Goal: Task Accomplishment & Management: Complete application form

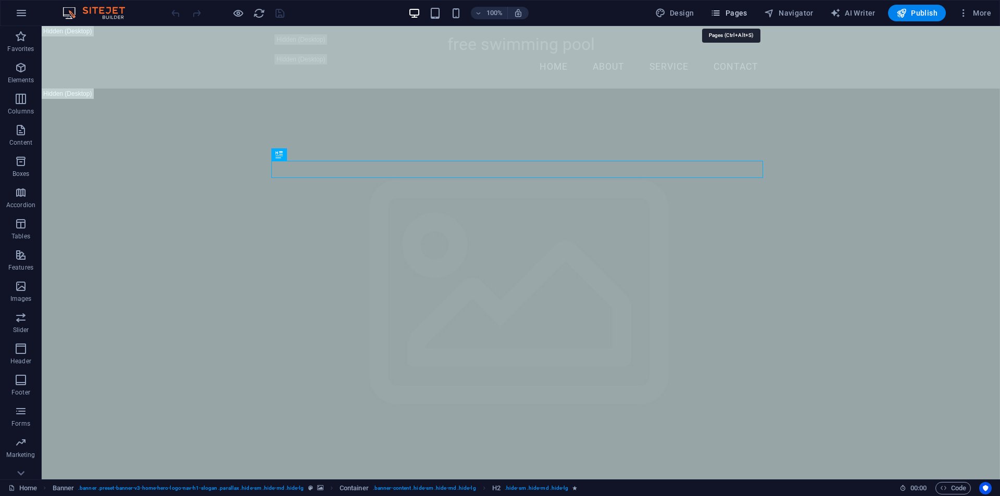
click at [732, 10] on span "Pages" at bounding box center [728, 13] width 36 height 10
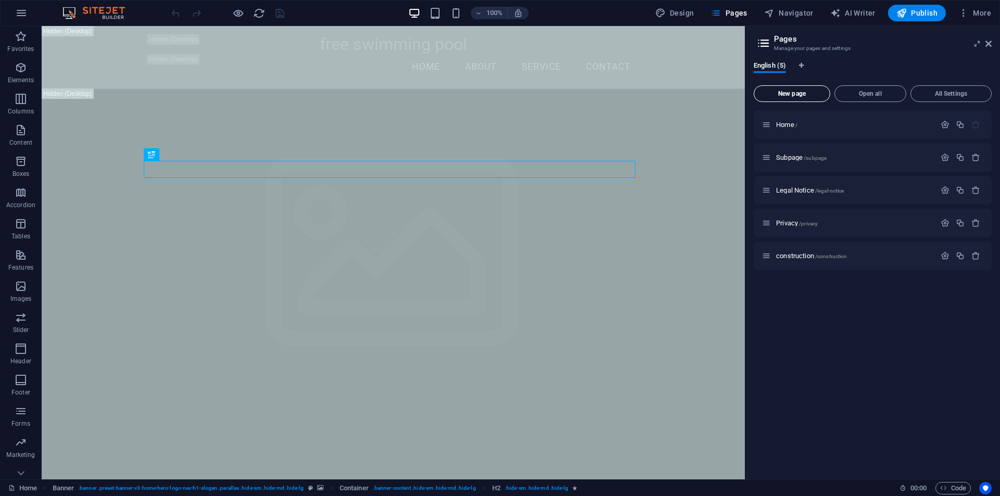
click at [791, 95] on span "New page" at bounding box center [791, 94] width 67 height 6
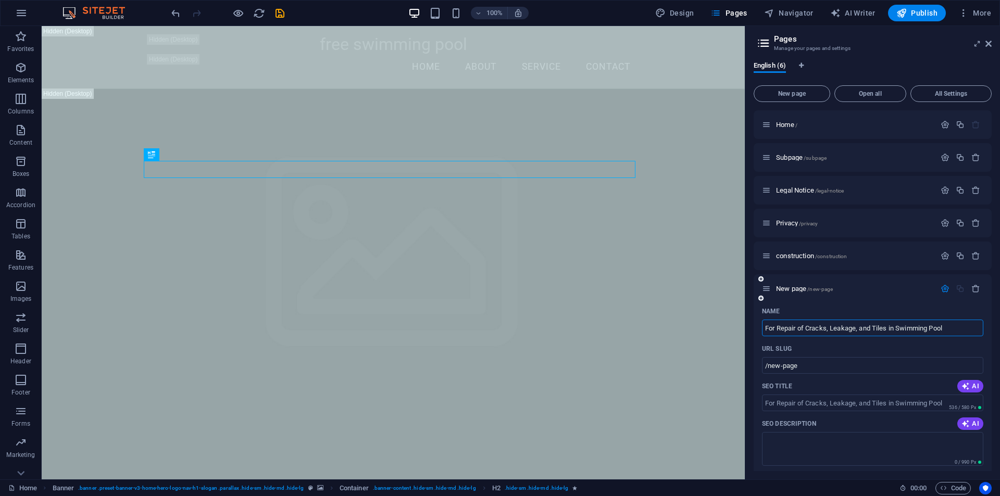
type input "For Repair of Cracks, Leakage, and Tiles in Swimming Pool"
type input "/for-repair-of-cracks-leakage-and-tiles-in-swimming-pool"
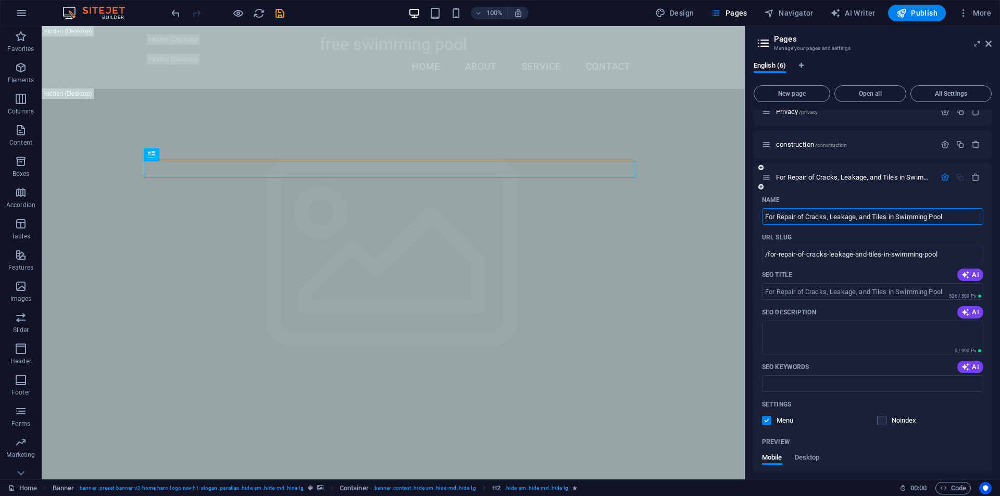
scroll to position [156, 0]
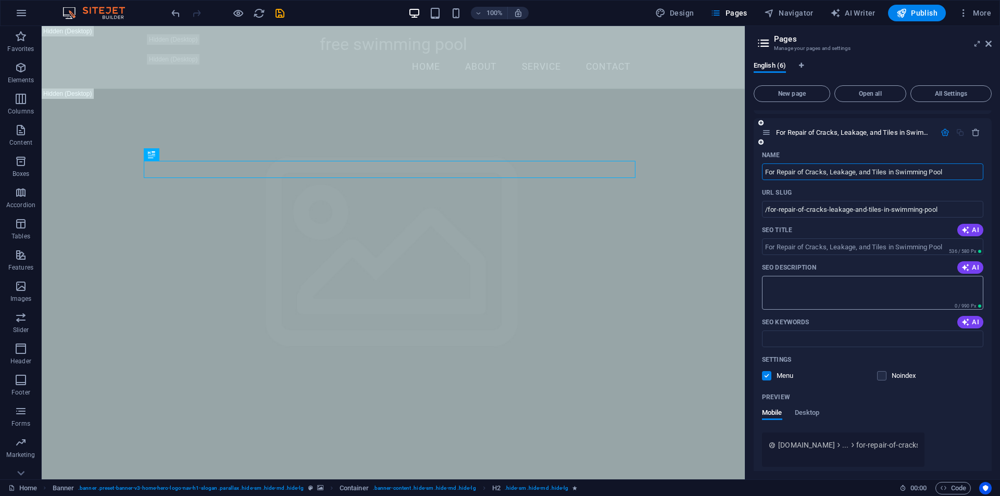
type input "For Repair of Cracks, Leakage, and Tiles in Swimming Pool"
click at [812, 281] on textarea "SEO Description" at bounding box center [872, 293] width 221 height 34
click at [973, 271] on span "AI" at bounding box center [970, 268] width 18 height 8
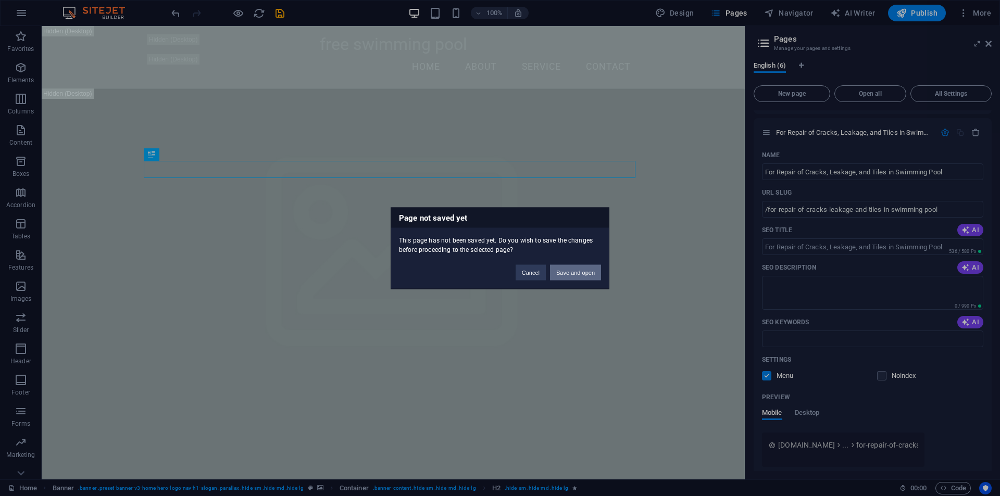
click at [572, 271] on button "Save and open" at bounding box center [575, 273] width 51 height 16
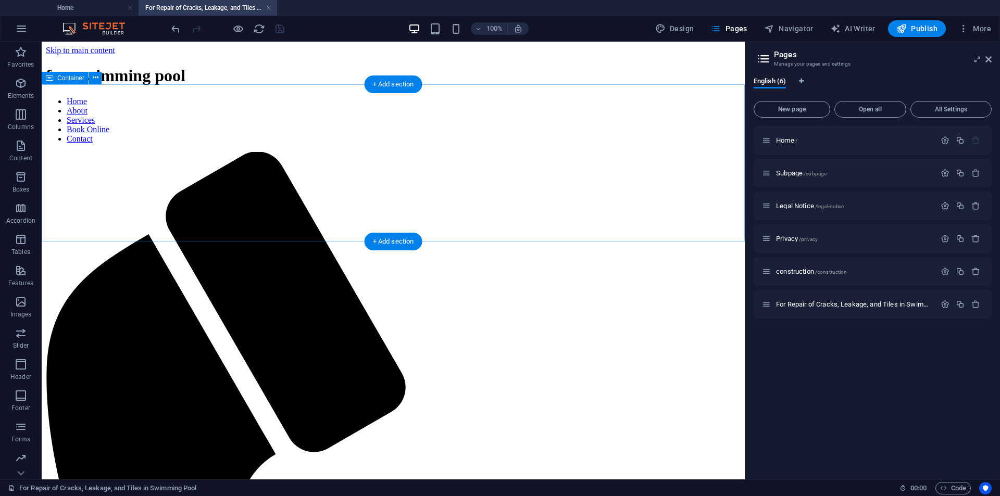
scroll to position [0, 0]
click at [810, 309] on div "For Repair of Cracks, Leakage, and Tiles in Swimming Pool /for-repair-of-cracks…" at bounding box center [848, 304] width 173 height 12
click at [766, 306] on icon at bounding box center [766, 304] width 9 height 9
click at [942, 303] on icon "button" at bounding box center [945, 304] width 9 height 9
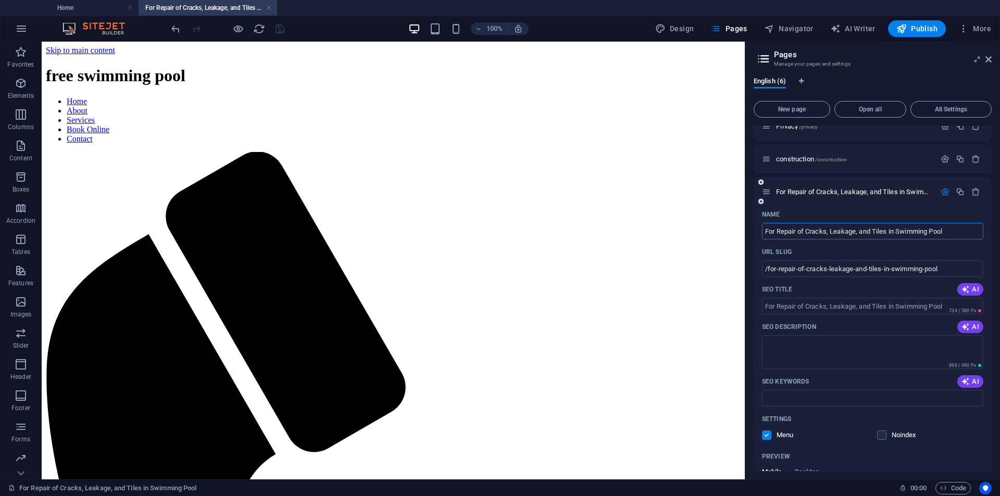
scroll to position [156, 0]
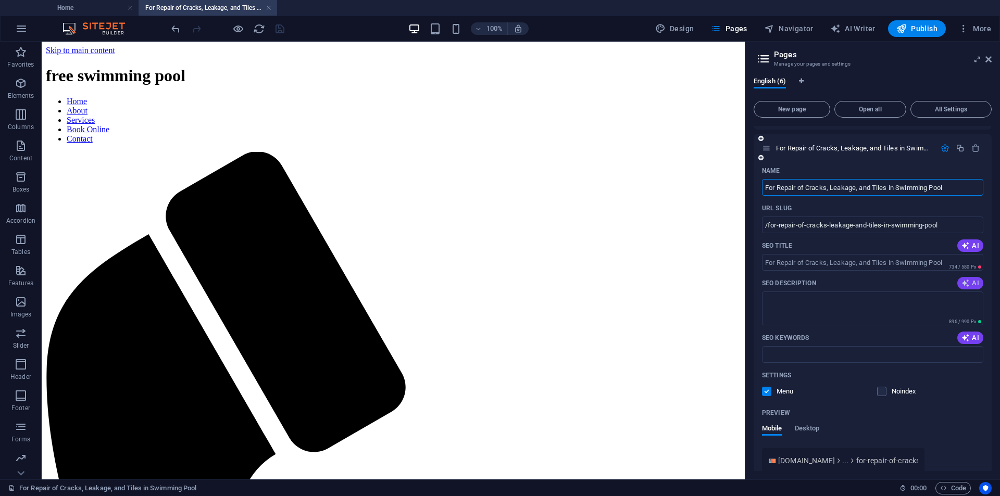
click at [967, 284] on icon "button" at bounding box center [965, 283] width 8 height 8
drag, startPoint x: 963, startPoint y: 299, endPoint x: 829, endPoint y: 304, distance: 133.9
click at [829, 304] on textarea "Get in touch with us at [STREET_ADDRESS]. Call [PHONE_NUMBER] for inquiries and…" at bounding box center [872, 309] width 221 height 34
type textarea "Get in touch with us Call [PHONE_NUMBER] for inquiries and assistance!"
click at [971, 337] on span "AI" at bounding box center [970, 338] width 18 height 8
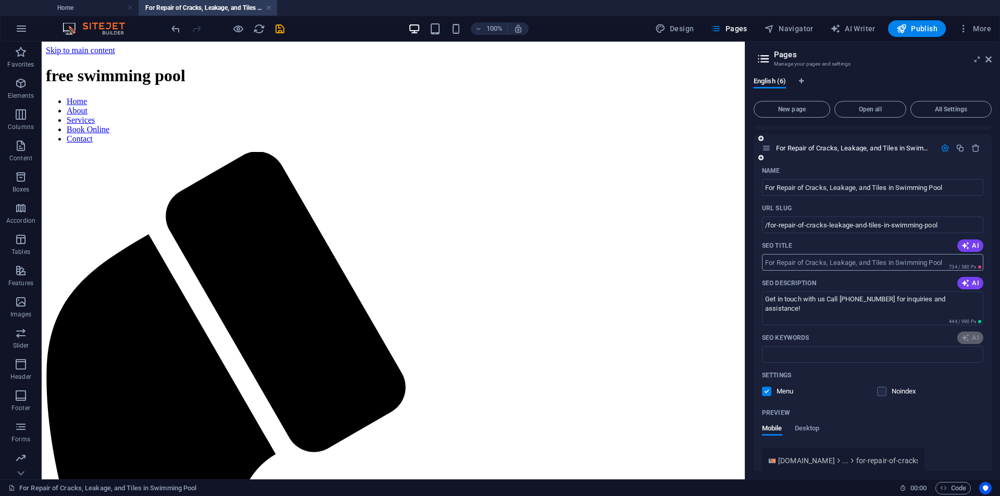
type input "contact, [STREET_ADDRESS], customer service"
click at [764, 356] on input "contact, [STREET_ADDRESS], customer service" at bounding box center [872, 354] width 221 height 17
click at [970, 246] on span "AI" at bounding box center [970, 246] width 18 height 8
type input "Contact Us: [GEOGRAPHIC_DATA], [GEOGRAPHIC_DATA]"
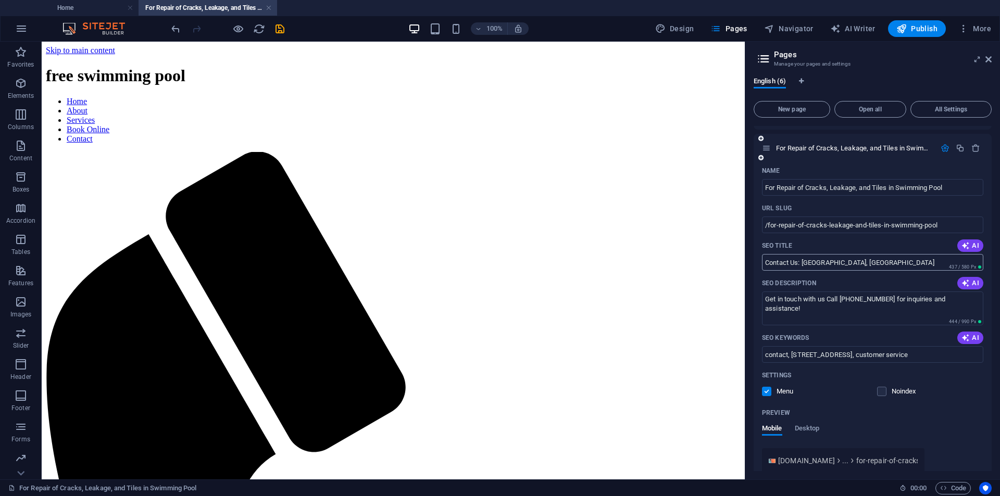
click at [860, 263] on input "Contact Us: [GEOGRAPHIC_DATA], [GEOGRAPHIC_DATA]" at bounding box center [872, 262] width 221 height 17
click at [856, 358] on input "contact, [STREET_ADDRESS], customer service" at bounding box center [872, 354] width 221 height 17
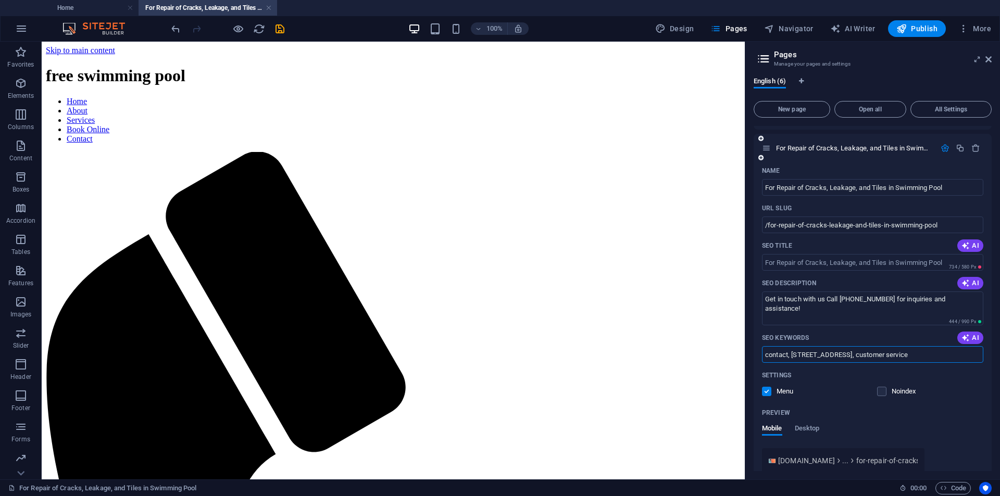
click at [856, 358] on input "contact, [STREET_ADDRESS], customer service" at bounding box center [872, 354] width 221 height 17
click at [806, 310] on textarea "Get in touch with us Call [PHONE_NUMBER] for inquiries and assistance!" at bounding box center [872, 309] width 221 height 34
drag, startPoint x: 949, startPoint y: 188, endPoint x: 763, endPoint y: 192, distance: 186.5
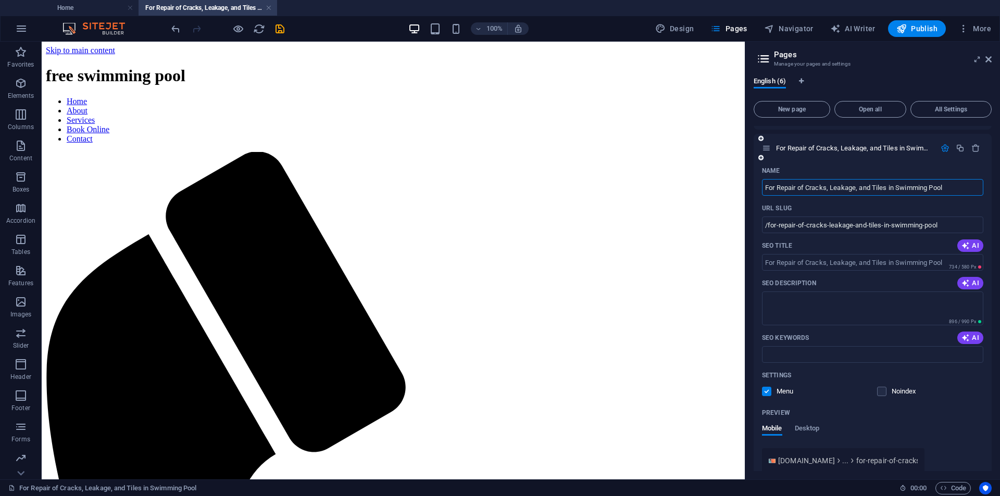
click at [763, 192] on input "For Repair of Cracks, Leakage, and Tiles in Swimming Pool" at bounding box center [872, 187] width 221 height 17
click at [780, 299] on textarea "SEO Description" at bounding box center [872, 309] width 221 height 34
paste textarea "For Repair of Cracks, Leakage, and Tiles in Swimming Pool"
type textarea "For Repair of Cracks, Leakage, and Tiles in Swimming Pool"
click at [775, 358] on input "SEO Keywords" at bounding box center [872, 354] width 221 height 17
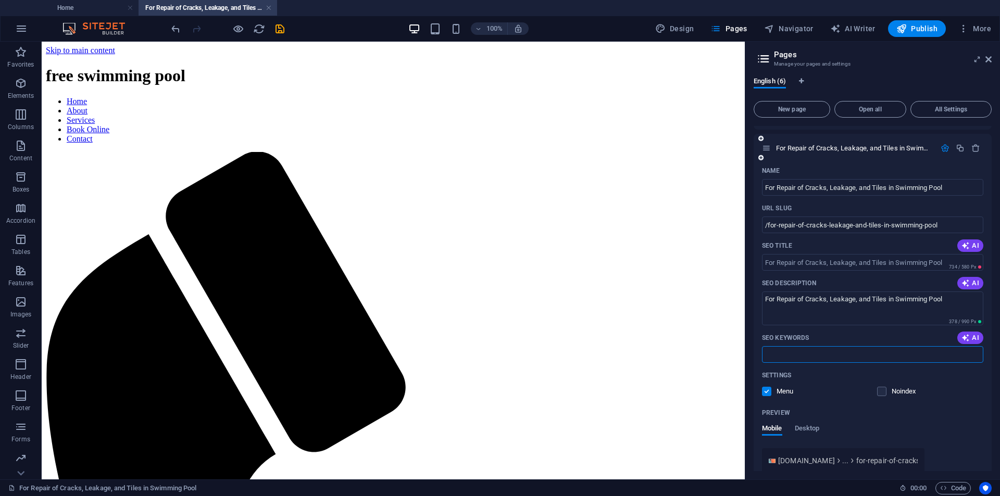
paste input "For Repair of Cracks, Leakage, and Tiles in Swimming Pool"
type input "For Repair of Cracks, Leakage, and Tiles in Swimming Pool"
click at [828, 263] on input "SEO Title" at bounding box center [872, 262] width 221 height 17
paste input "For Repair of Cracks, Leakage, and Tiles in Swimming Pool"
click at [887, 263] on input "For Repair of Cracks, Leakage, and Tiles in Swimming Pool" at bounding box center [872, 262] width 221 height 17
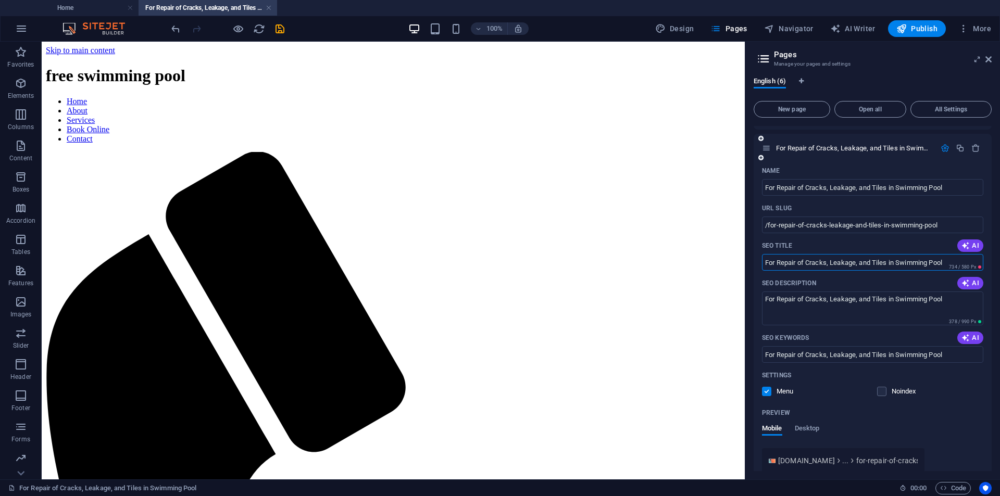
click at [870, 269] on input "For Repair of Cracks, Leakage, and Tiles in Swimming Pool" at bounding box center [872, 262] width 221 height 17
click at [776, 265] on input "For Repair of Cracks, Leakage, Tiles in Swimming Pool" at bounding box center [872, 262] width 221 height 17
click at [846, 264] on input "Repair of Cracks, Leakage, Tiles in Swimming Pool" at bounding box center [872, 262] width 221 height 17
click at [818, 266] on input "Repair of Cracks, Leakage Tiles in Swimming Pool" at bounding box center [872, 262] width 221 height 17
click at [818, 261] on input "Repair of Cracks, Leakage Tiles in Swimming Pool" at bounding box center [872, 262] width 221 height 17
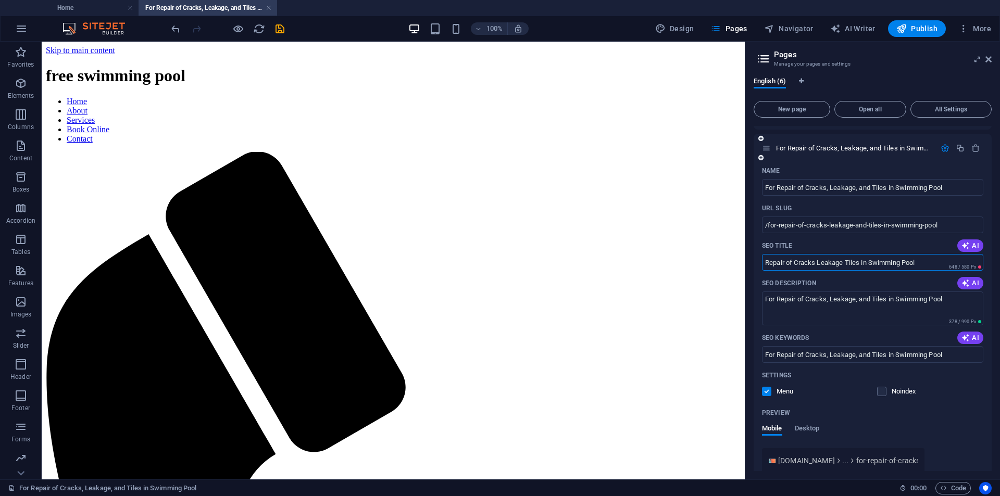
click at [844, 261] on input "Repair of Cracks Leakage Tiles in Swimming Pool" at bounding box center [872, 262] width 221 height 17
click at [794, 261] on input "Repair of Cracks Leakage Tiles in Swimming Pool" at bounding box center [872, 262] width 221 height 17
click at [912, 260] on input "Repair Cracks Leakage Tiles in Swimming Pool" at bounding box center [872, 262] width 221 height 17
click at [860, 264] on input "Repair Cracks Leakage Tiles in Swimming Pool" at bounding box center [872, 262] width 221 height 17
type input "Repair Cracks Leakage Swimming Pool"
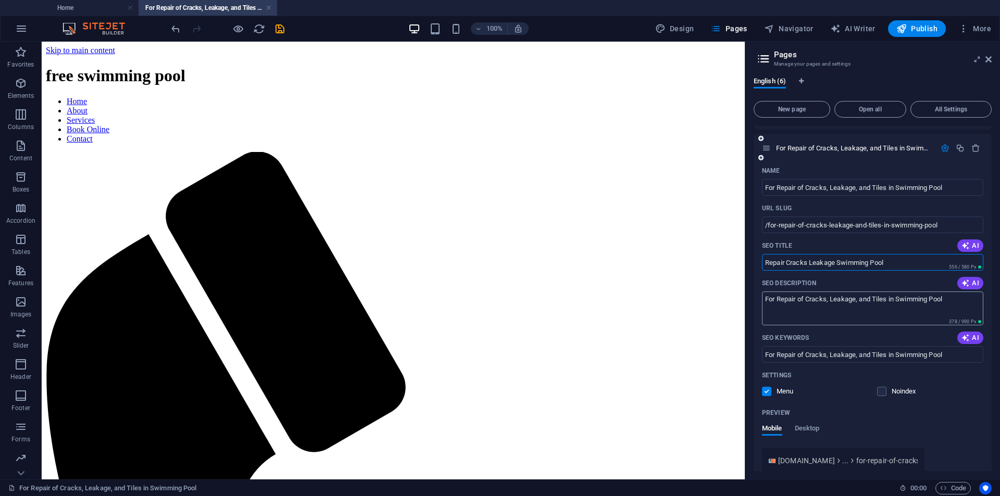
click at [825, 314] on textarea "For Repair of Cracks, Leakage, and Tiles in Swimming Pool" at bounding box center [872, 309] width 221 height 34
click at [951, 306] on textarea "For Repair of Cracks, Leakage, and Tiles in Swimming Pool" at bounding box center [872, 309] width 221 height 34
type textarea "For Repair of Cracks, Leakage, and Tiles in Swimming Pool."
click at [281, 29] on icon "save" at bounding box center [280, 29] width 12 height 12
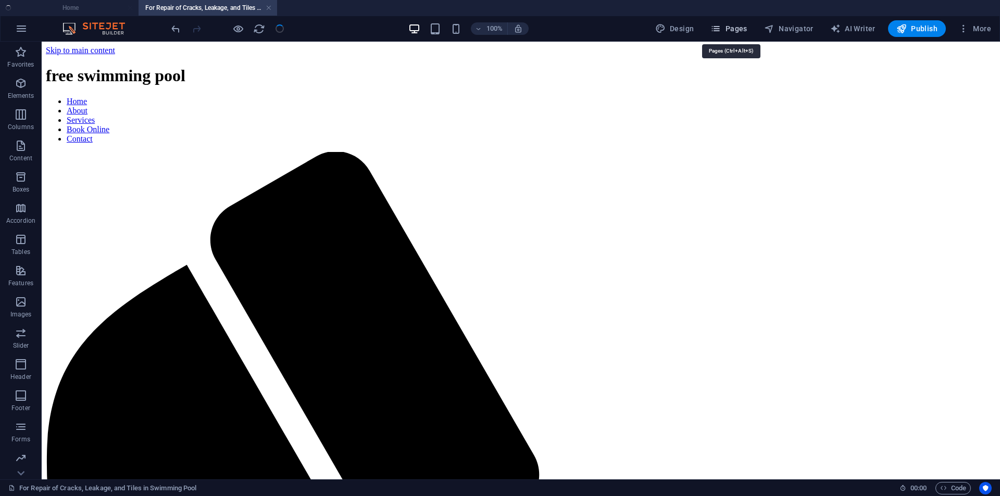
click at [734, 28] on span "Pages" at bounding box center [728, 28] width 36 height 10
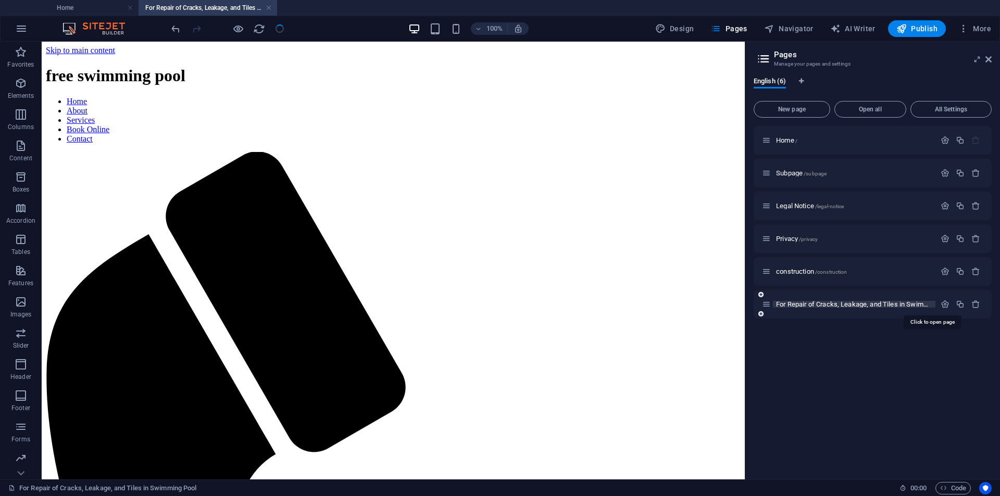
click at [783, 305] on span "For Repair of Cracks, Leakage, and Tiles in Swimming Pool /for-repair-of-cracks…" at bounding box center [931, 304] width 310 height 8
click at [771, 304] on icon at bounding box center [766, 304] width 9 height 9
click at [768, 305] on icon at bounding box center [766, 304] width 9 height 9
click at [944, 306] on icon "button" at bounding box center [945, 304] width 9 height 9
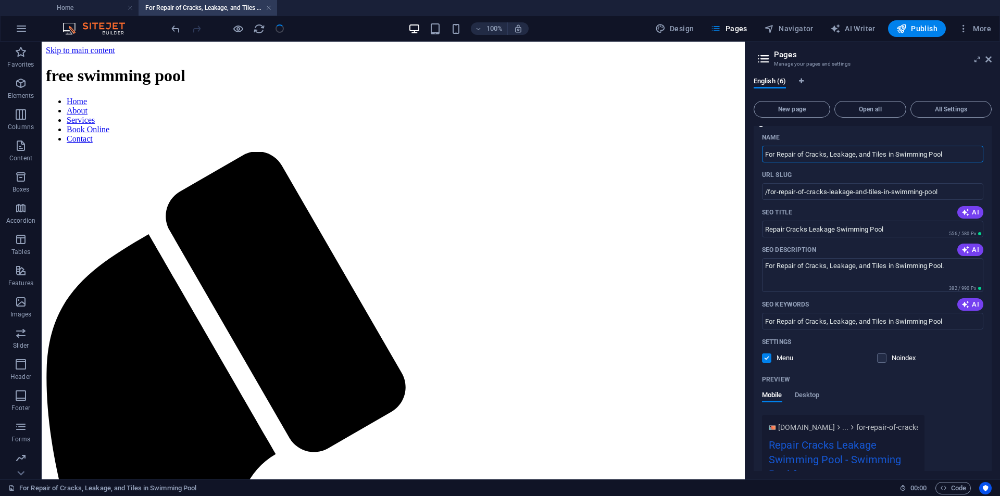
scroll to position [208, 0]
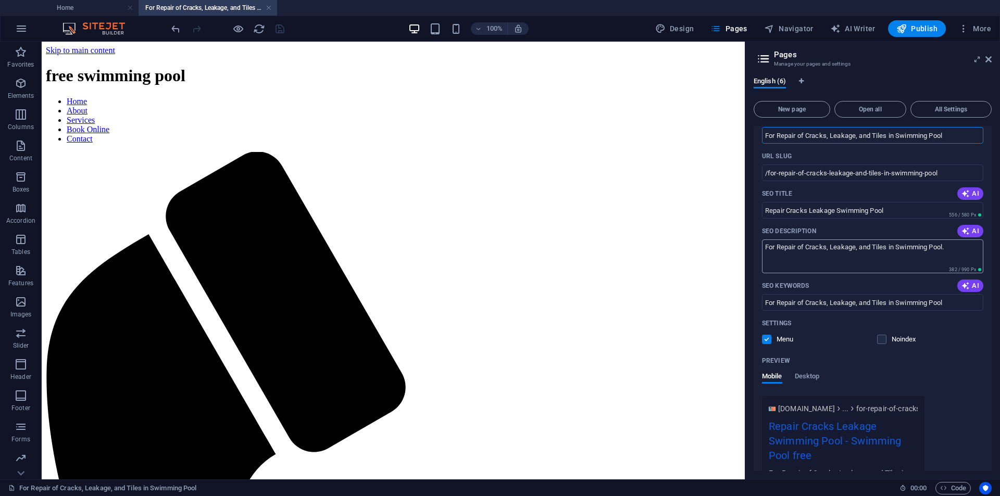
click at [952, 252] on textarea "For Repair of Cracks, Leakage, and Tiles in Swimming Pool." at bounding box center [872, 257] width 221 height 34
paste textarea "Methodology: We will use the following methodology to complete the work: 1. Dra…"
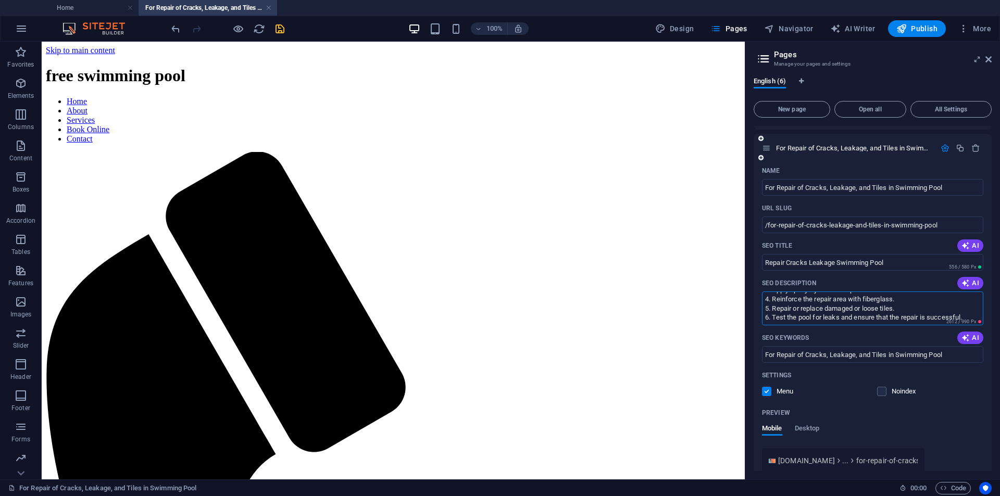
scroll to position [31, 0]
click at [764, 306] on textarea "For Repair of Cracks, Leakage, and Tiles in Swimming Pool.Methodology: We will …" at bounding box center [872, 309] width 221 height 34
click at [780, 309] on textarea "For Repair of Cracks, Leakage, and Tiles in Swimming Pool.Methodology: We will …" at bounding box center [872, 309] width 221 height 34
drag, startPoint x: 764, startPoint y: 310, endPoint x: 936, endPoint y: 295, distance: 172.6
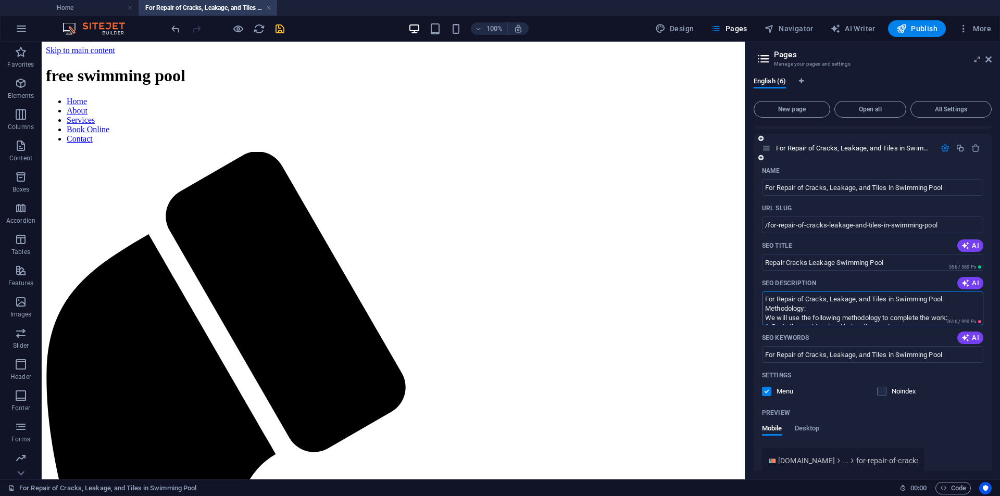
click at [936, 295] on textarea "For Repair of Cracks, Leakage, and Tiles in Swimming Pool. Methodology: We will…" at bounding box center [872, 309] width 221 height 34
click at [954, 319] on span "2616 / 990 Px" at bounding box center [961, 321] width 30 height 5
click at [952, 315] on textarea "For Repair of Cracks, Leakage, and Tiles in Swimming Pool. Methodology: We will…" at bounding box center [872, 309] width 221 height 34
click at [772, 319] on textarea "For Repair of Cracks, Leakage, and Tiles in Swimming Pool. 1. Drain the pool to…" at bounding box center [872, 309] width 221 height 34
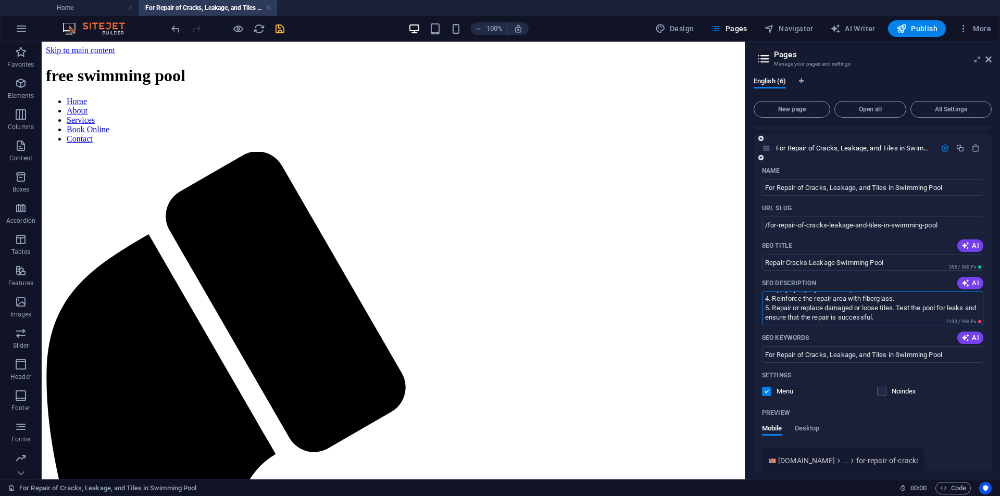
click at [772, 308] on textarea "For Repair of Cracks, Leakage, and Tiles in Swimming Pool. 1. Drain the pool to…" at bounding box center [872, 309] width 221 height 34
click at [772, 299] on textarea "For Repair of Cracks, Leakage, and Tiles in Swimming Pool. 1. Drain the pool to…" at bounding box center [872, 309] width 221 height 34
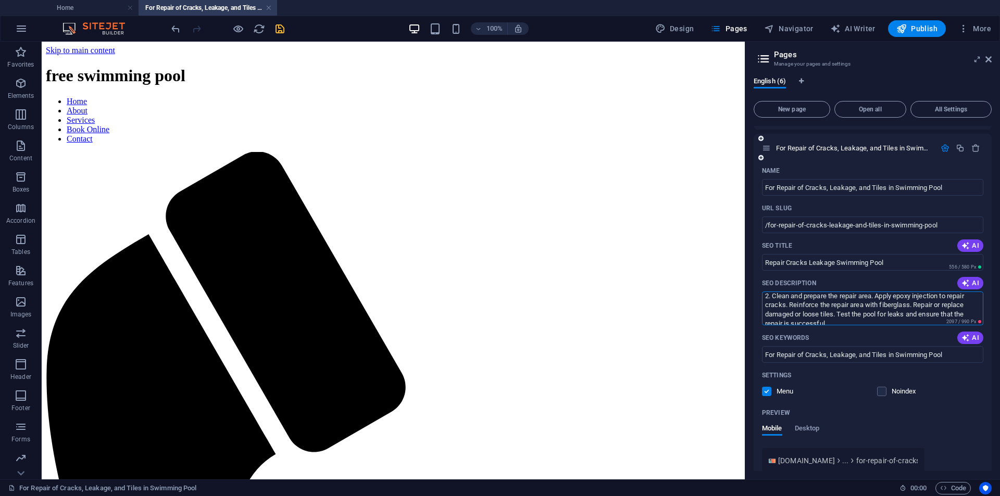
click at [771, 300] on textarea "For Repair of Cracks, Leakage, and Tiles in Swimming Pool. 1. Drain the pool to…" at bounding box center [872, 309] width 221 height 34
click at [771, 308] on textarea "For Repair of Cracks, Leakage, and Tiles in Swimming Pool. 1. Drain the pool to…" at bounding box center [872, 309] width 221 height 34
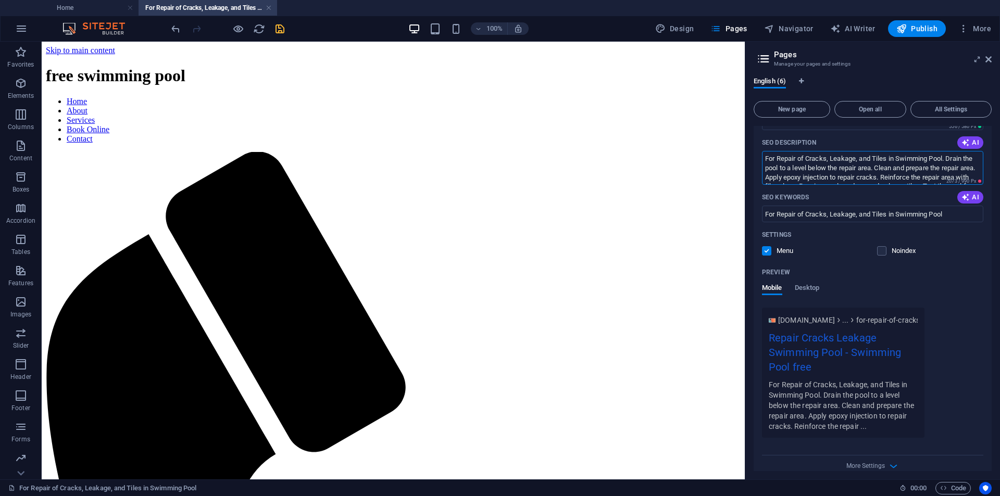
scroll to position [310, 0]
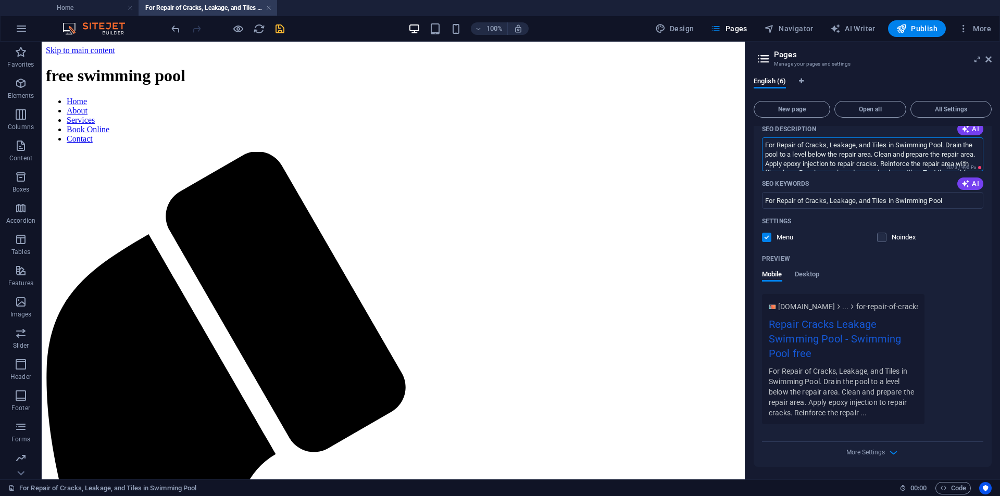
type textarea "For Repair of Cracks, Leakage, and Tiles in Swimming Pool. Drain the pool to a …"
click at [983, 356] on div "Name For Repair of Cracks, Leakage, and Tiles in Swimming Pool ​ URL SLUG /for-…" at bounding box center [873, 237] width 238 height 459
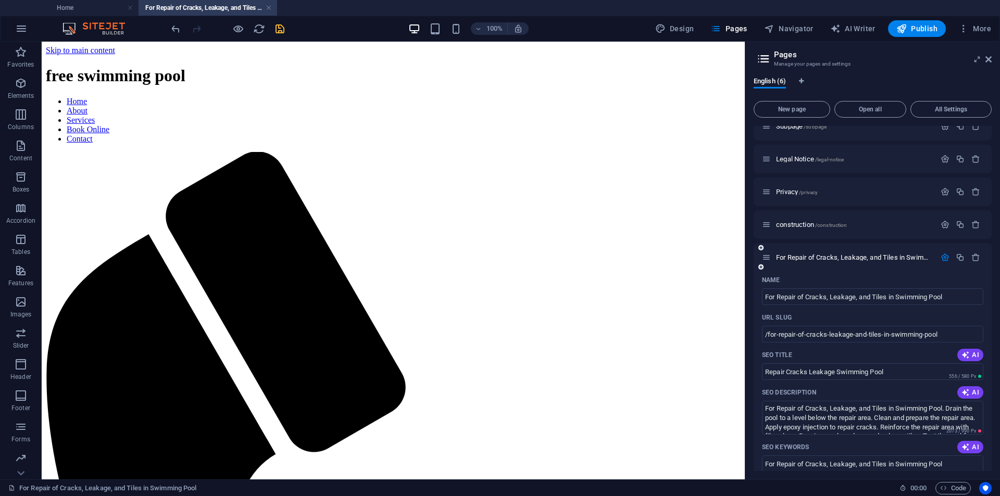
scroll to position [0, 0]
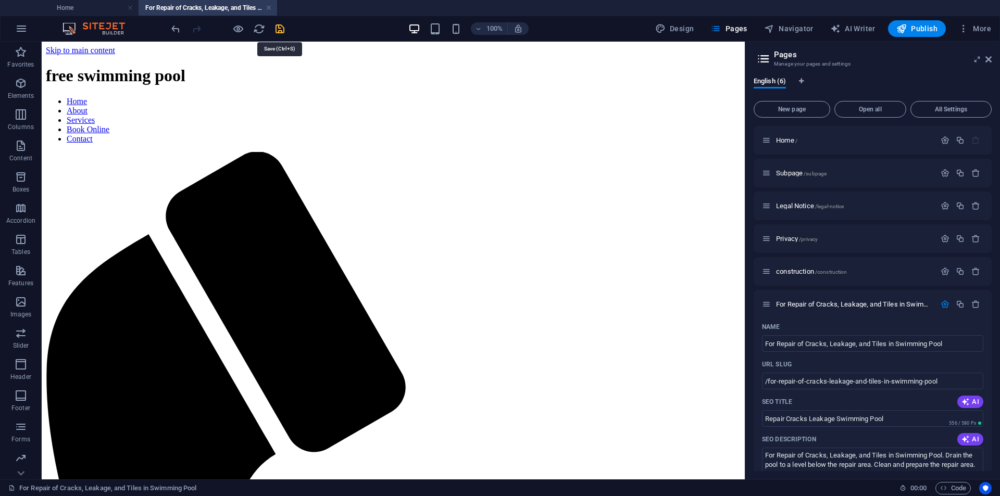
click at [279, 32] on icon "save" at bounding box center [280, 29] width 12 height 12
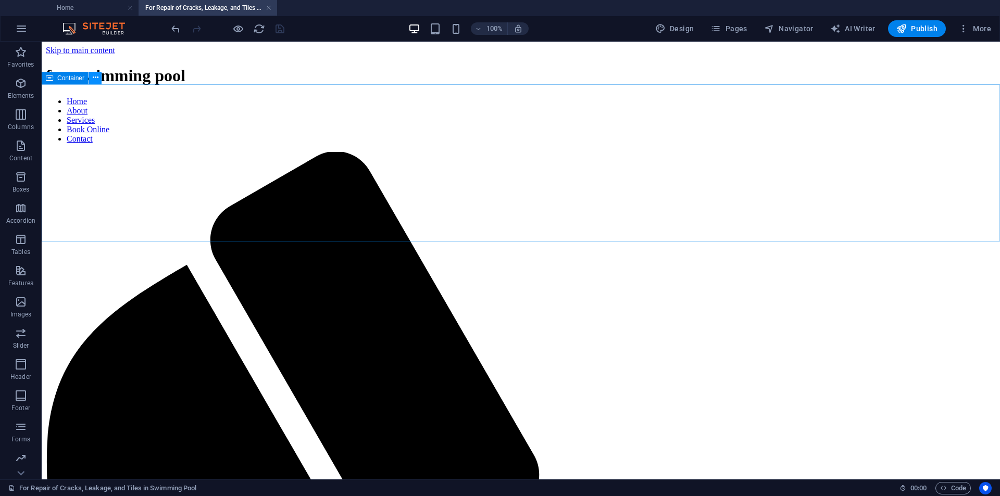
click at [96, 80] on icon at bounding box center [96, 77] width 6 height 11
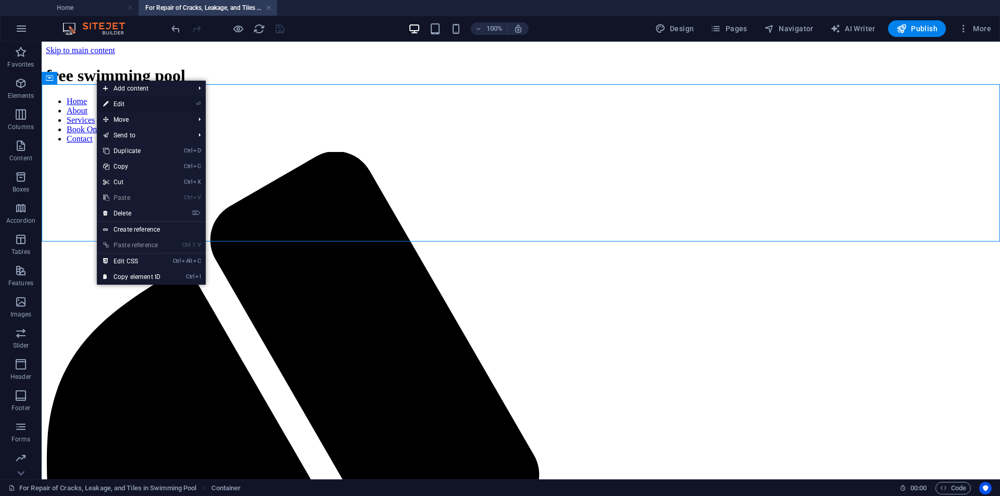
click at [108, 102] on icon at bounding box center [105, 104] width 5 height 16
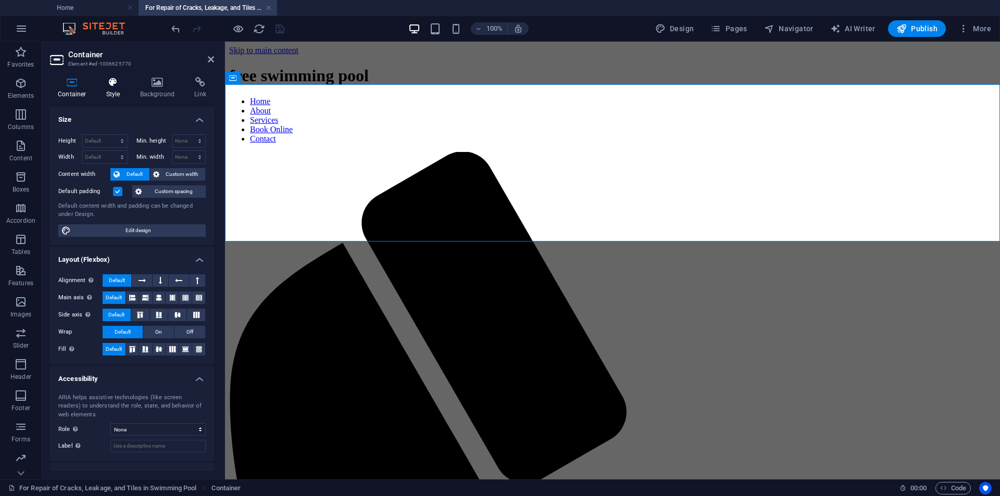
click at [116, 93] on h4 "Style" at bounding box center [115, 88] width 34 height 22
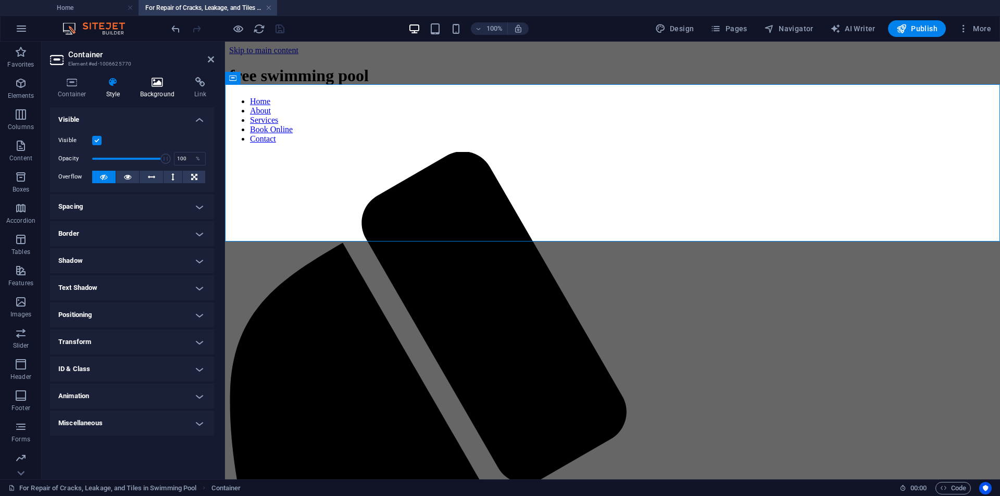
click at [142, 90] on h4 "Background" at bounding box center [159, 88] width 55 height 22
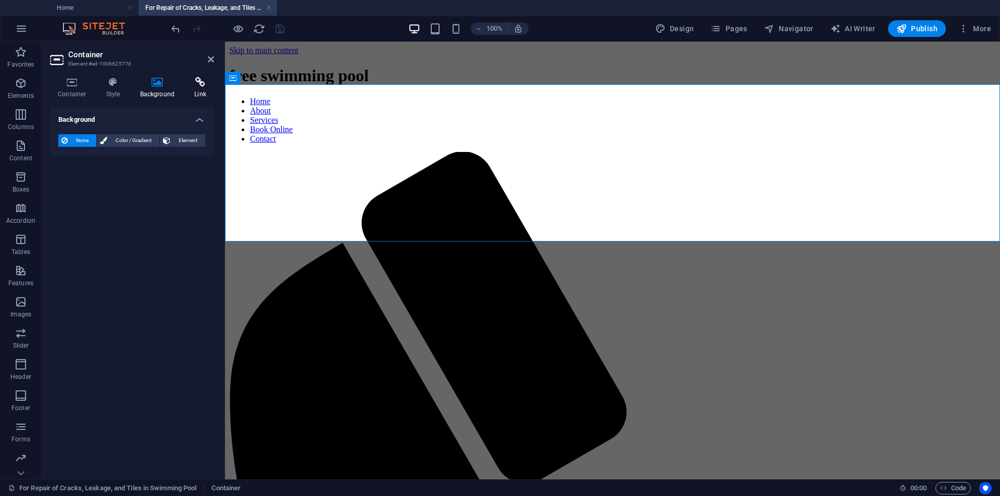
click at [189, 86] on icon at bounding box center [200, 82] width 28 height 10
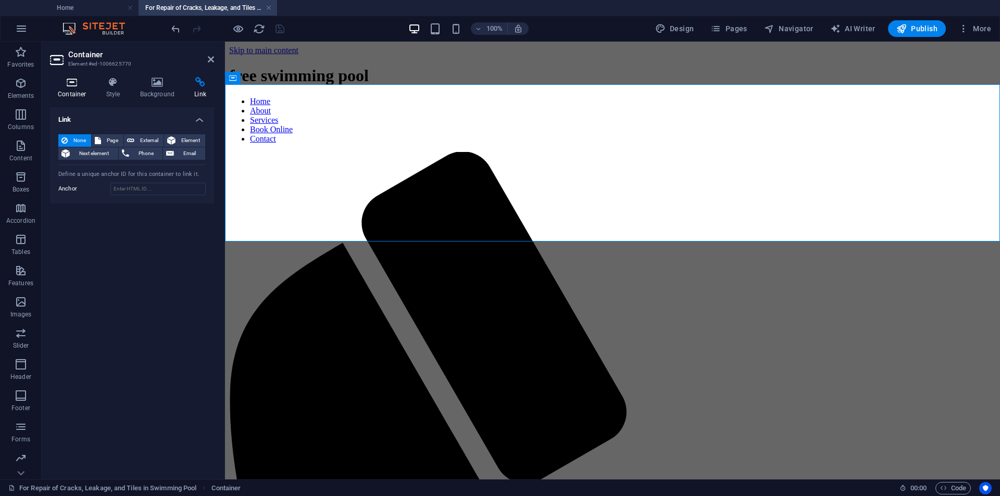
click at [71, 87] on h4 "Container" at bounding box center [74, 88] width 48 height 22
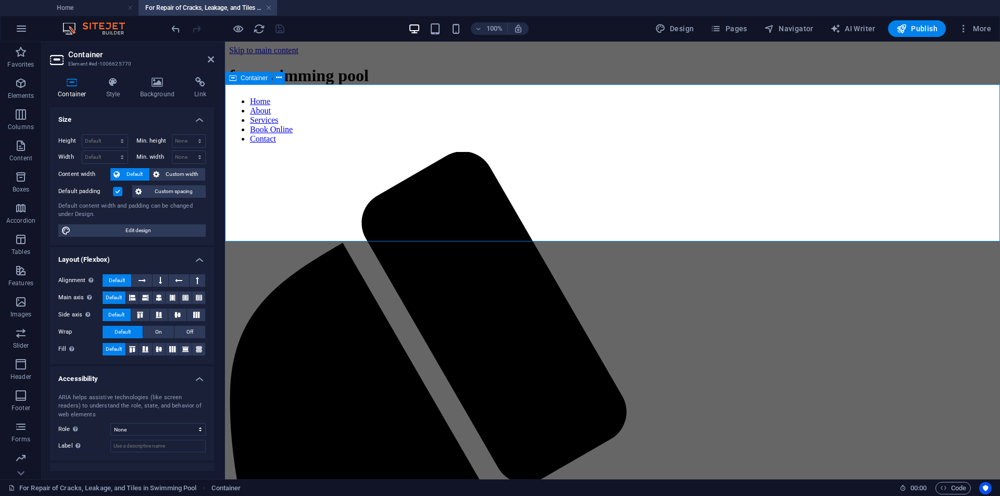
click at [212, 60] on icon at bounding box center [211, 59] width 6 height 8
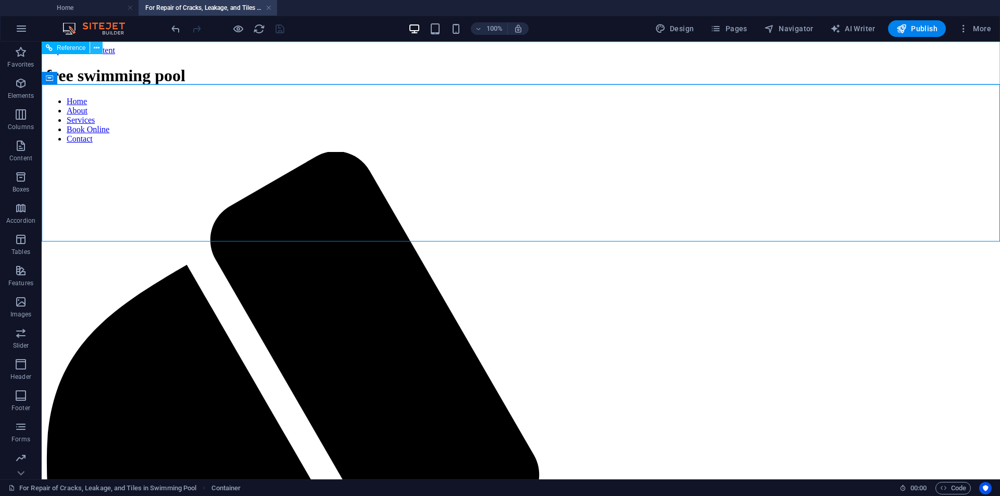
click at [95, 49] on icon at bounding box center [97, 48] width 6 height 11
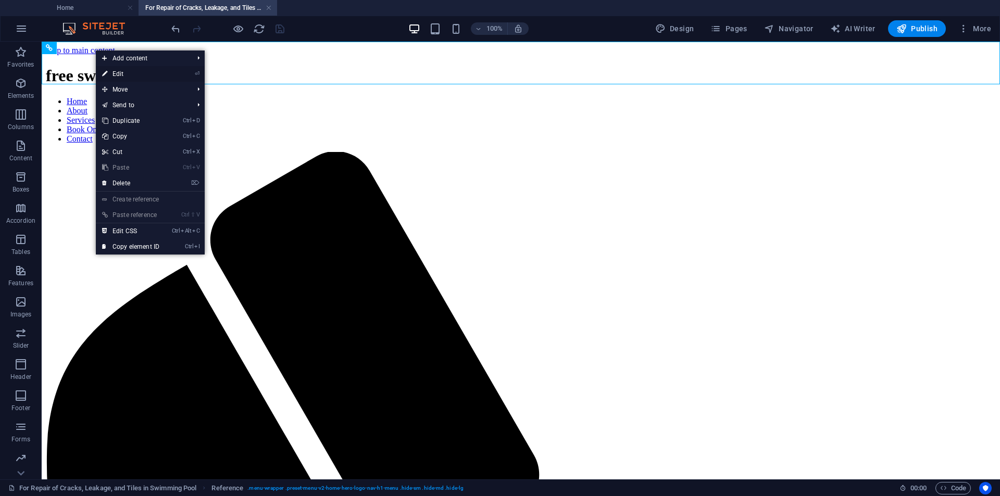
click at [118, 74] on link "⏎ Edit" at bounding box center [131, 74] width 70 height 16
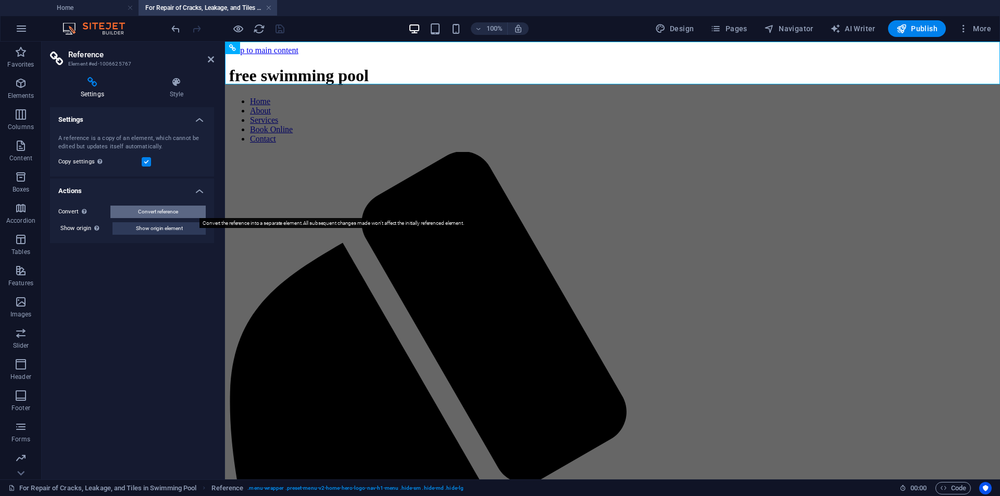
click at [145, 216] on span "Convert reference" at bounding box center [158, 212] width 40 height 12
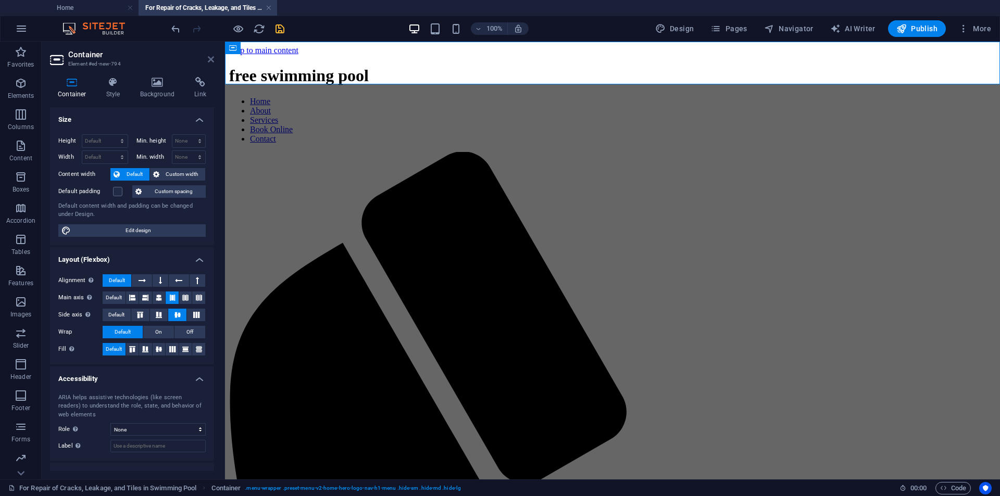
click at [208, 56] on icon at bounding box center [211, 59] width 6 height 8
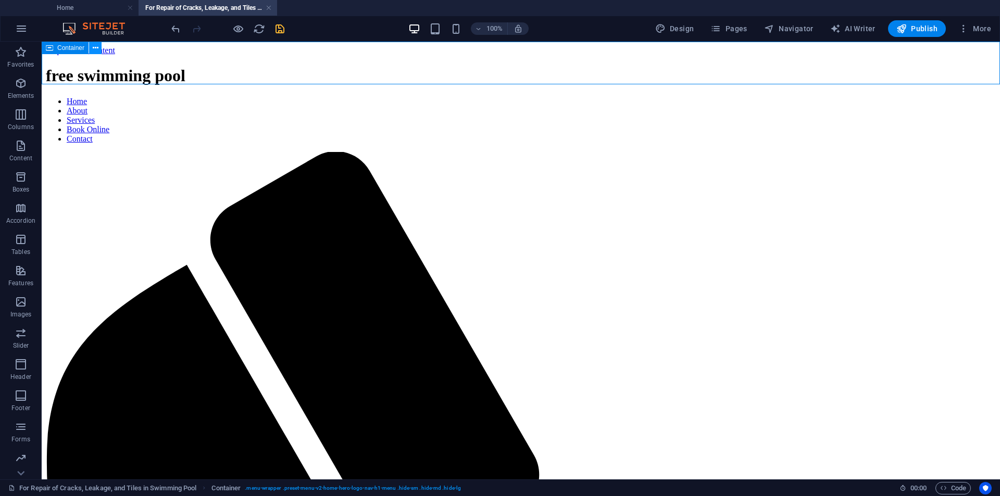
click at [95, 45] on icon at bounding box center [96, 48] width 6 height 11
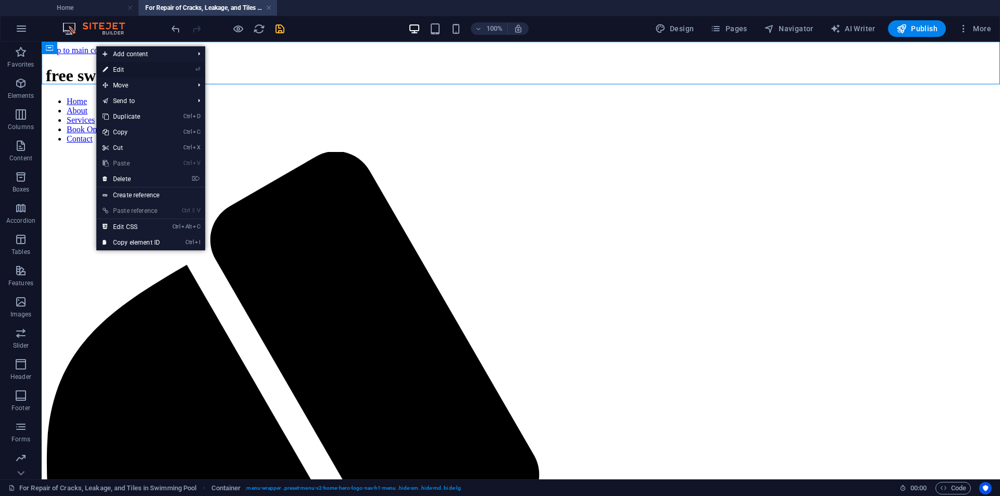
click at [104, 67] on icon at bounding box center [105, 70] width 5 height 16
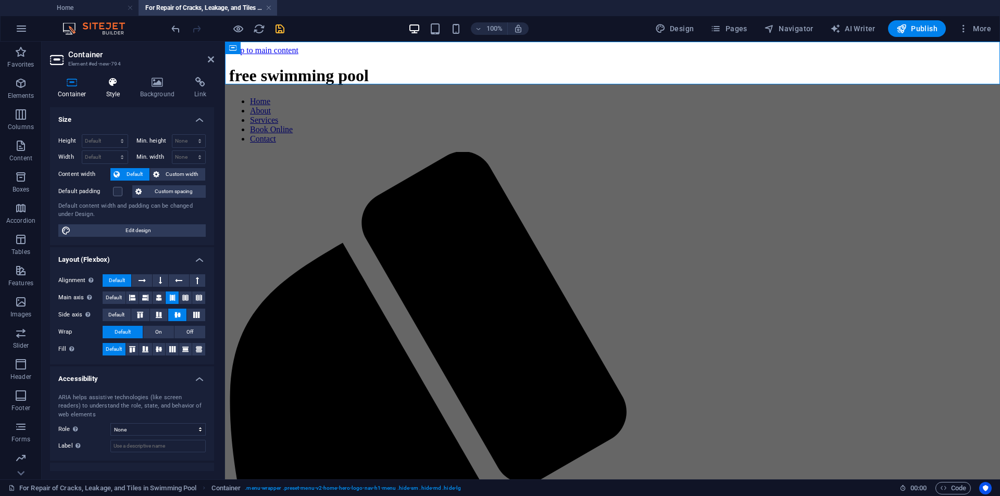
click at [114, 86] on icon at bounding box center [113, 82] width 30 height 10
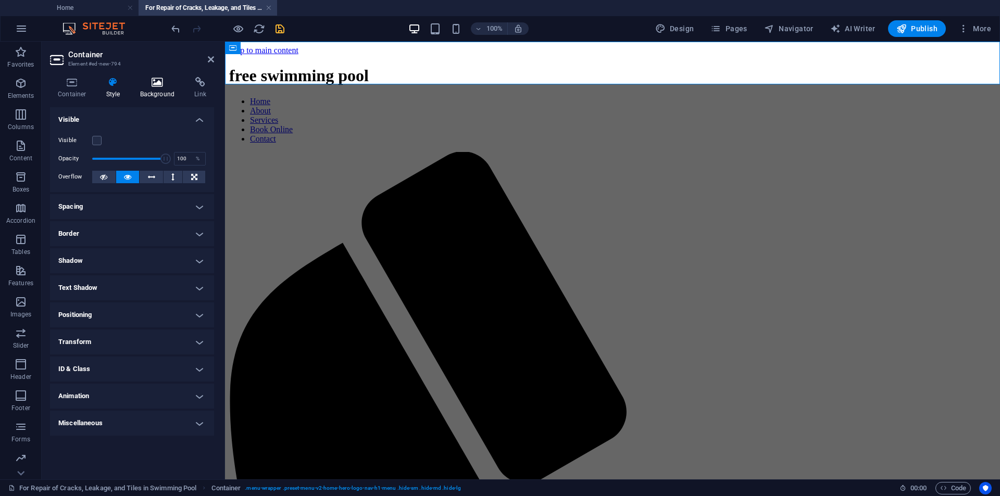
click at [152, 90] on h4 "Background" at bounding box center [159, 88] width 55 height 22
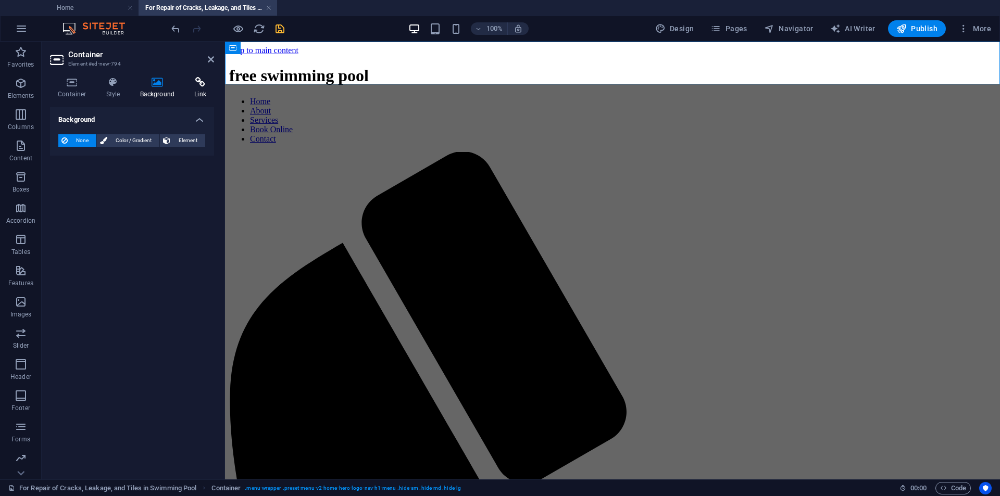
click at [195, 84] on icon at bounding box center [200, 82] width 28 height 10
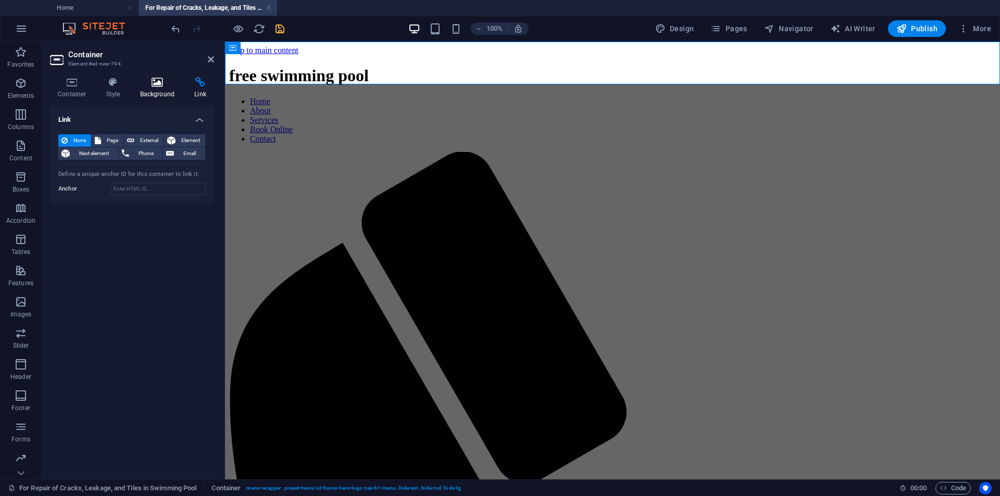
click at [158, 85] on icon at bounding box center [157, 82] width 51 height 10
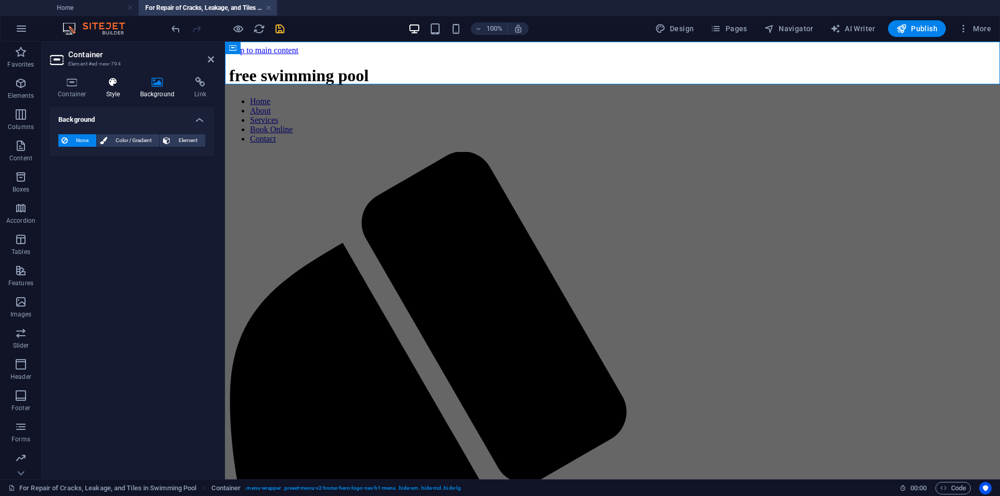
click at [123, 82] on icon at bounding box center [113, 82] width 30 height 10
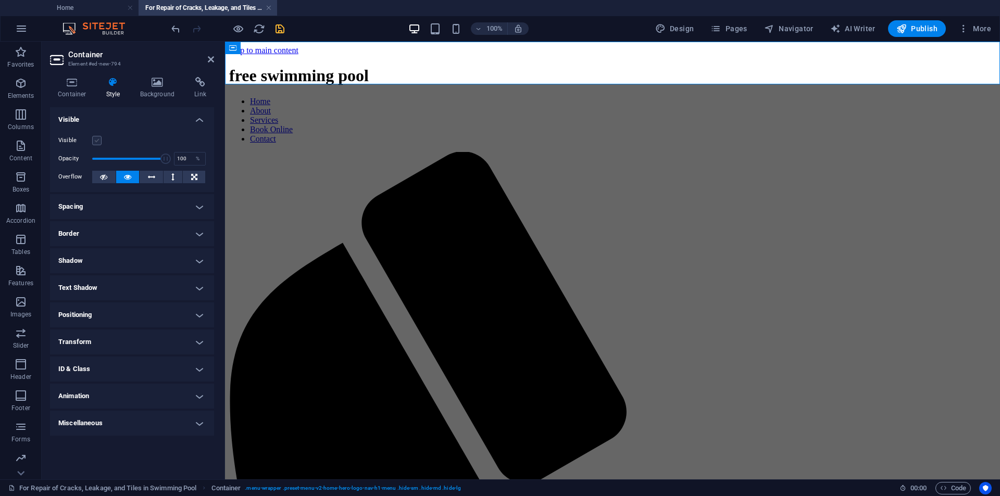
click at [95, 138] on label at bounding box center [96, 140] width 9 height 9
click at [0, 0] on input "Visible" at bounding box center [0, 0] width 0 height 0
click at [95, 138] on label at bounding box center [96, 140] width 9 height 9
click at [0, 0] on input "Visible" at bounding box center [0, 0] width 0 height 0
click at [213, 56] on icon at bounding box center [211, 59] width 6 height 8
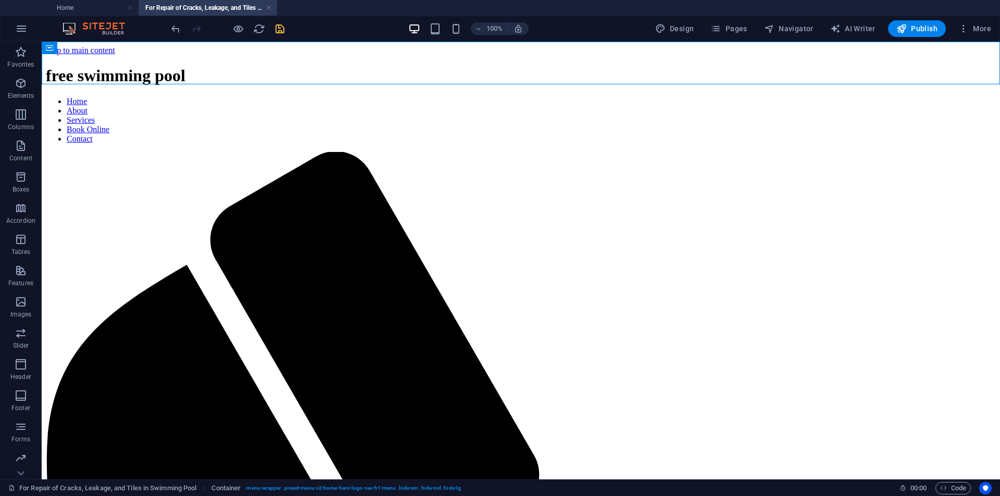
click at [279, 29] on icon "save" at bounding box center [280, 29] width 12 height 12
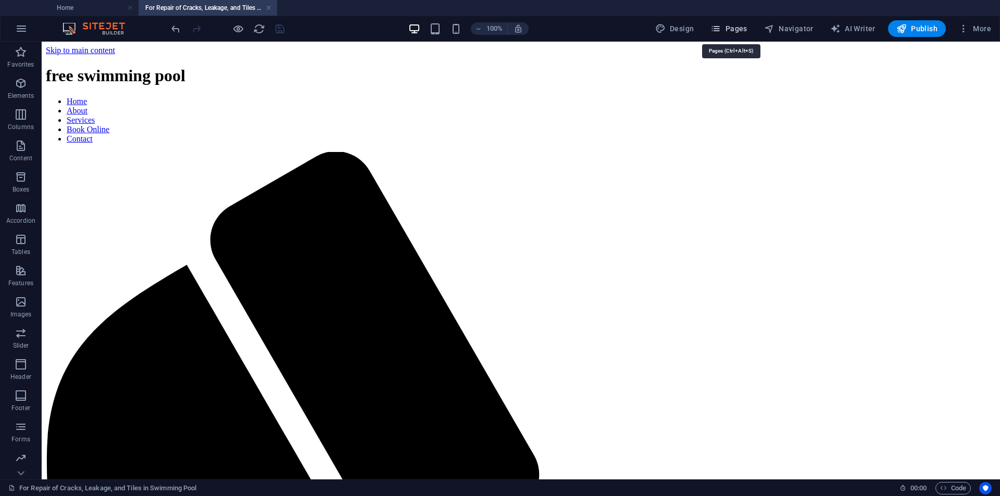
click at [742, 27] on span "Pages" at bounding box center [728, 28] width 36 height 10
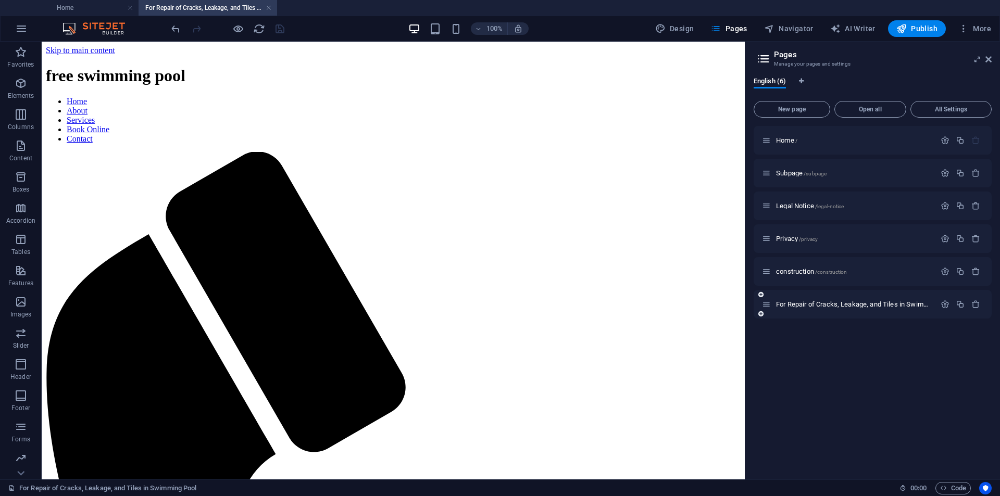
click at [766, 303] on icon at bounding box center [766, 304] width 9 height 9
click at [943, 304] on icon "button" at bounding box center [945, 304] width 9 height 9
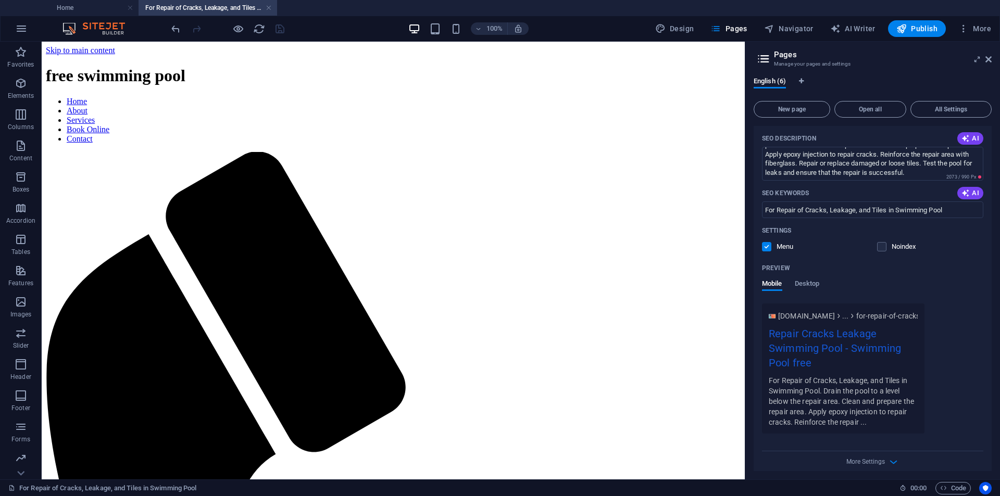
scroll to position [310, 0]
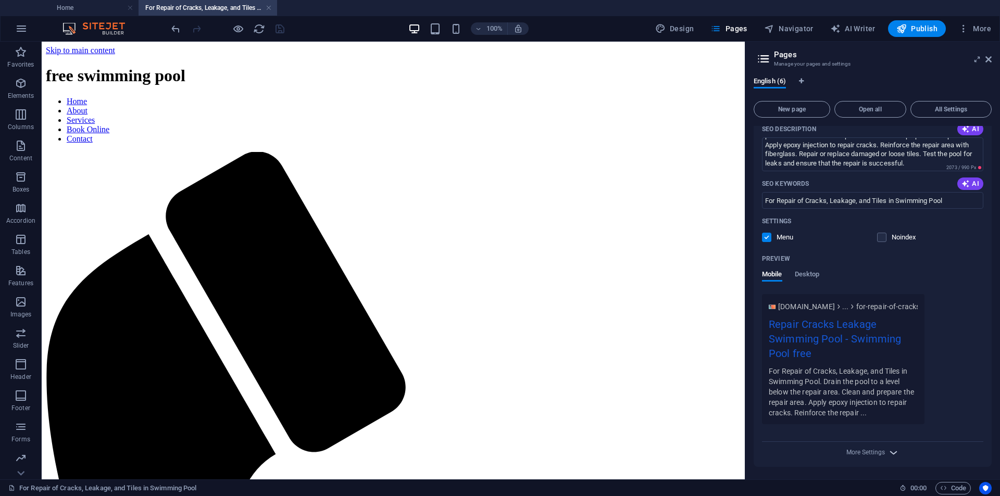
click at [892, 453] on icon "button" at bounding box center [893, 453] width 12 height 12
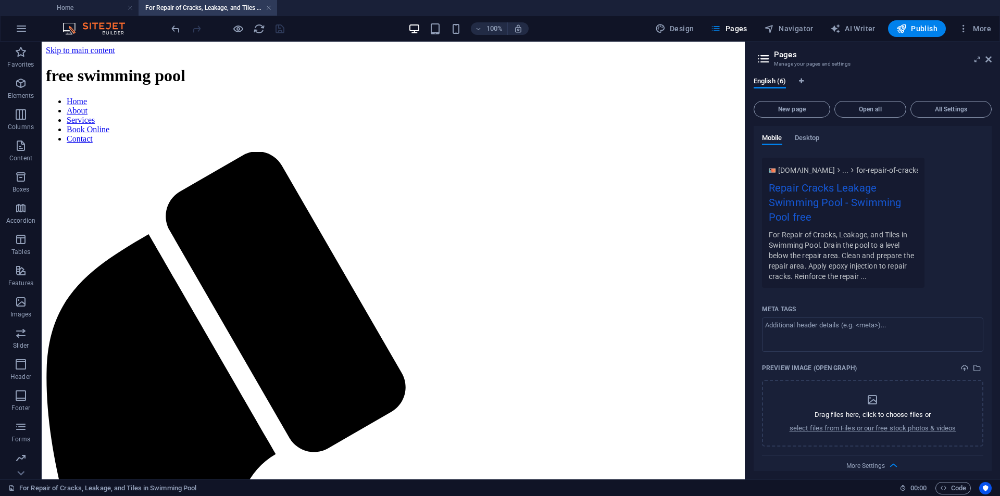
scroll to position [460, 0]
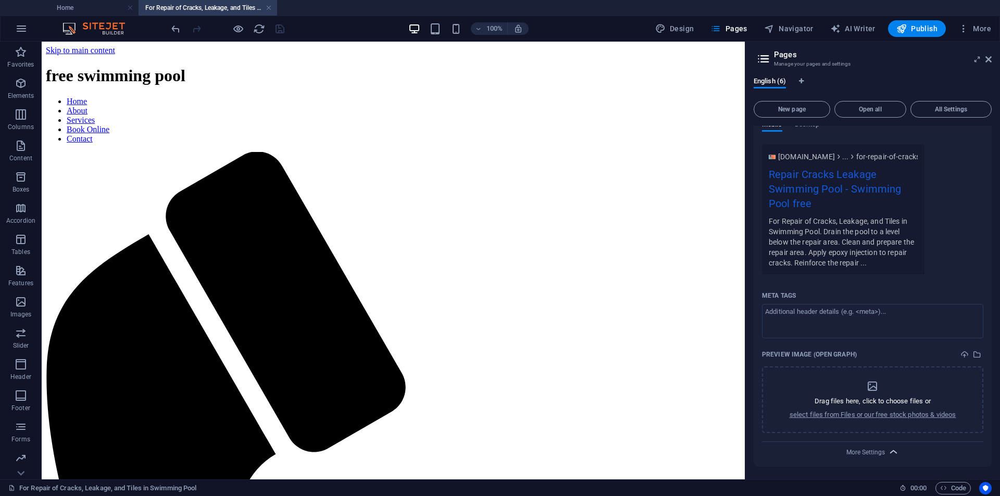
click at [887, 451] on icon "button" at bounding box center [893, 452] width 12 height 12
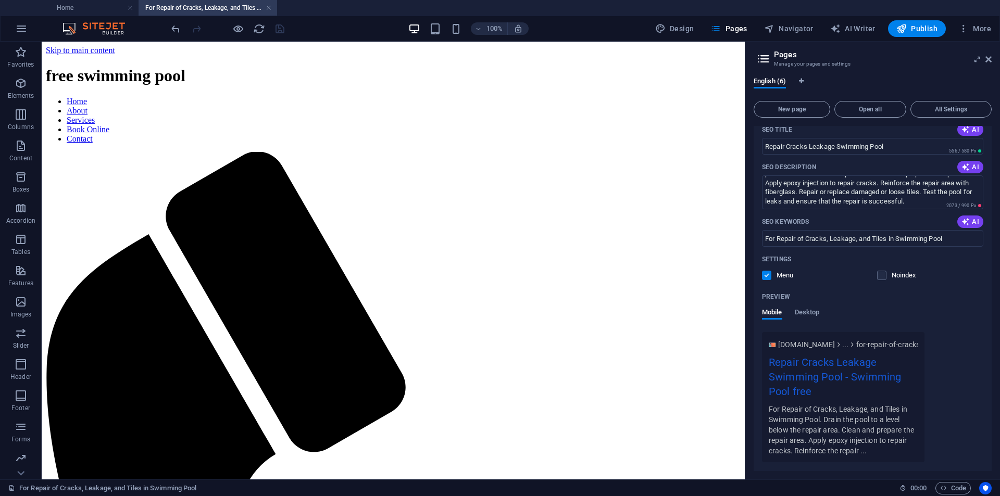
scroll to position [258, 0]
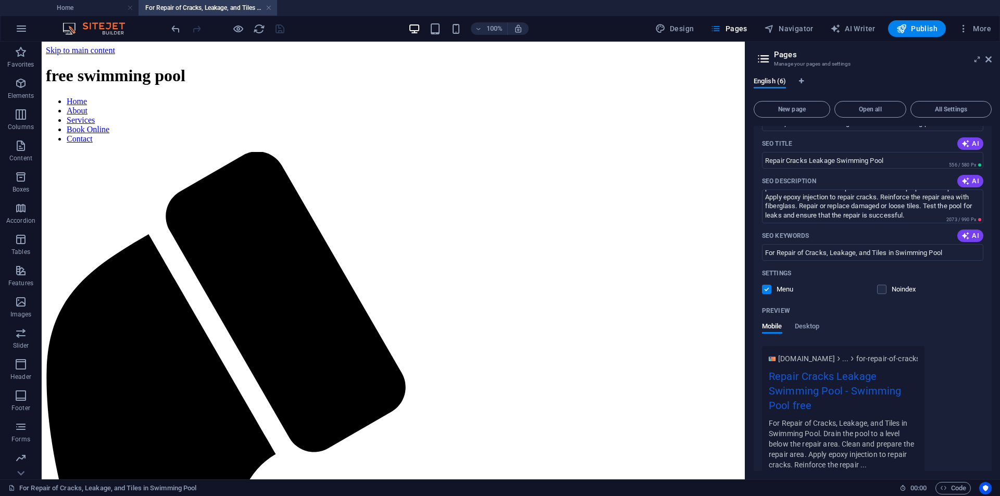
click at [973, 337] on div "Mobile Desktop" at bounding box center [872, 332] width 221 height 20
click at [992, 60] on aside "Pages Manage your pages and settings English (6) New page Open all All Settings…" at bounding box center [872, 261] width 255 height 438
click at [989, 60] on icon at bounding box center [988, 59] width 6 height 8
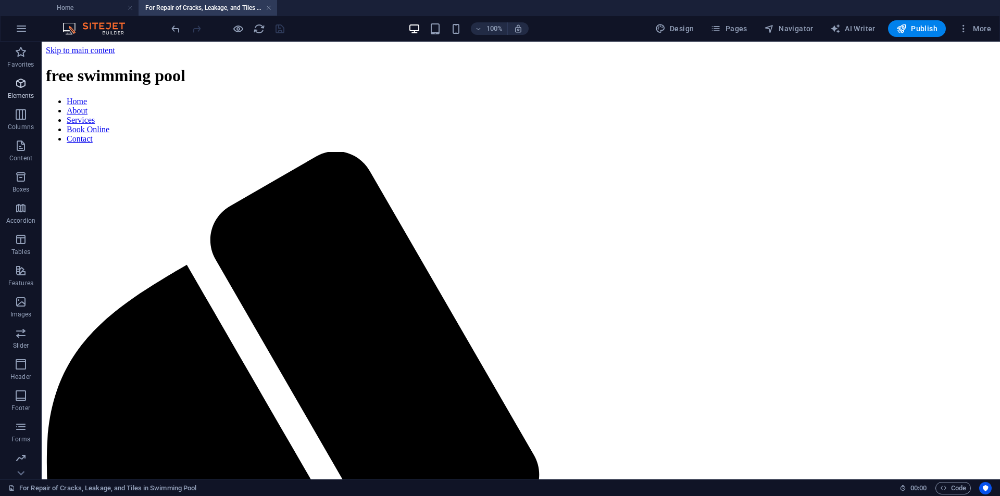
click at [21, 91] on span "Elements" at bounding box center [21, 89] width 42 height 25
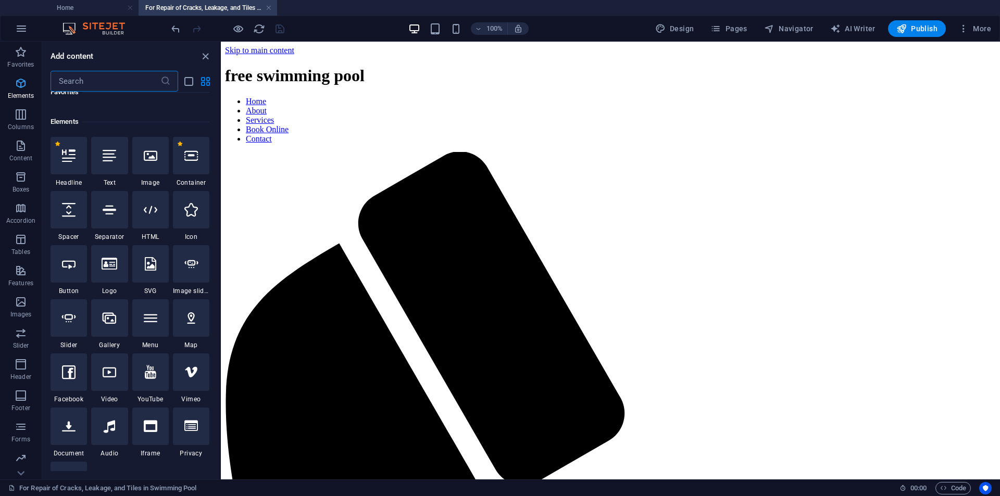
scroll to position [111, 0]
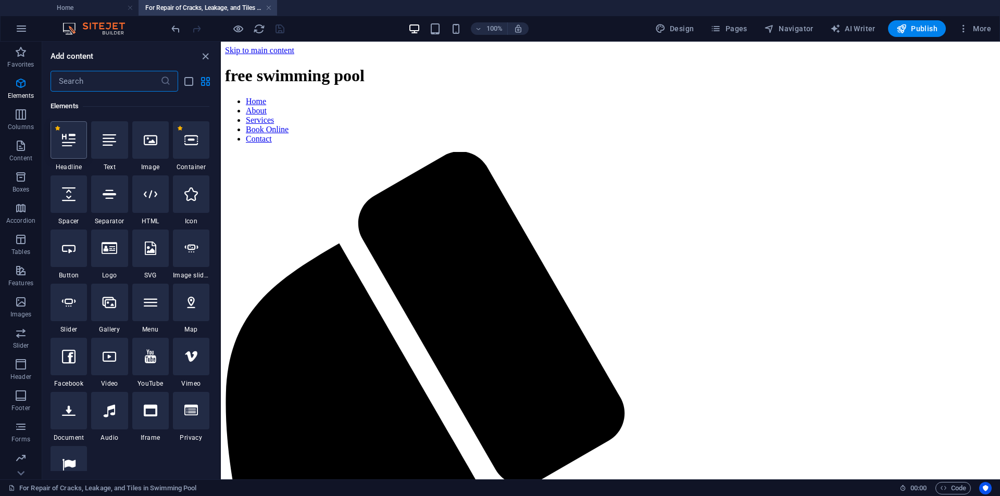
click at [69, 142] on icon at bounding box center [69, 140] width 14 height 14
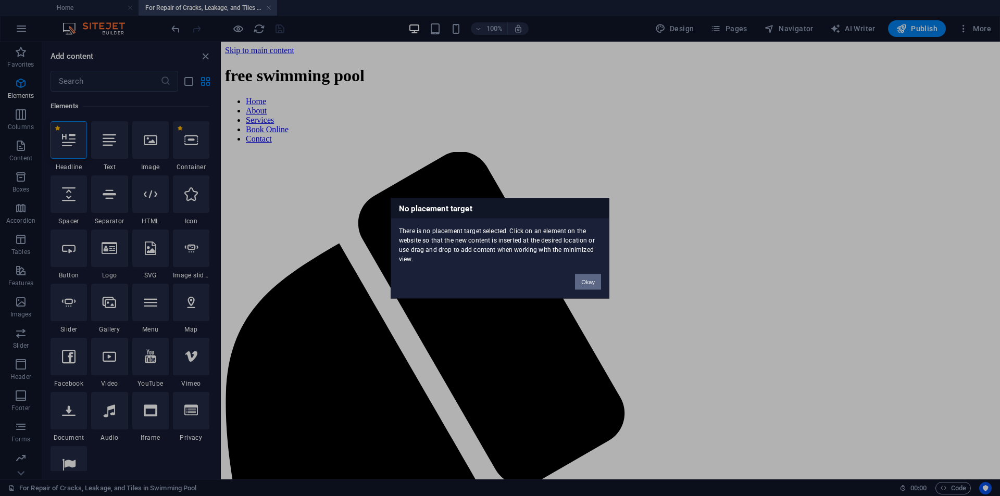
click at [591, 282] on button "Okay" at bounding box center [588, 282] width 26 height 16
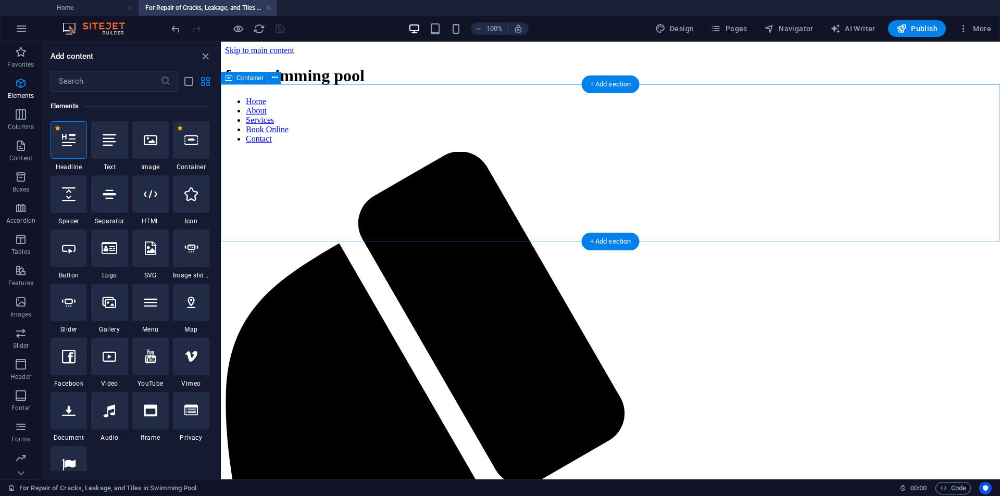
click at [206, 59] on icon "close panel" at bounding box center [205, 57] width 12 height 12
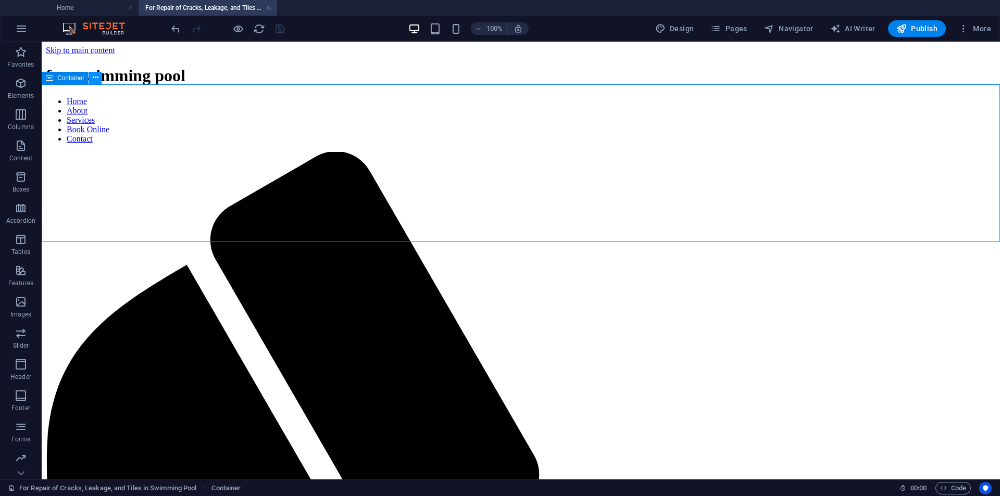
click at [96, 81] on icon at bounding box center [96, 77] width 6 height 11
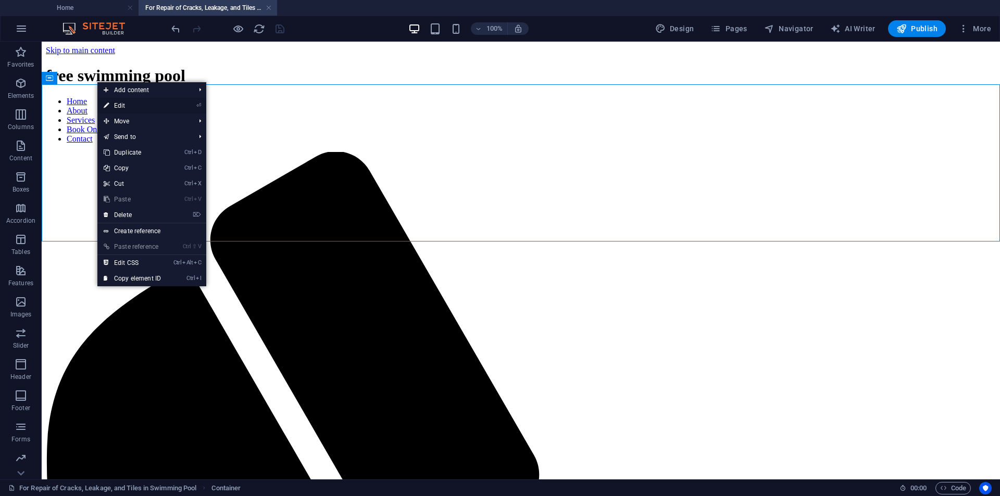
click at [105, 107] on icon at bounding box center [106, 106] width 5 height 16
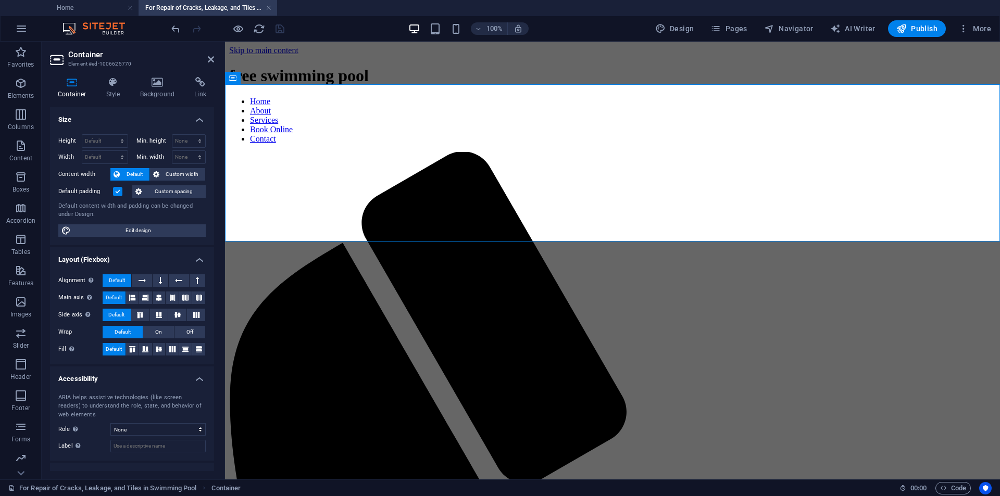
click at [74, 89] on h4 "Container" at bounding box center [74, 88] width 48 height 22
click at [119, 227] on span "Edit design" at bounding box center [138, 230] width 129 height 12
select select "rem"
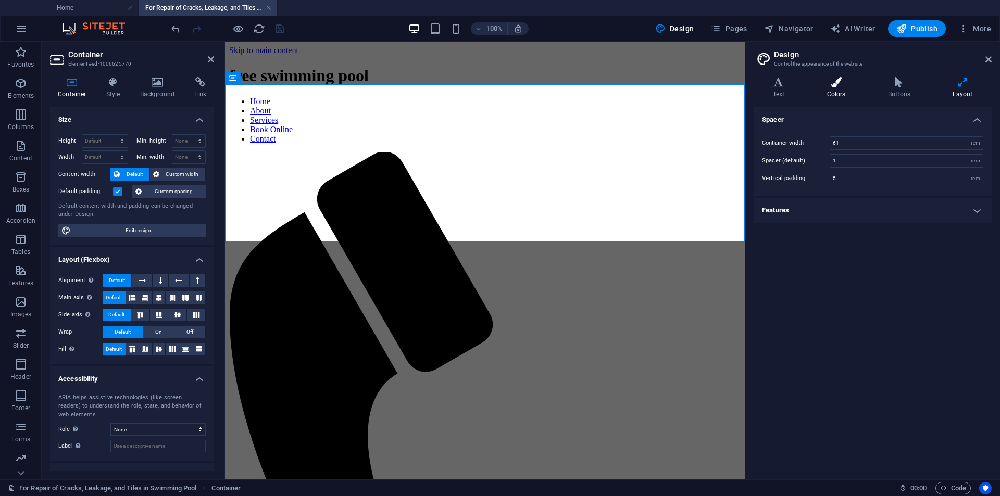
click at [839, 90] on h4 "Colors" at bounding box center [838, 88] width 61 height 22
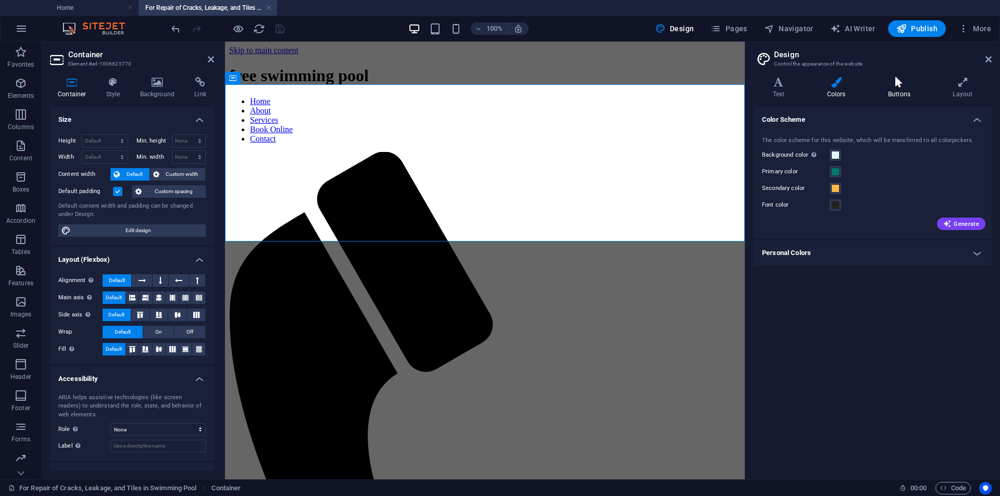
click at [887, 93] on h4 "Buttons" at bounding box center [901, 88] width 65 height 22
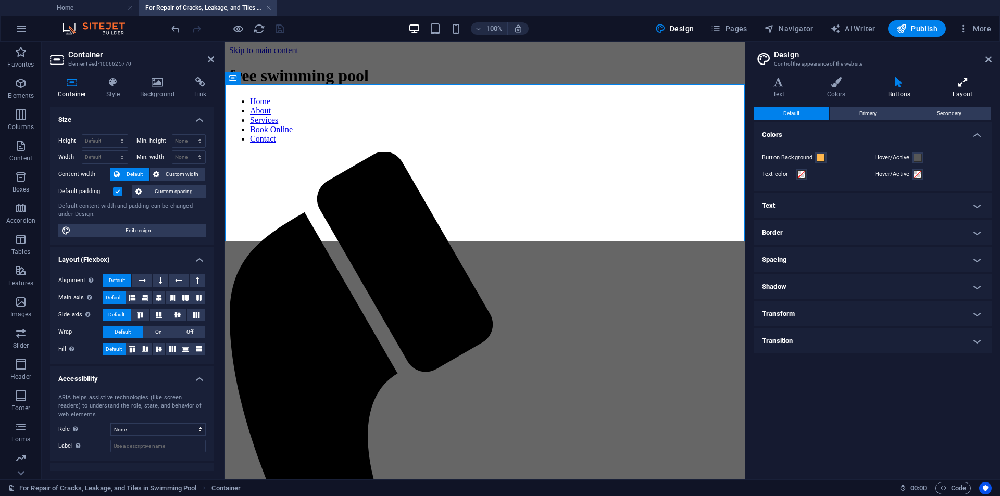
click at [961, 89] on h4 "Layout" at bounding box center [963, 88] width 58 height 22
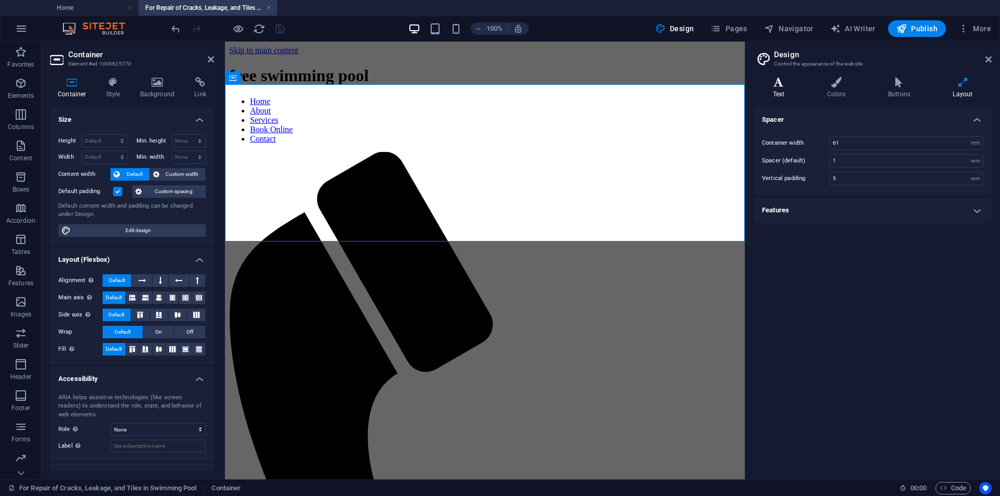
click at [786, 82] on icon at bounding box center [779, 82] width 50 height 10
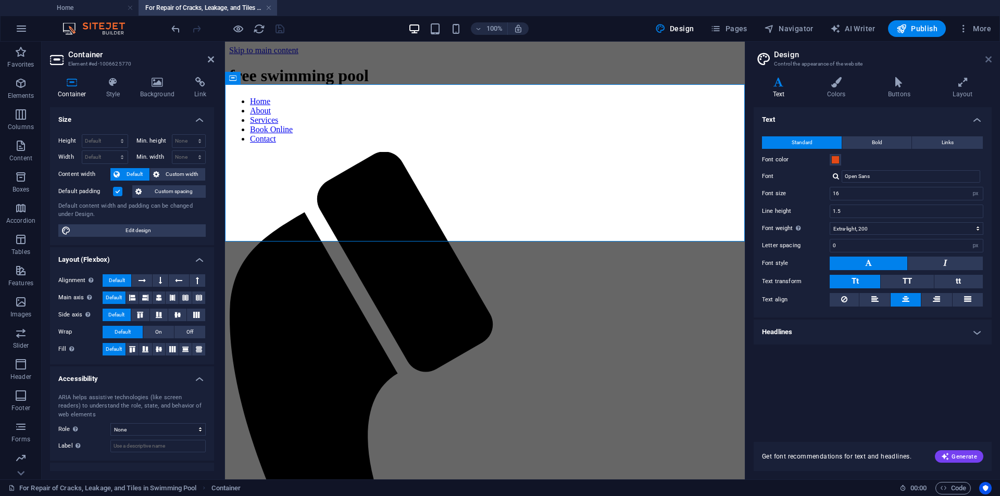
click at [989, 58] on icon at bounding box center [988, 59] width 6 height 8
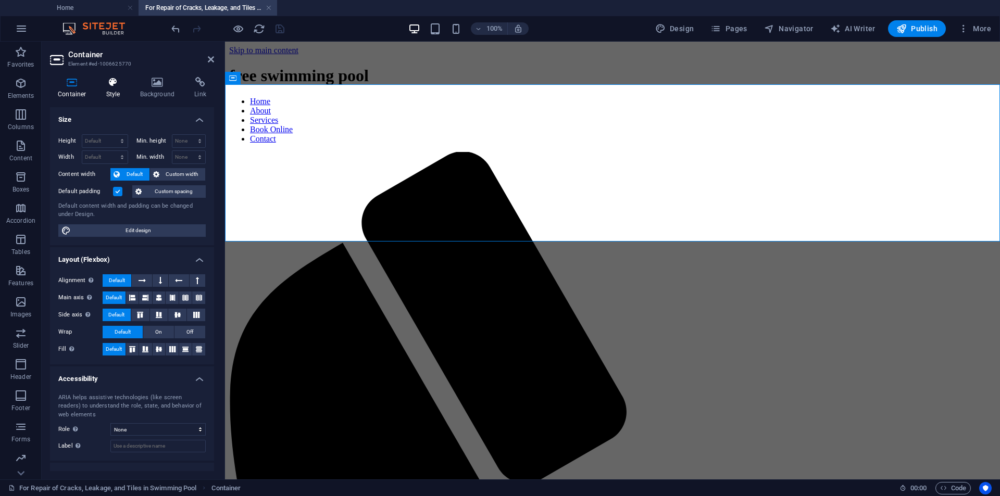
click at [119, 89] on h4 "Style" at bounding box center [115, 88] width 34 height 22
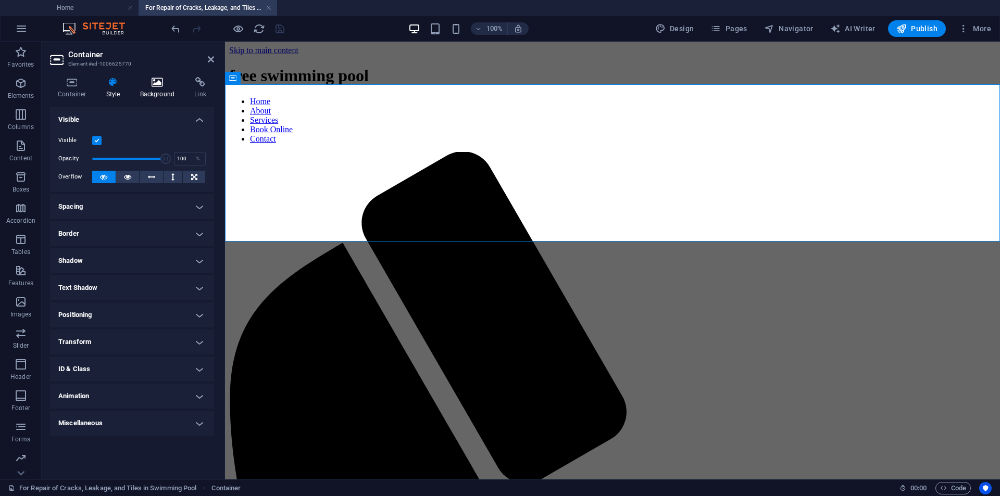
click at [154, 83] on icon at bounding box center [157, 82] width 51 height 10
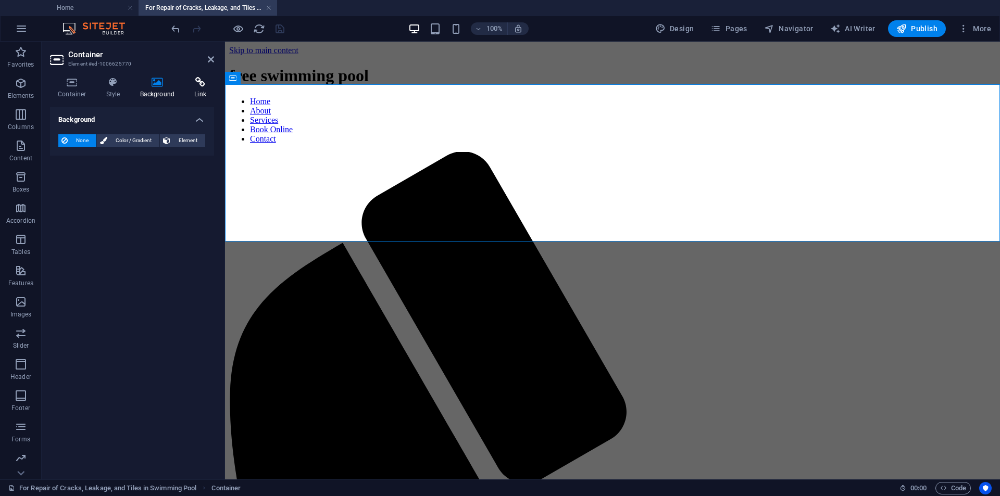
click at [193, 83] on icon at bounding box center [200, 82] width 28 height 10
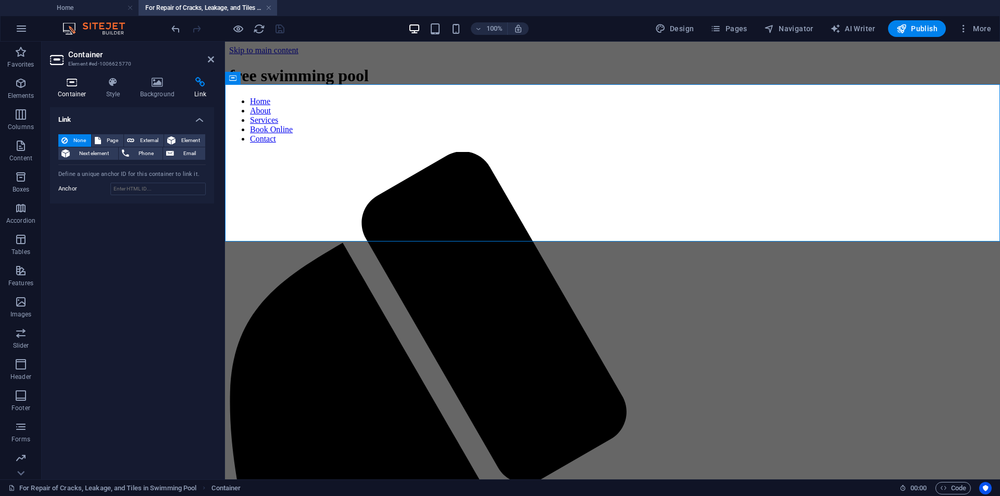
click at [67, 81] on icon at bounding box center [72, 82] width 44 height 10
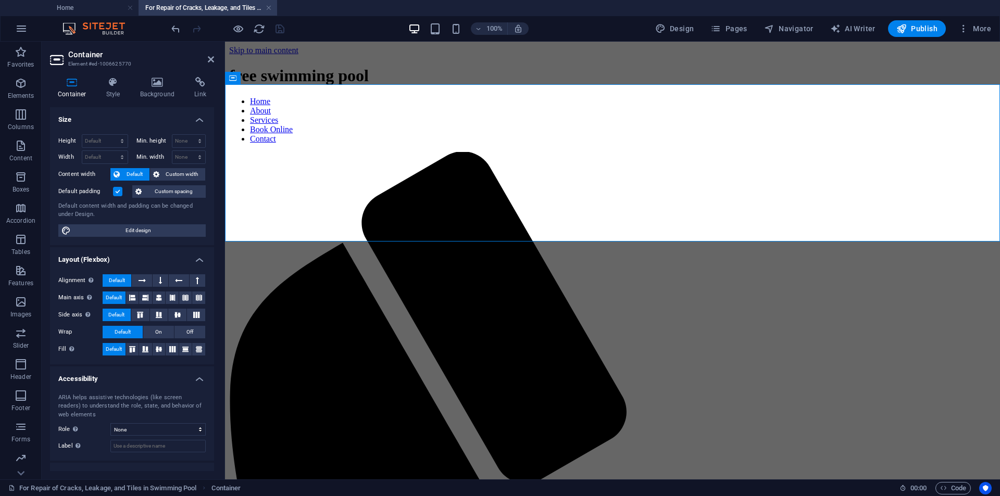
click at [84, 53] on h2 "Container" at bounding box center [141, 54] width 146 height 9
click at [210, 56] on icon at bounding box center [211, 59] width 6 height 8
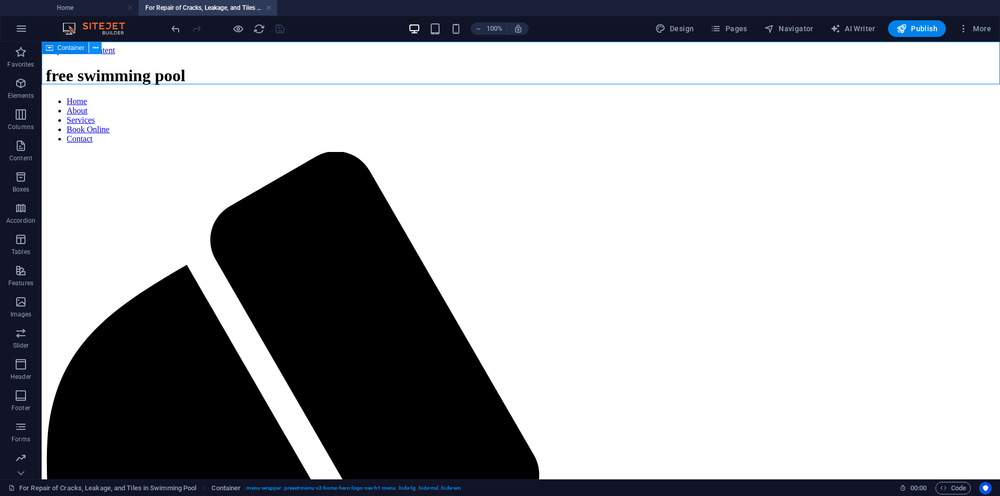
click at [98, 49] on button at bounding box center [95, 48] width 12 height 12
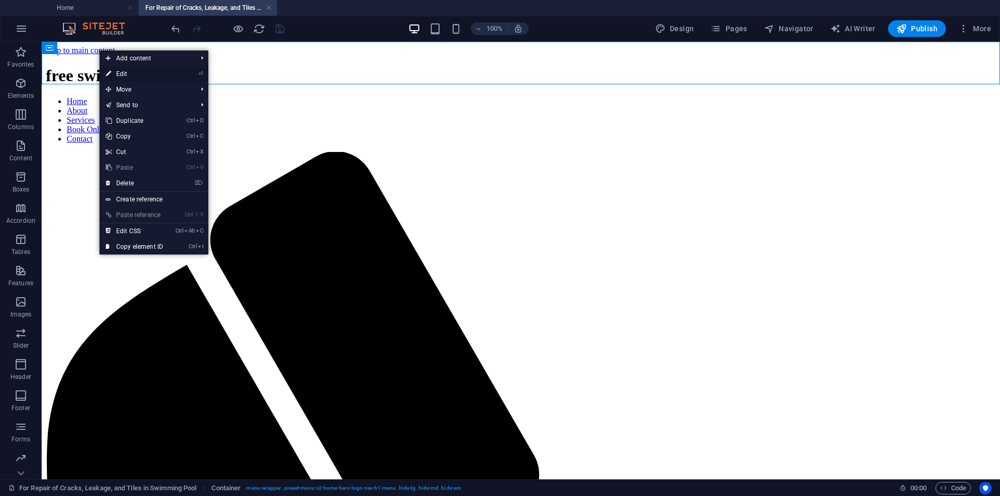
click at [110, 70] on icon at bounding box center [108, 74] width 5 height 16
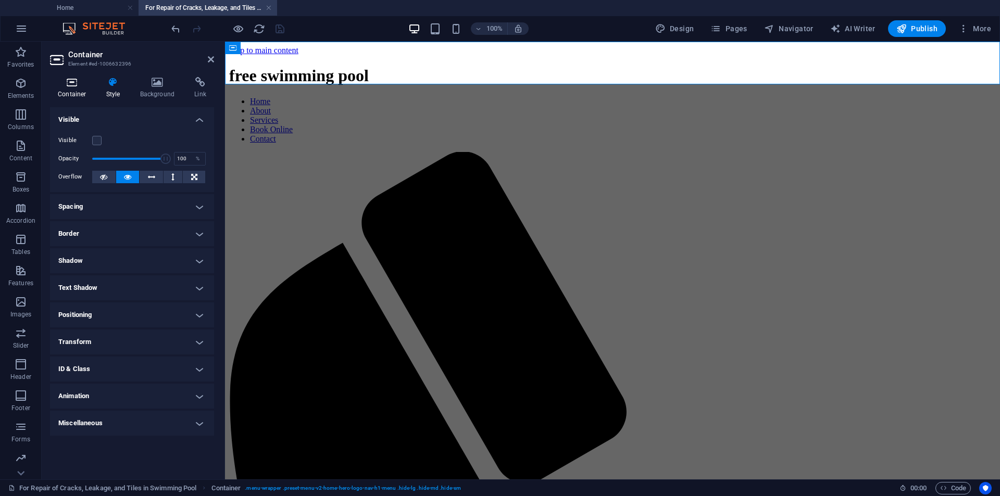
click at [71, 81] on icon at bounding box center [72, 82] width 44 height 10
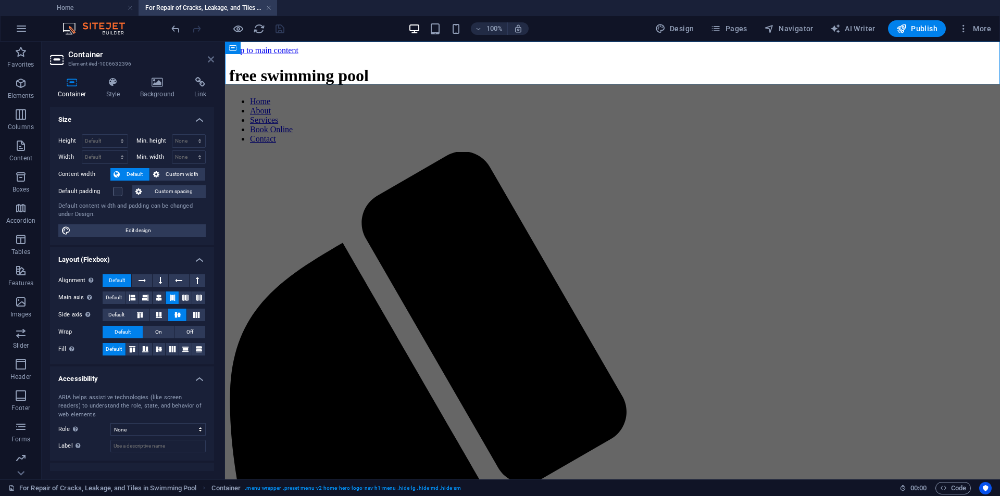
click at [209, 58] on icon at bounding box center [211, 59] width 6 height 8
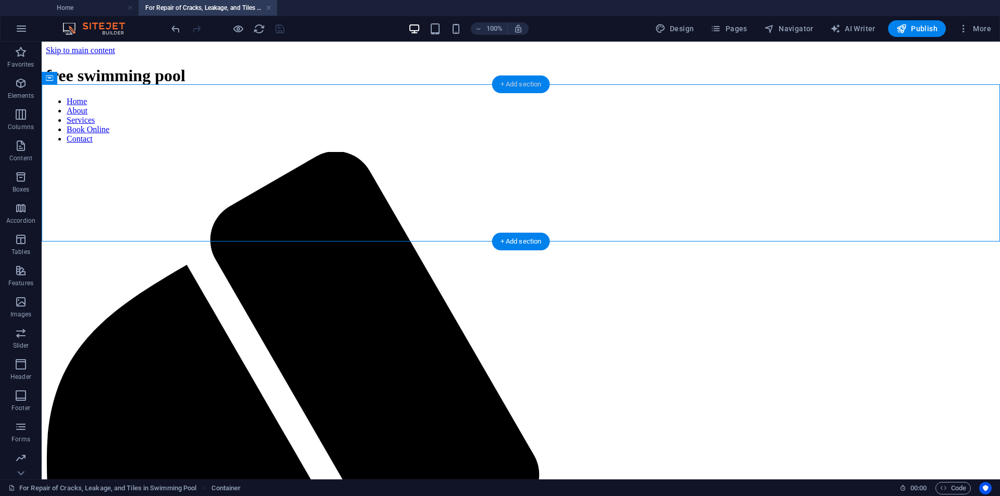
click at [524, 84] on div "+ Add section" at bounding box center [521, 85] width 58 height 18
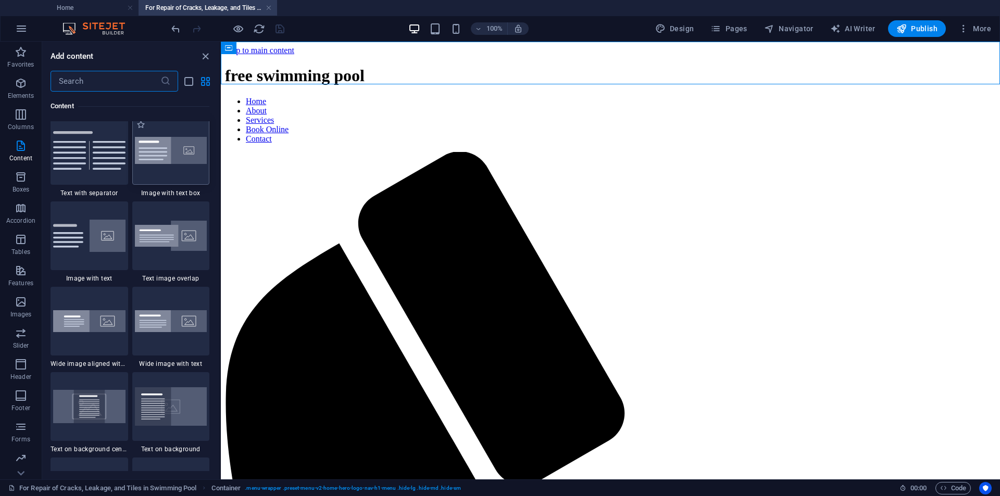
scroll to position [1926, 0]
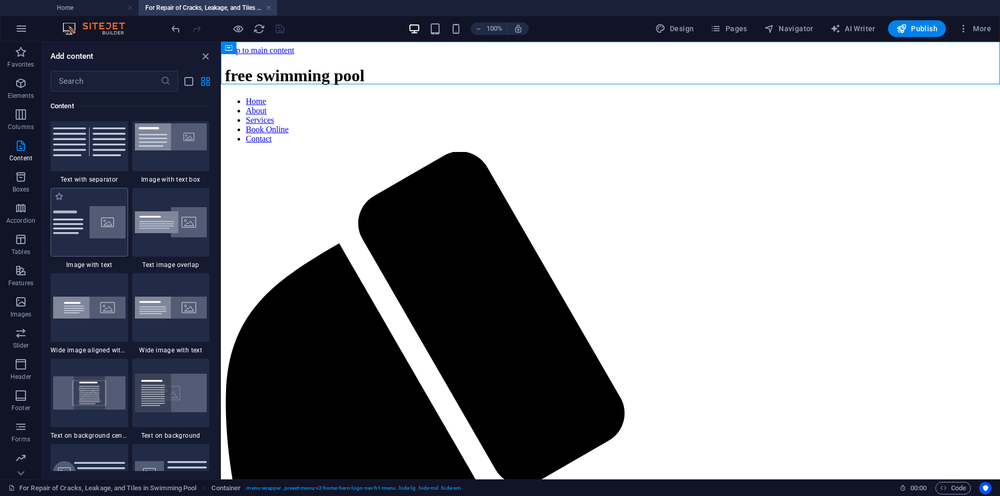
click at [80, 236] on img at bounding box center [89, 222] width 72 height 32
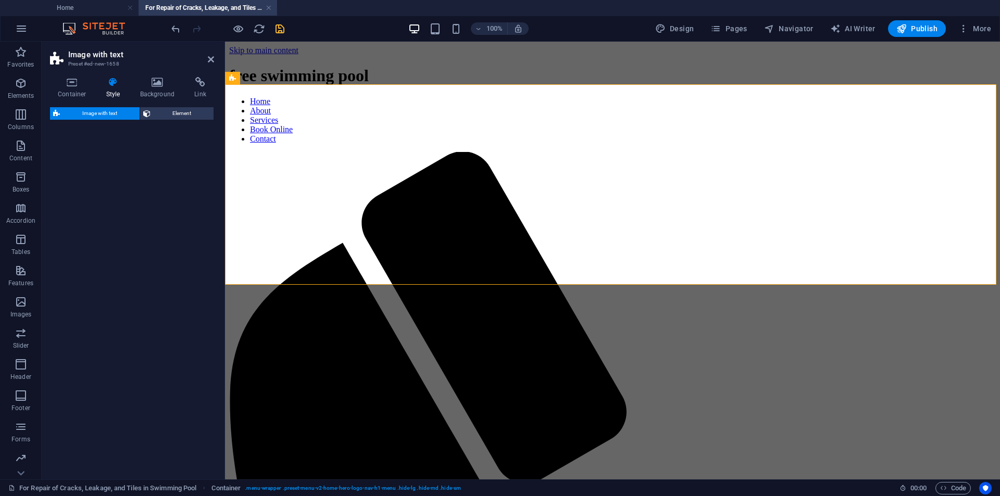
select select "rem"
select select "px"
select select "preset-text-with-image-v4-default"
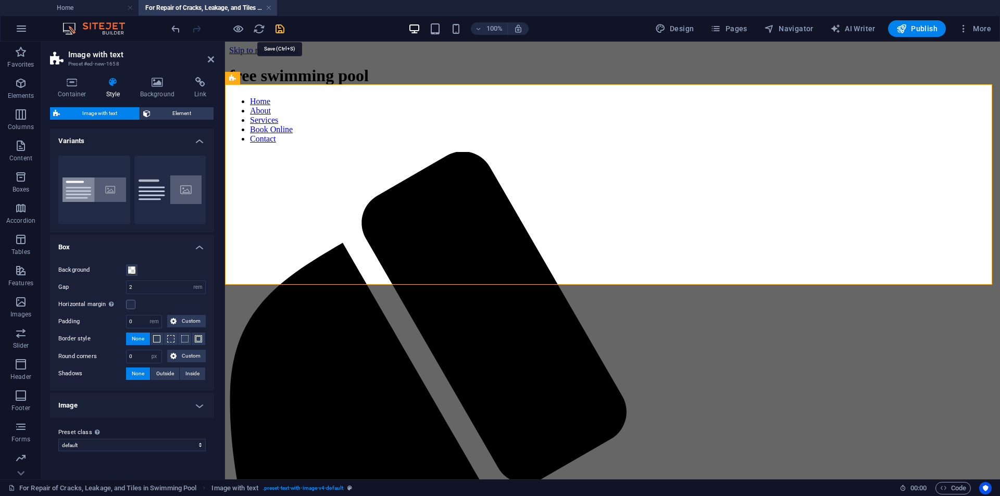
click at [278, 32] on icon "save" at bounding box center [280, 29] width 12 height 12
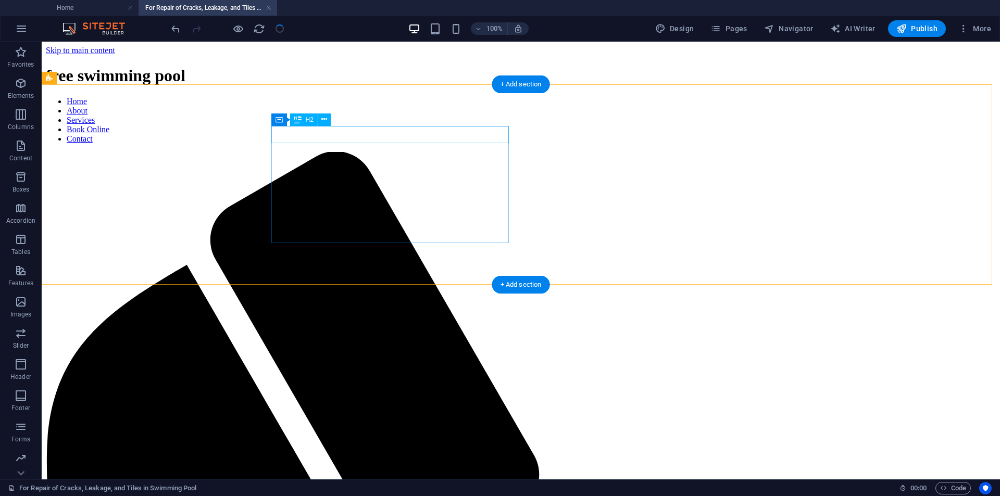
click at [324, 122] on icon at bounding box center [324, 119] width 6 height 11
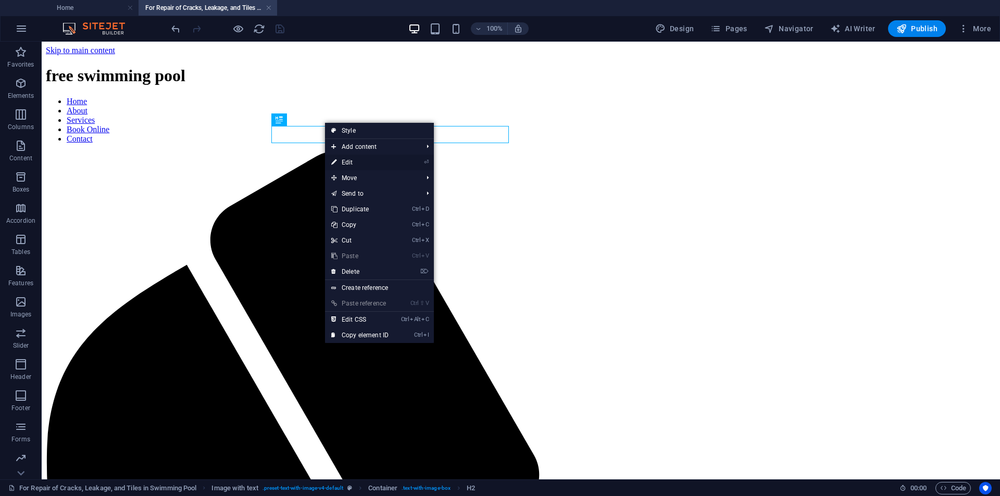
click at [345, 162] on link "⏎ Edit" at bounding box center [360, 163] width 70 height 16
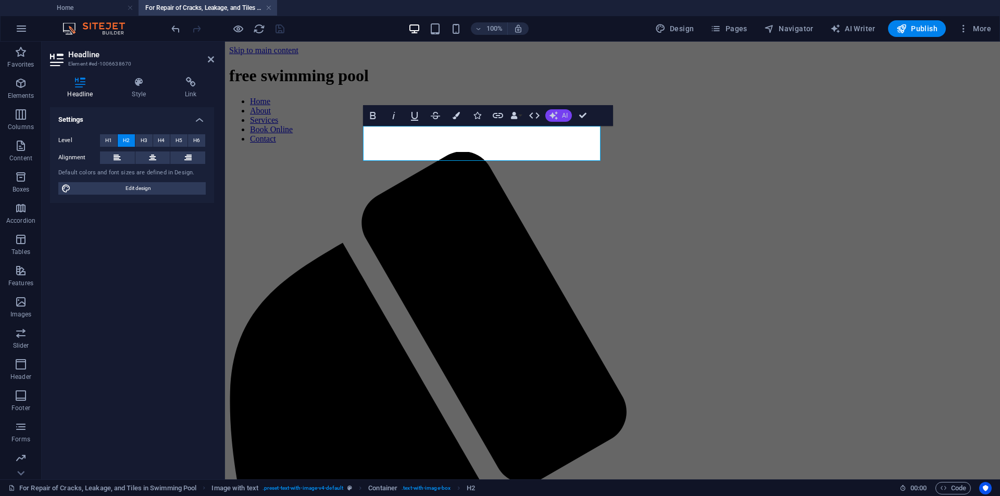
click at [562, 114] on span "AI" at bounding box center [565, 115] width 6 height 6
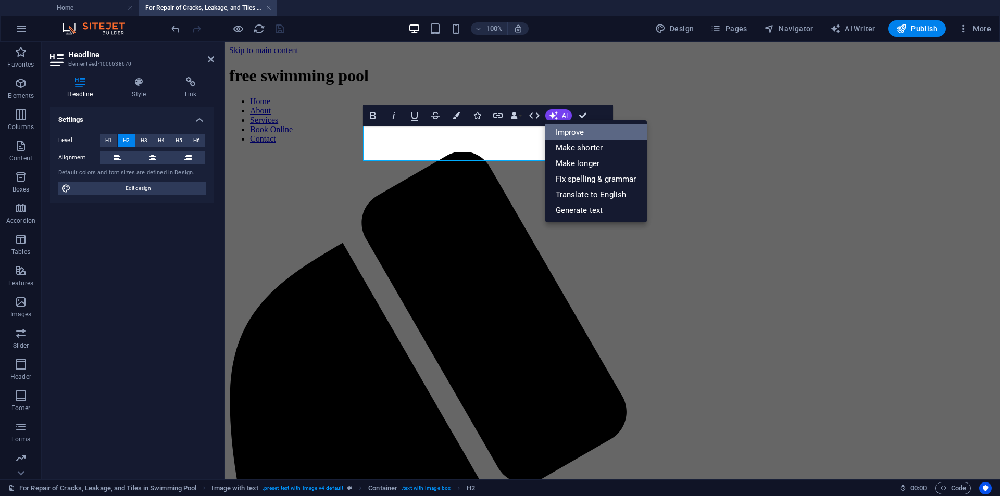
click at [591, 131] on link "Improve" at bounding box center [596, 132] width 102 height 16
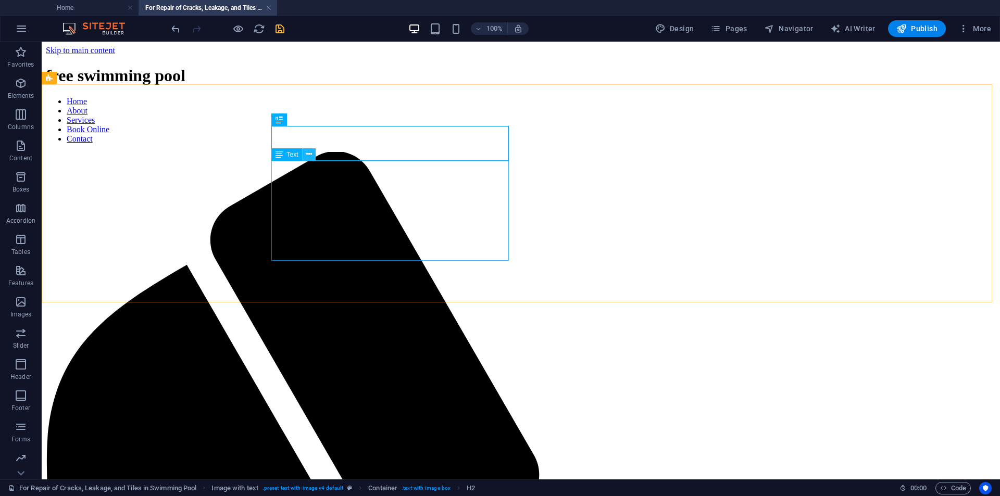
click at [311, 158] on icon at bounding box center [309, 154] width 6 height 11
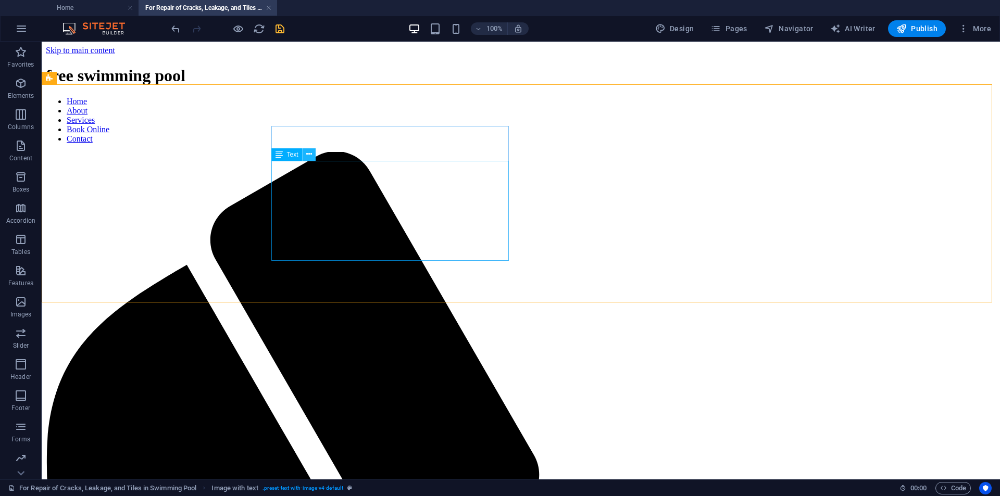
click at [309, 160] on button at bounding box center [309, 154] width 12 height 12
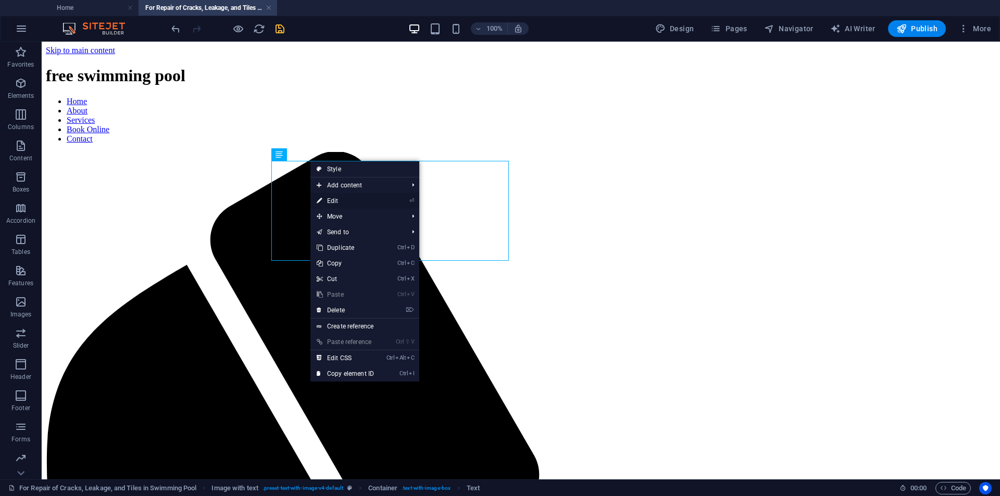
click at [320, 202] on icon at bounding box center [319, 201] width 5 height 16
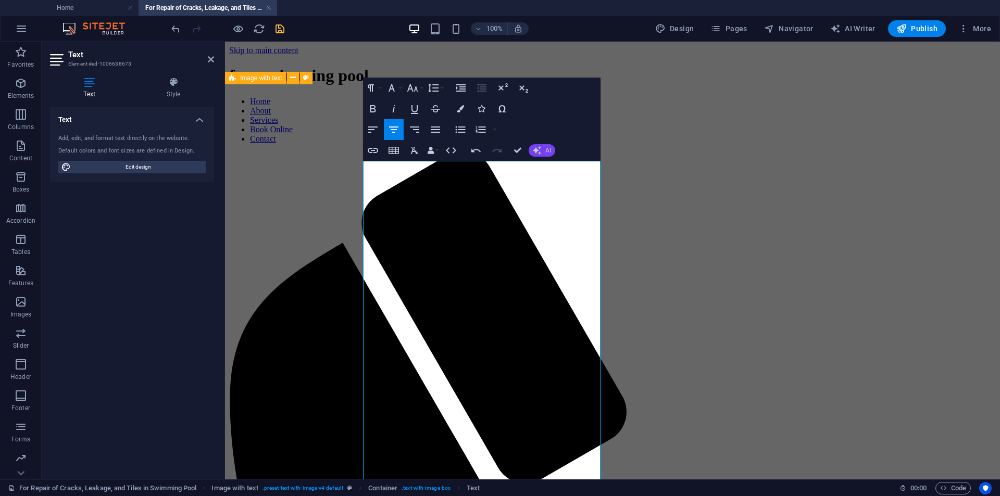
click at [536, 154] on icon "button" at bounding box center [537, 150] width 8 height 8
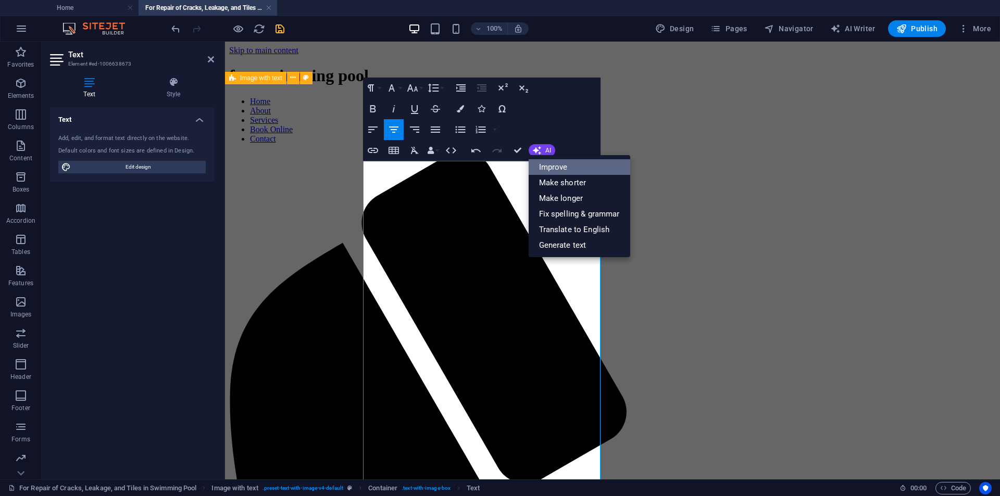
click at [550, 166] on link "Improve" at bounding box center [580, 167] width 102 height 16
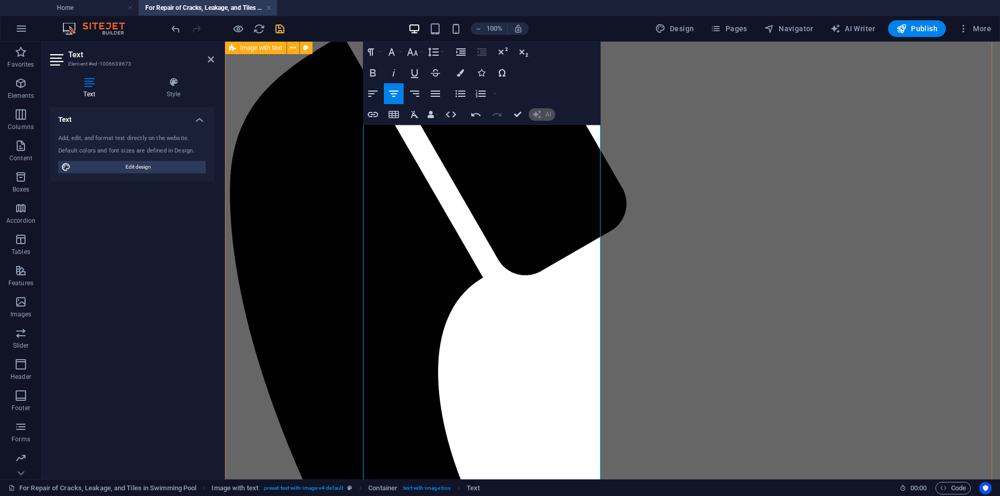
scroll to position [0, 0]
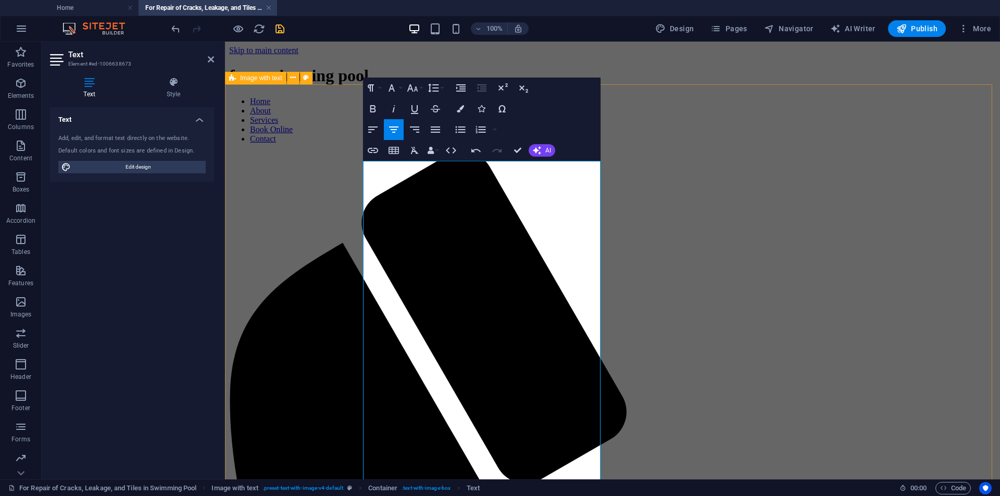
click at [375, 134] on icon "button" at bounding box center [373, 129] width 12 height 12
click at [436, 129] on icon "button" at bounding box center [435, 130] width 9 height 6
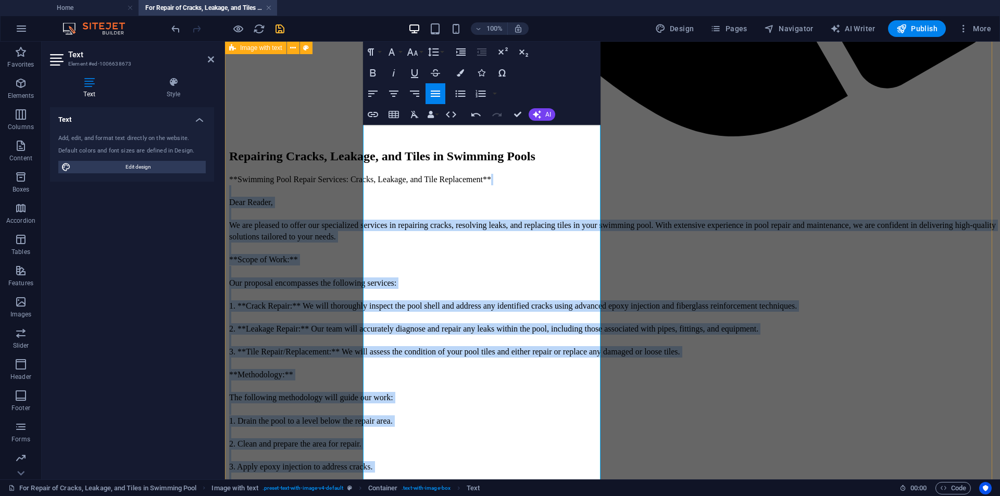
scroll to position [1042, 0]
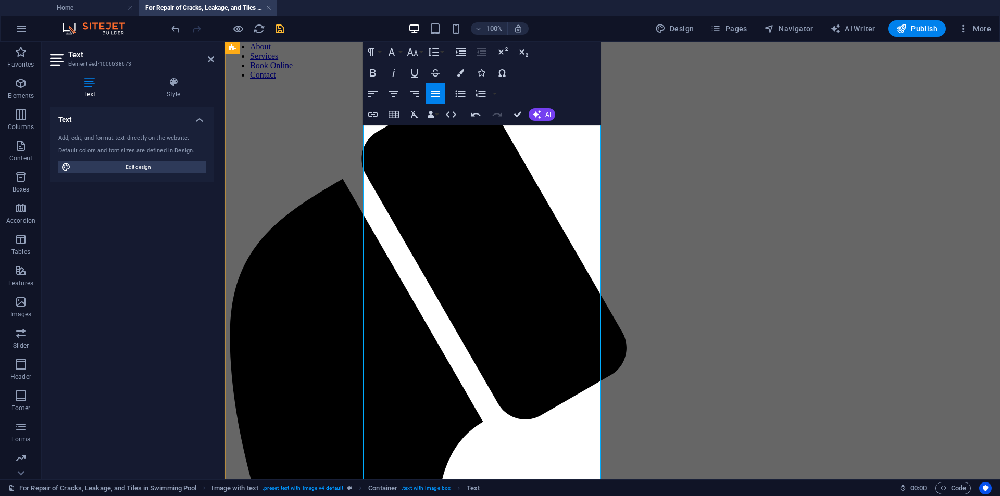
scroll to position [0, 0]
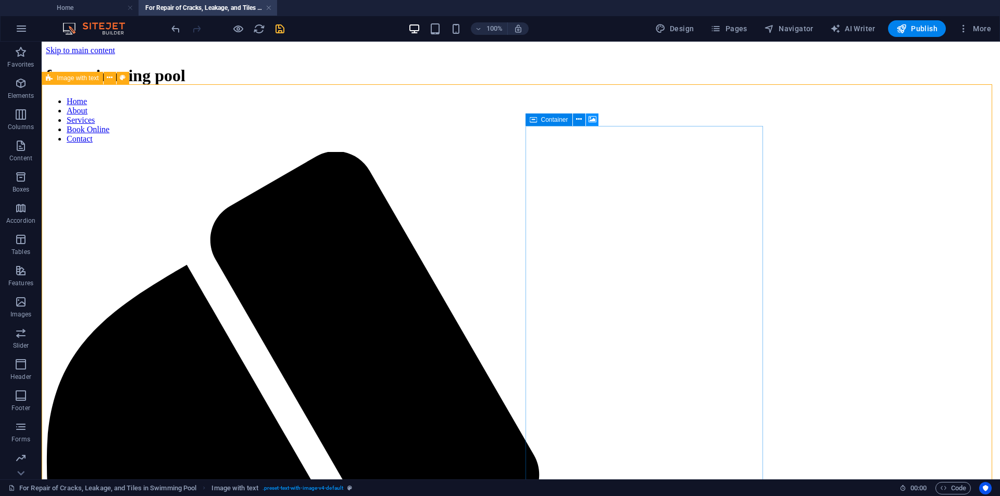
click at [593, 120] on icon at bounding box center [592, 119] width 8 height 11
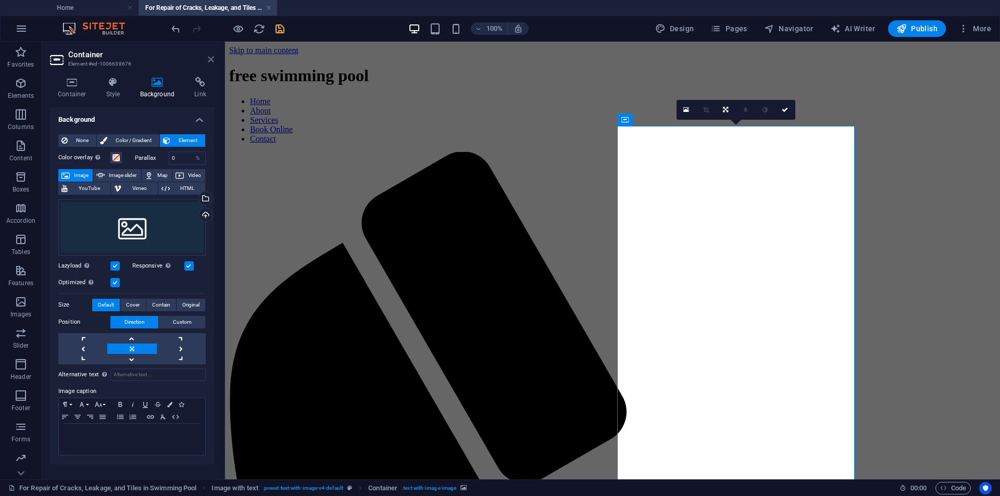
click at [212, 62] on icon at bounding box center [211, 59] width 6 height 8
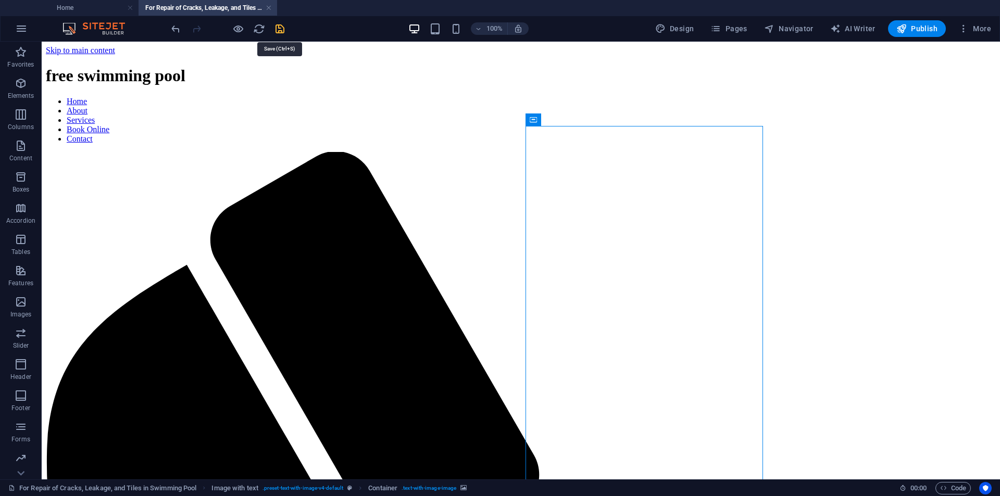
click at [281, 27] on icon "save" at bounding box center [280, 29] width 12 height 12
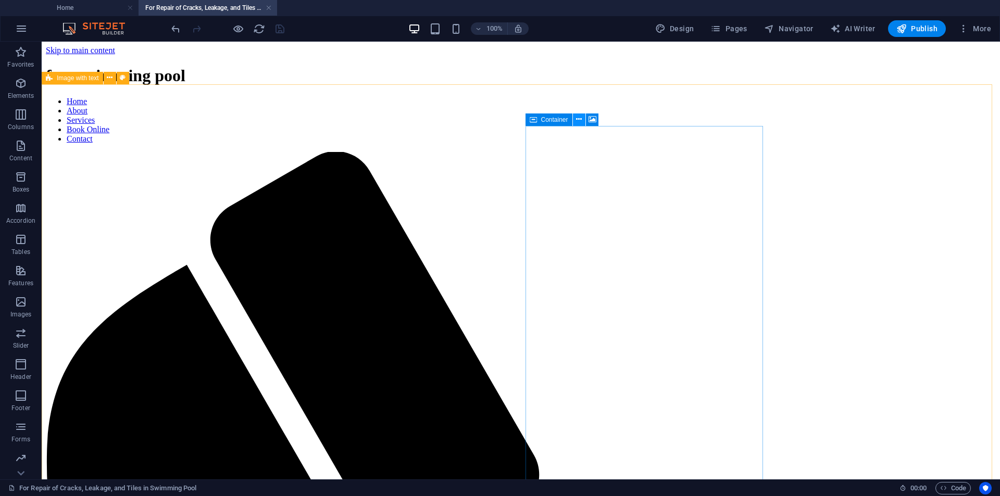
click at [579, 119] on icon at bounding box center [579, 119] width 6 height 11
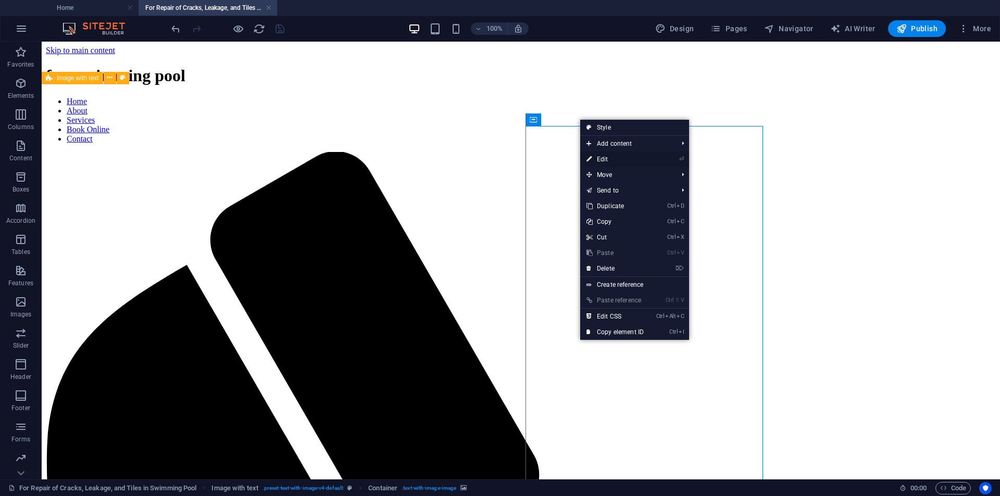
click at [609, 159] on link "⏎ Edit" at bounding box center [615, 160] width 70 height 16
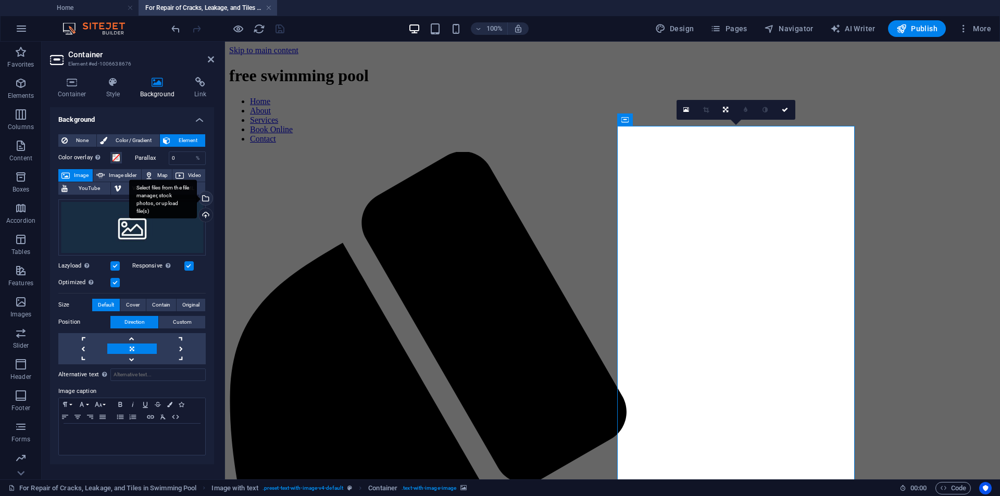
click at [197, 197] on div "Select files from the file manager, stock photos, or upload file(s)" at bounding box center [163, 199] width 68 height 39
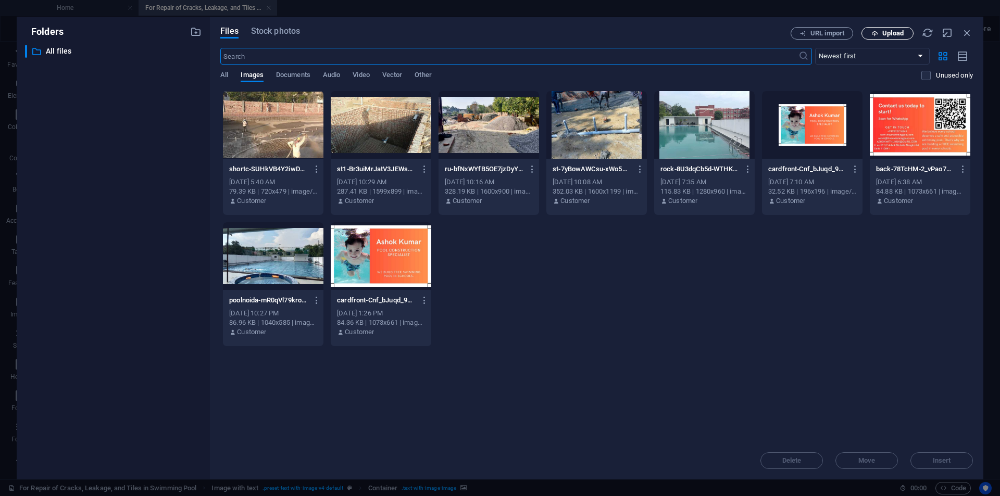
click at [883, 34] on span "Upload" at bounding box center [892, 33] width 21 height 6
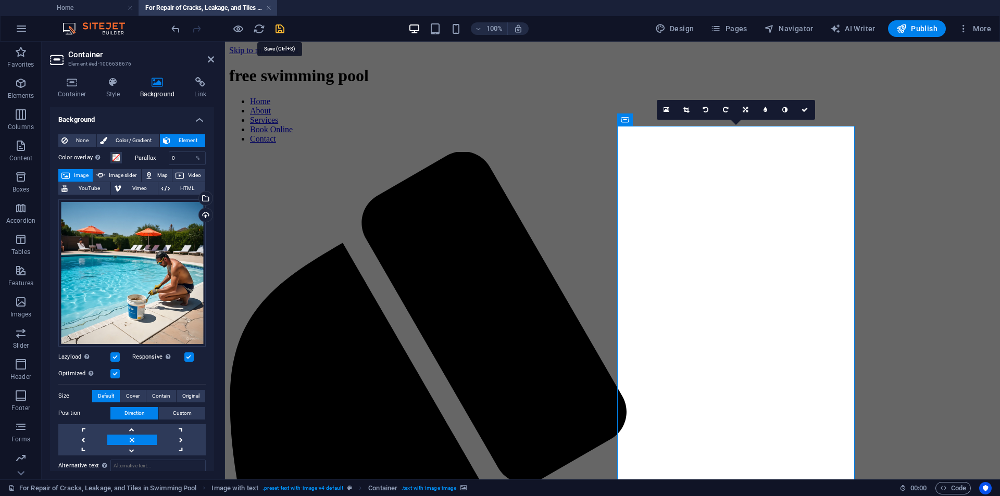
click at [282, 26] on icon "save" at bounding box center [280, 29] width 12 height 12
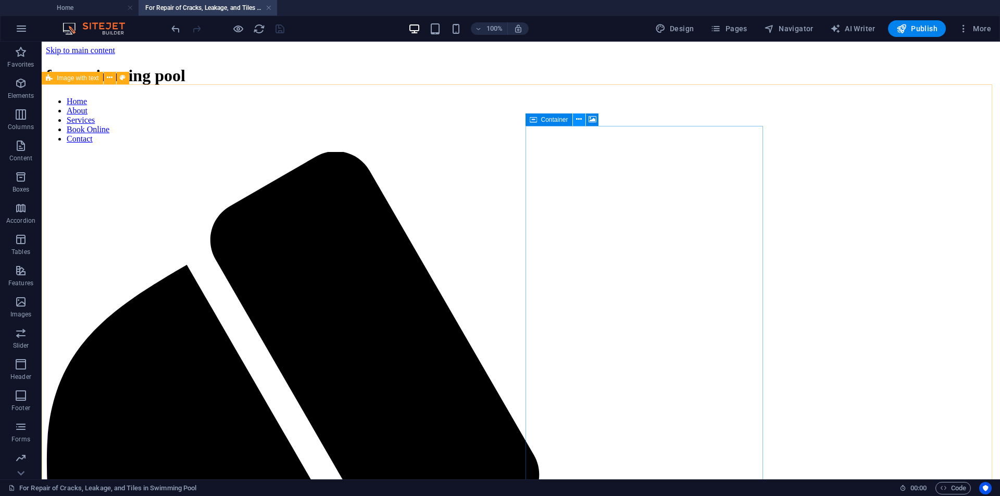
click at [574, 122] on button at bounding box center [579, 120] width 12 height 12
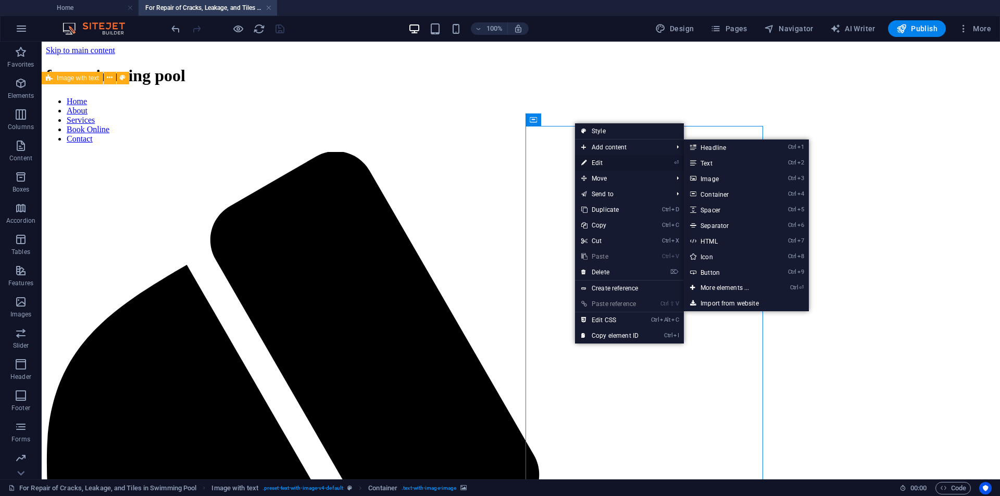
click at [595, 166] on link "⏎ Edit" at bounding box center [610, 163] width 70 height 16
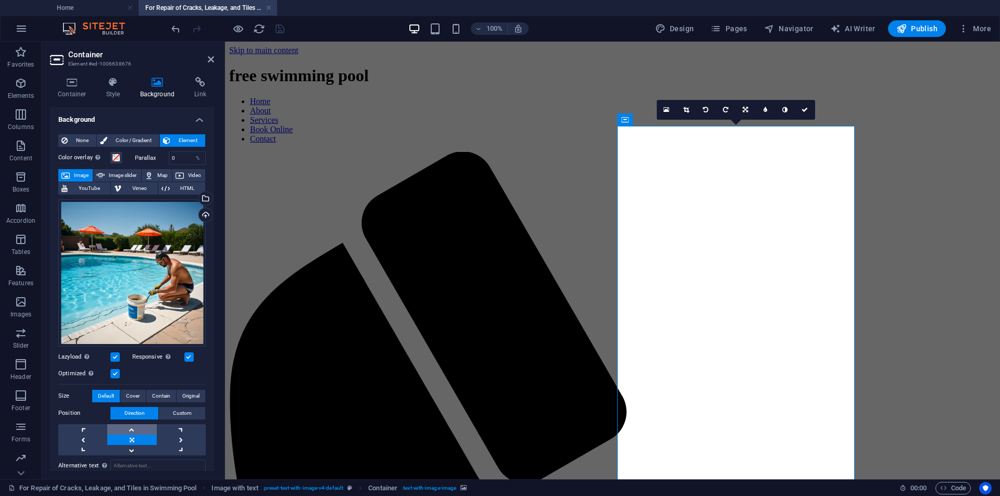
click at [133, 430] on link at bounding box center [131, 429] width 49 height 10
click at [177, 412] on span "Custom" at bounding box center [182, 413] width 19 height 12
click at [145, 415] on button "Direction" at bounding box center [134, 413] width 48 height 12
click at [132, 396] on span "Cover" at bounding box center [133, 396] width 14 height 12
click at [154, 396] on span "Contain" at bounding box center [161, 396] width 18 height 12
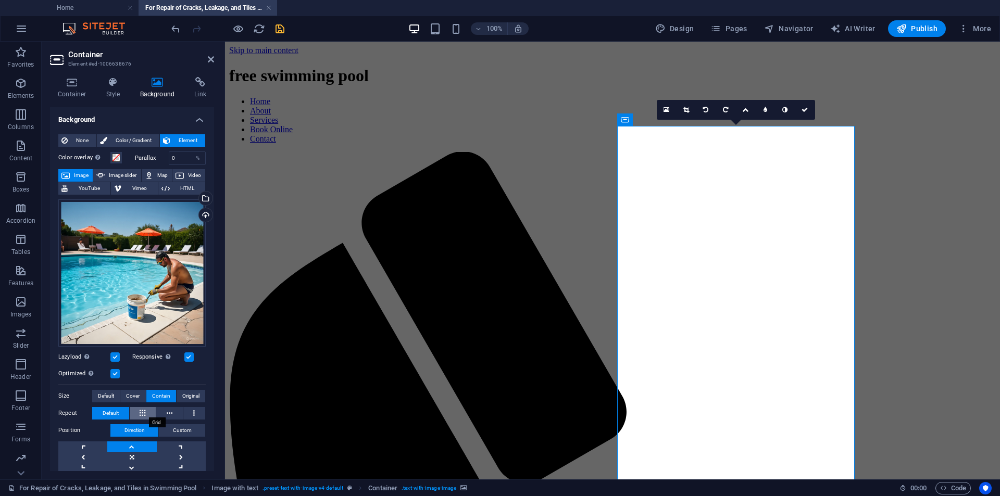
click at [144, 407] on icon at bounding box center [143, 413] width 6 height 12
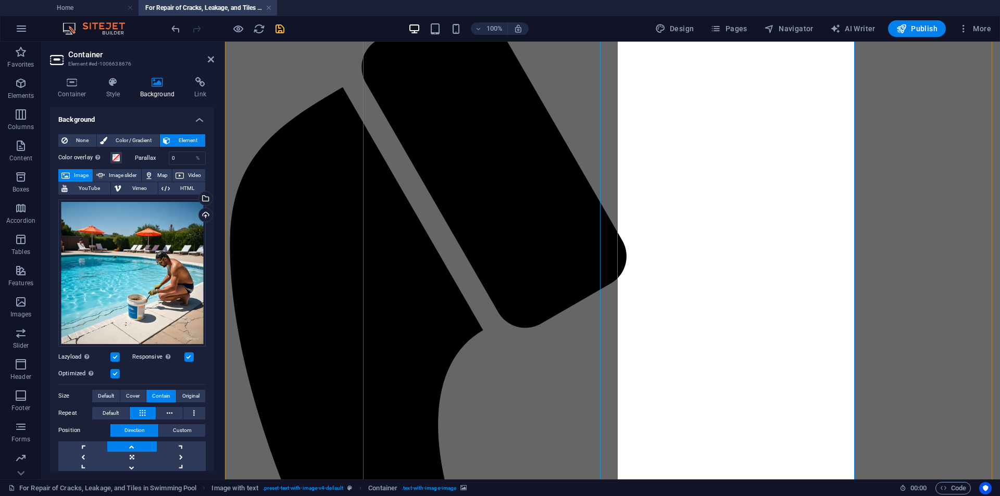
scroll to position [156, 0]
click at [168, 411] on icon at bounding box center [170, 413] width 6 height 12
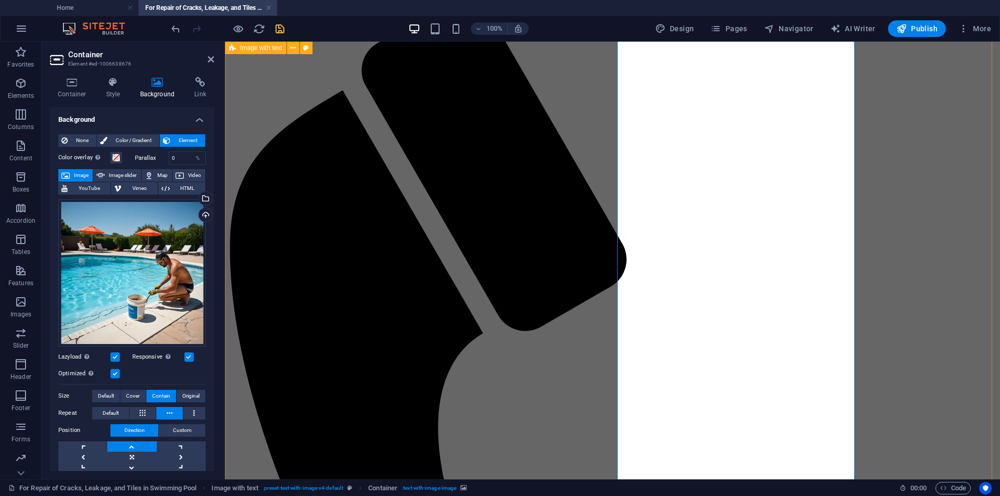
scroll to position [104, 0]
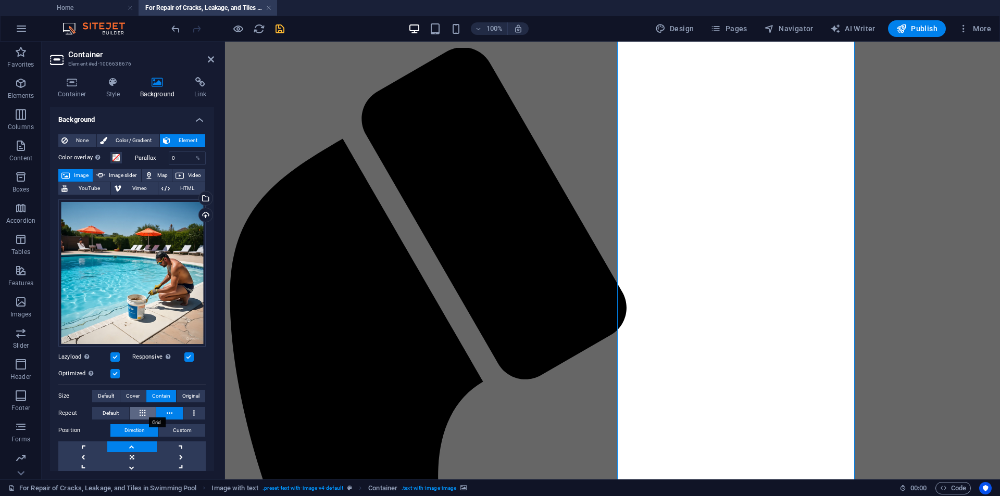
click at [148, 413] on button at bounding box center [143, 413] width 27 height 12
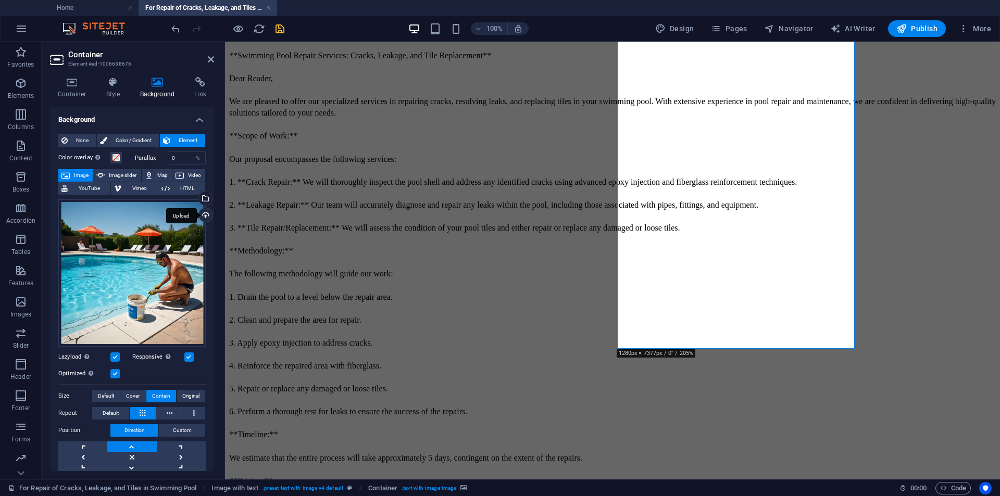
click at [201, 212] on div "Upload" at bounding box center [205, 216] width 16 height 16
click at [115, 358] on label at bounding box center [114, 357] width 9 height 9
click at [0, 0] on input "Lazyload Loading images after the page loads improves page speed." at bounding box center [0, 0] width 0 height 0
click at [184, 355] on label at bounding box center [188, 357] width 9 height 9
click at [0, 0] on input "Responsive Automatically load retina image and smartphone optimized sizes." at bounding box center [0, 0] width 0 height 0
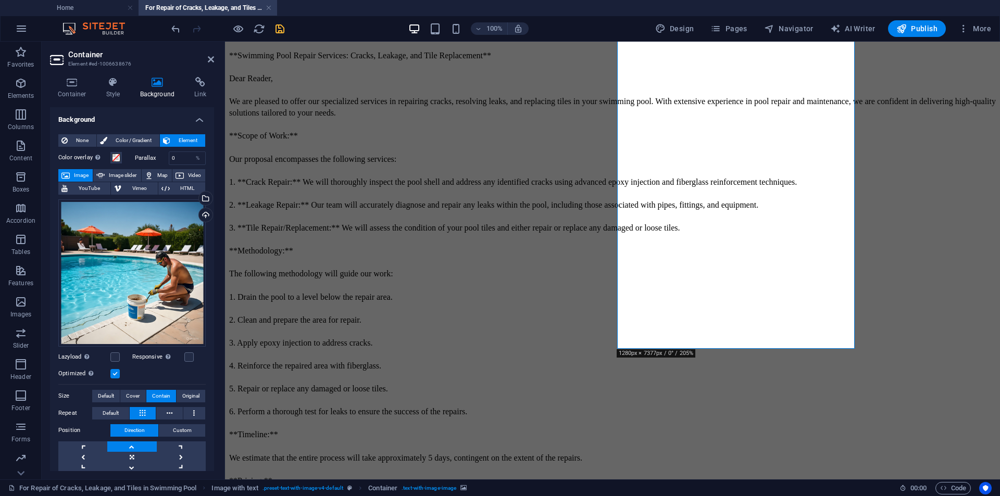
click at [114, 371] on label at bounding box center [114, 373] width 9 height 9
click at [0, 0] on input "Optimized Images are compressed to improve page speed." at bounding box center [0, 0] width 0 height 0
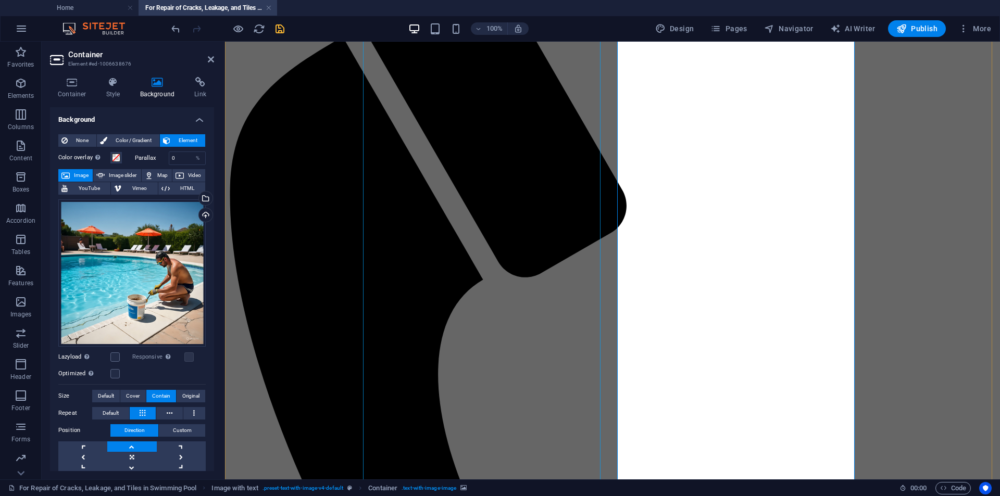
scroll to position [208, 0]
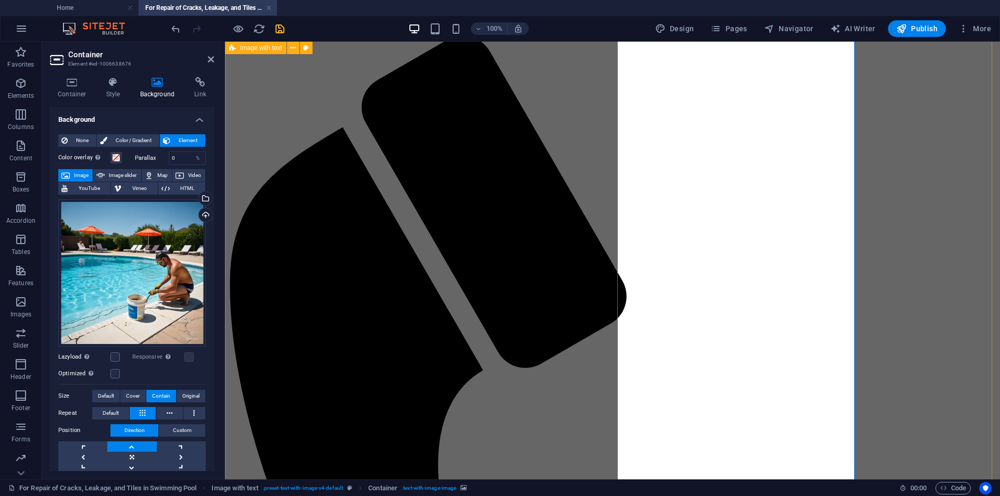
scroll to position [0, 0]
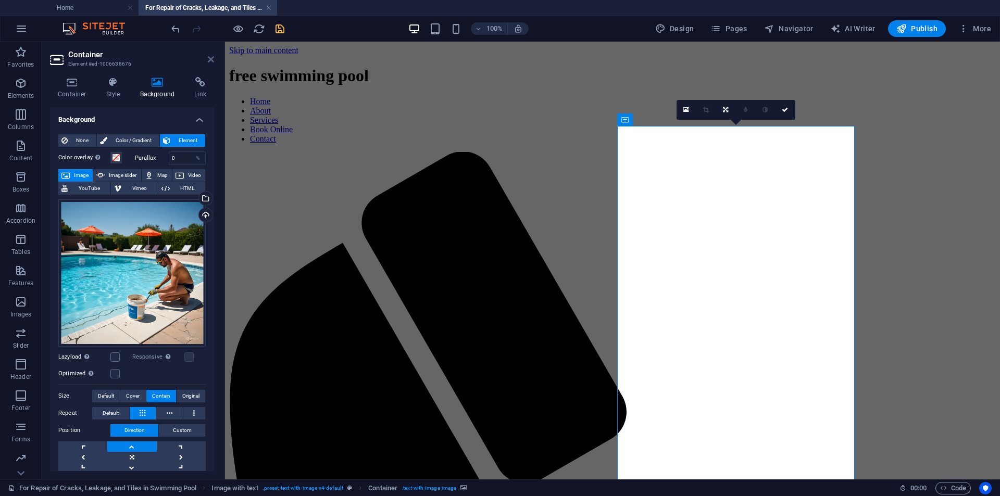
click at [208, 58] on icon at bounding box center [211, 59] width 6 height 8
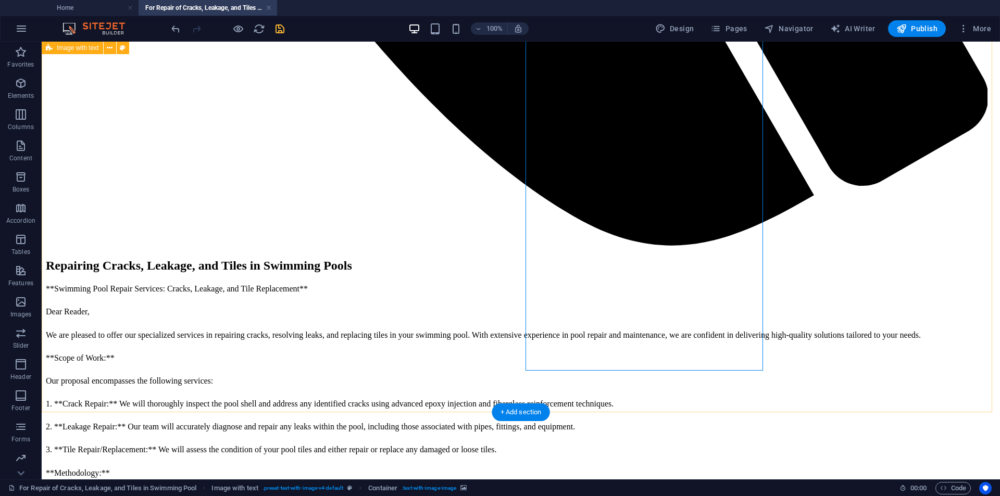
scroll to position [1094, 0]
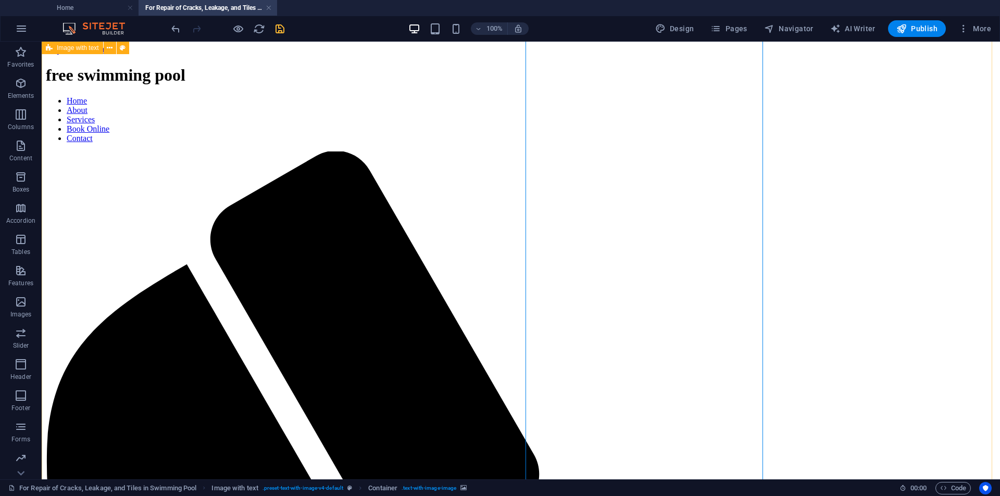
scroll to position [0, 0]
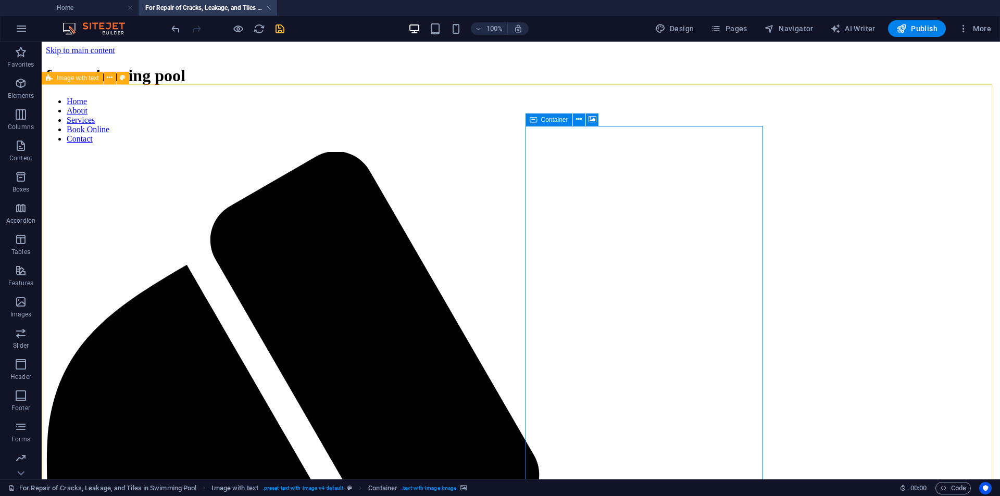
click at [560, 120] on span "Container" at bounding box center [554, 120] width 27 height 6
click at [540, 119] on div "Container" at bounding box center [548, 120] width 47 height 12
drag, startPoint x: 592, startPoint y: 161, endPoint x: 604, endPoint y: 168, distance: 14.5
click at [581, 122] on icon at bounding box center [579, 119] width 6 height 11
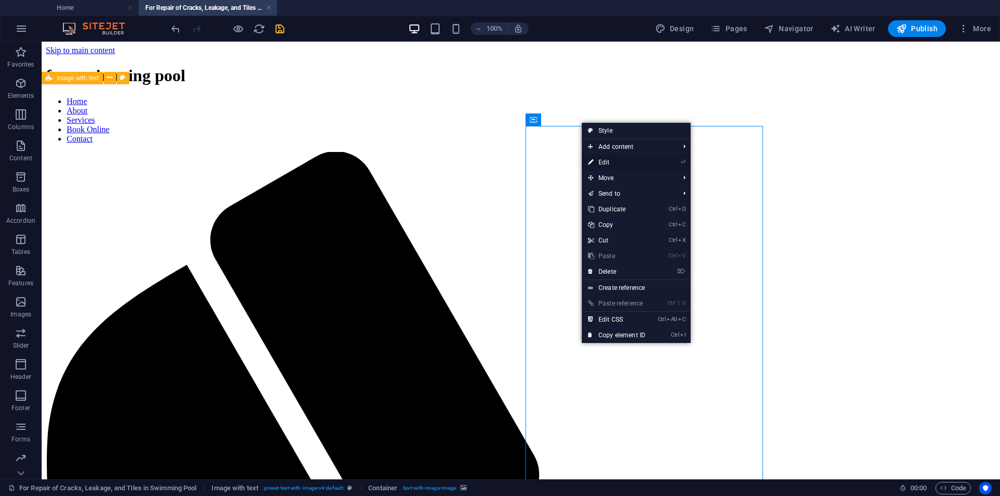
click at [591, 162] on icon at bounding box center [590, 163] width 5 height 16
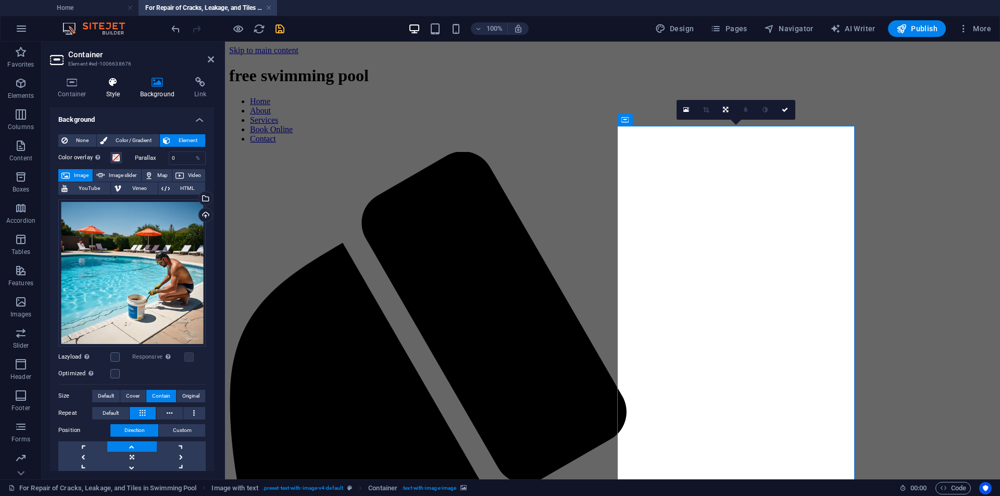
click at [111, 93] on h4 "Style" at bounding box center [115, 88] width 34 height 22
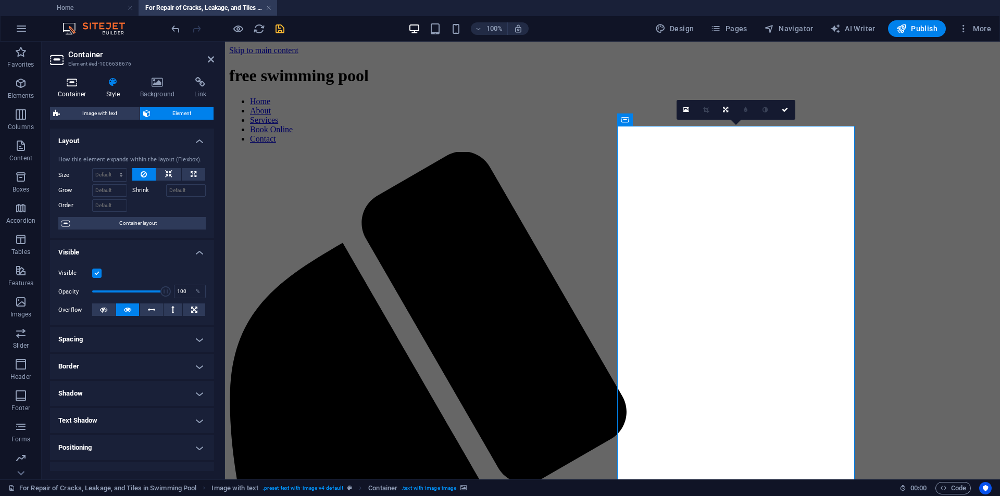
click at [83, 92] on h4 "Container" at bounding box center [74, 88] width 48 height 22
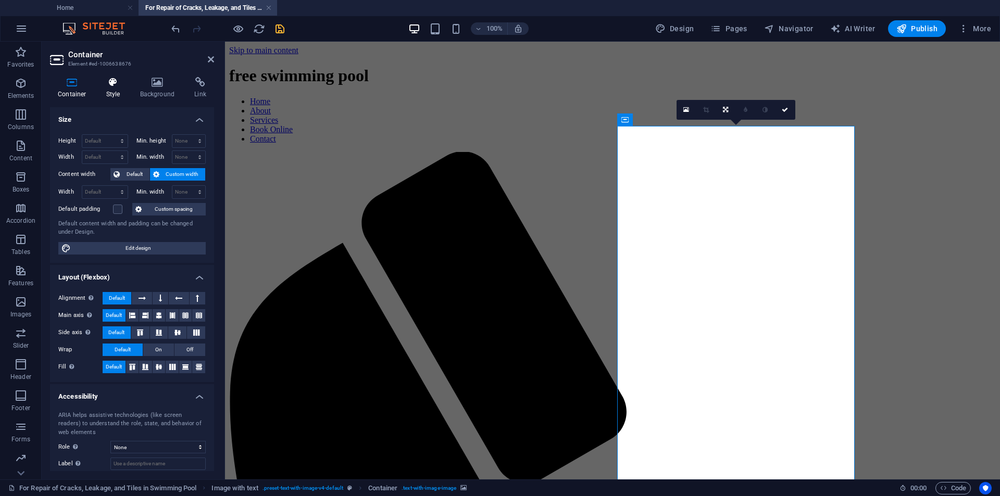
click at [109, 93] on h4 "Style" at bounding box center [115, 88] width 34 height 22
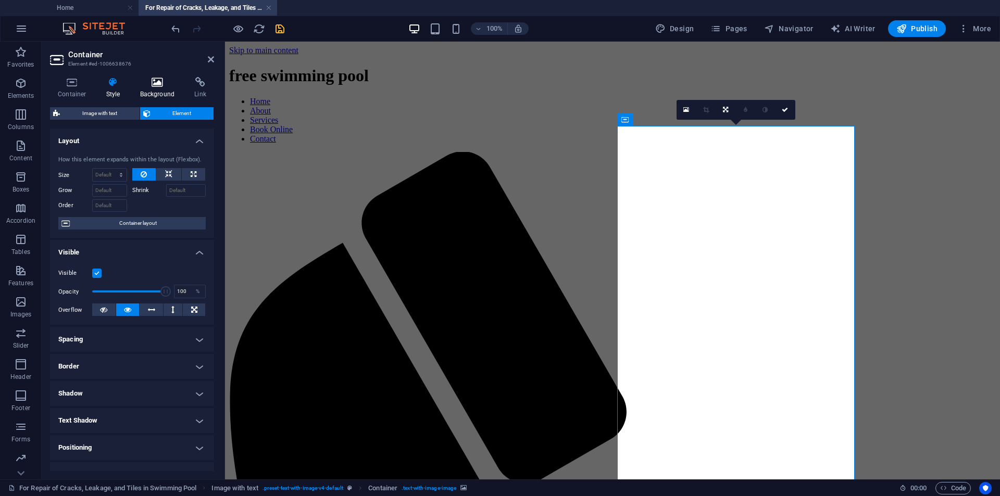
click at [151, 96] on h4 "Background" at bounding box center [159, 88] width 55 height 22
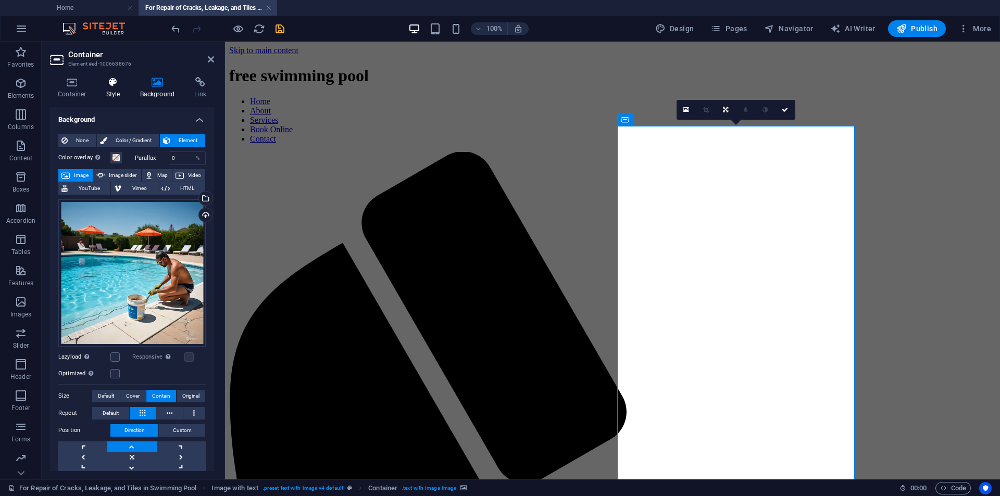
click at [112, 90] on h4 "Style" at bounding box center [115, 88] width 34 height 22
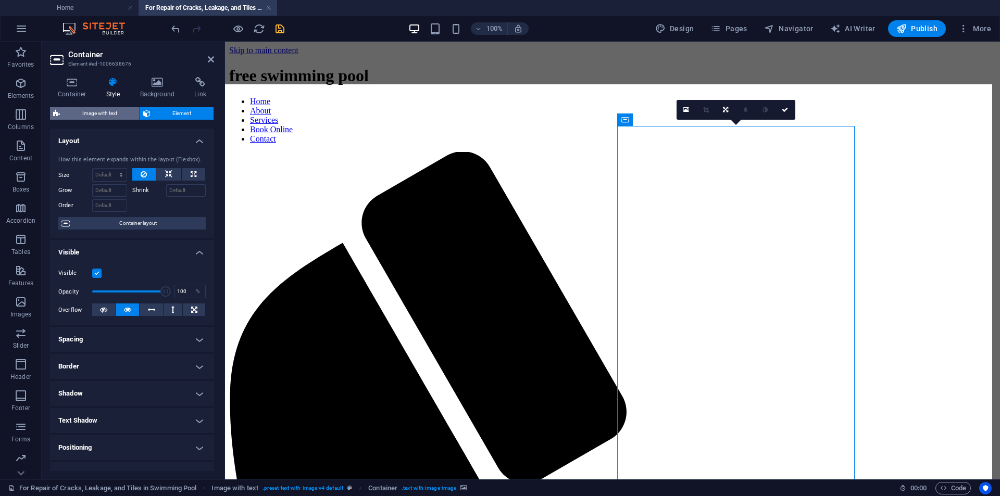
click at [114, 113] on span "Image with text" at bounding box center [99, 113] width 73 height 12
select select "rem"
select select "px"
select select "preset-text-with-image-v4-default"
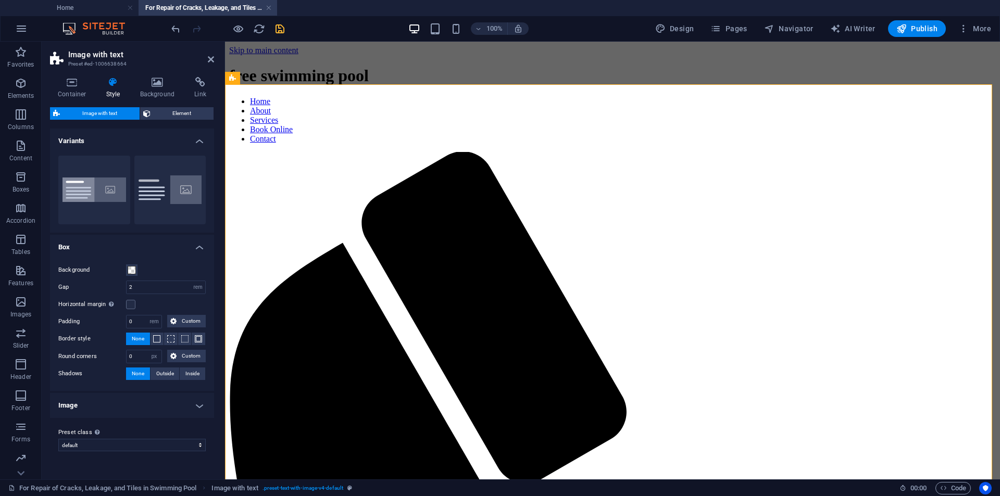
click at [118, 406] on h4 "Image" at bounding box center [132, 405] width 164 height 25
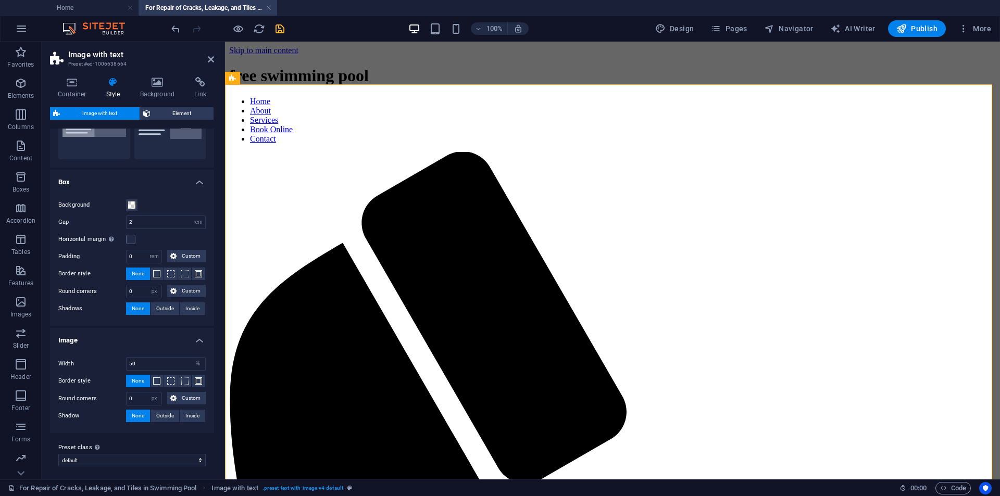
scroll to position [69, 0]
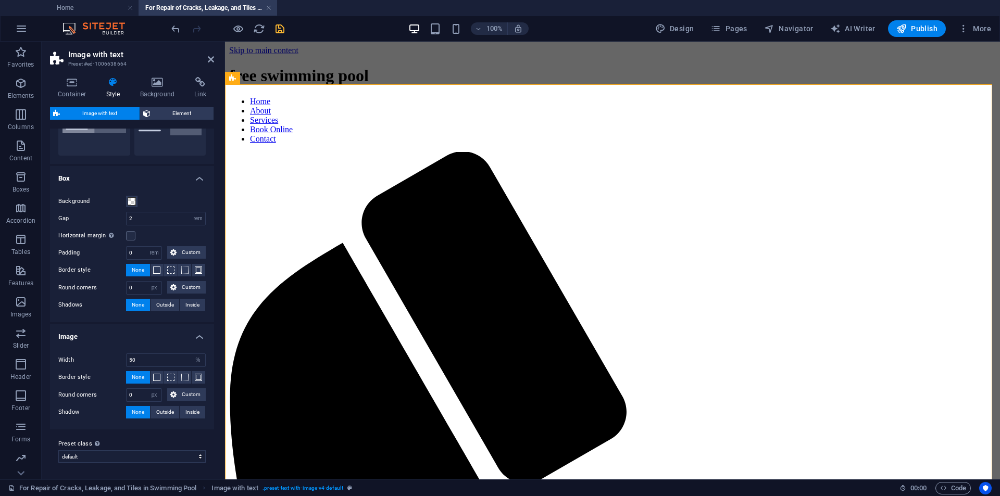
click at [192, 340] on h4 "Image" at bounding box center [132, 333] width 164 height 19
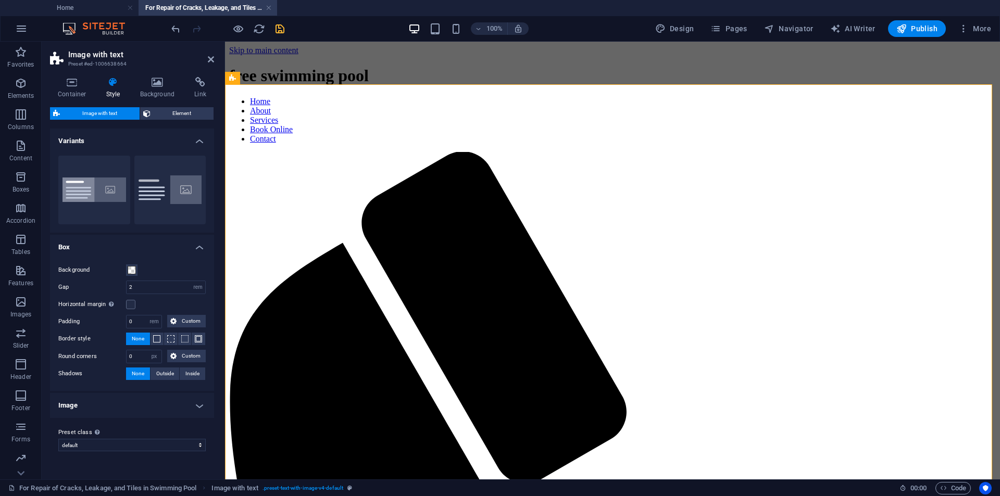
scroll to position [0, 0]
click at [120, 201] on button "Boxed" at bounding box center [94, 190] width 72 height 69
type input "0"
type input "2.5"
click at [171, 203] on button "Default" at bounding box center [170, 190] width 72 height 69
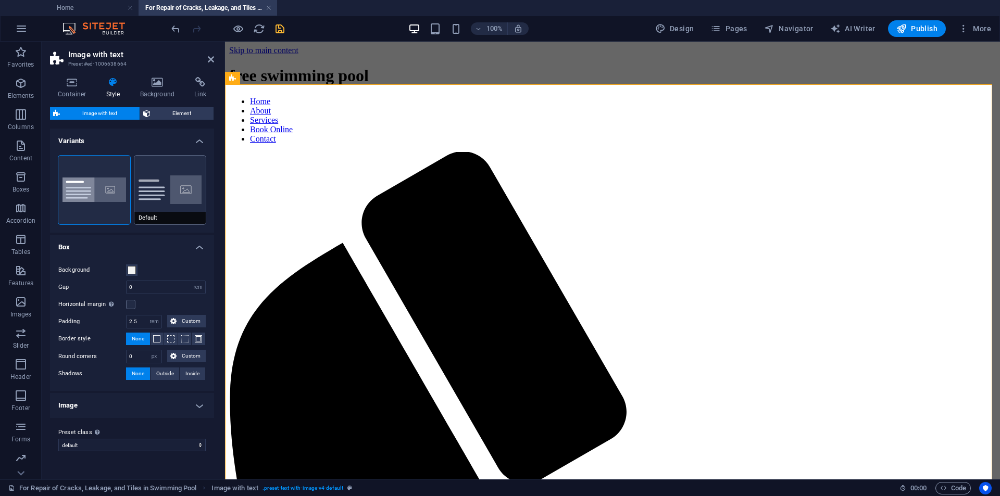
type input "2"
type input "0"
click at [112, 200] on button "Boxed" at bounding box center [94, 190] width 72 height 69
type input "0"
type input "2.5"
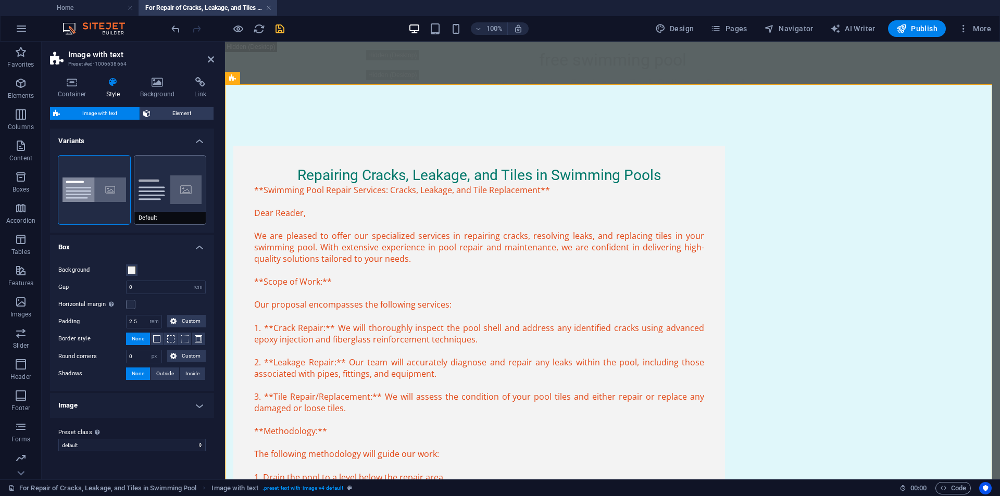
click at [172, 203] on button "Default" at bounding box center [170, 190] width 72 height 69
type input "2"
type input "0"
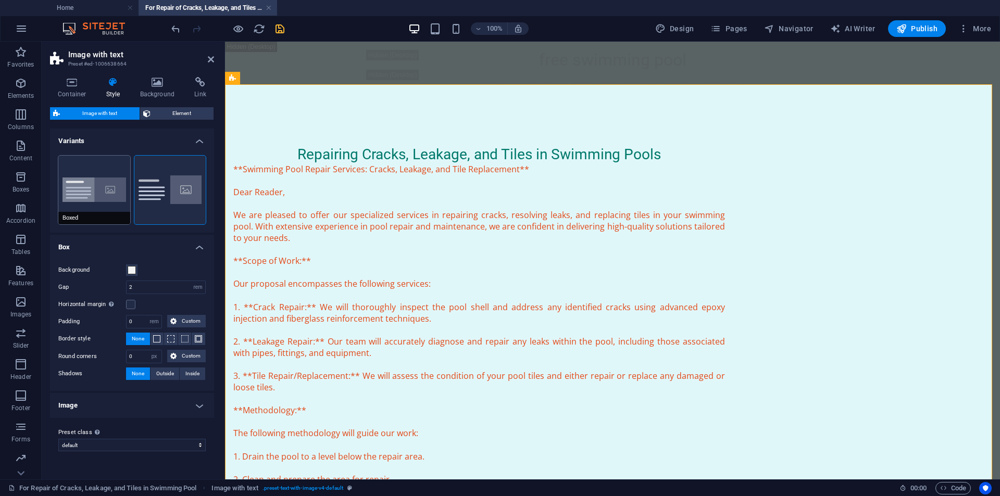
click at [110, 203] on button "Boxed" at bounding box center [94, 190] width 72 height 69
type input "0"
type input "2.5"
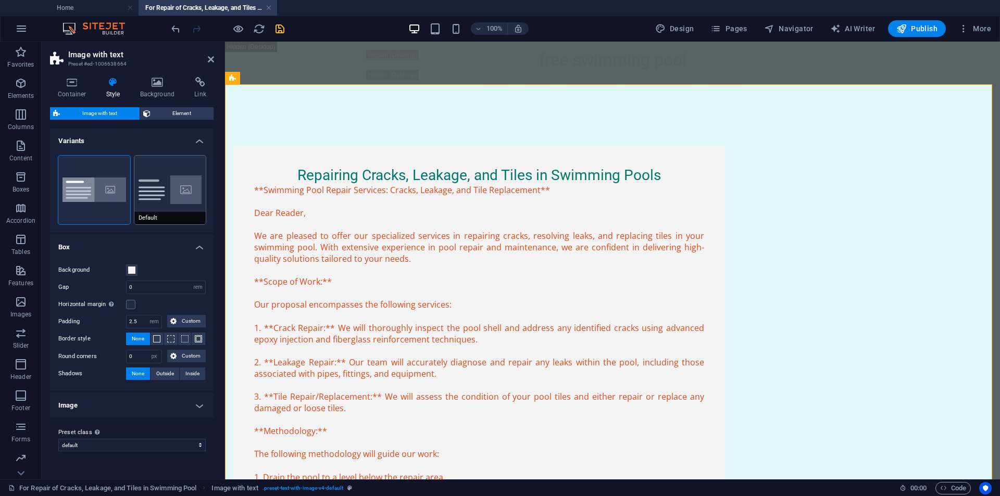
click at [160, 204] on button "Default" at bounding box center [170, 190] width 72 height 69
type input "2"
type input "0"
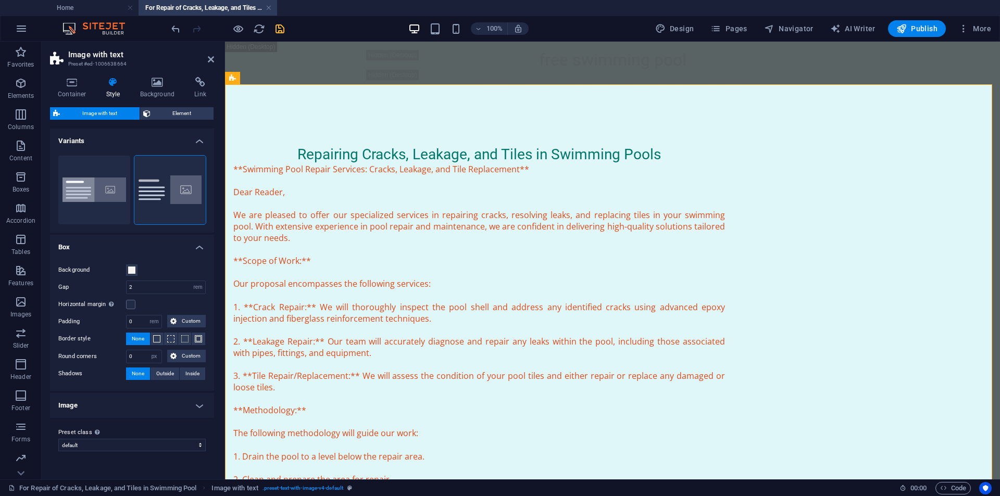
click at [167, 400] on h4 "Image" at bounding box center [132, 405] width 164 height 25
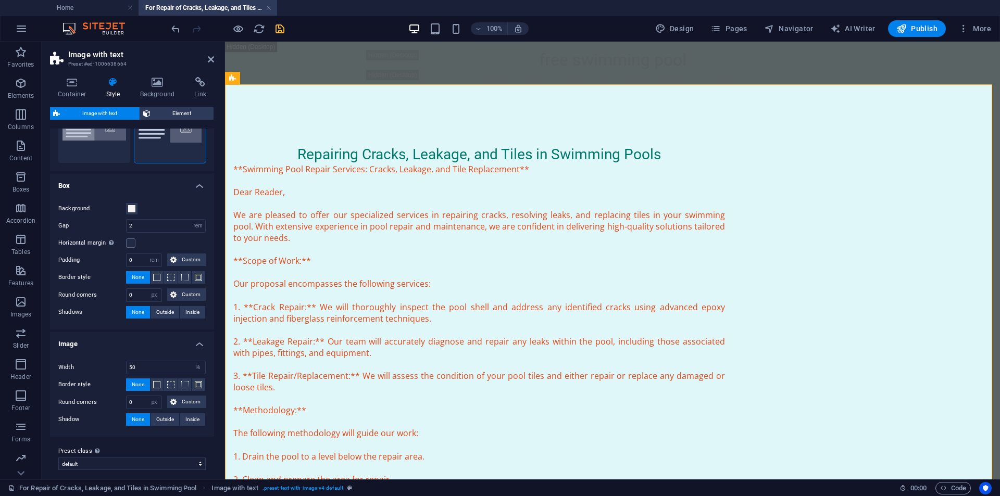
scroll to position [69, 0]
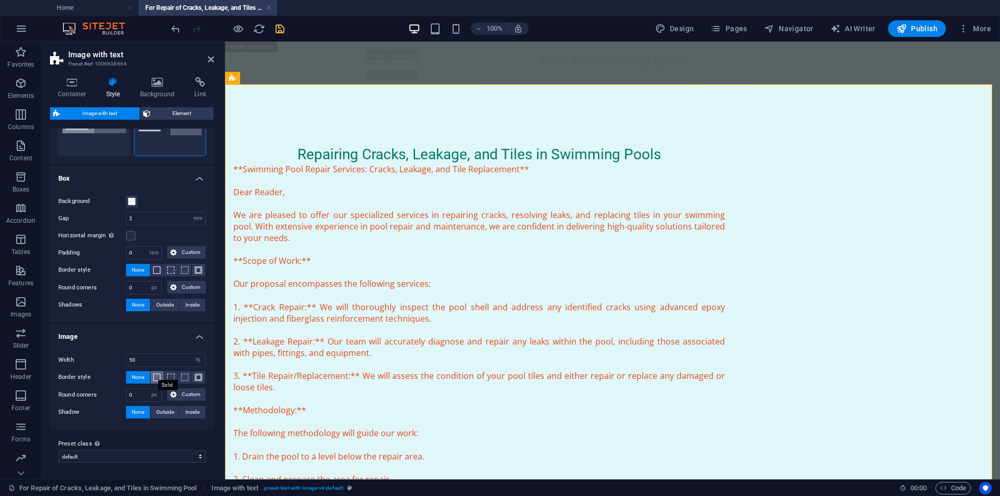
click at [155, 378] on span at bounding box center [156, 377] width 7 height 7
click at [192, 335] on h4 "Image" at bounding box center [132, 333] width 164 height 19
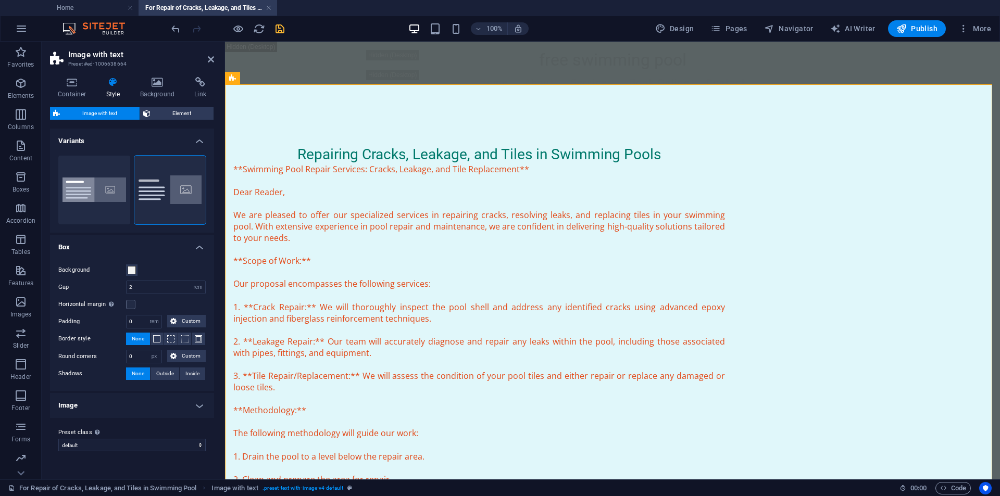
scroll to position [0, 0]
click at [159, 370] on span "Outside" at bounding box center [165, 374] width 18 height 12
type input "2"
type input "4"
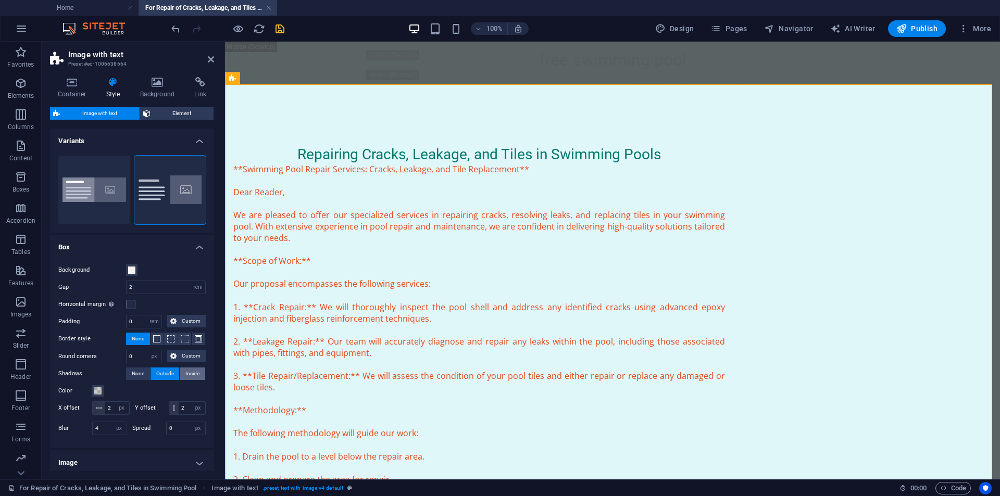
click at [188, 371] on span "Inside" at bounding box center [192, 374] width 14 height 12
click at [133, 374] on span "None" at bounding box center [138, 374] width 12 height 12
click at [201, 244] on h4 "Box" at bounding box center [132, 244] width 164 height 19
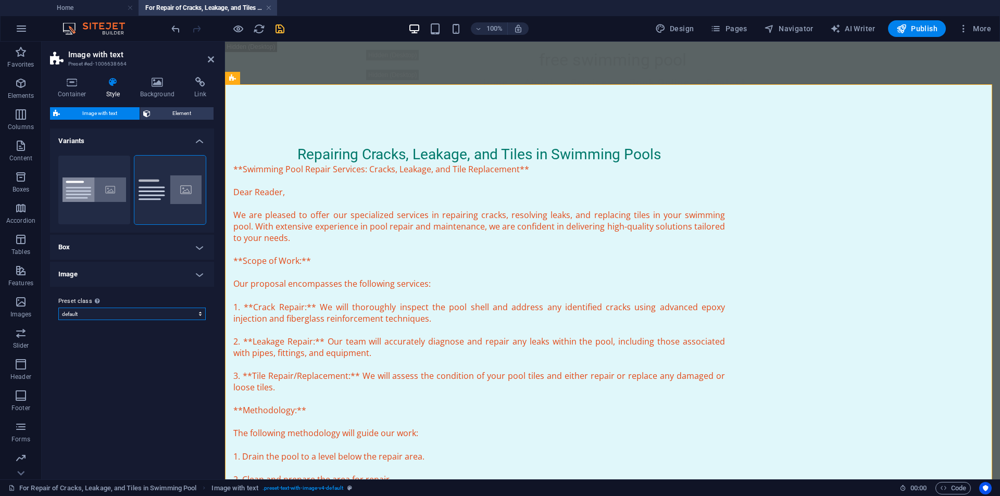
click at [194, 313] on select "boxed default about-image-text services-5 Add preset class" at bounding box center [131, 314] width 147 height 12
click at [174, 113] on span "Element" at bounding box center [182, 113] width 57 height 12
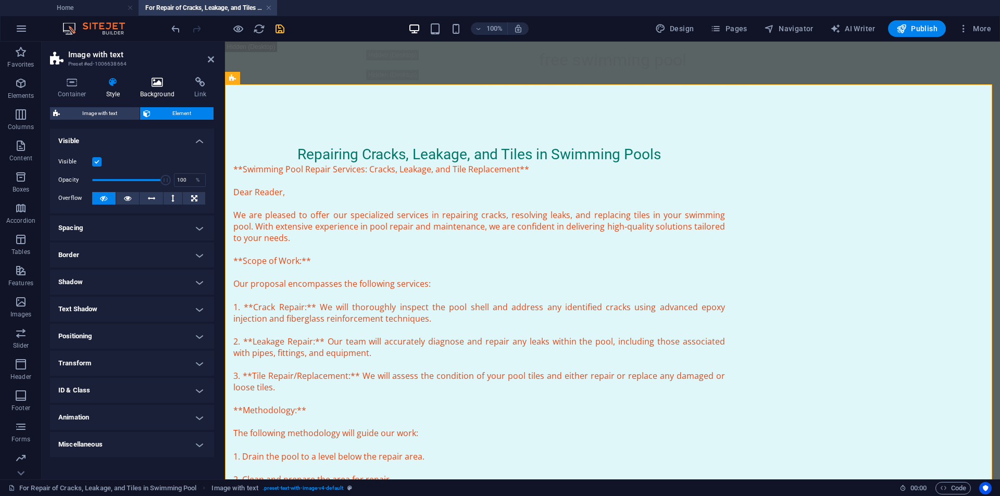
click at [164, 84] on icon at bounding box center [157, 82] width 51 height 10
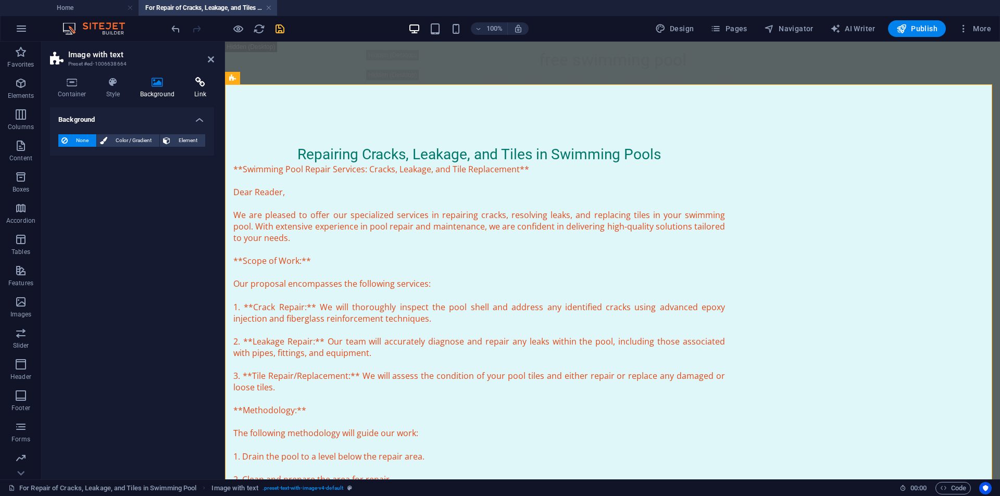
click at [198, 87] on icon at bounding box center [200, 82] width 28 height 10
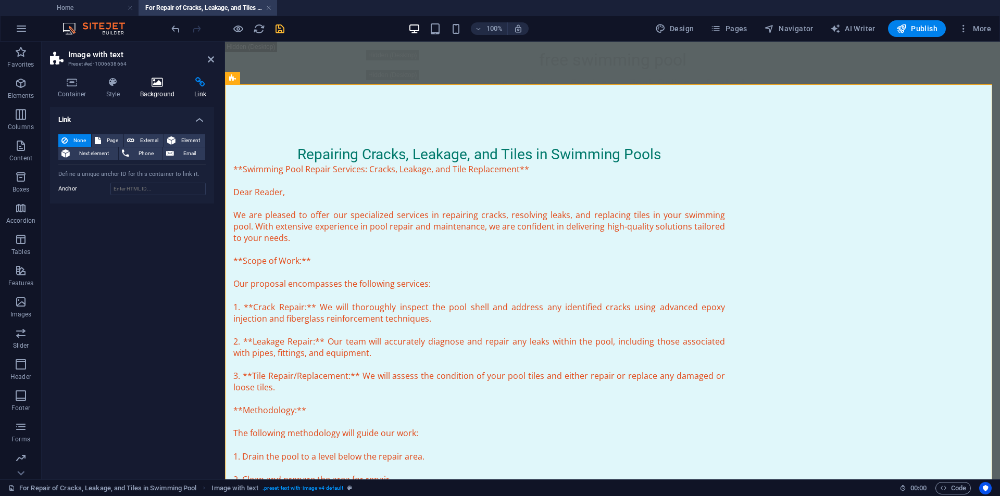
click at [159, 87] on icon at bounding box center [157, 82] width 51 height 10
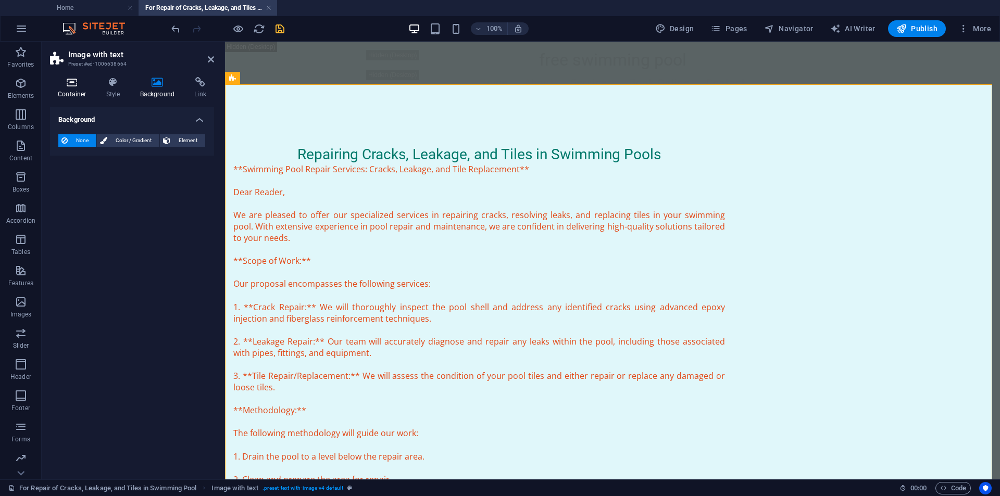
click at [97, 87] on h4 "Container" at bounding box center [74, 88] width 48 height 22
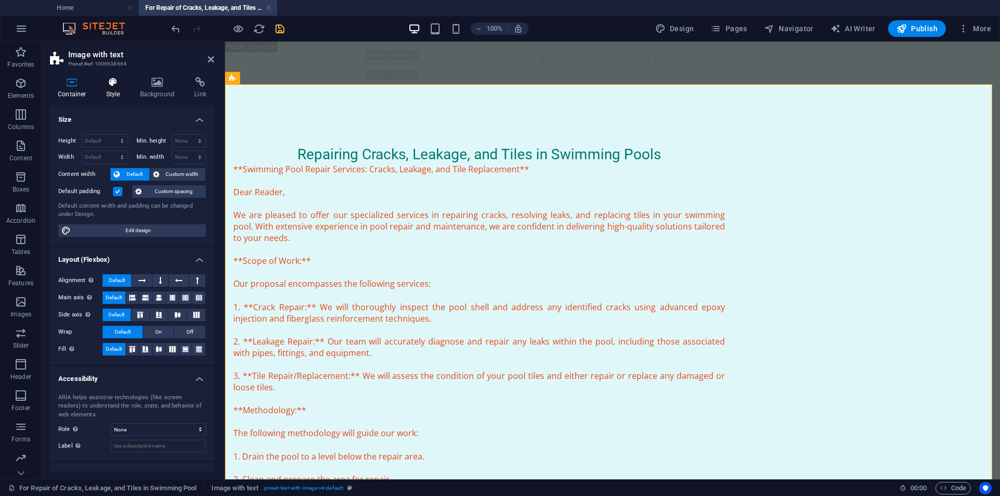
click at [116, 89] on h4 "Style" at bounding box center [115, 88] width 34 height 22
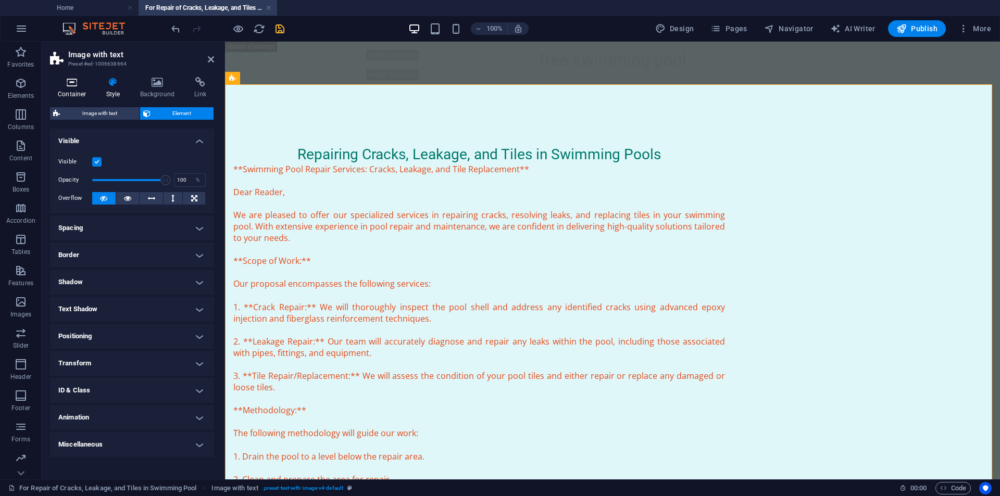
click at [66, 86] on icon at bounding box center [72, 82] width 44 height 10
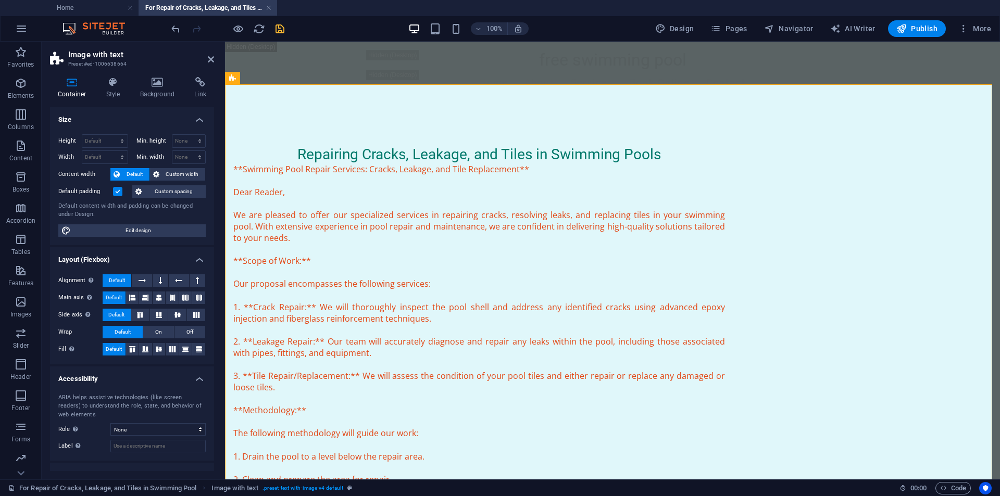
click at [209, 54] on h2 "Image with text" at bounding box center [141, 54] width 146 height 9
click at [208, 63] on icon at bounding box center [211, 59] width 6 height 8
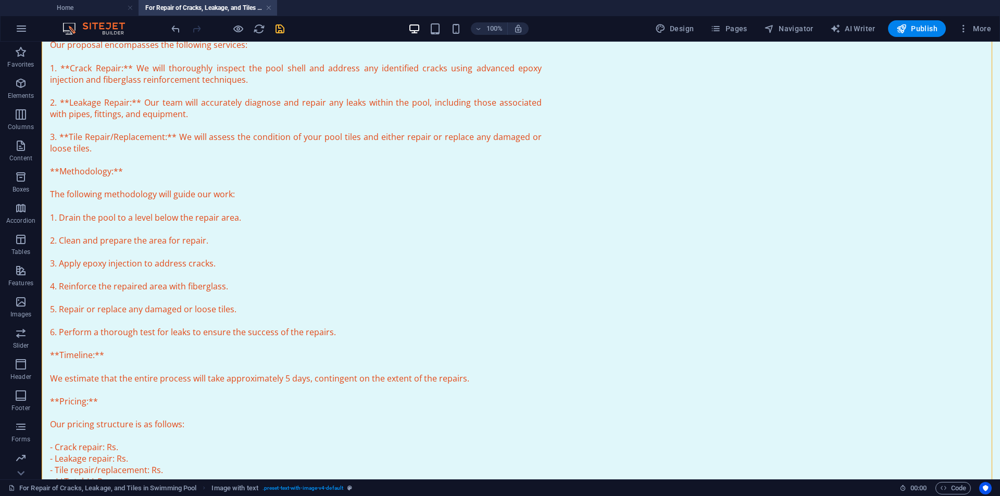
scroll to position [260, 0]
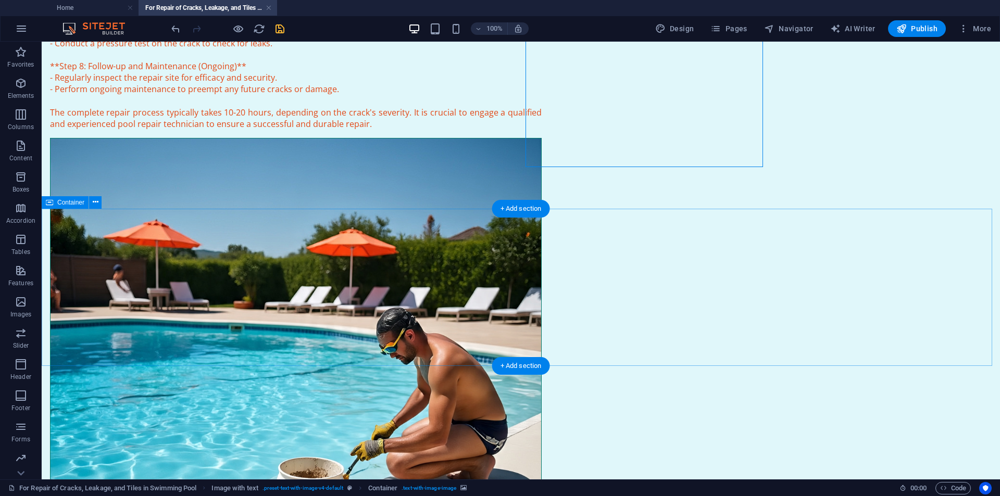
scroll to position [989, 0]
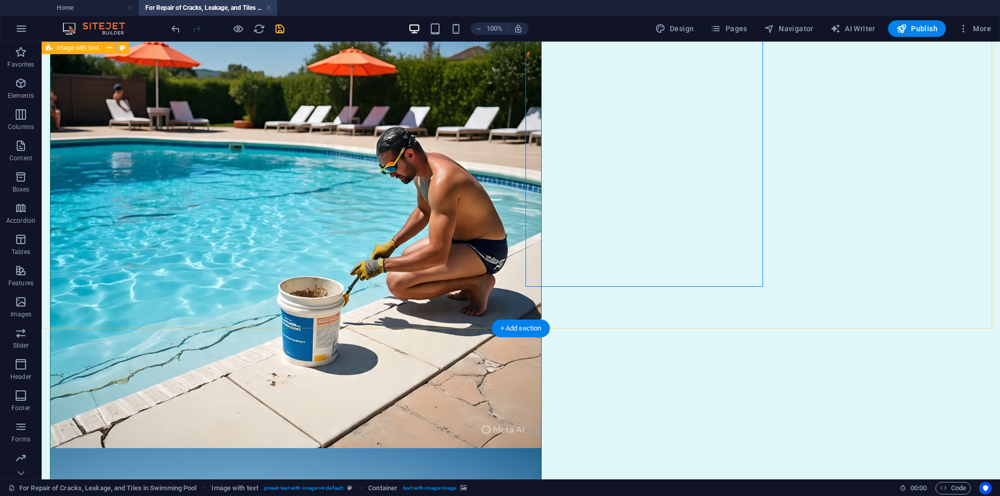
scroll to position [1198, 0]
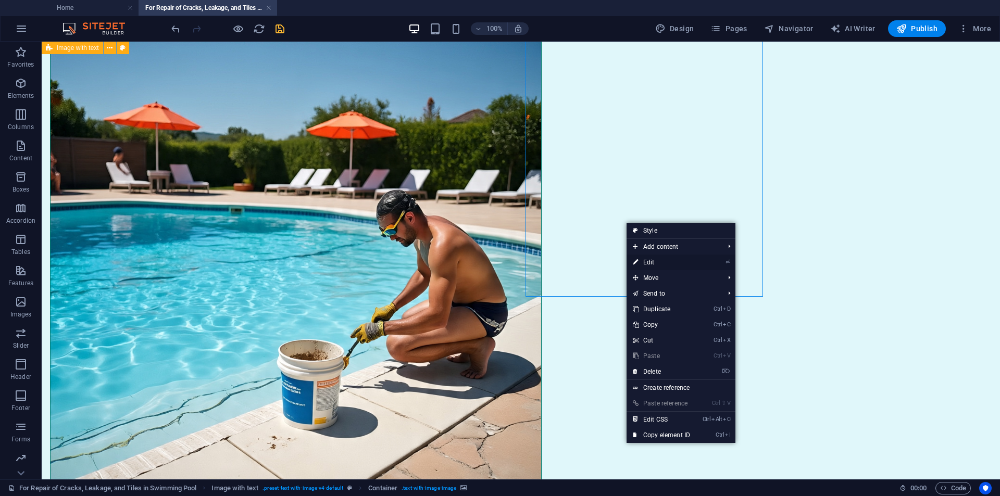
click at [647, 263] on link "⏎ Edit" at bounding box center [661, 263] width 70 height 16
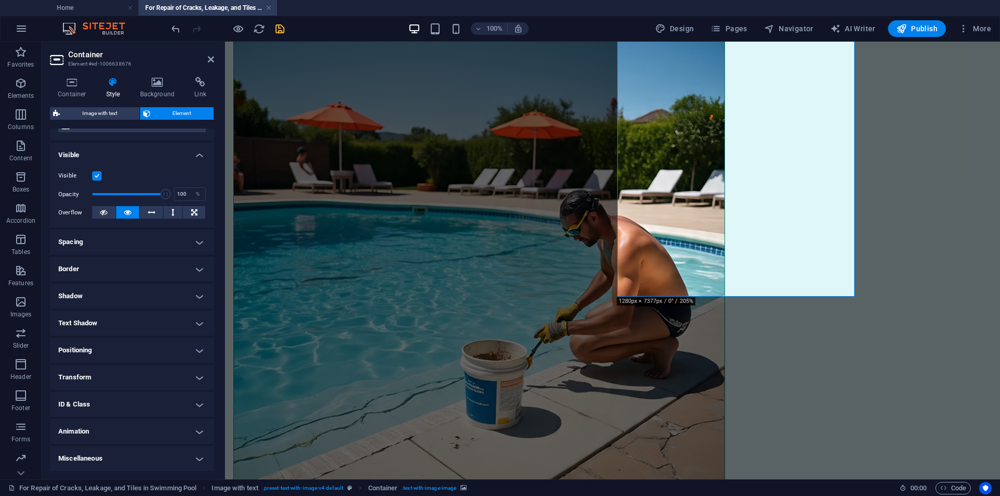
scroll to position [0, 0]
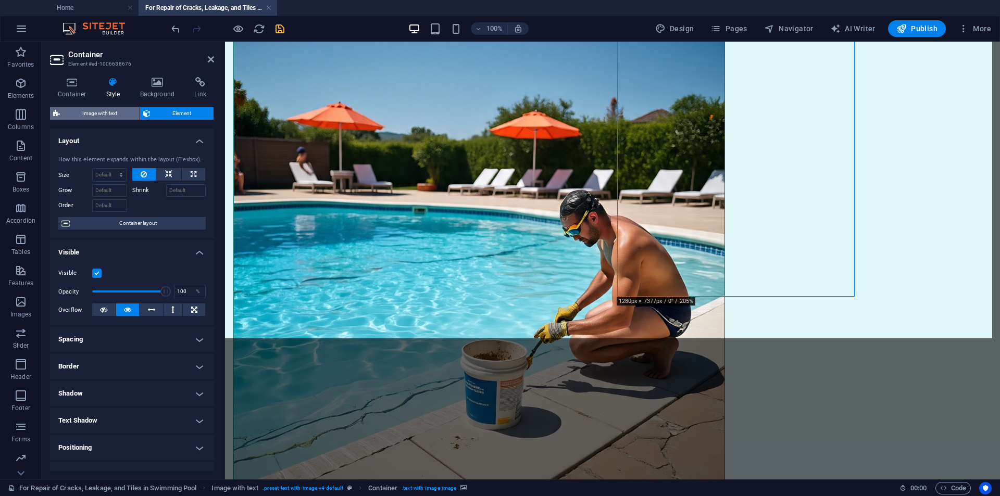
click at [106, 109] on span "Image with text" at bounding box center [99, 113] width 73 height 12
select select "preset-text-with-image-v4-default"
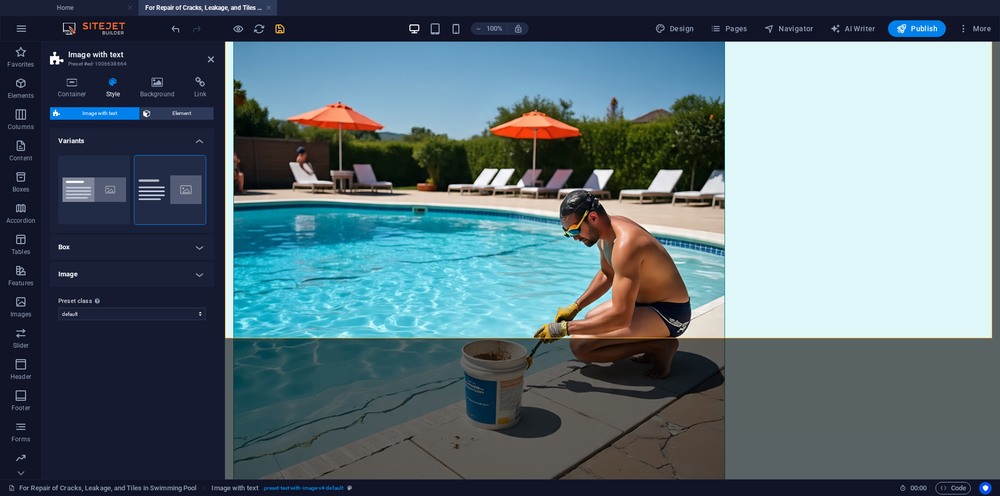
click at [69, 140] on h4 "Variants" at bounding box center [132, 138] width 164 height 19
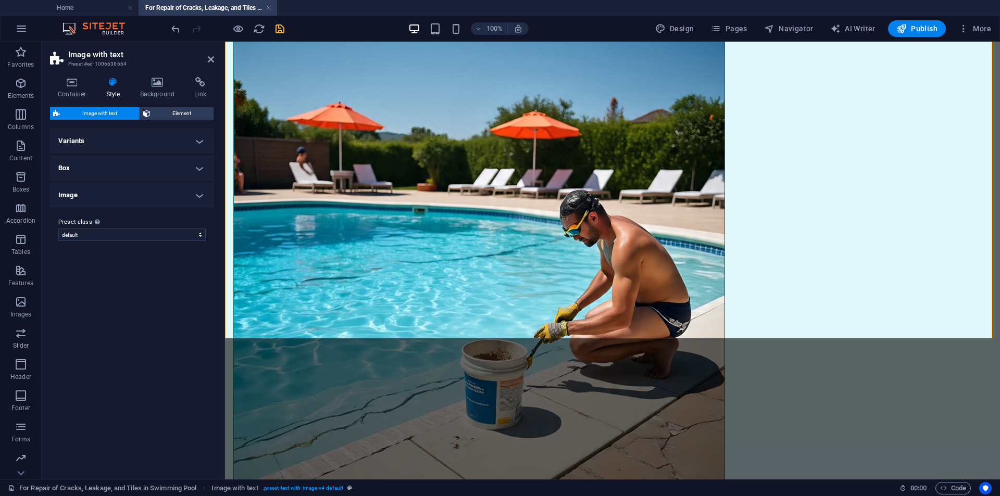
click at [69, 140] on h4 "Variants" at bounding box center [132, 141] width 164 height 25
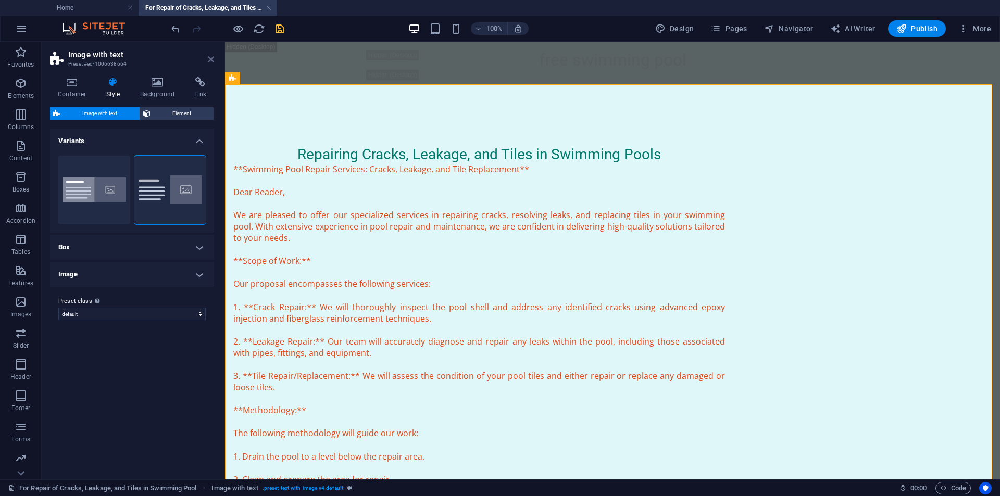
click at [209, 58] on icon at bounding box center [211, 59] width 6 height 8
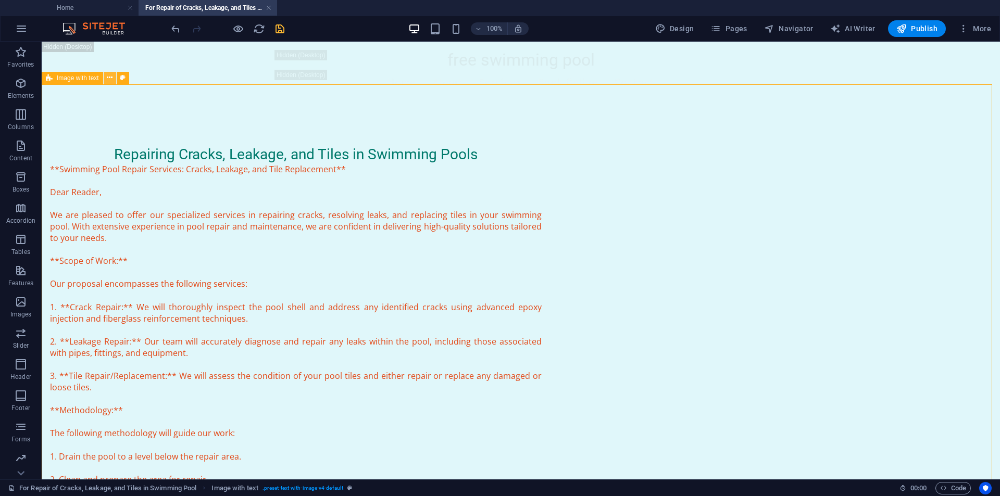
click at [115, 79] on button at bounding box center [110, 78] width 12 height 12
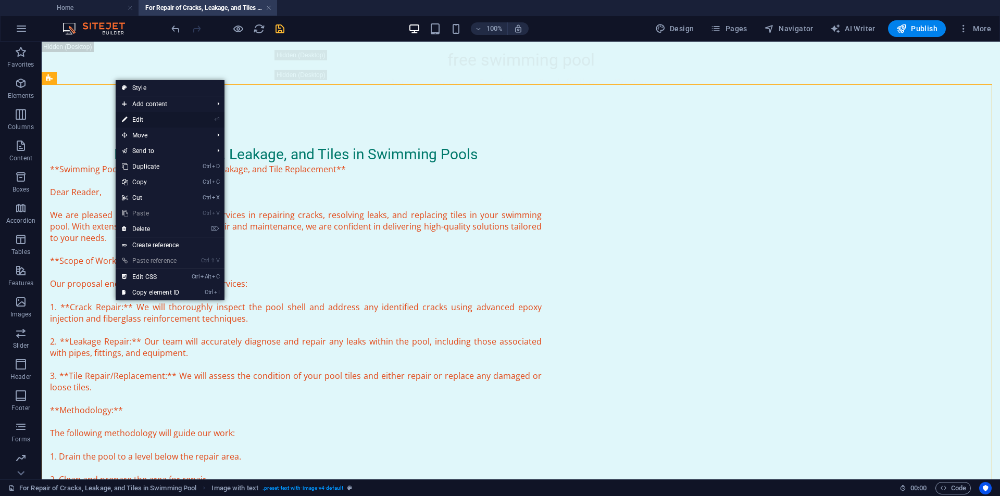
click at [128, 122] on link "⏎ Edit" at bounding box center [151, 120] width 70 height 16
select select "preset-text-with-image-v4-default"
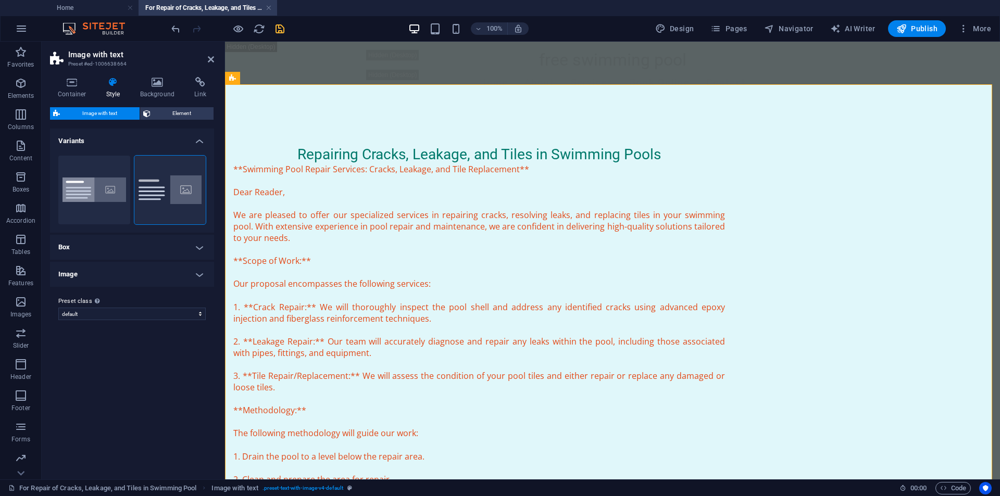
click at [82, 138] on h4 "Variants" at bounding box center [132, 138] width 164 height 19
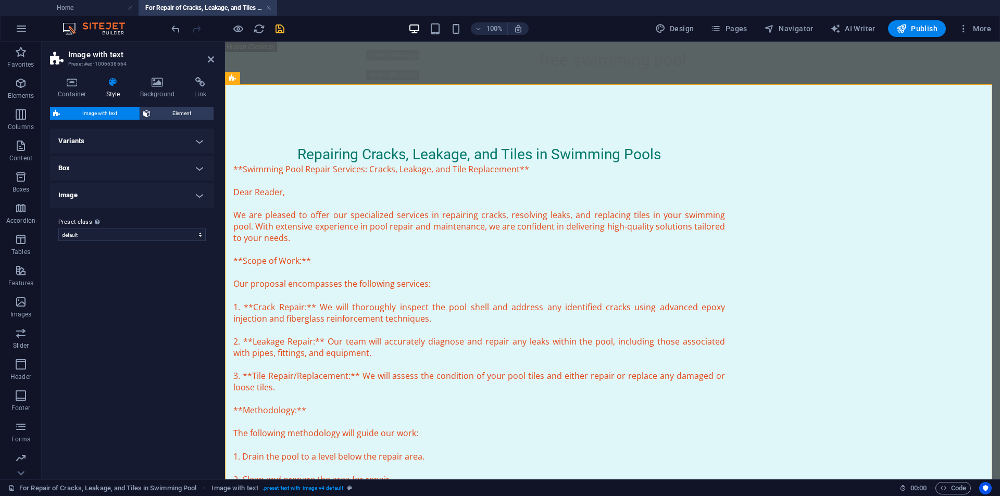
click at [82, 138] on h4 "Variants" at bounding box center [132, 141] width 164 height 25
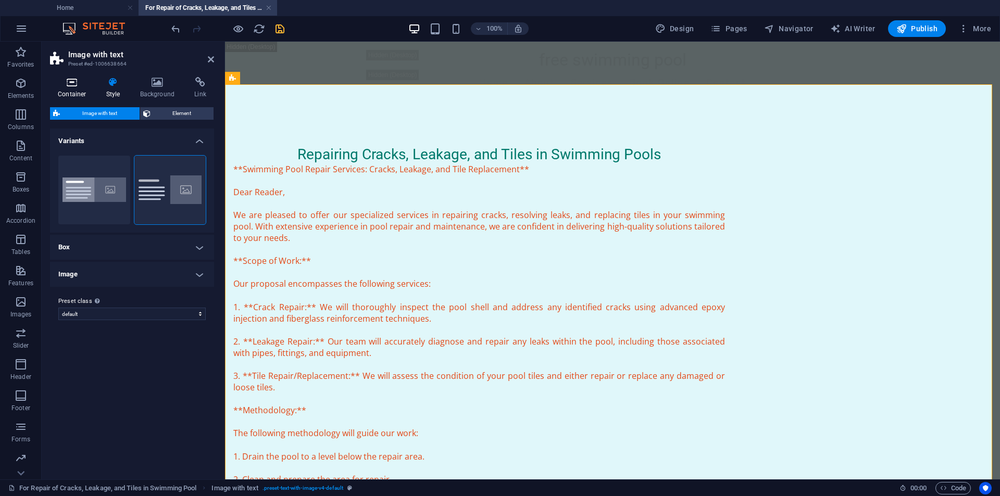
click at [83, 83] on icon at bounding box center [72, 82] width 44 height 10
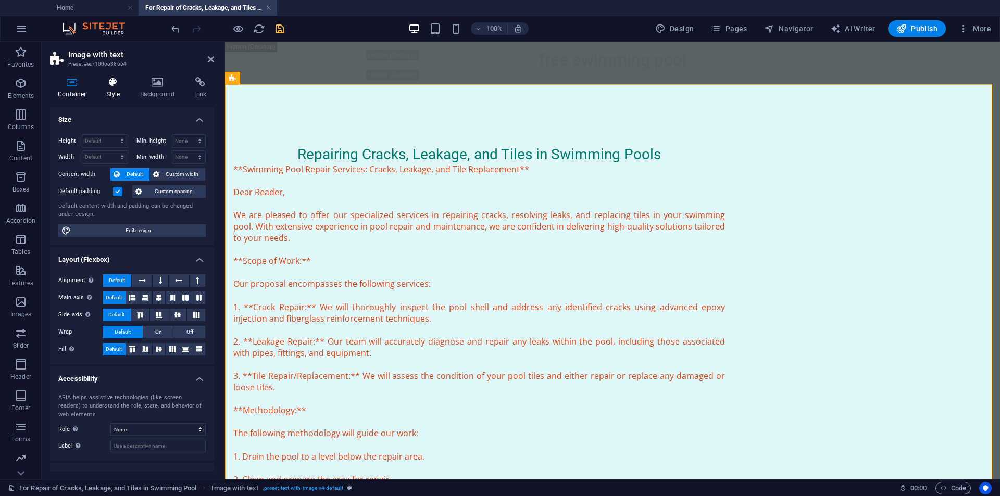
click at [107, 82] on icon at bounding box center [113, 82] width 30 height 10
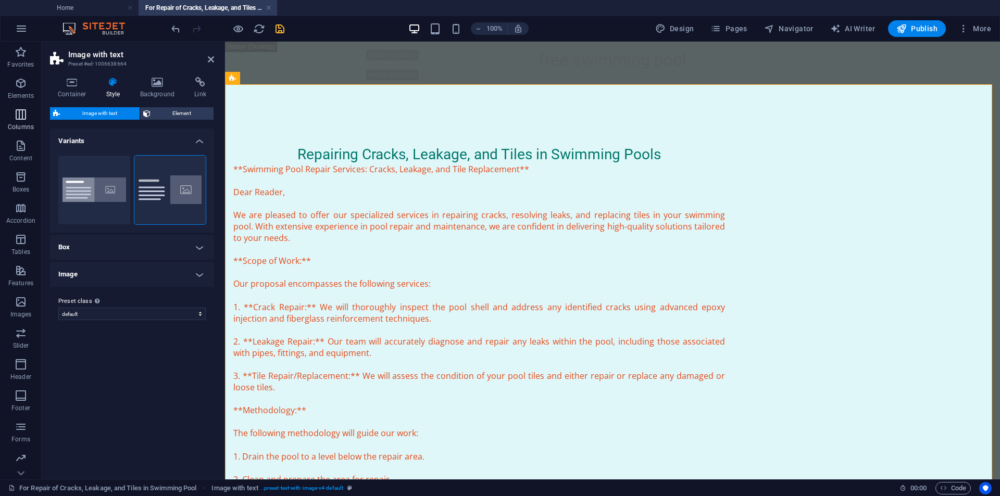
click at [19, 115] on icon "button" at bounding box center [21, 114] width 12 height 12
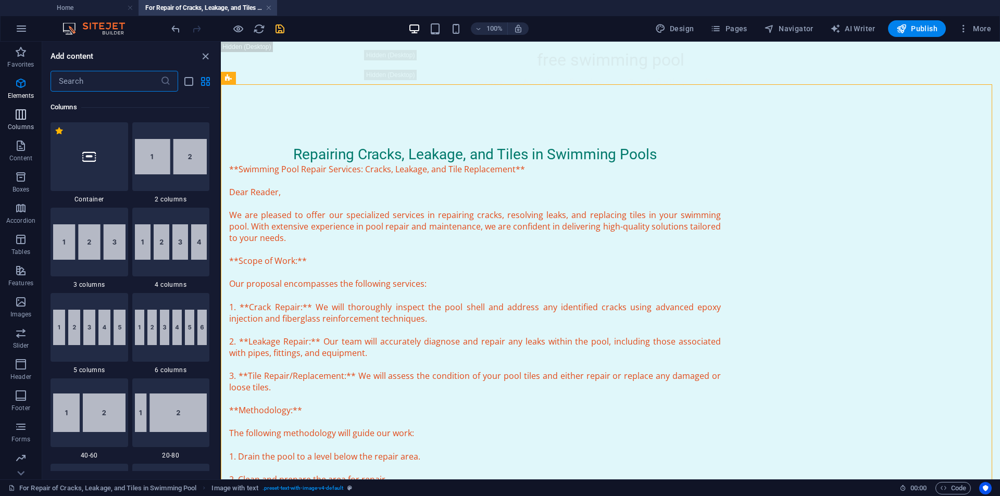
scroll to position [516, 0]
click at [21, 89] on icon "button" at bounding box center [21, 83] width 12 height 12
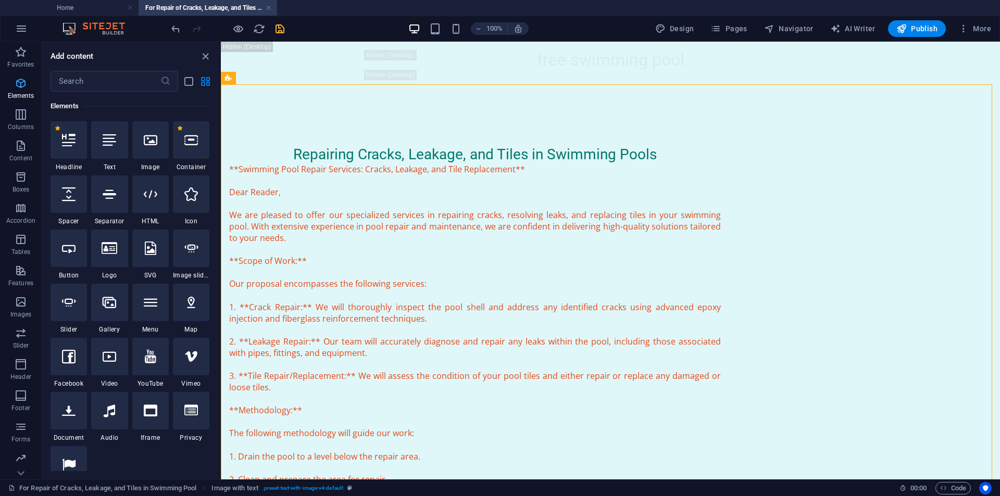
scroll to position [111, 0]
click at [19, 65] on p "Favorites" at bounding box center [20, 64] width 27 height 8
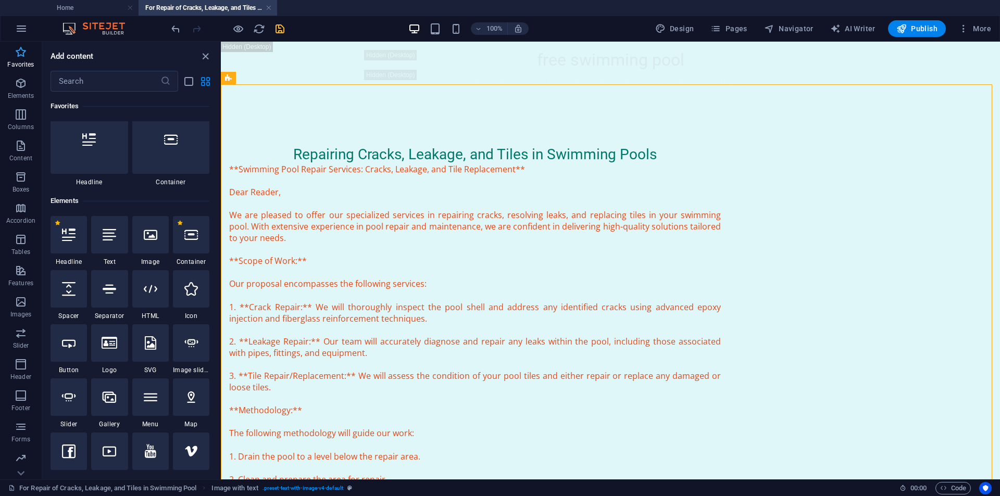
scroll to position [0, 0]
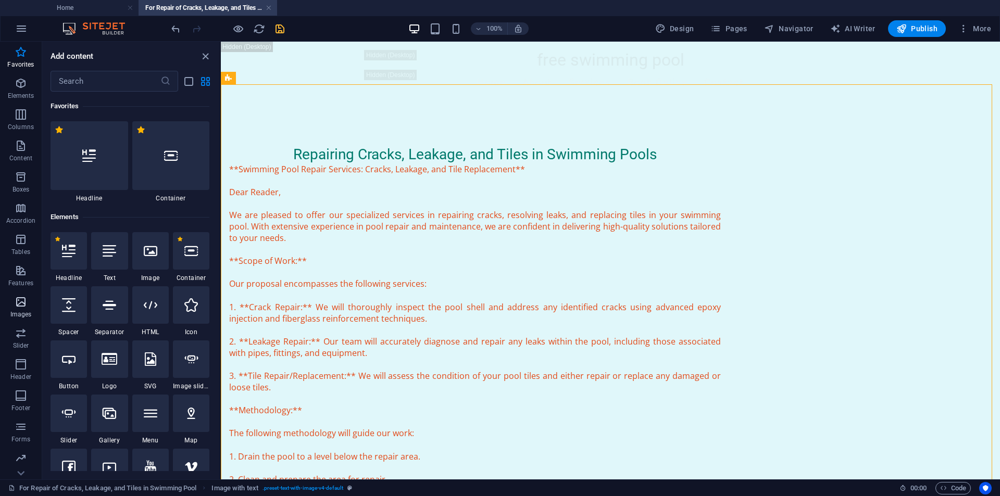
click at [22, 309] on span "Images" at bounding box center [21, 308] width 42 height 25
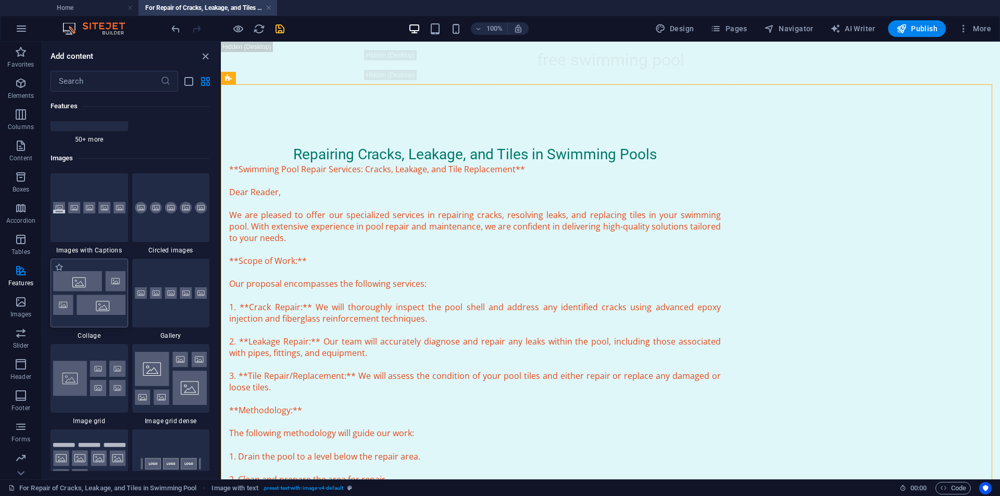
scroll to position [5281, 0]
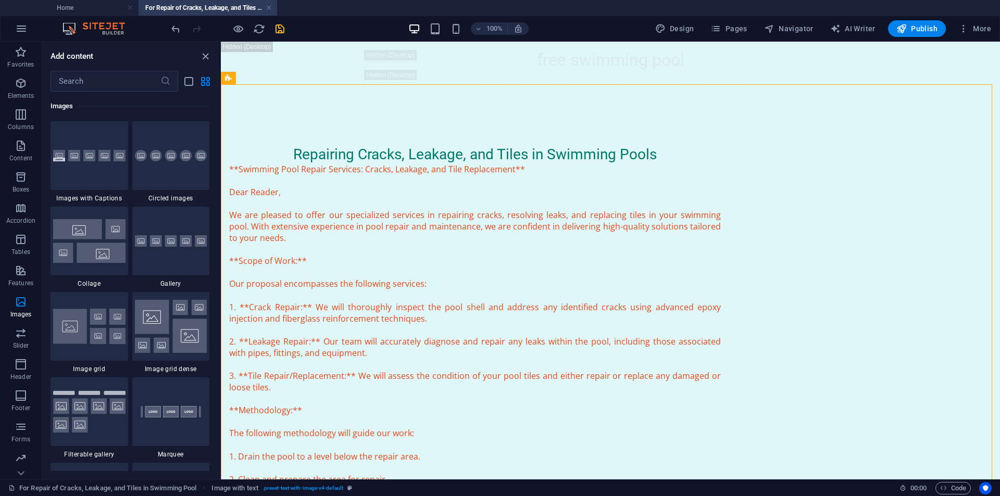
click at [106, 330] on img at bounding box center [89, 326] width 72 height 35
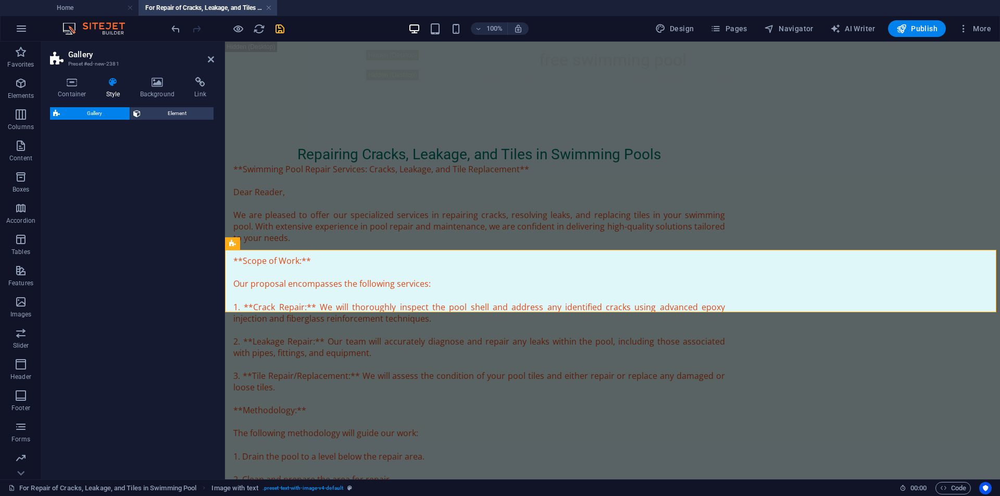
scroll to position [2317, 0]
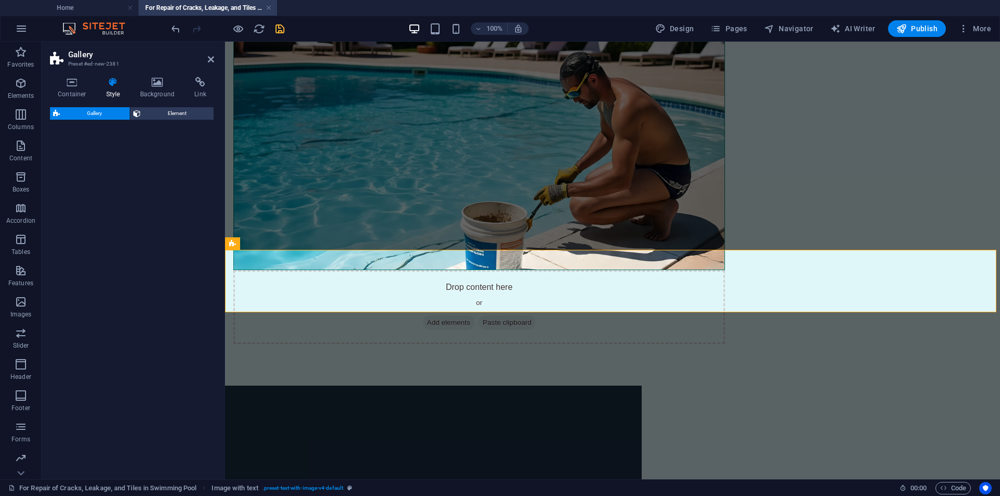
select select "rem"
select select "preset-gallery-v3-grid"
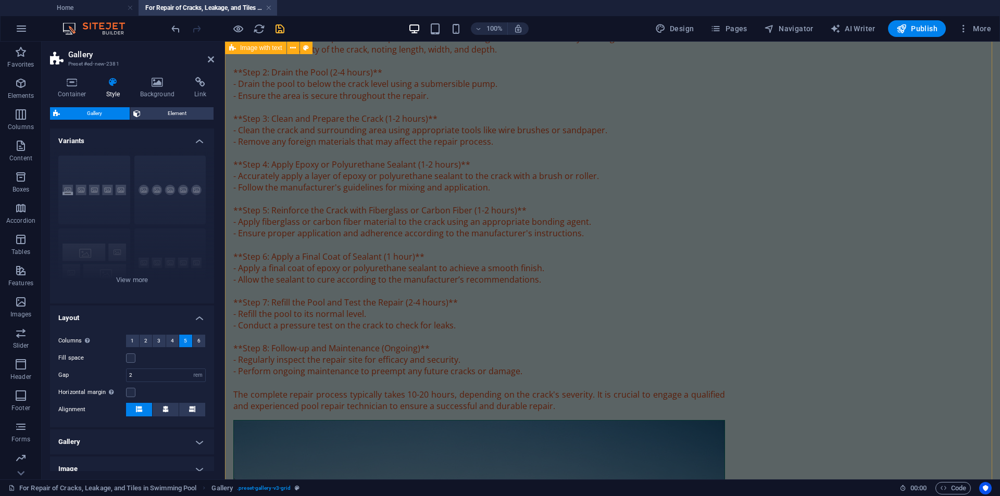
scroll to position [707, 0]
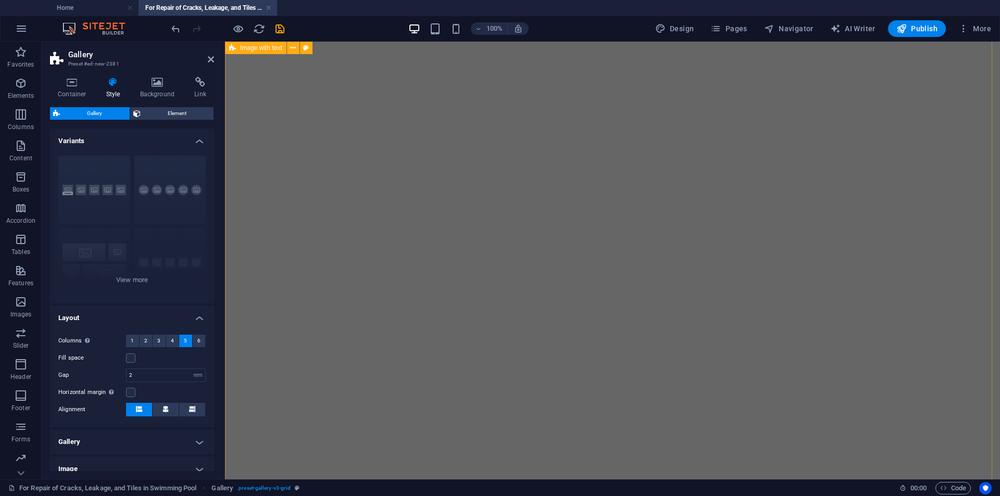
select select "rem"
select select "preset-gallery-v3-grid"
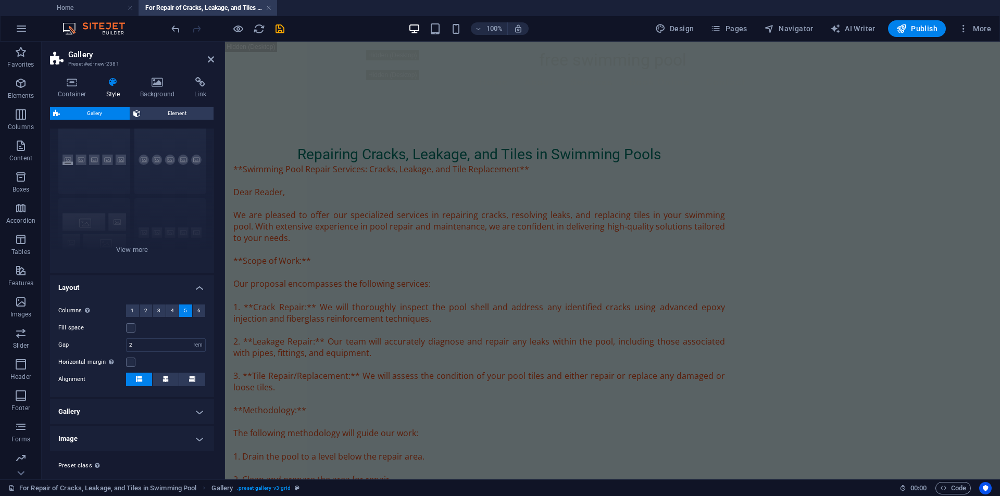
scroll to position [52, 0]
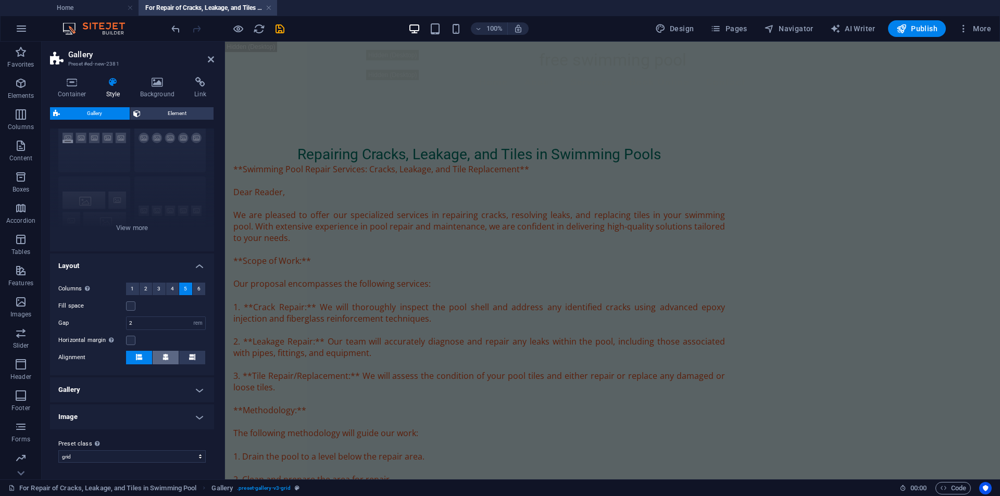
click at [167, 353] on span at bounding box center [165, 358] width 6 height 14
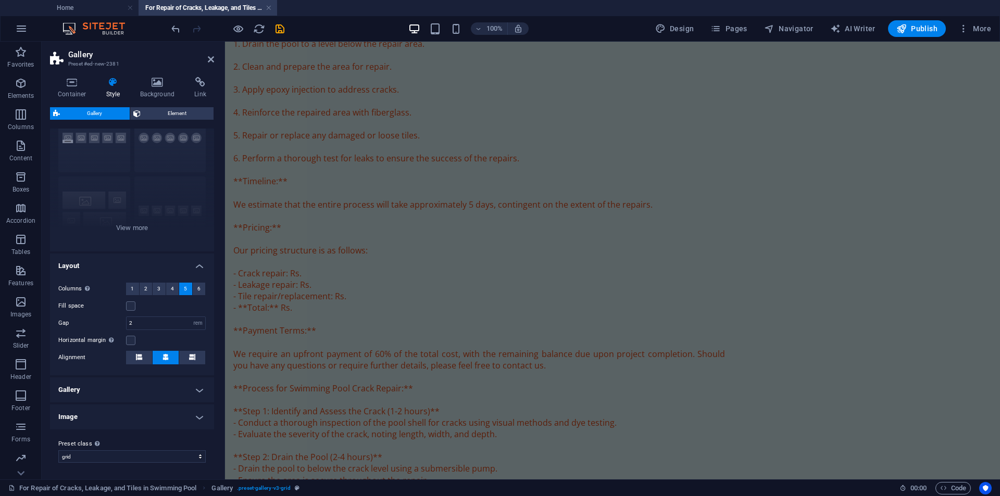
scroll to position [1463, 0]
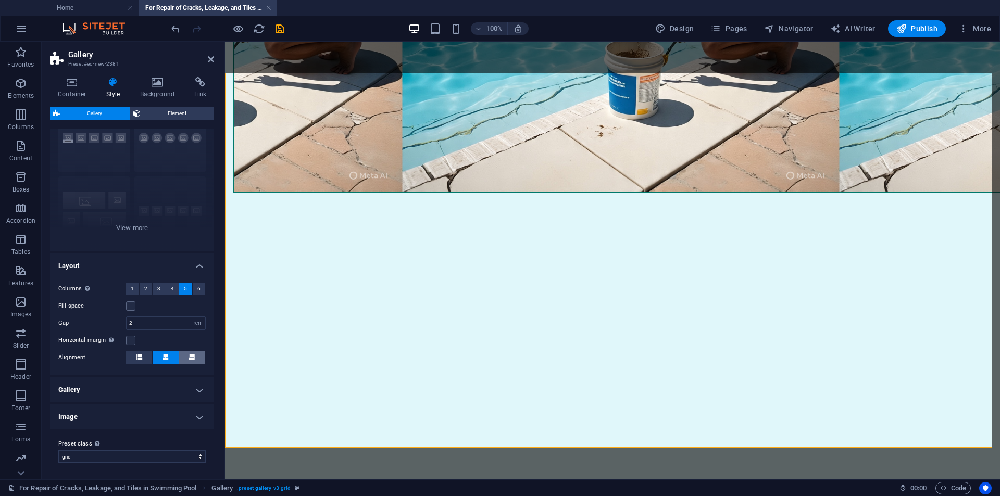
click at [189, 358] on icon at bounding box center [192, 357] width 6 height 6
click at [165, 359] on icon at bounding box center [165, 357] width 6 height 6
click at [140, 356] on icon at bounding box center [139, 357] width 6 height 6
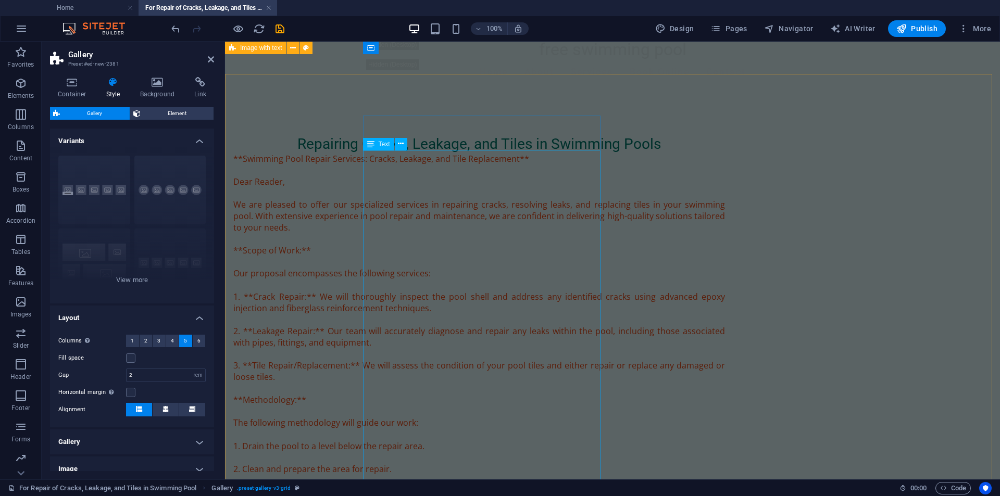
scroll to position [0, 0]
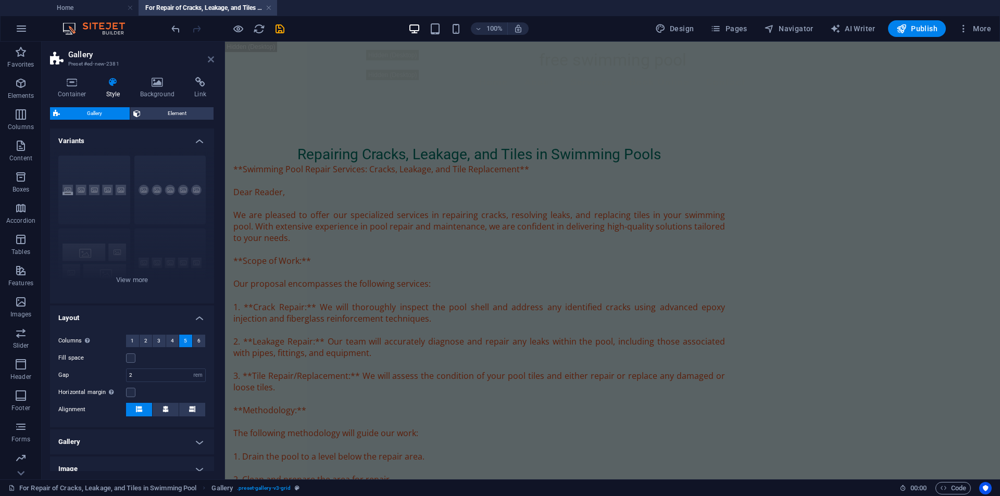
click at [211, 60] on icon at bounding box center [211, 59] width 6 height 8
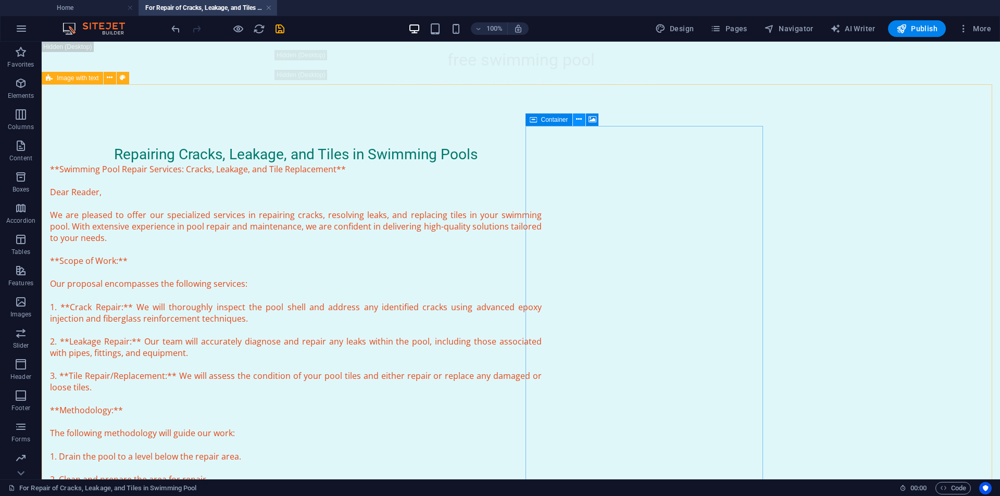
click at [576, 115] on icon at bounding box center [579, 119] width 6 height 11
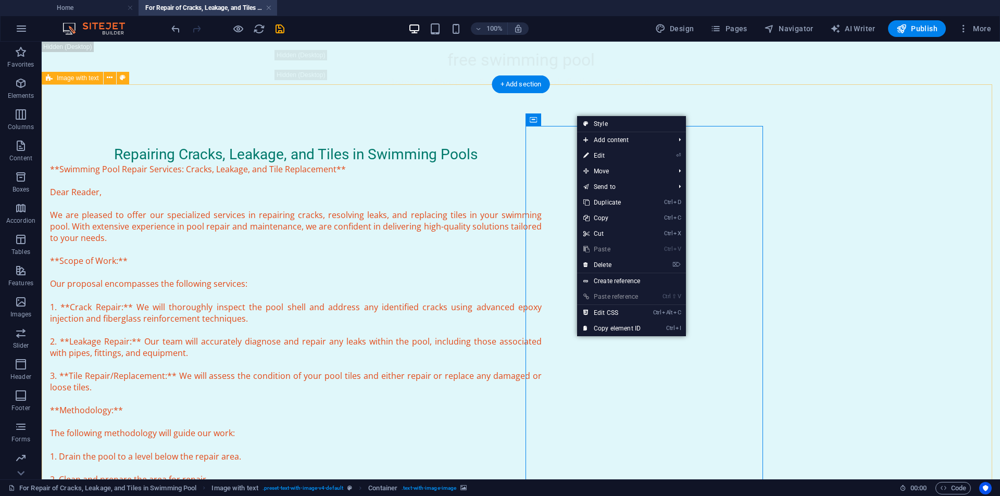
drag, startPoint x: 142, startPoint y: 103, endPoint x: 129, endPoint y: 92, distance: 17.7
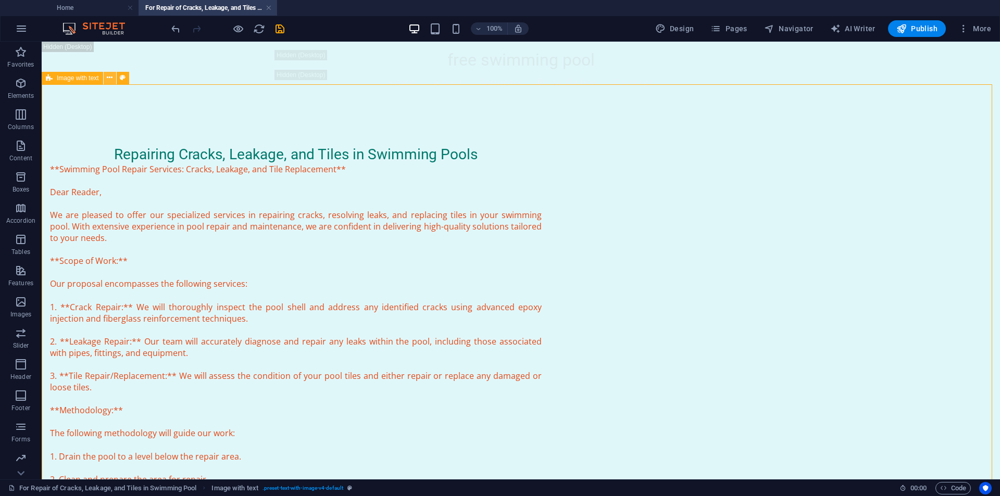
click at [111, 79] on icon at bounding box center [110, 77] width 6 height 11
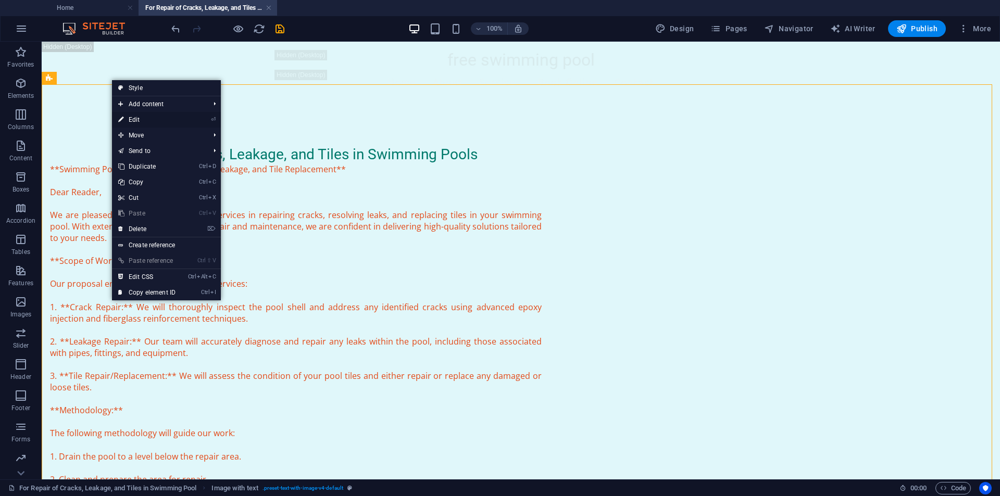
click at [126, 118] on link "⏎ Edit" at bounding box center [147, 120] width 70 height 16
select select "rem"
select select "px"
select select "%"
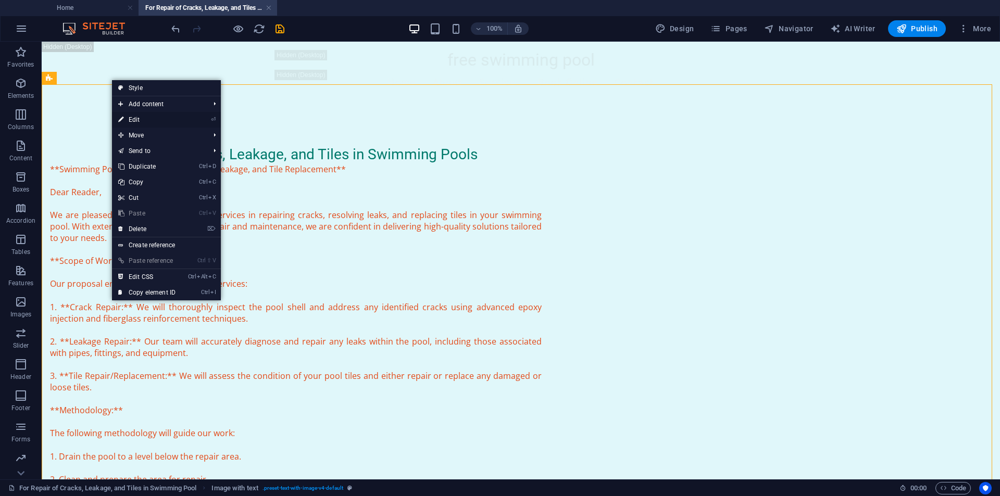
select select "px"
select select "preset-text-with-image-v4-default"
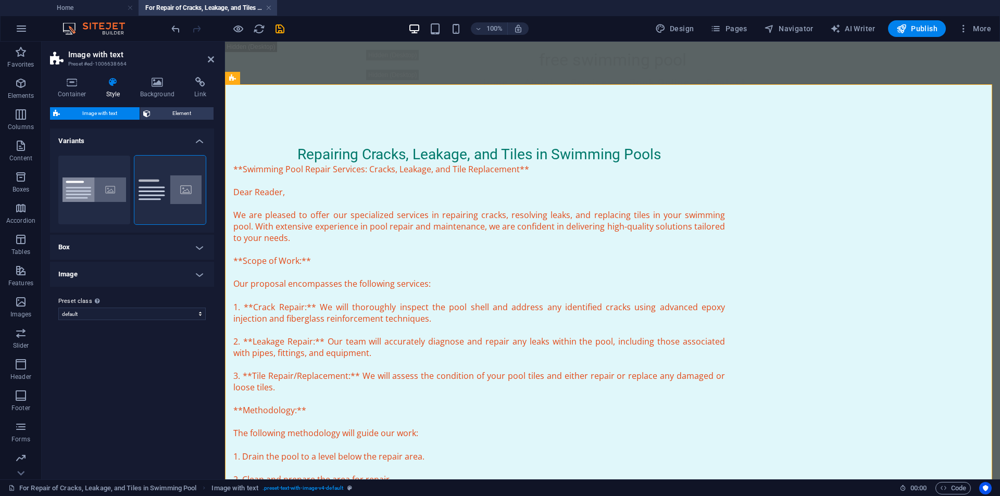
click at [103, 246] on h4 "Box" at bounding box center [132, 247] width 164 height 25
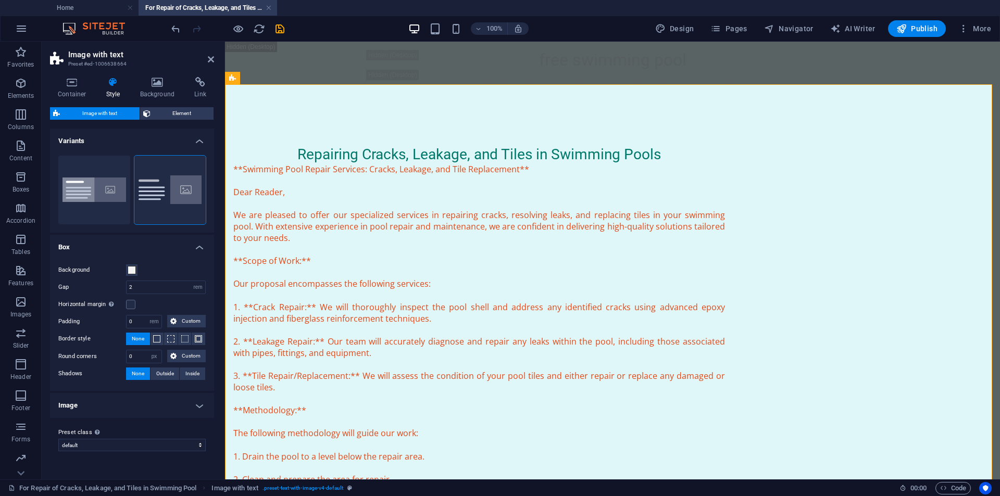
click at [131, 403] on h4 "Image" at bounding box center [132, 405] width 164 height 25
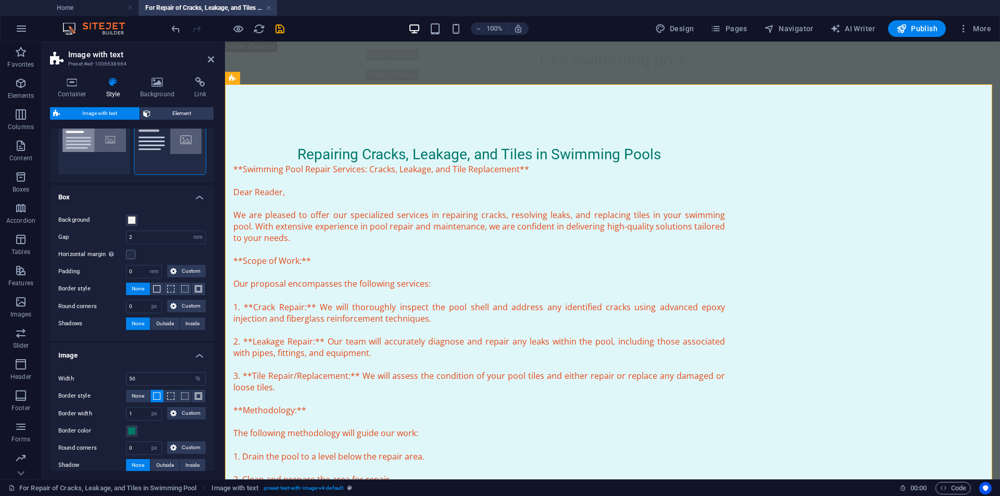
scroll to position [103, 0]
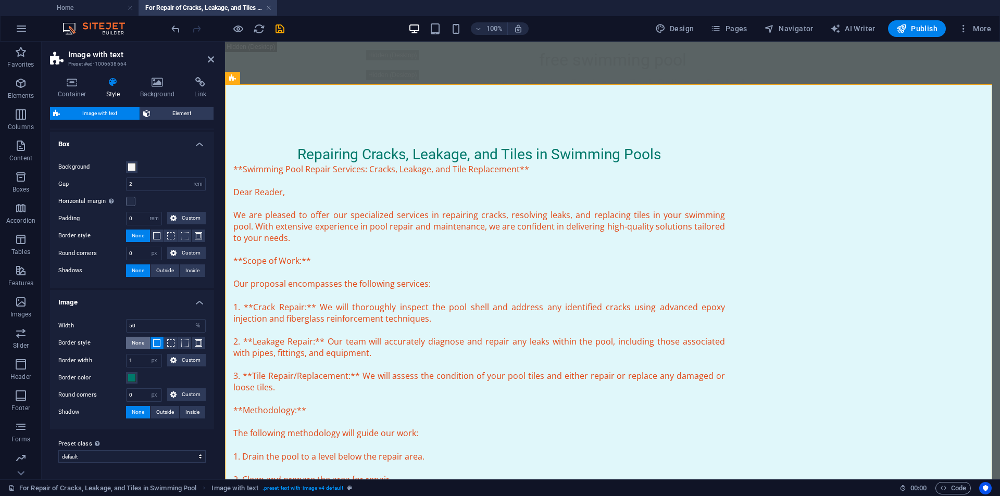
click at [132, 341] on span "None" at bounding box center [138, 343] width 12 height 12
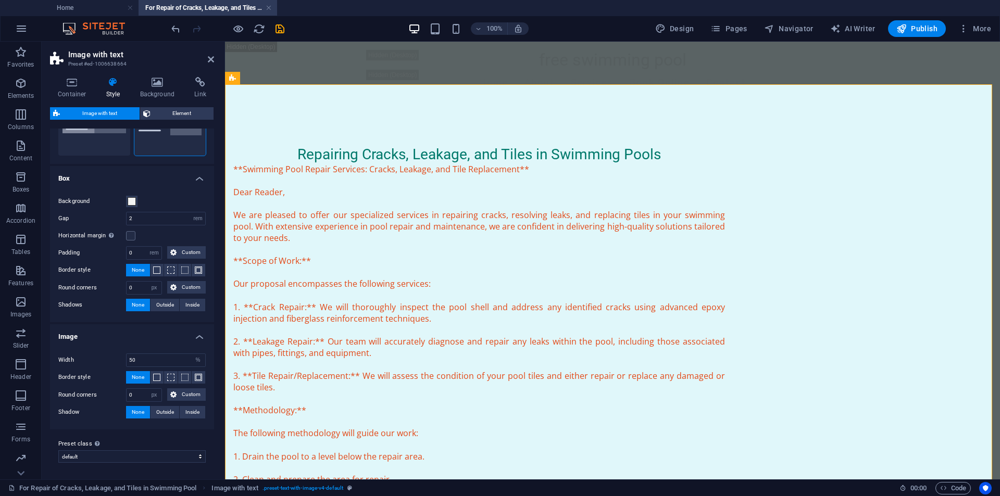
scroll to position [69, 0]
click at [160, 332] on h4 "Image" at bounding box center [132, 333] width 164 height 19
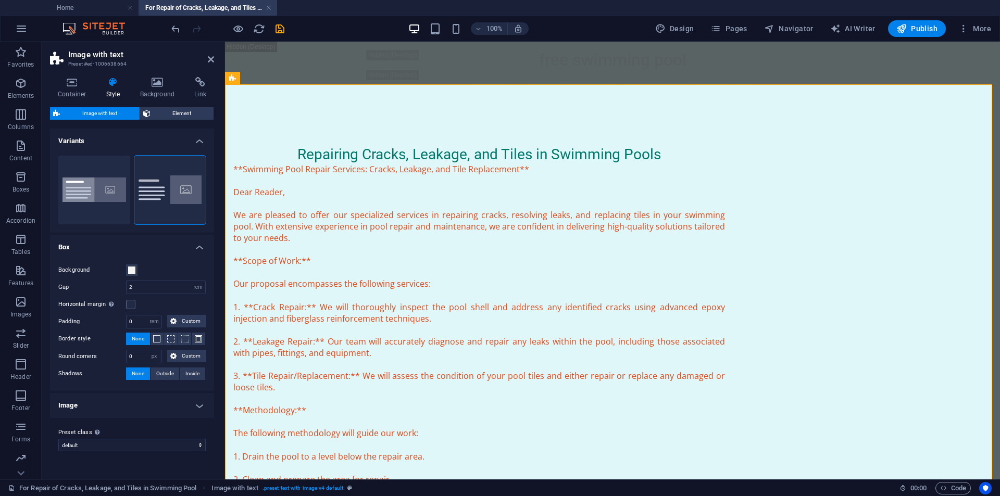
scroll to position [0, 0]
click at [73, 90] on h4 "Container" at bounding box center [74, 88] width 48 height 22
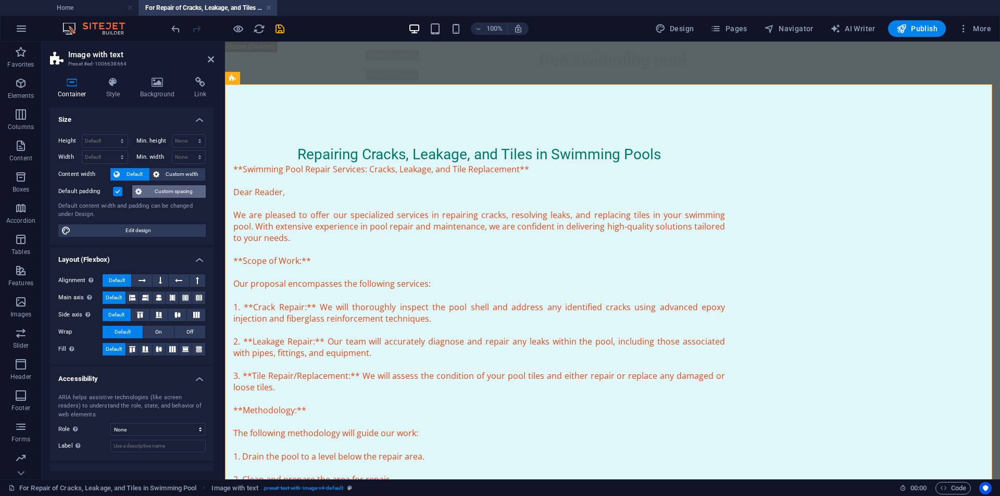
click at [170, 194] on span "Custom spacing" at bounding box center [174, 191] width 58 height 12
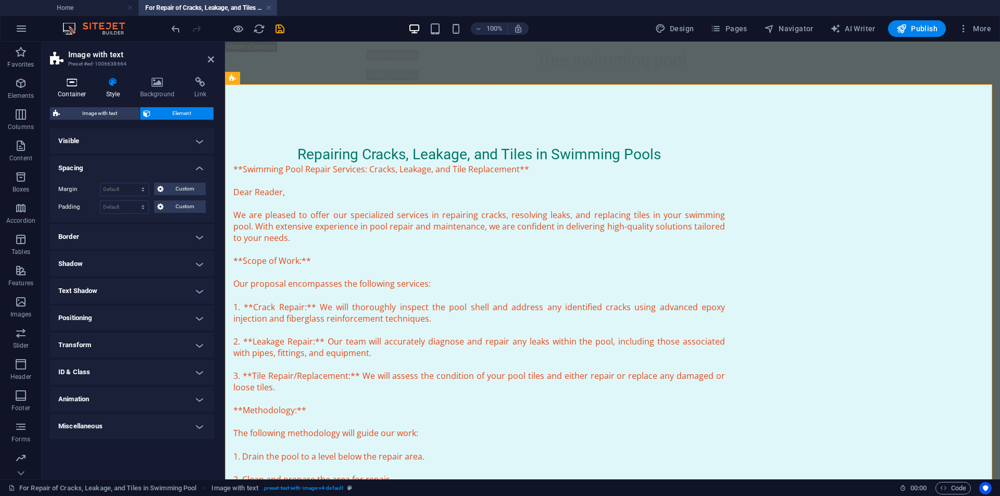
click at [65, 86] on icon at bounding box center [72, 82] width 44 height 10
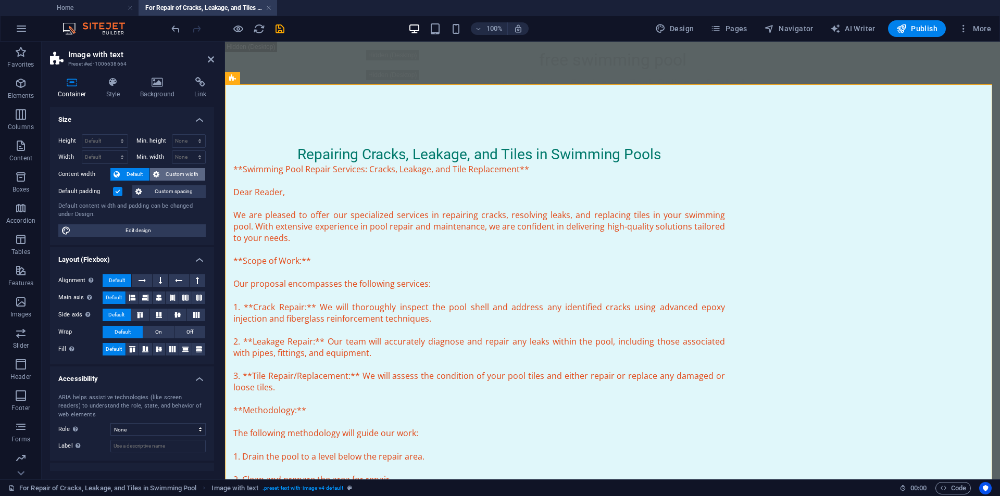
click at [163, 171] on span "Custom width" at bounding box center [182, 174] width 40 height 12
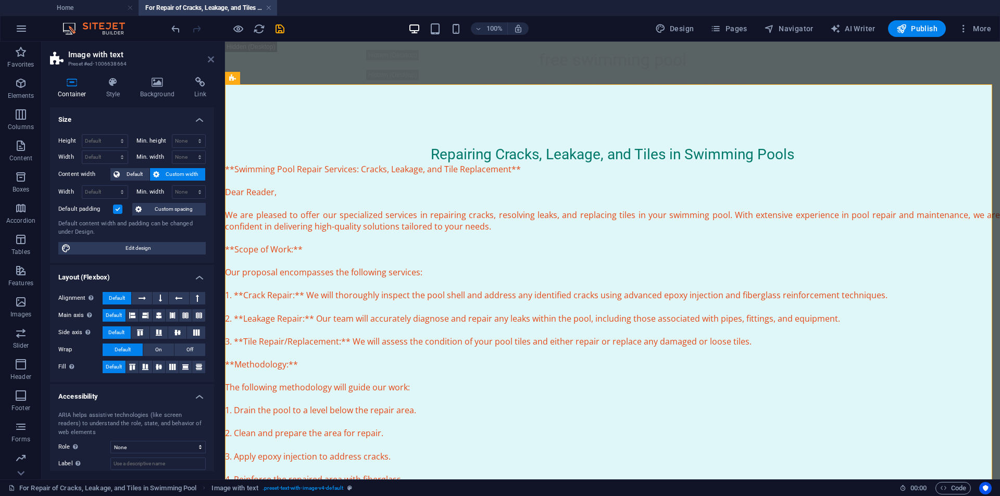
click at [208, 56] on icon at bounding box center [211, 59] width 6 height 8
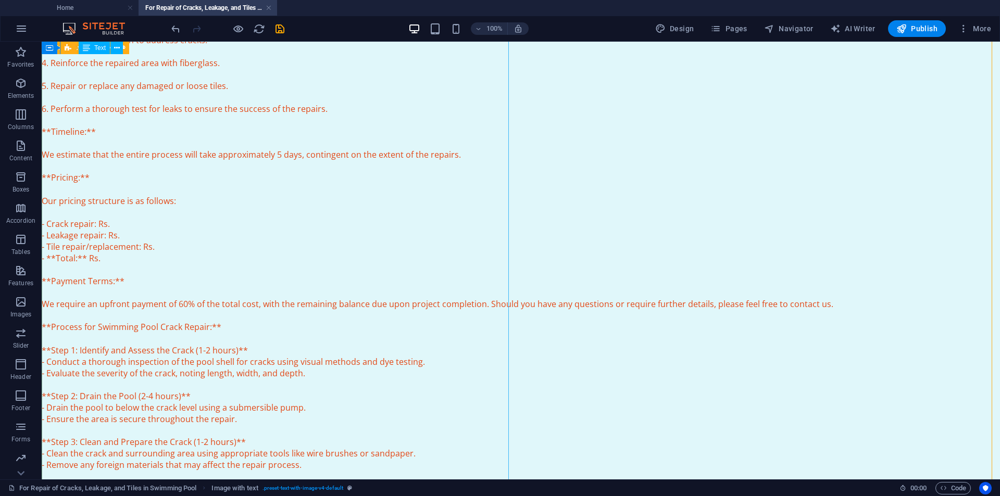
scroll to position [312, 0]
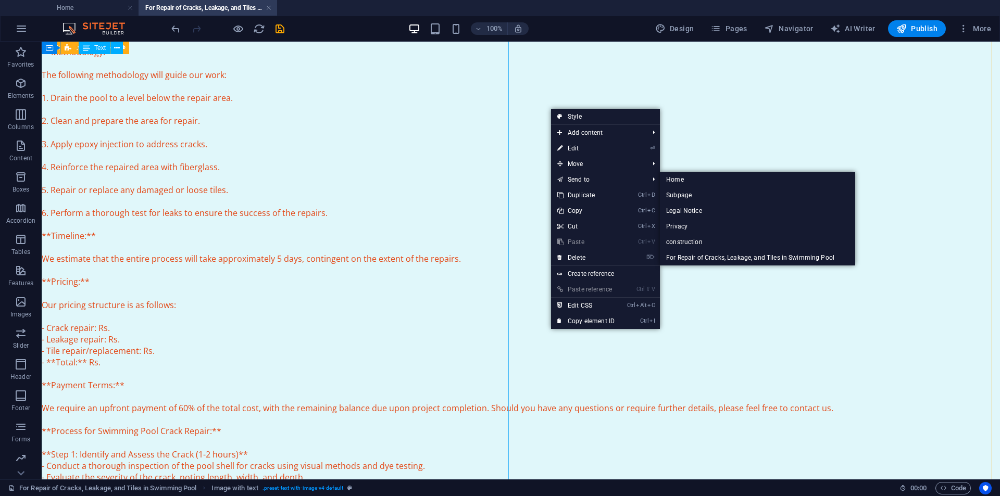
click at [435, 174] on div "**Swimming Pool Repair Services: Cracks, Leakage, and Tile Replacement** Dear R…" at bounding box center [521, 339] width 958 height 977
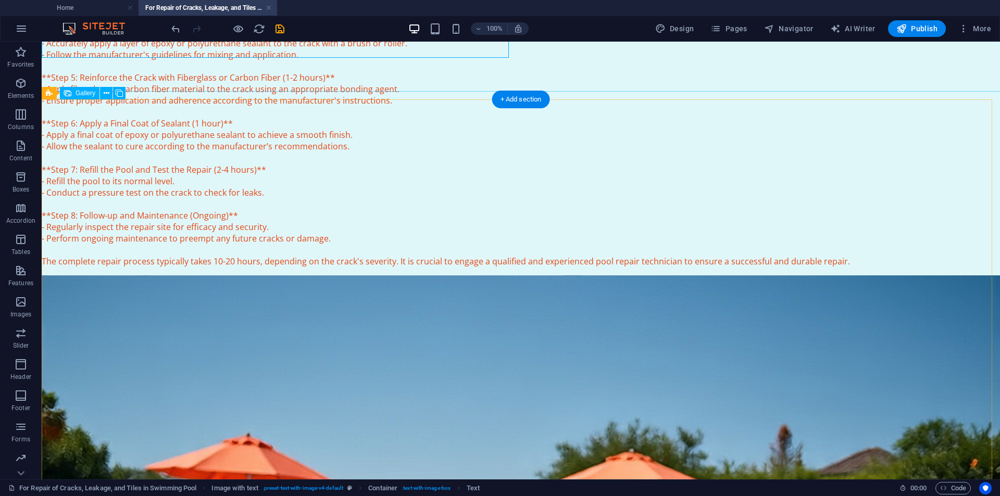
scroll to position [781, 0]
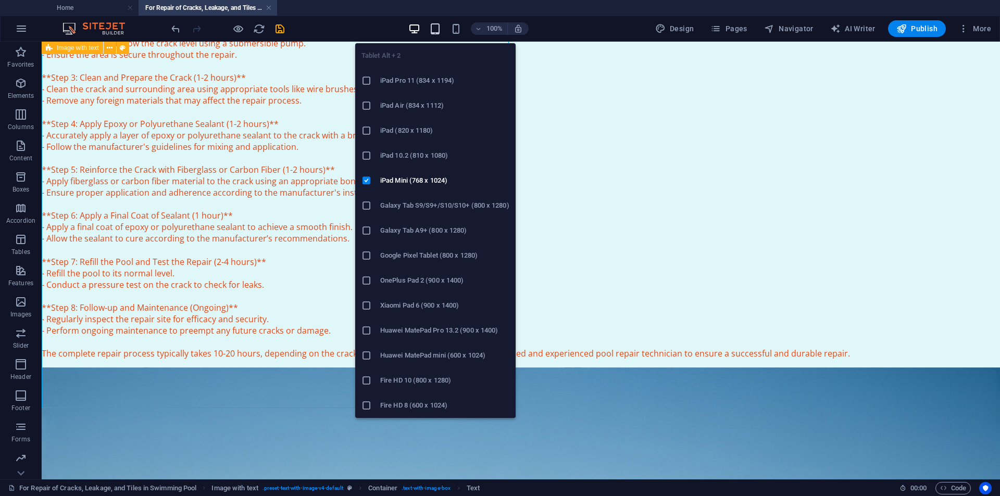
click at [432, 33] on icon "button" at bounding box center [435, 29] width 12 height 12
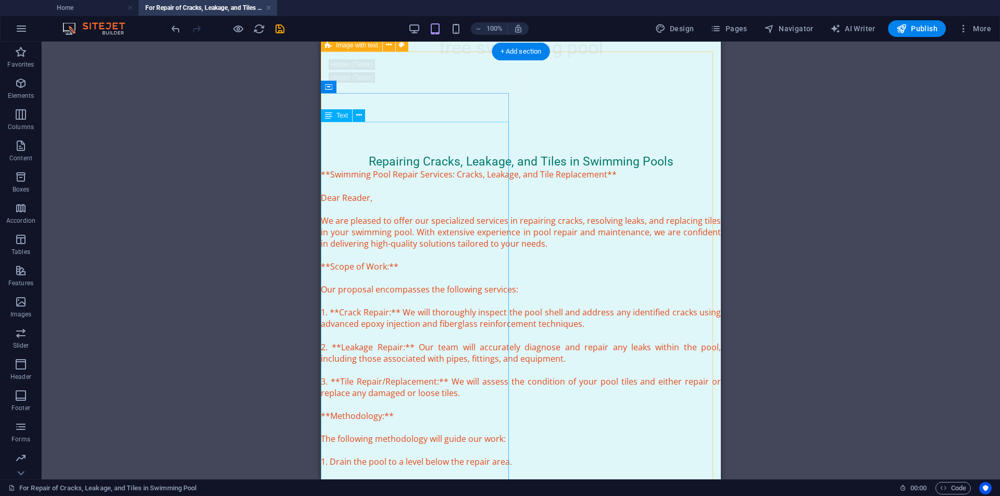
scroll to position [0, 0]
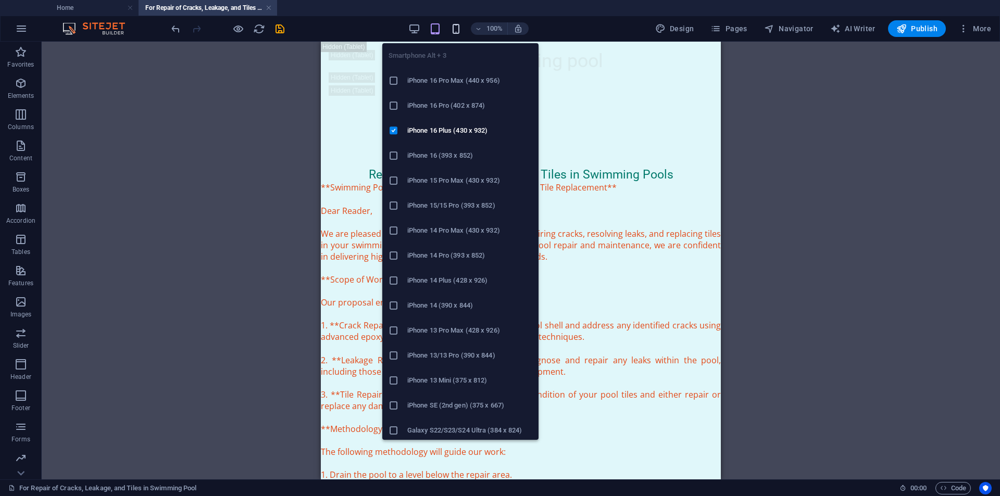
click at [459, 31] on icon "button" at bounding box center [456, 29] width 12 height 12
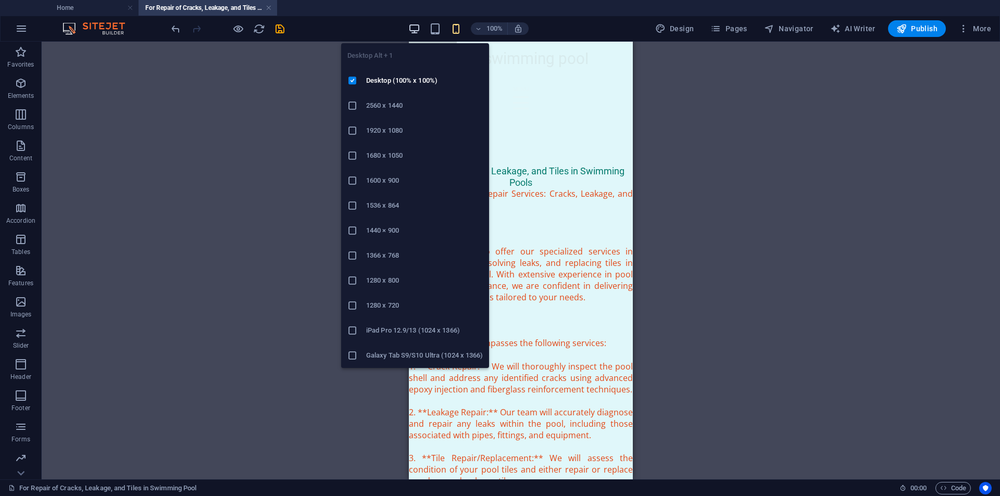
click at [411, 33] on icon "button" at bounding box center [414, 29] width 12 height 12
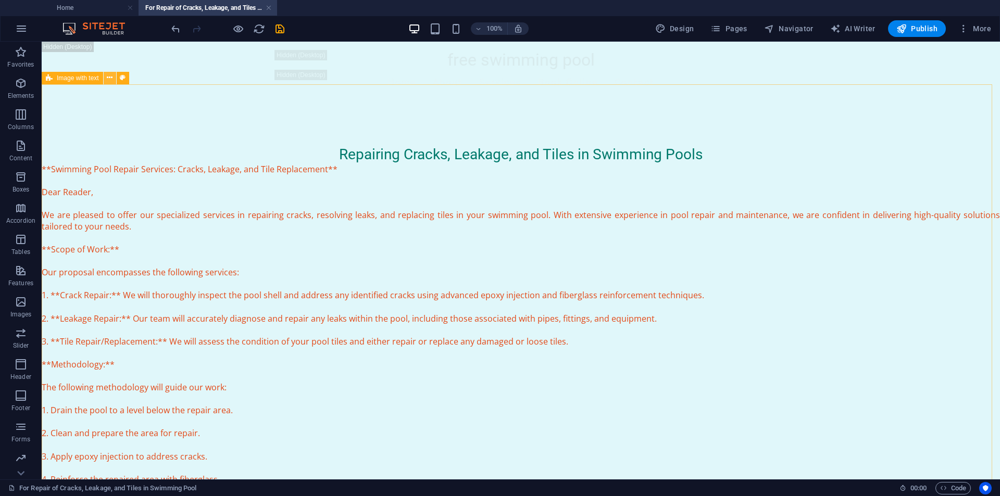
click at [112, 80] on icon at bounding box center [110, 77] width 6 height 11
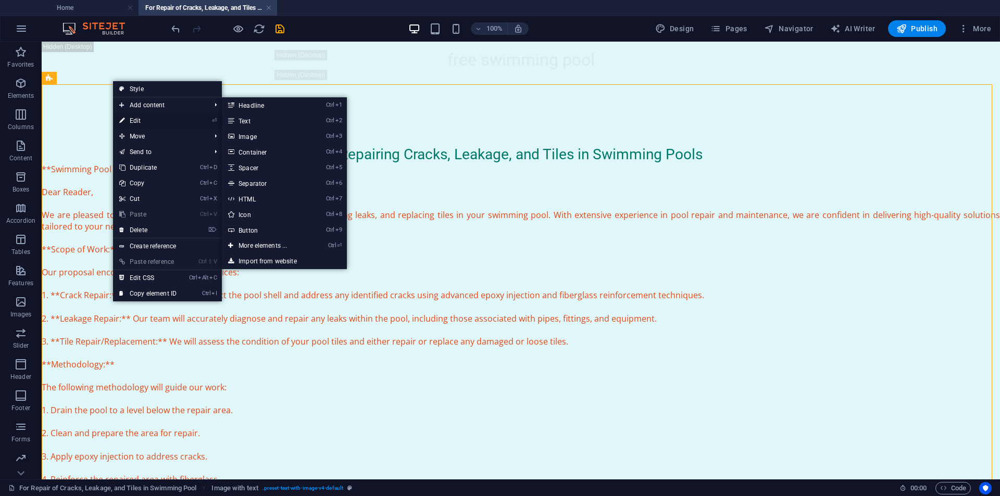
click at [134, 122] on link "⏎ Edit" at bounding box center [148, 121] width 70 height 16
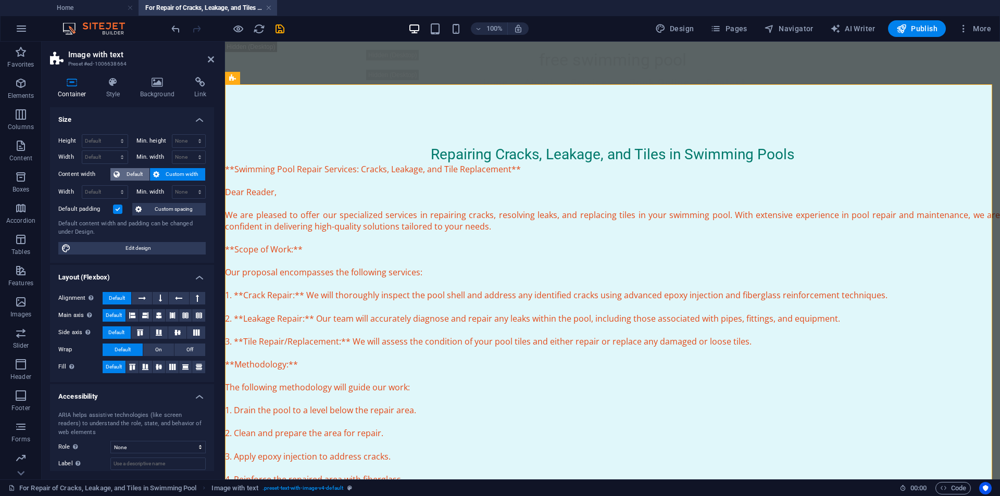
click at [135, 175] on span "Default" at bounding box center [134, 174] width 23 height 12
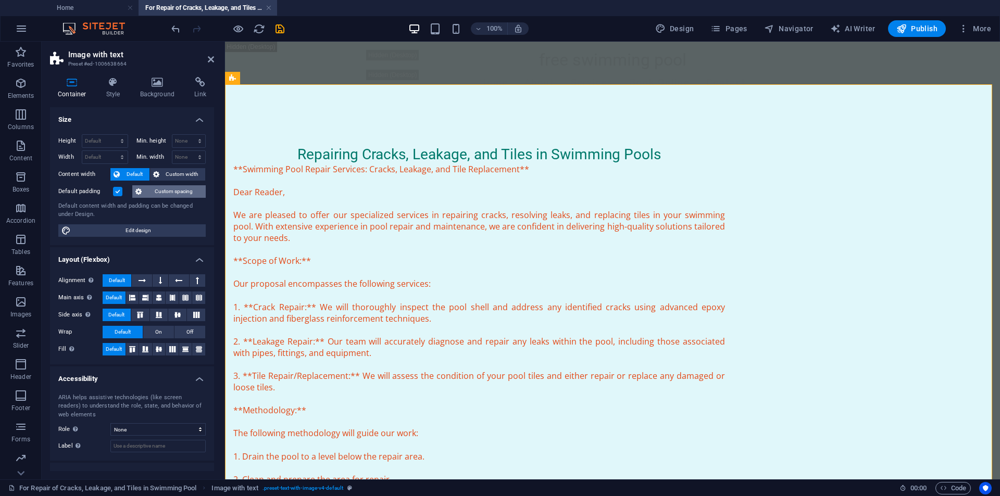
click at [158, 193] on span "Custom spacing" at bounding box center [174, 191] width 58 height 12
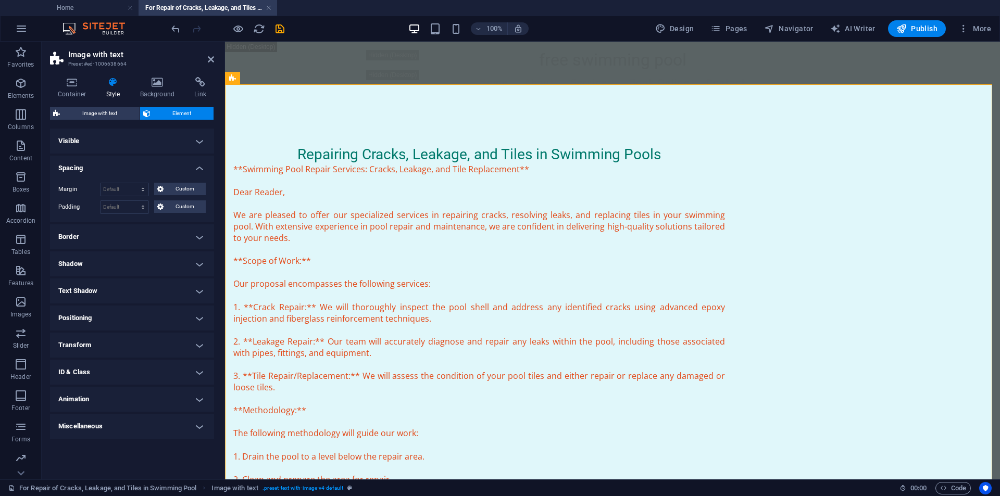
click at [121, 145] on h4 "Visible" at bounding box center [132, 141] width 164 height 25
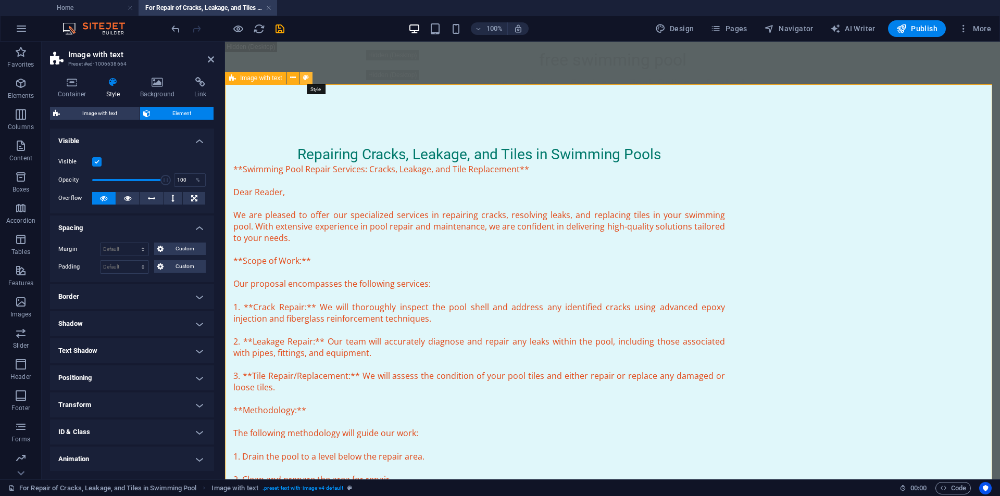
click at [311, 81] on button at bounding box center [306, 78] width 12 height 12
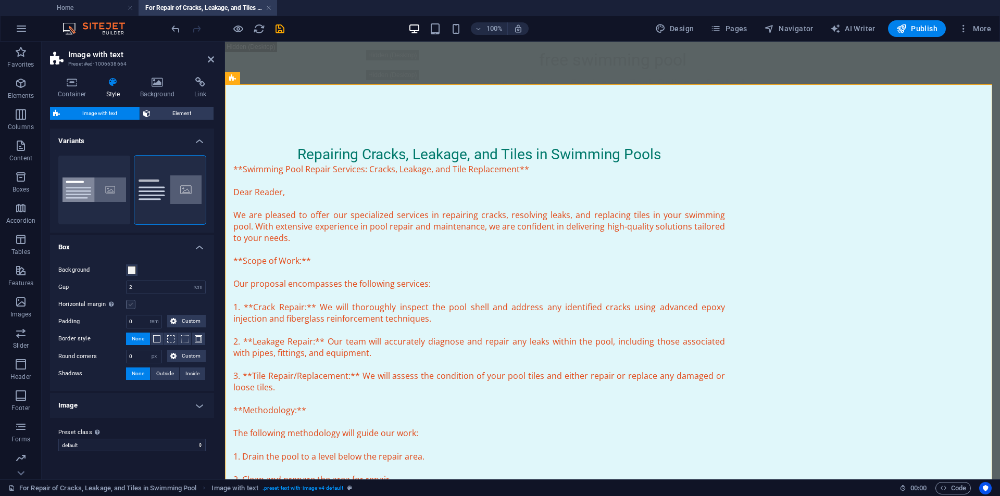
click at [134, 307] on label at bounding box center [130, 304] width 9 height 9
click at [0, 0] on input "Horizontal margin Only if the containers "Content width" is not set to "Default"" at bounding box center [0, 0] width 0 height 0
click at [134, 307] on label at bounding box center [130, 304] width 9 height 9
click at [0, 0] on input "Horizontal margin Only if the containers "Content width" is not set to "Default"" at bounding box center [0, 0] width 0 height 0
click at [161, 112] on span "Element" at bounding box center [182, 113] width 57 height 12
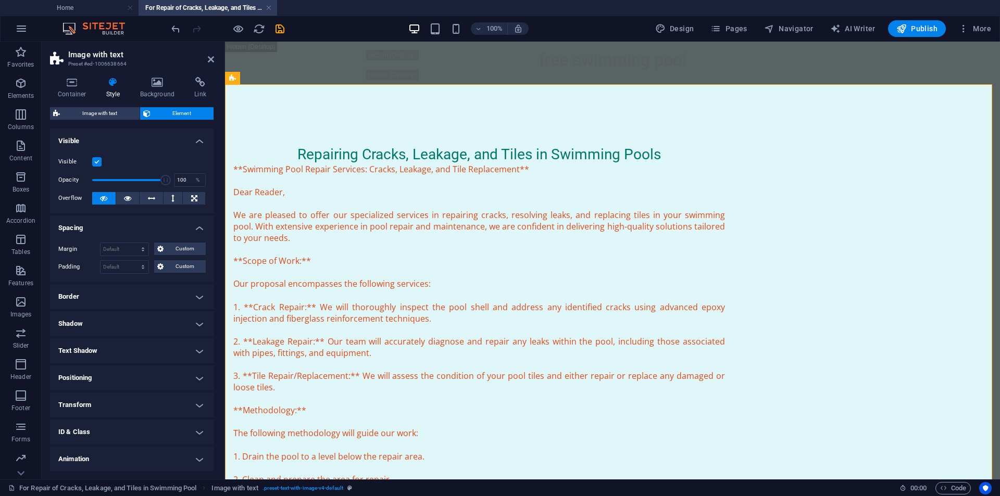
click at [197, 140] on h4 "Visible" at bounding box center [132, 138] width 164 height 19
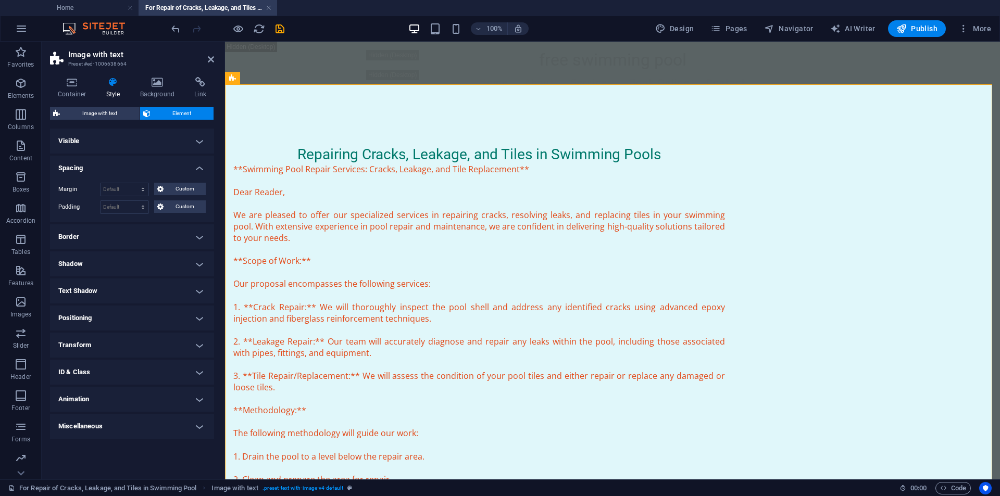
click at [198, 165] on h4 "Spacing" at bounding box center [132, 165] width 164 height 19
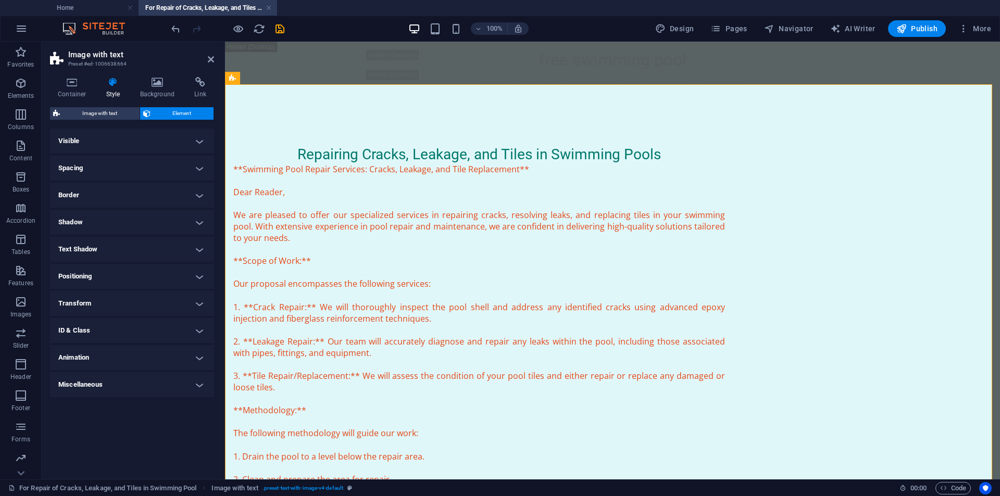
click at [153, 228] on h4 "Shadow" at bounding box center [132, 222] width 164 height 25
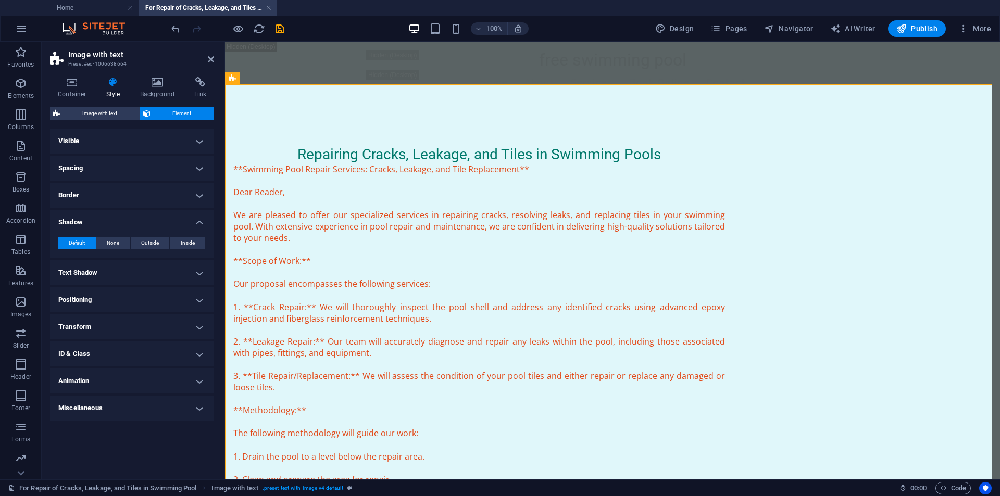
click at [156, 220] on h4 "Shadow" at bounding box center [132, 219] width 164 height 19
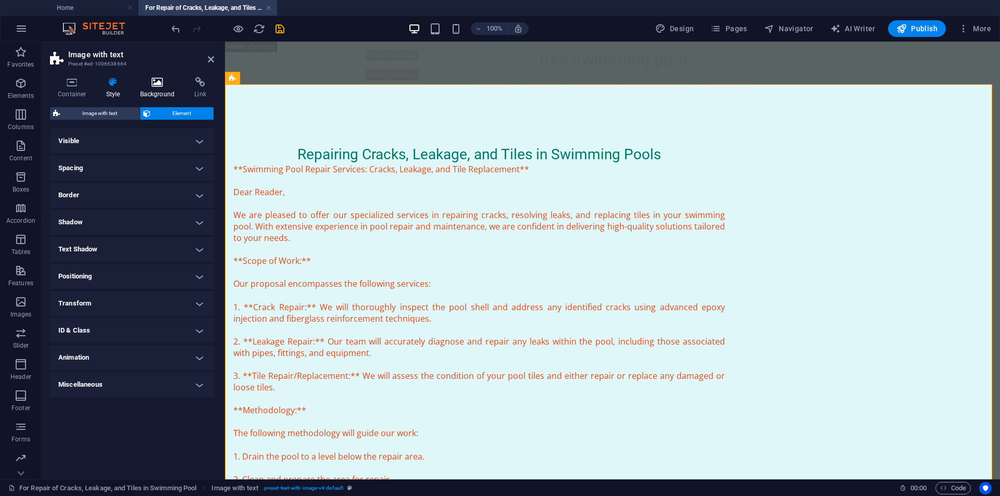
click at [149, 95] on h4 "Background" at bounding box center [159, 88] width 55 height 22
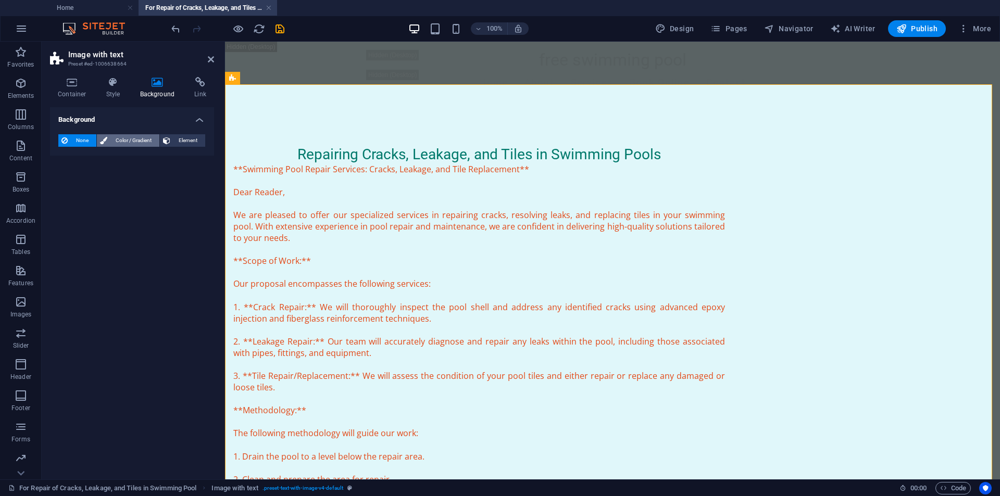
click at [137, 142] on span "Color / Gradient" at bounding box center [133, 140] width 46 height 12
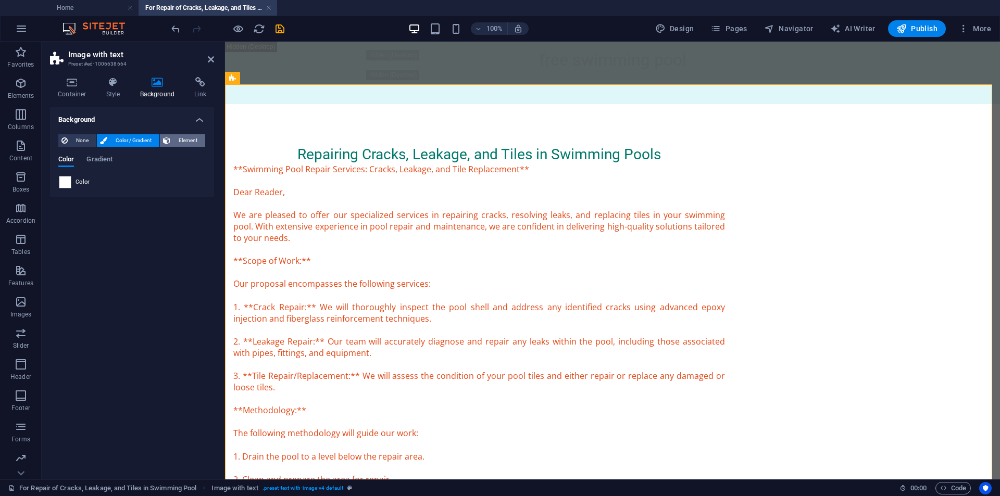
click at [180, 141] on span "Element" at bounding box center [187, 140] width 29 height 12
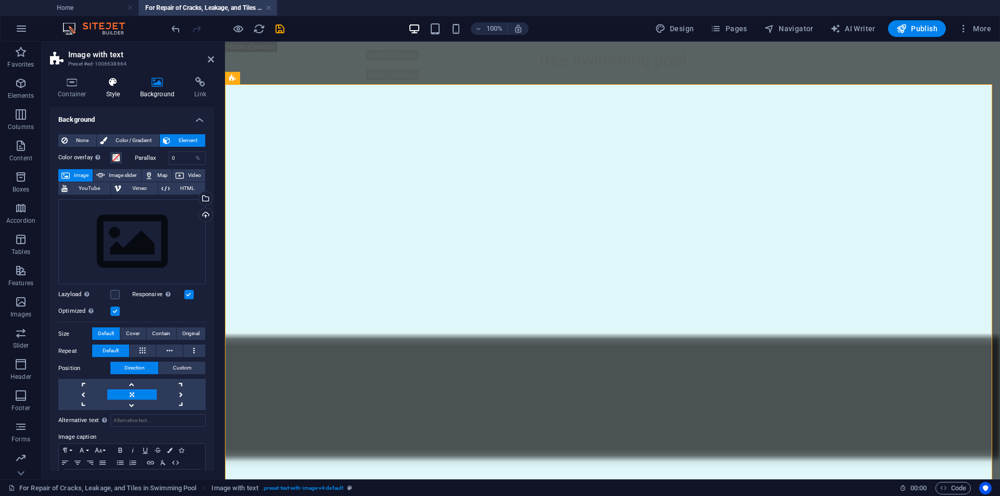
click at [116, 84] on icon at bounding box center [113, 82] width 30 height 10
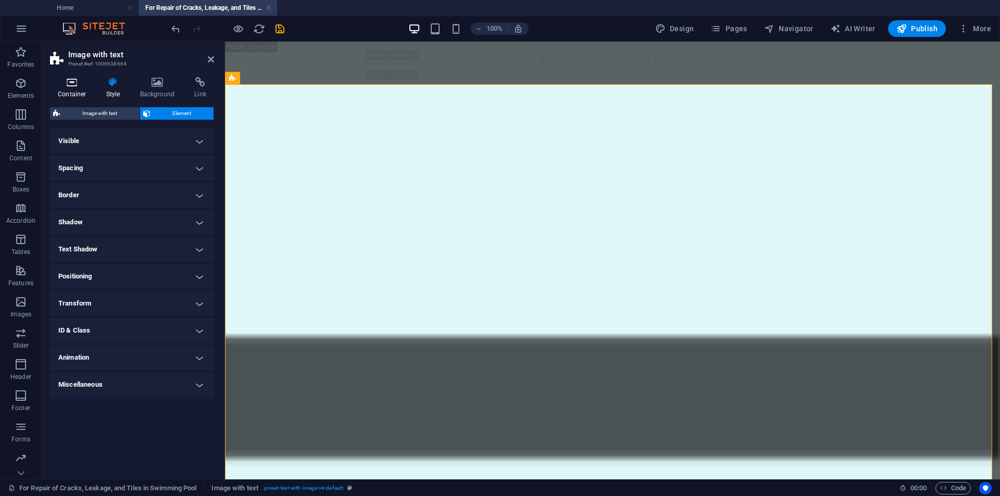
click at [66, 84] on icon at bounding box center [72, 82] width 44 height 10
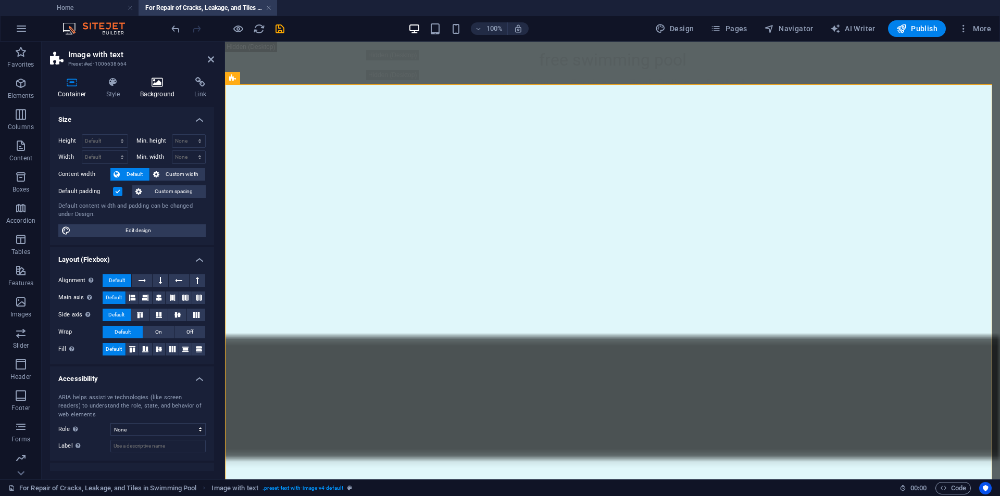
click at [156, 81] on icon at bounding box center [157, 82] width 51 height 10
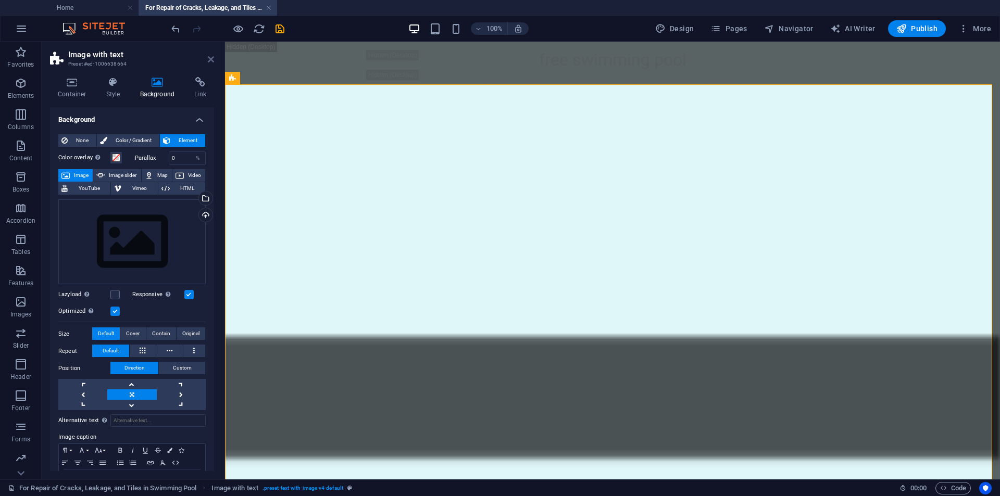
click at [208, 62] on icon at bounding box center [211, 59] width 6 height 8
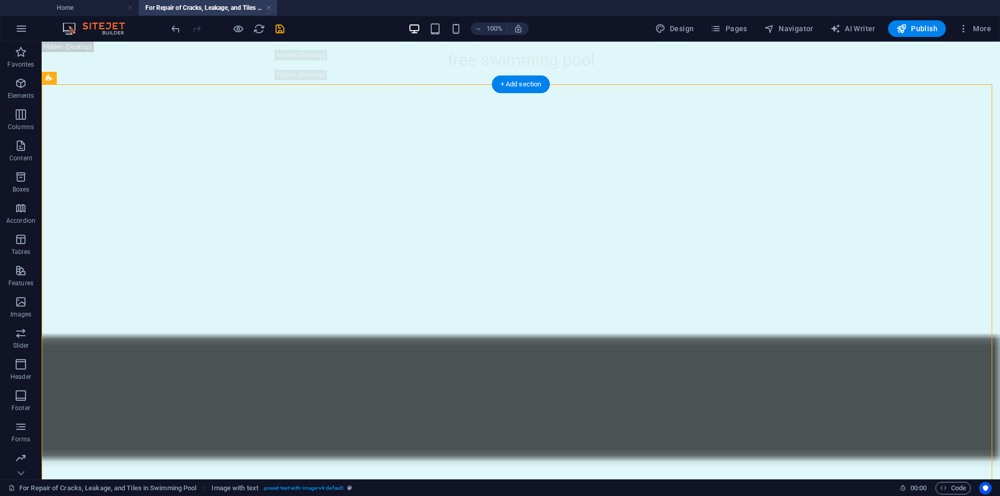
click at [255, 28] on icon "reload" at bounding box center [259, 29] width 12 height 12
click at [576, 122] on icon at bounding box center [579, 119] width 6 height 11
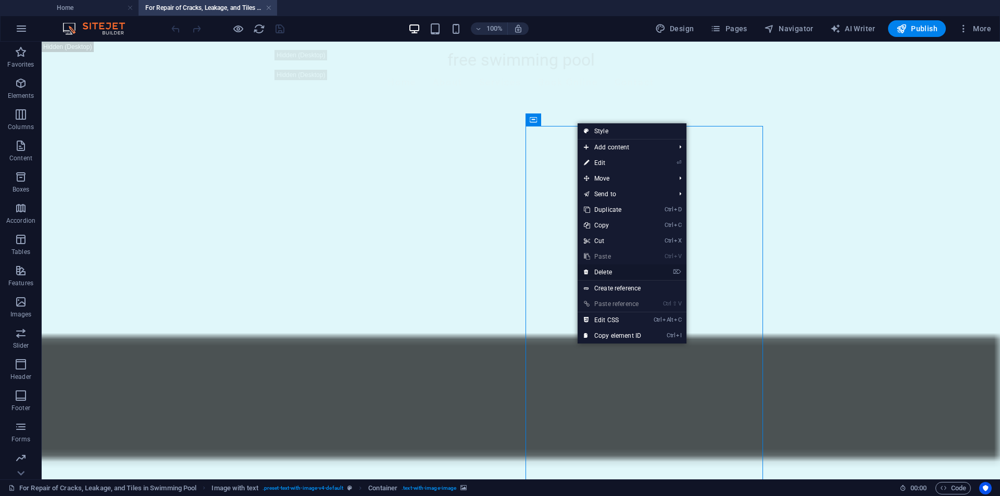
click at [606, 270] on link "⌦ Delete" at bounding box center [613, 273] width 70 height 16
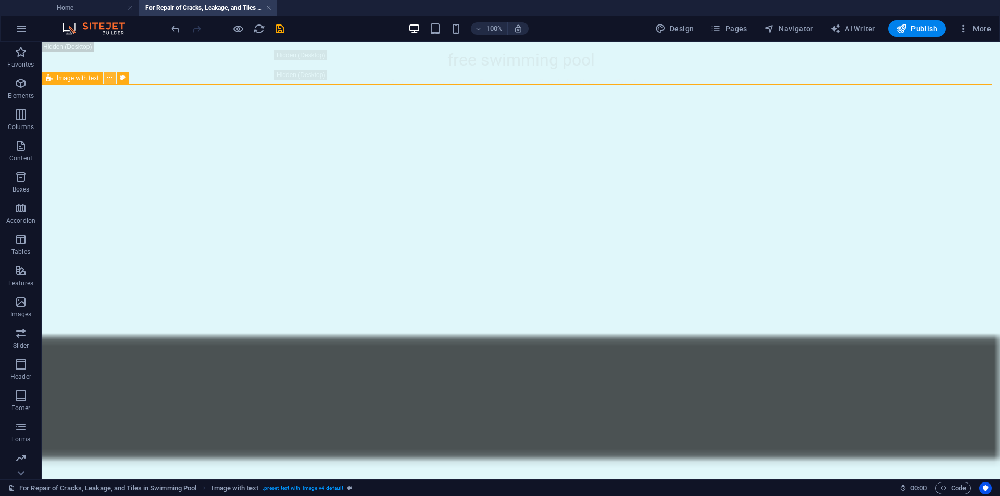
click at [111, 78] on icon at bounding box center [110, 77] width 6 height 11
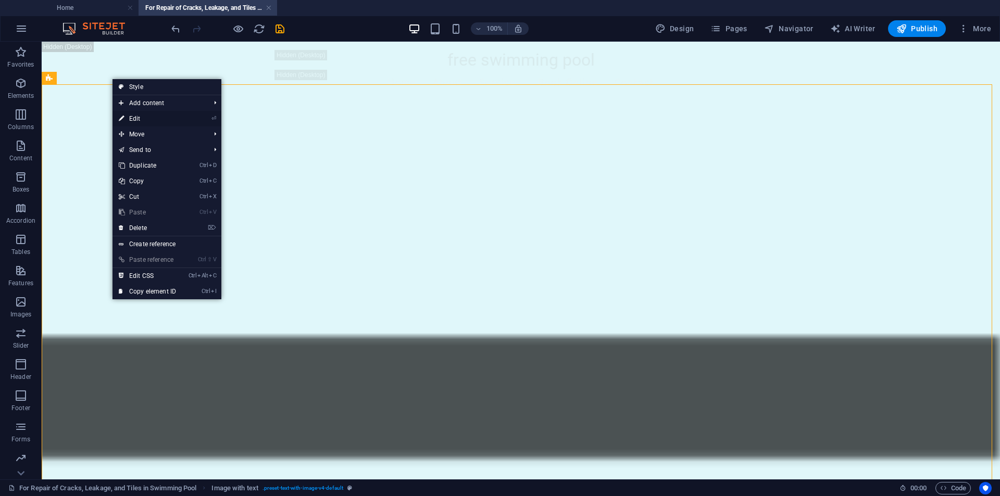
click at [124, 117] on link "⏎ Edit" at bounding box center [147, 119] width 70 height 16
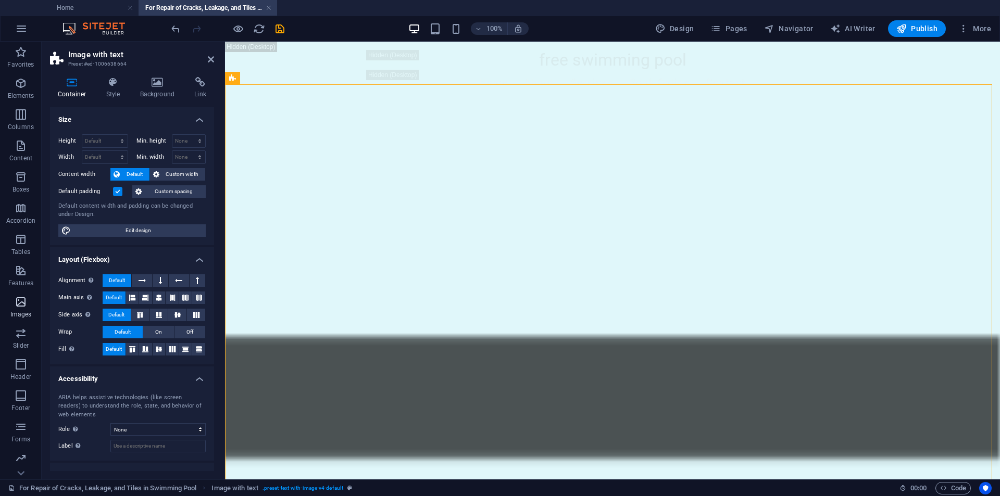
click at [22, 311] on p "Images" at bounding box center [20, 314] width 21 height 8
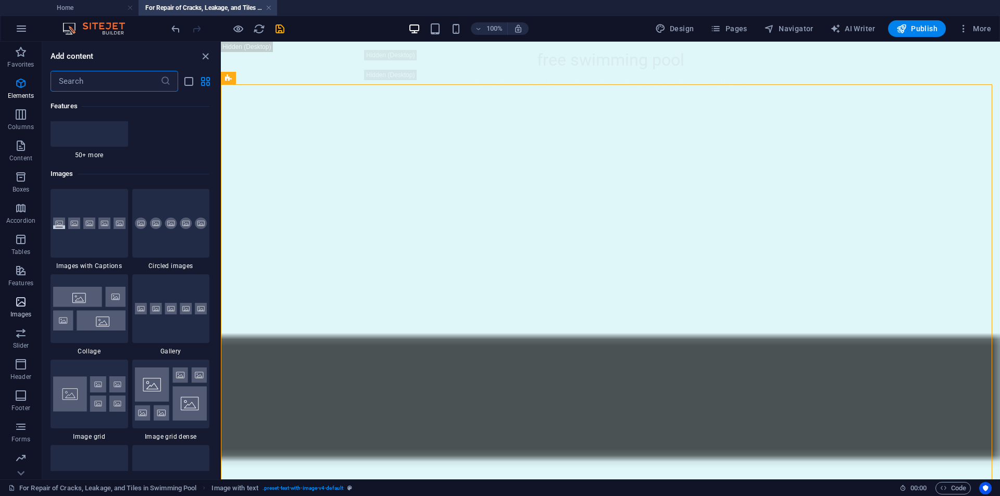
scroll to position [5281, 0]
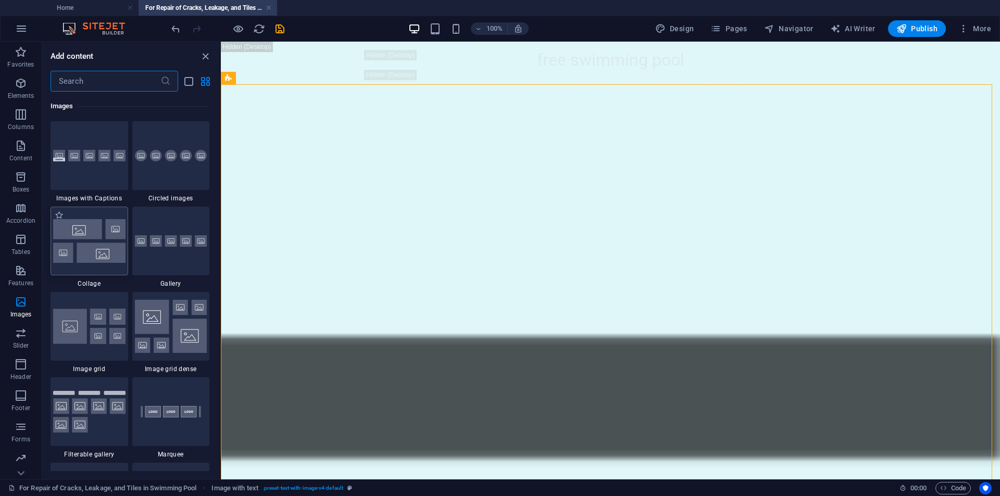
click at [77, 270] on div at bounding box center [90, 241] width 78 height 69
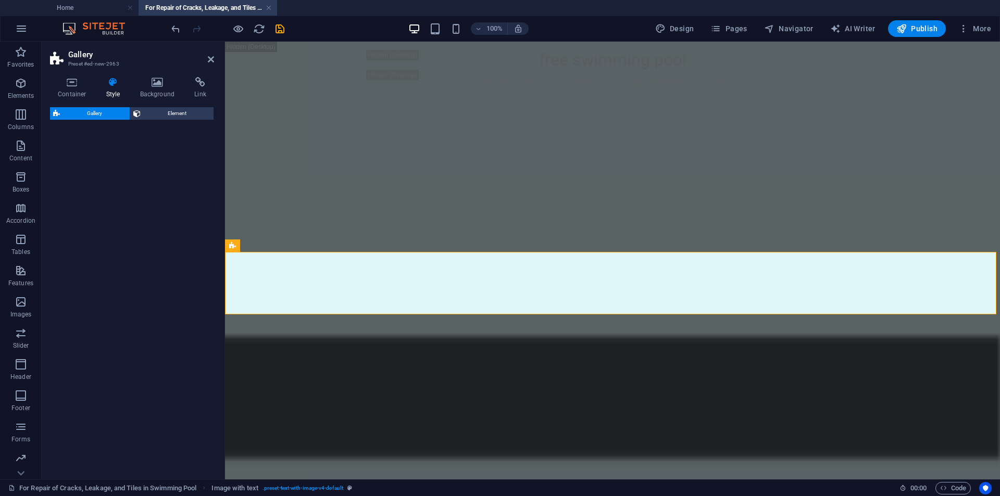
select select "rem"
select select "preset-gallery-v3-collage"
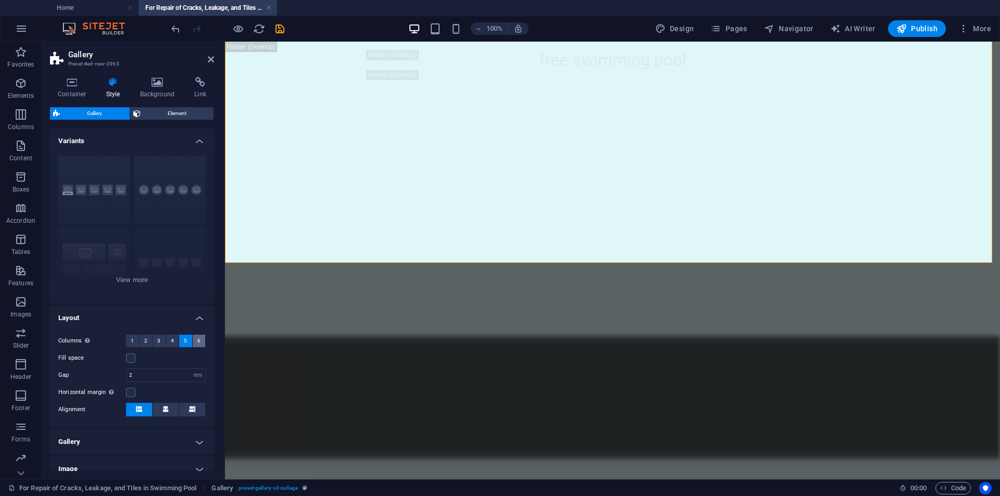
click at [197, 344] on span "6" at bounding box center [198, 341] width 3 height 12
click at [134, 359] on label at bounding box center [130, 358] width 9 height 9
click at [0, 0] on input "Fill space" at bounding box center [0, 0] width 0 height 0
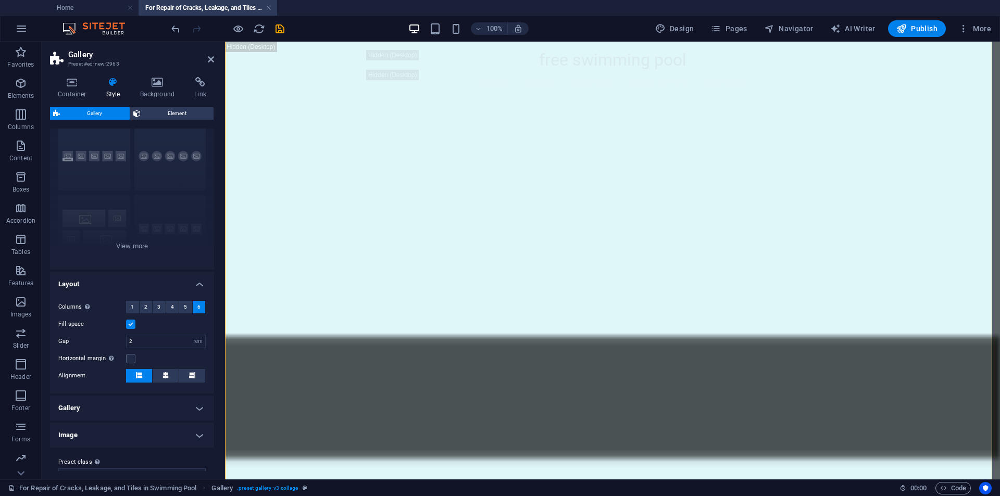
scroll to position [52, 0]
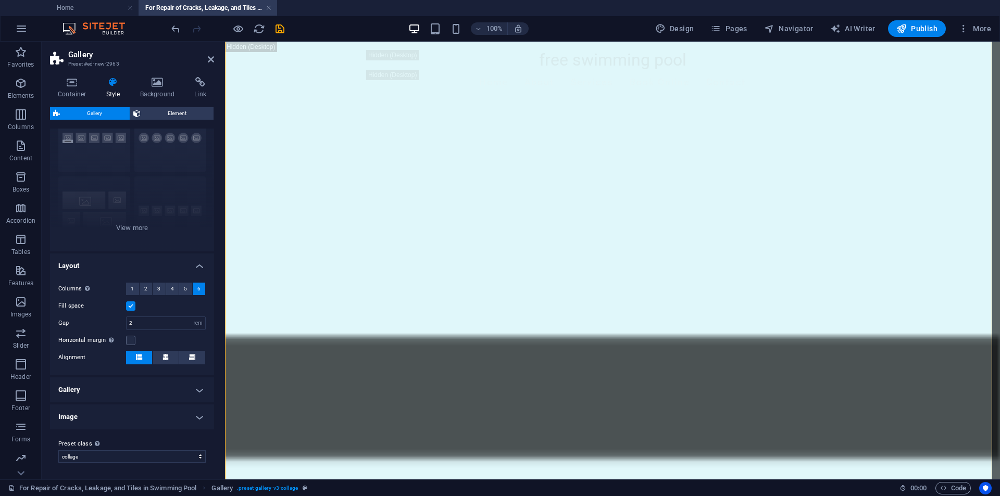
click at [151, 394] on h4 "Gallery" at bounding box center [132, 390] width 164 height 25
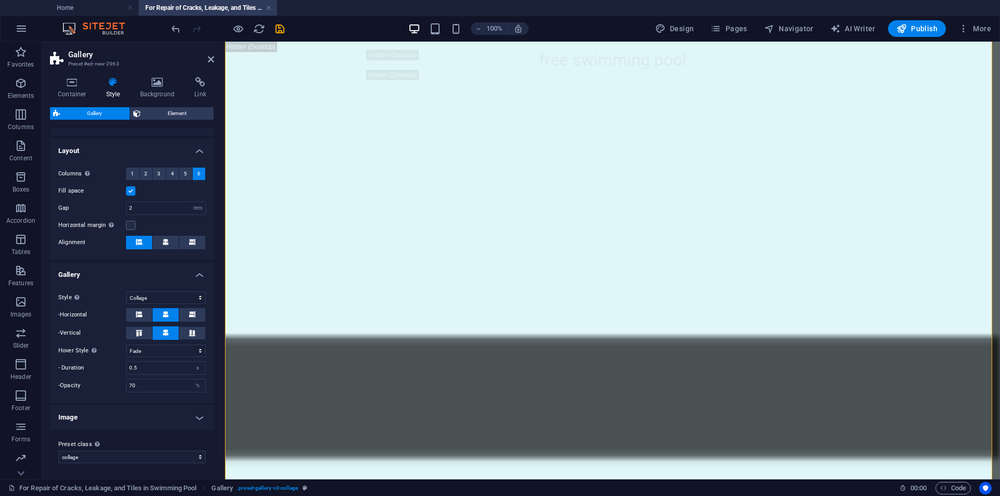
scroll to position [168, 0]
click at [107, 424] on h4 "Image" at bounding box center [132, 417] width 164 height 25
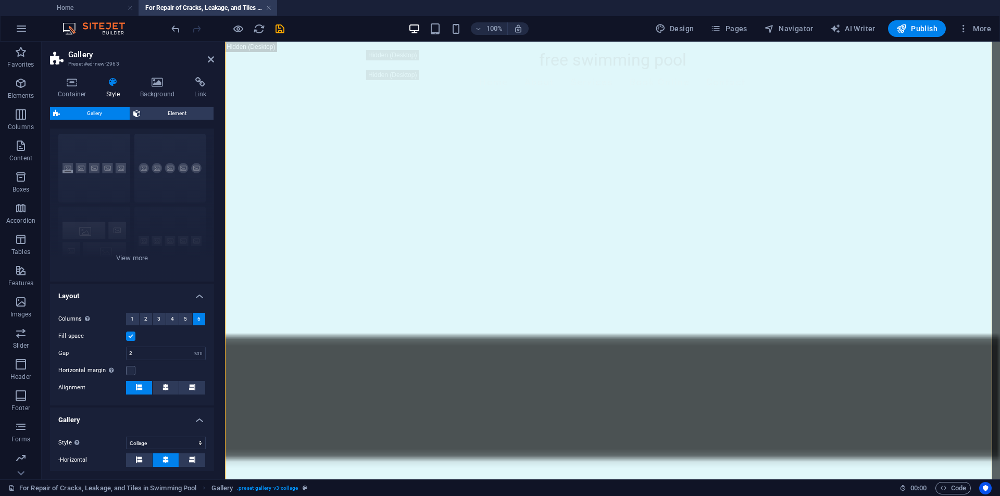
scroll to position [0, 0]
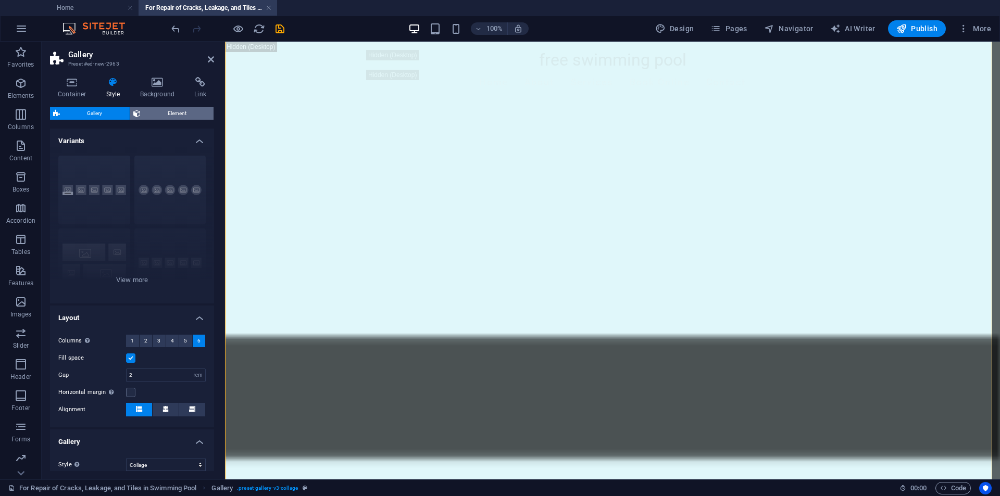
click at [168, 115] on span "Element" at bounding box center [177, 113] width 67 height 12
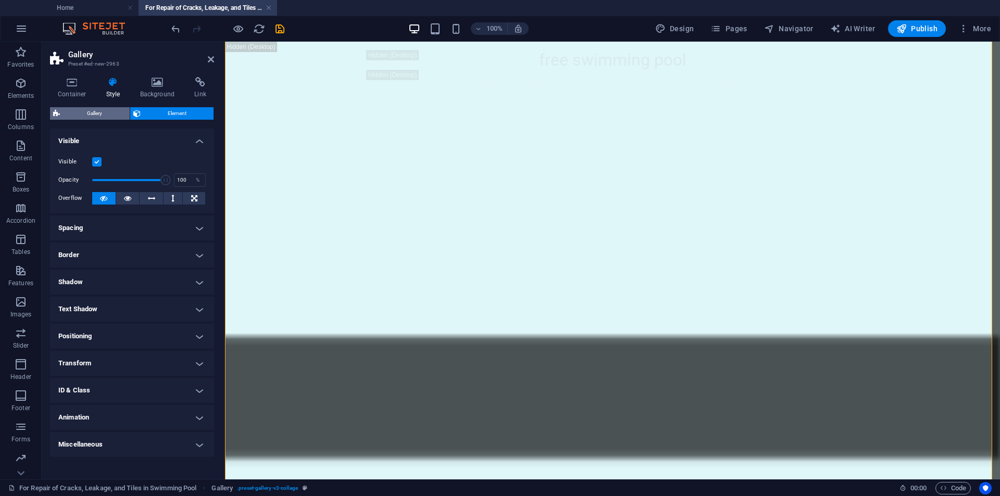
click at [86, 111] on span "Gallery" at bounding box center [95, 113] width 64 height 12
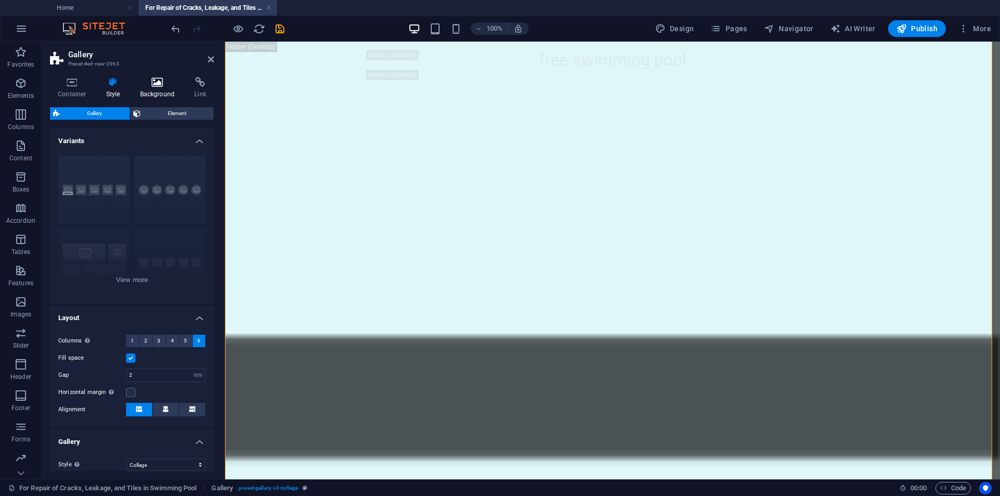
click at [146, 91] on h4 "Background" at bounding box center [159, 88] width 55 height 22
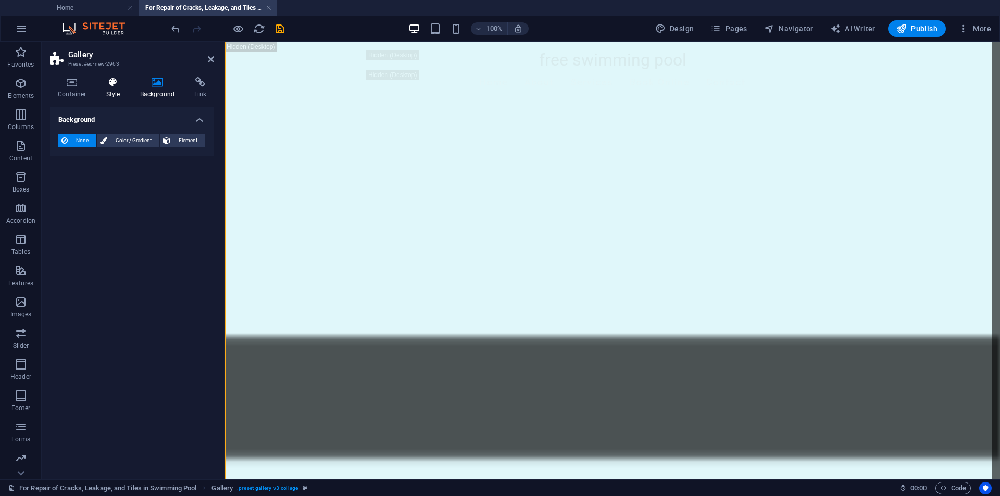
click at [120, 90] on h4 "Style" at bounding box center [115, 88] width 34 height 22
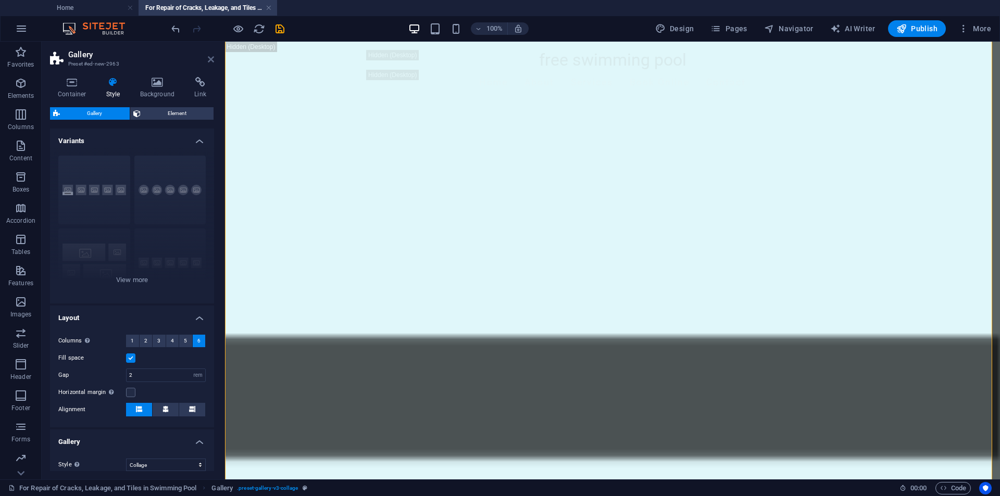
click at [214, 59] on icon at bounding box center [211, 59] width 6 height 8
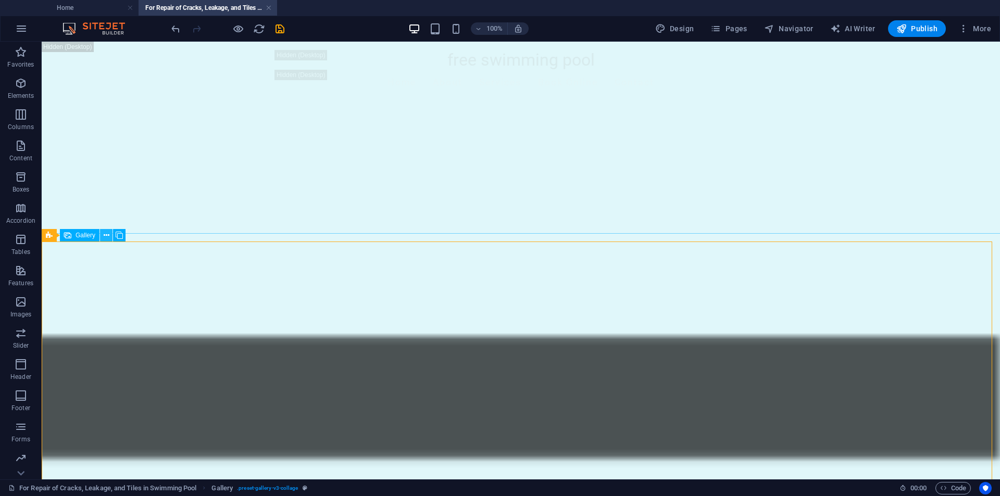
click at [106, 237] on icon at bounding box center [107, 235] width 6 height 11
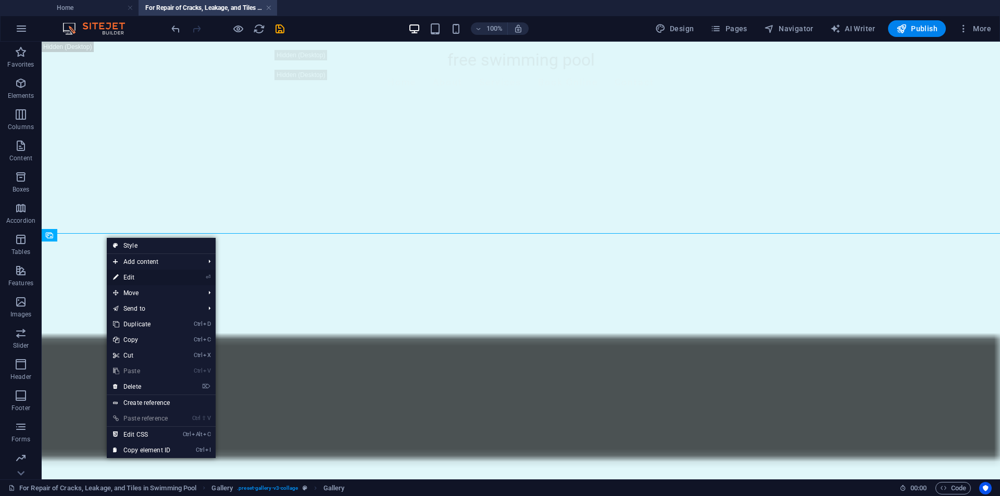
click at [115, 280] on icon at bounding box center [115, 278] width 5 height 16
select select "4"
select select "px"
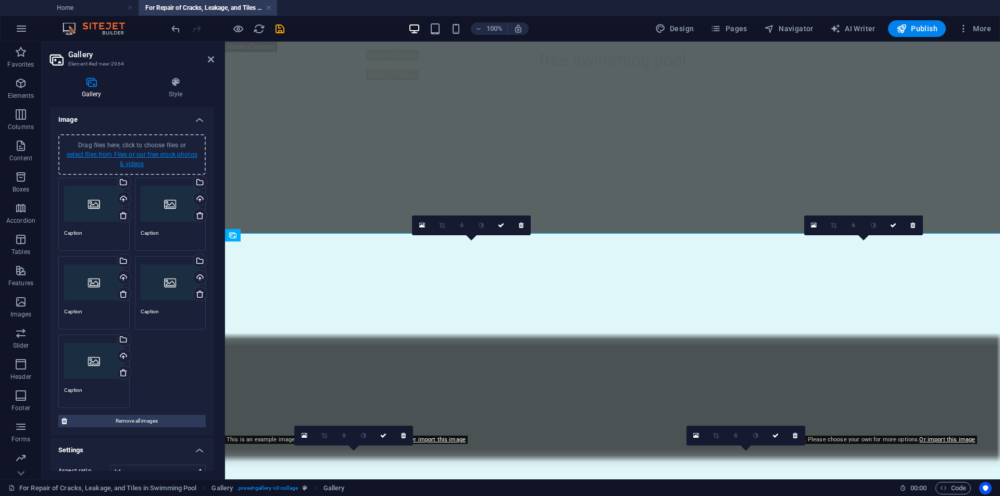
click at [188, 155] on link "select files from Files or our free stock photos & videos" at bounding box center [132, 159] width 131 height 17
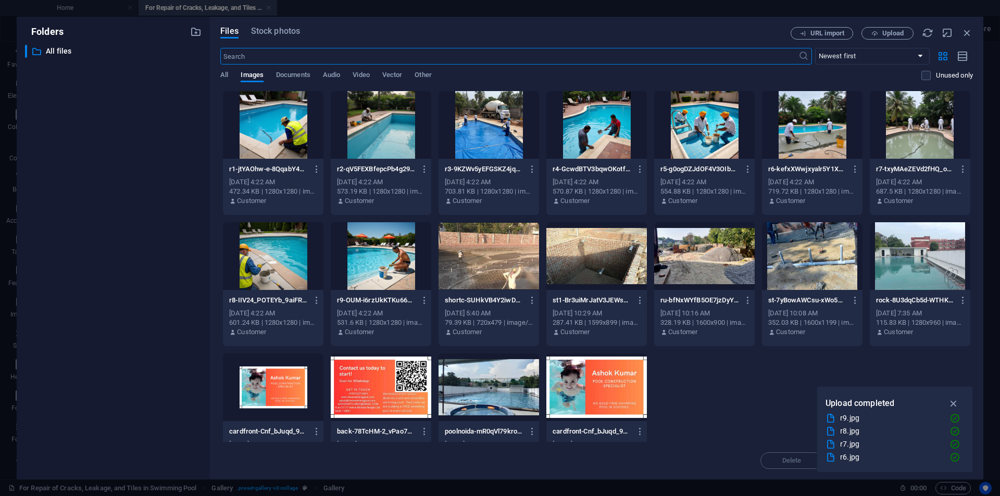
click at [283, 136] on div at bounding box center [273, 125] width 101 height 68
click at [368, 134] on div at bounding box center [381, 125] width 101 height 68
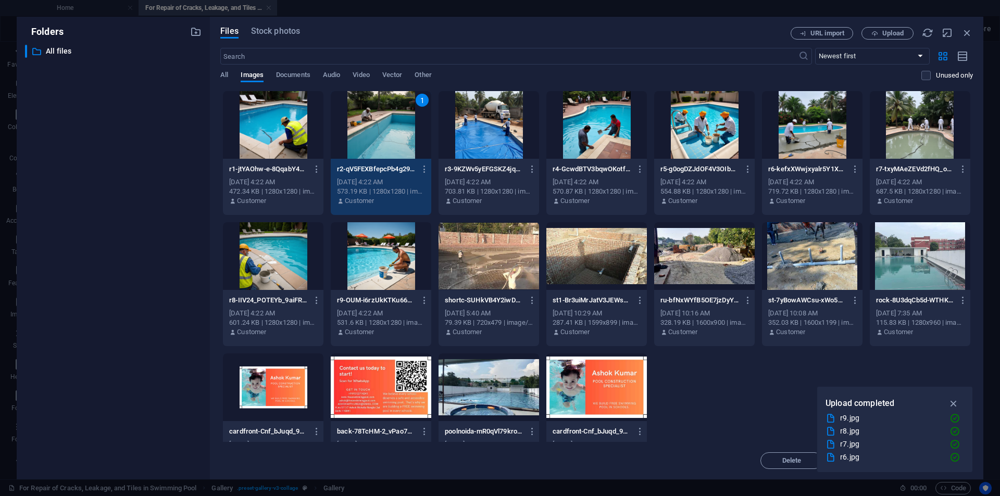
click at [297, 139] on div at bounding box center [273, 125] width 101 height 68
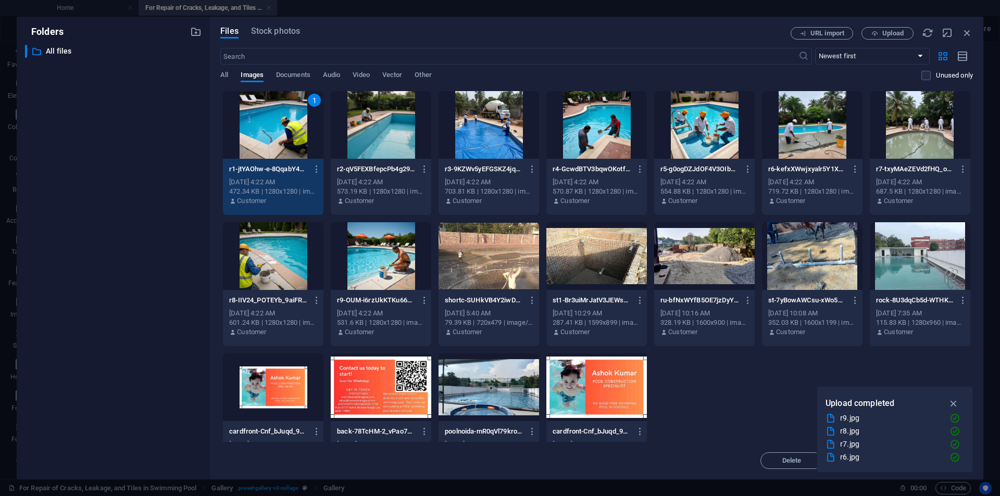
click at [367, 141] on div at bounding box center [381, 125] width 101 height 68
click at [506, 155] on div at bounding box center [488, 125] width 101 height 68
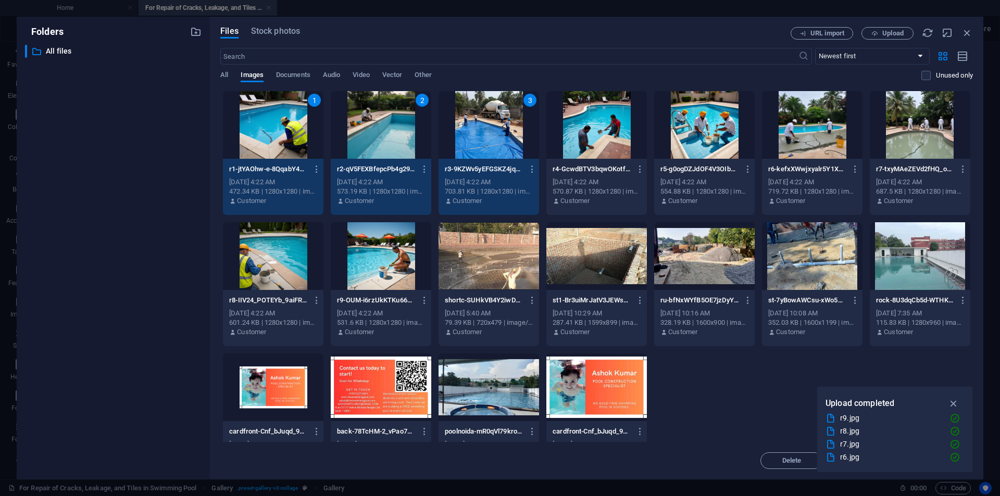
click at [584, 152] on div at bounding box center [596, 125] width 101 height 68
click at [690, 148] on div at bounding box center [704, 125] width 101 height 68
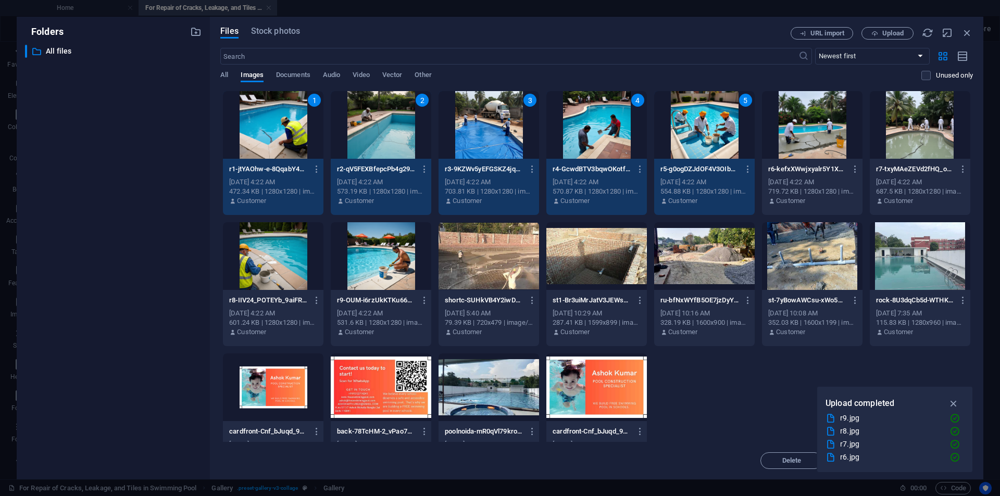
click at [798, 146] on div at bounding box center [812, 125] width 101 height 68
click at [922, 146] on div at bounding box center [920, 125] width 101 height 68
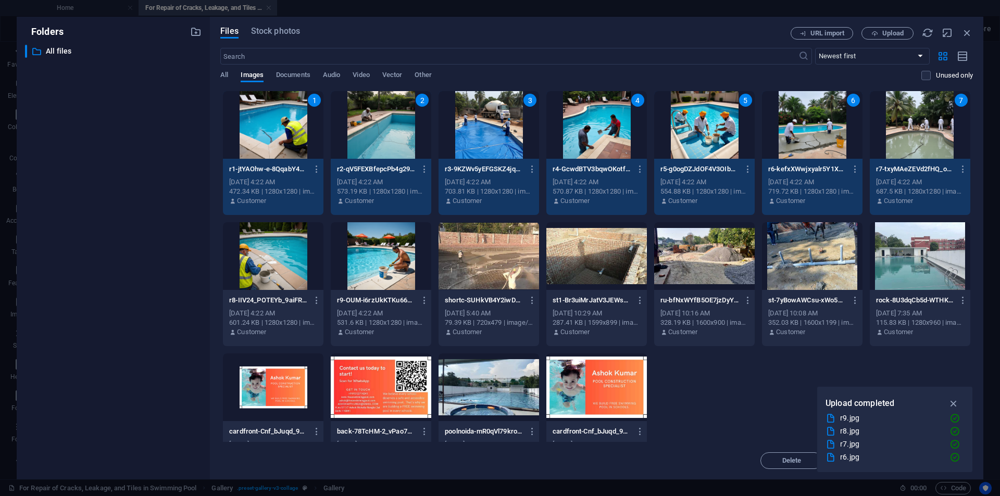
click at [260, 268] on div at bounding box center [273, 256] width 101 height 68
click at [368, 275] on div at bounding box center [381, 256] width 101 height 68
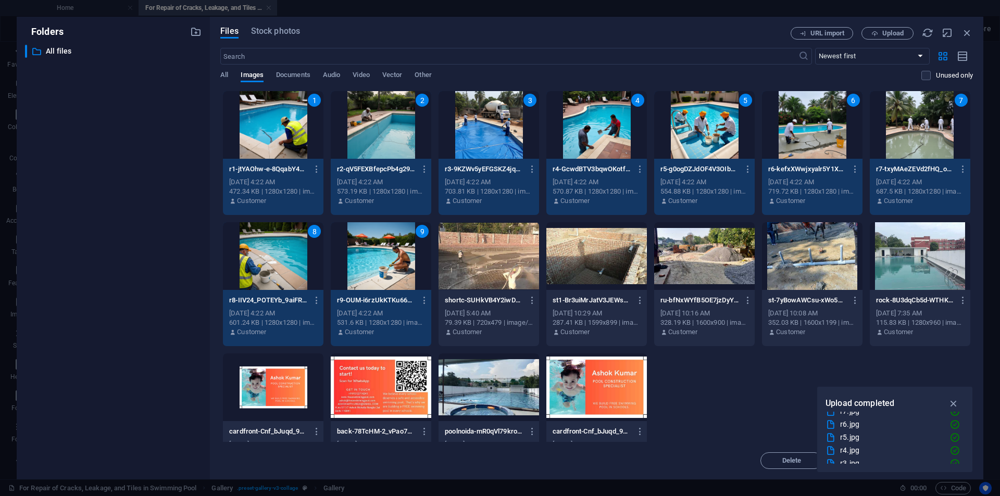
scroll to position [65, 0]
click at [725, 419] on div "1 r1-jtYAOhw-e-8QqabY4kxtJg.jpg r1-jtYAOhw-e-8QqabY4kxtJg.jpg Oct 3, 2025 4:22 …" at bounding box center [596, 284] width 753 height 387
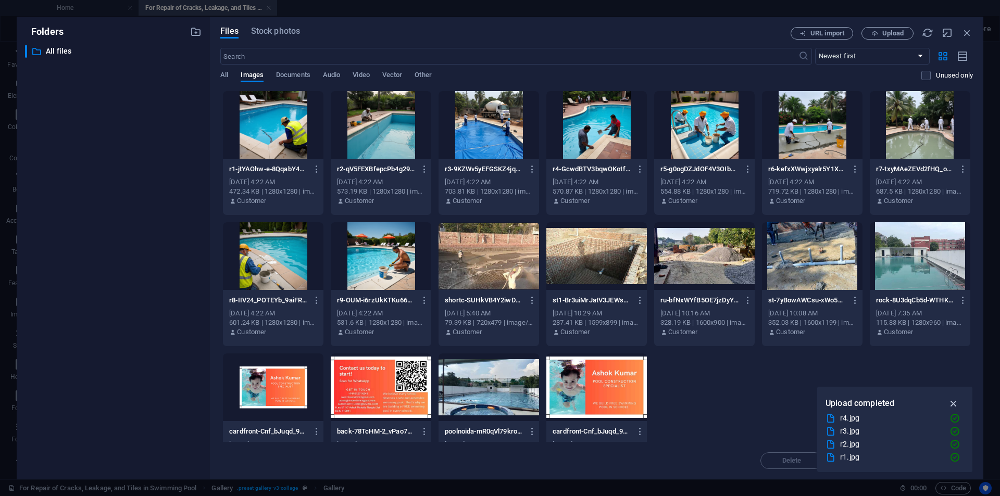
click at [949, 405] on icon "button" at bounding box center [954, 403] width 12 height 11
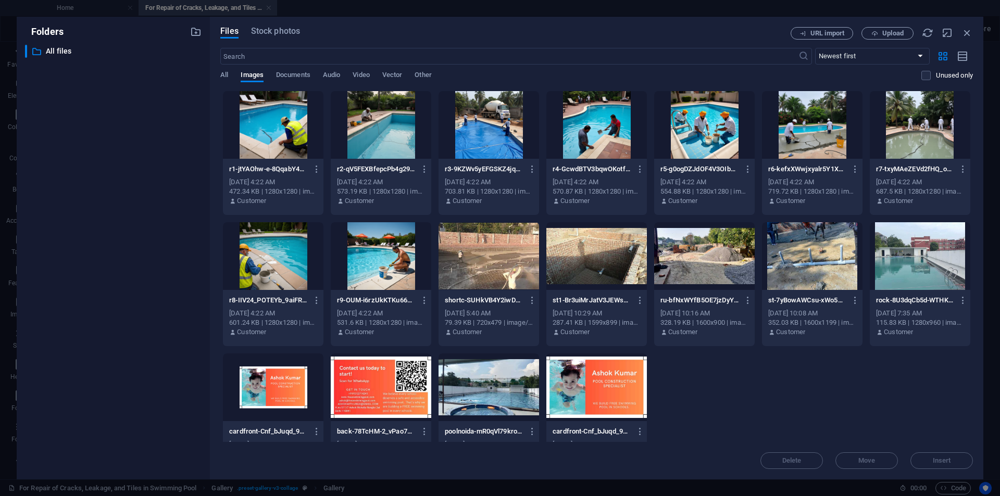
click at [241, 146] on div at bounding box center [273, 125] width 101 height 68
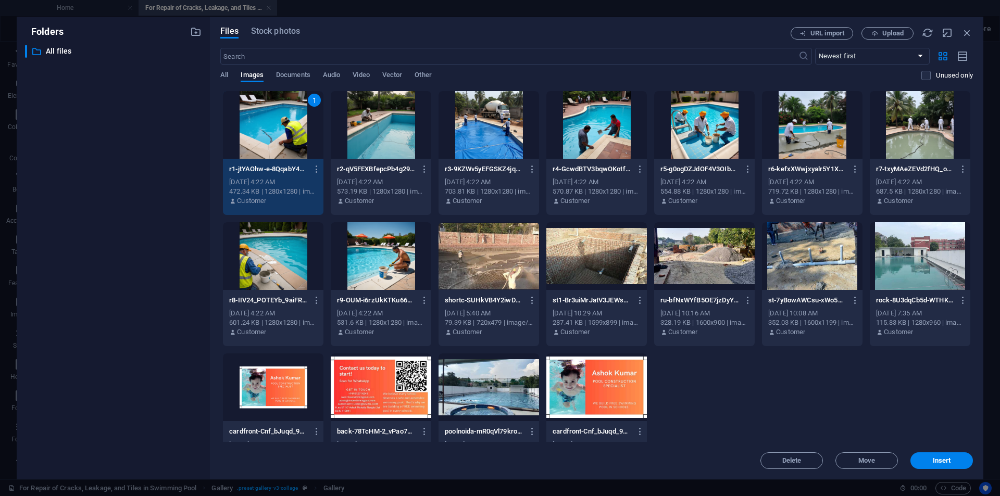
click at [370, 132] on div at bounding box center [381, 125] width 101 height 68
click at [502, 135] on div at bounding box center [488, 125] width 101 height 68
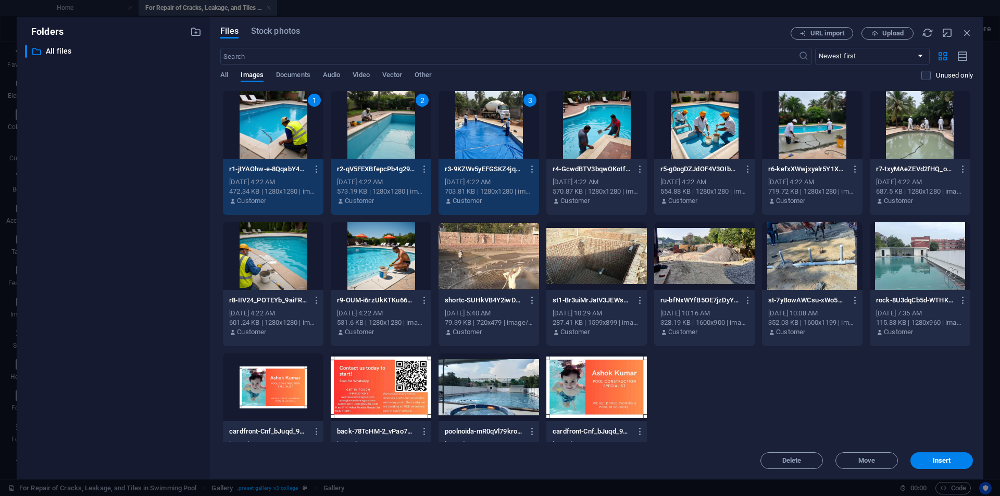
click at [597, 138] on div at bounding box center [596, 125] width 101 height 68
click at [707, 141] on div at bounding box center [704, 125] width 101 height 68
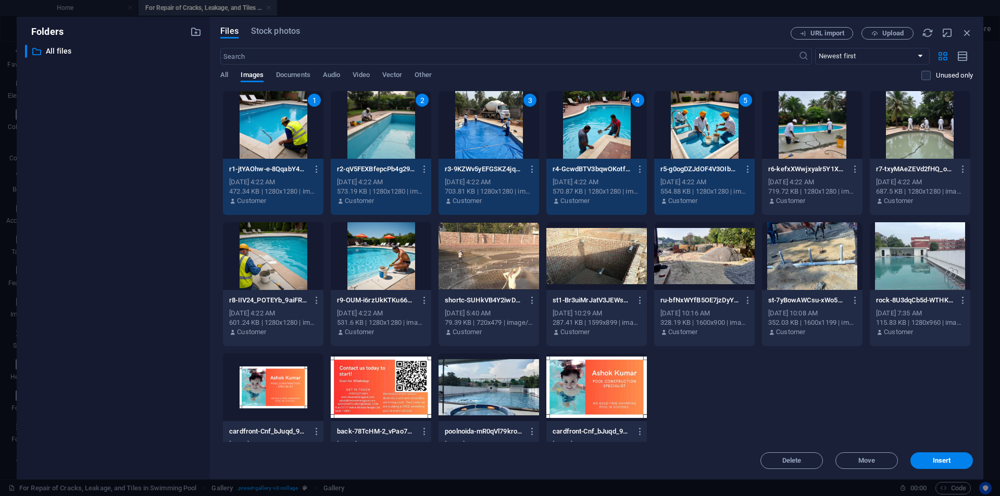
click at [812, 142] on div at bounding box center [812, 125] width 101 height 68
click at [927, 147] on div at bounding box center [920, 125] width 101 height 68
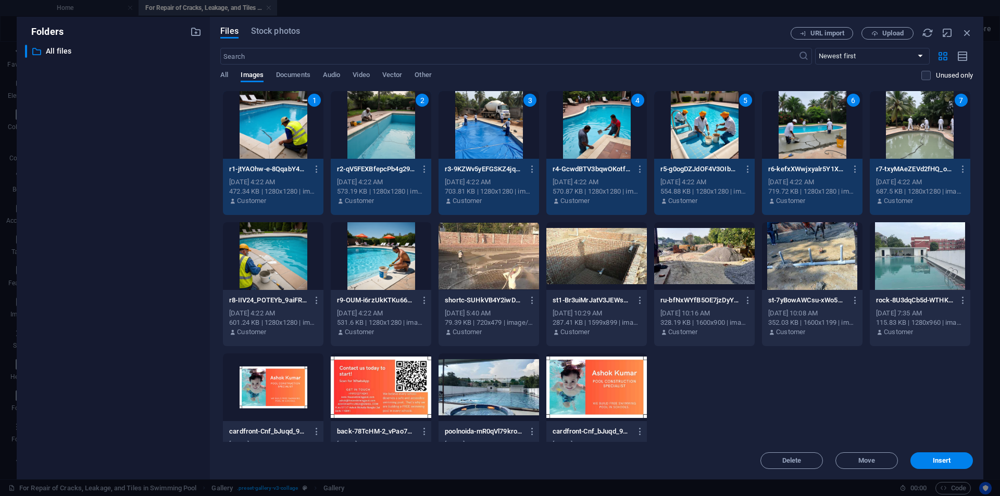
click at [265, 266] on div at bounding box center [273, 256] width 101 height 68
click at [338, 265] on div at bounding box center [381, 256] width 101 height 68
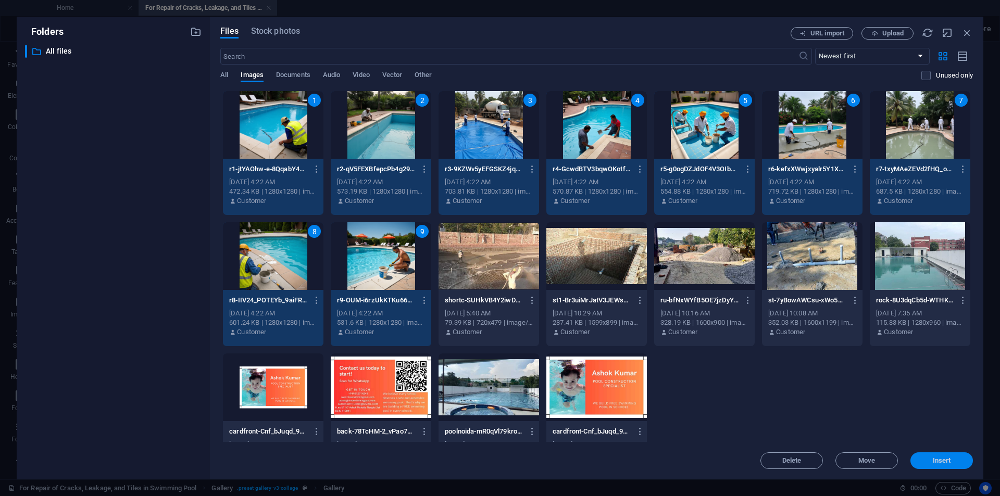
click at [943, 462] on span "Insert" at bounding box center [942, 461] width 18 height 6
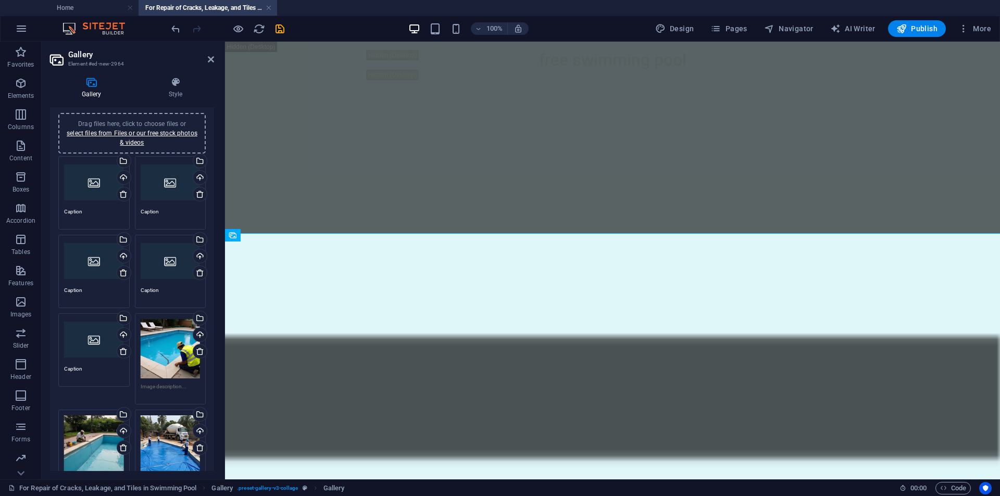
scroll to position [0, 0]
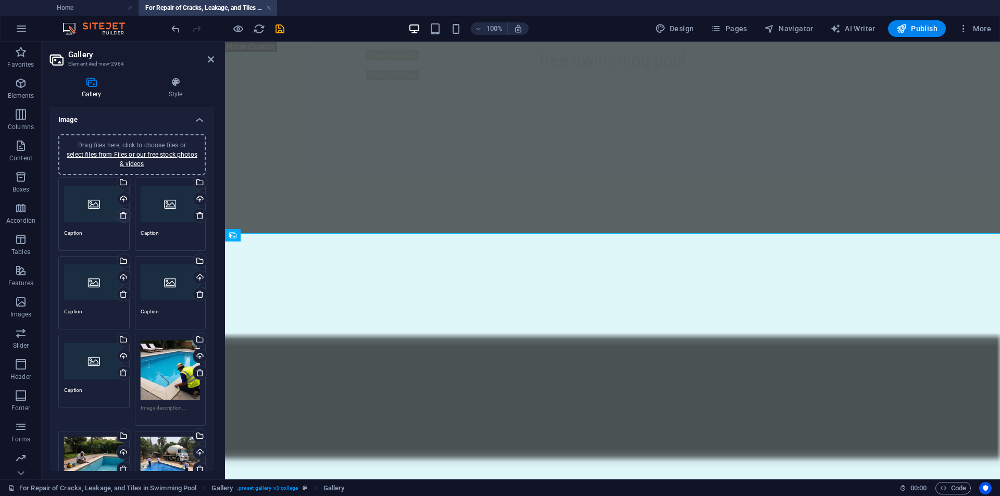
click at [119, 214] on icon at bounding box center [123, 215] width 8 height 8
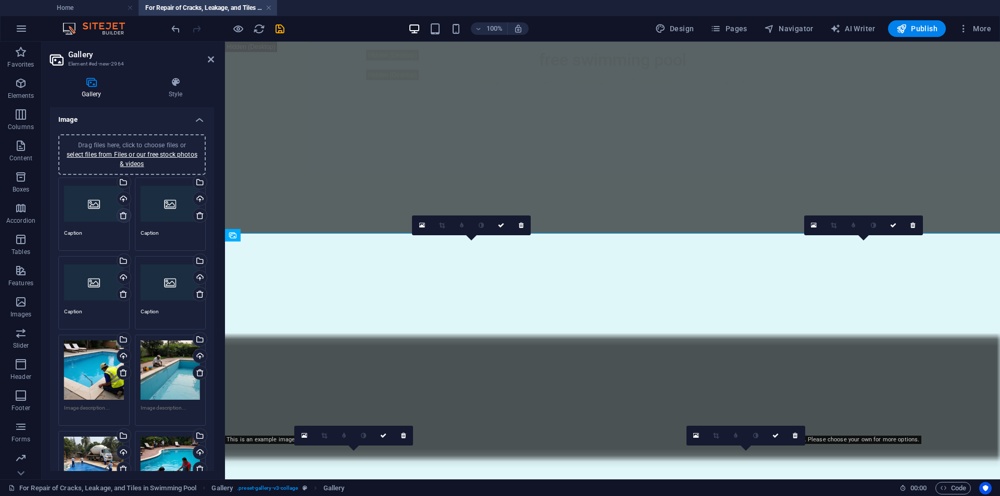
click at [119, 214] on icon at bounding box center [123, 215] width 8 height 8
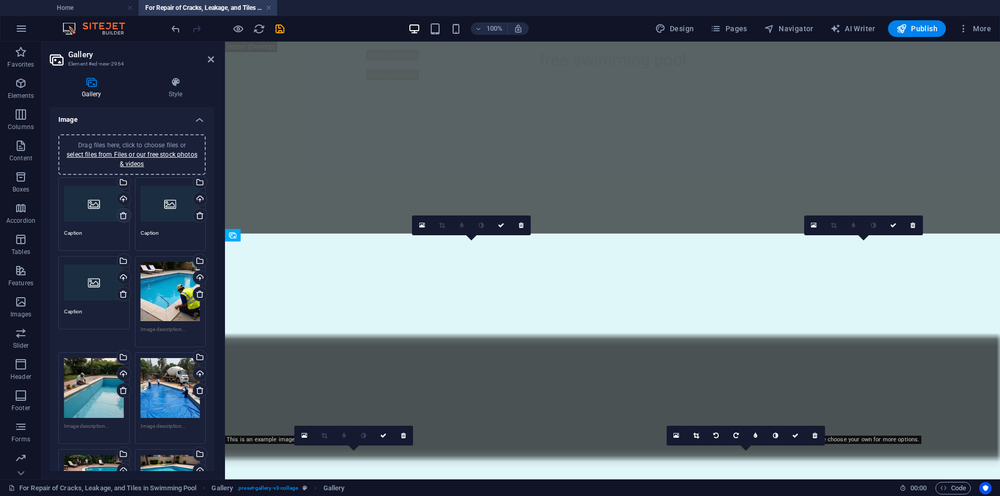
click at [119, 214] on icon at bounding box center [123, 215] width 8 height 8
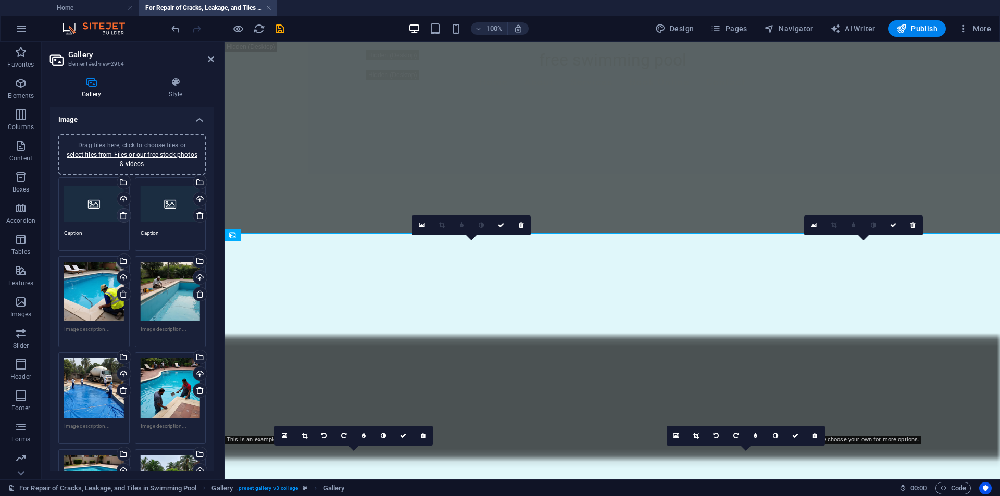
click at [119, 214] on icon at bounding box center [123, 215] width 8 height 8
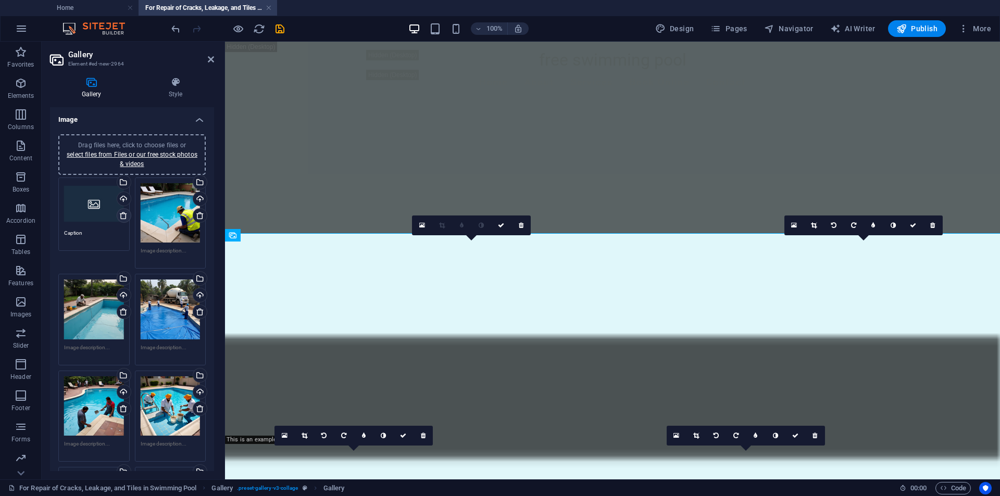
click at [119, 214] on icon at bounding box center [123, 215] width 8 height 8
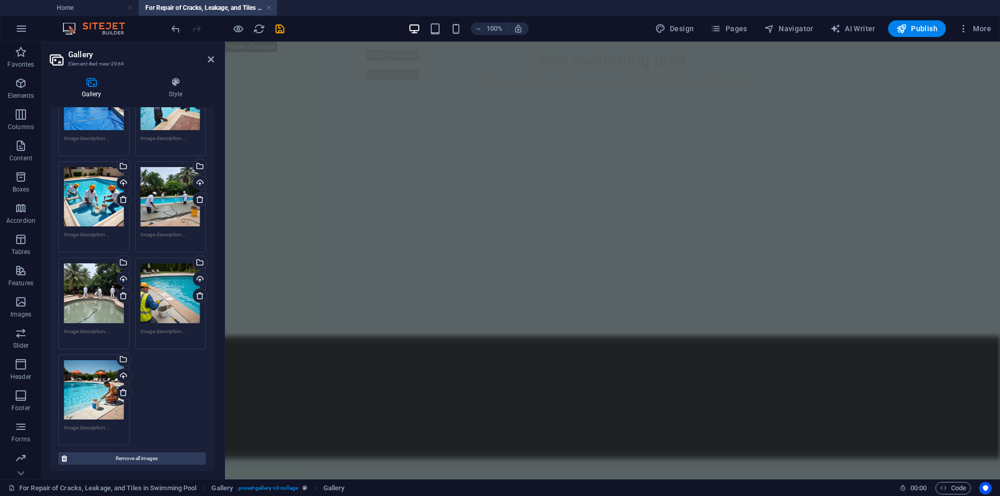
scroll to position [203, 0]
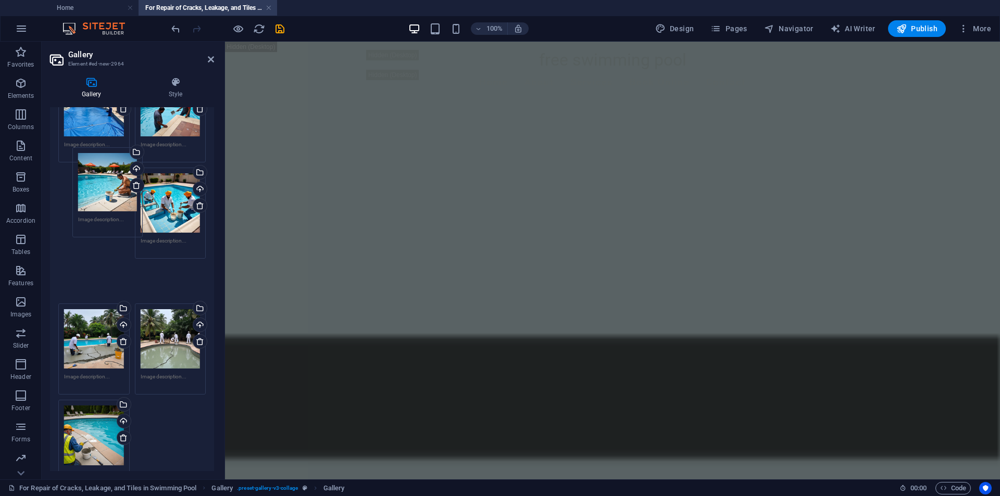
drag, startPoint x: 89, startPoint y: 384, endPoint x: 98, endPoint y: 178, distance: 206.4
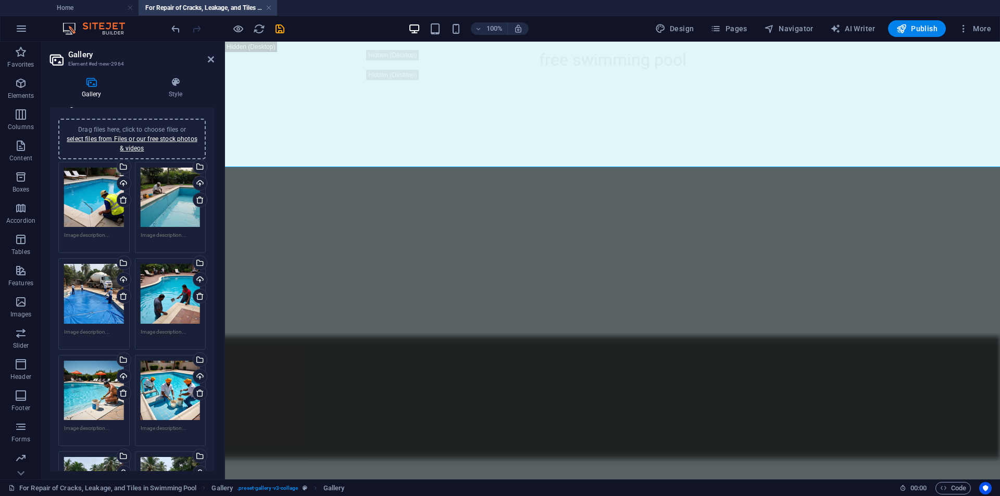
scroll to position [0, 0]
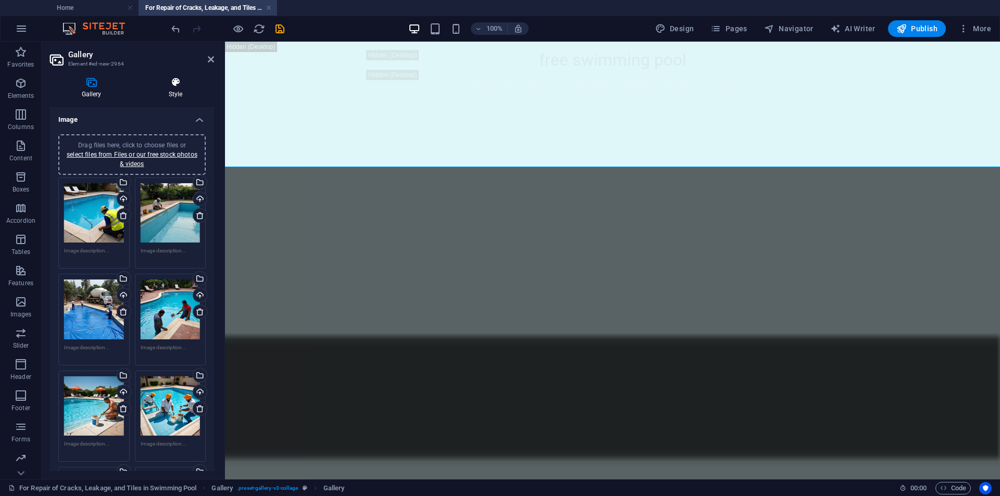
click at [173, 80] on icon at bounding box center [175, 82] width 77 height 10
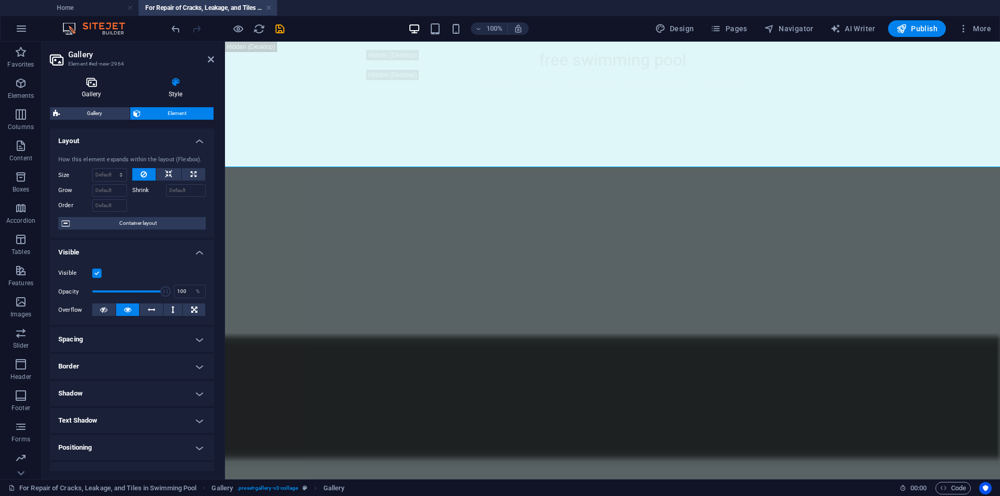
click at [95, 85] on icon at bounding box center [91, 82] width 83 height 10
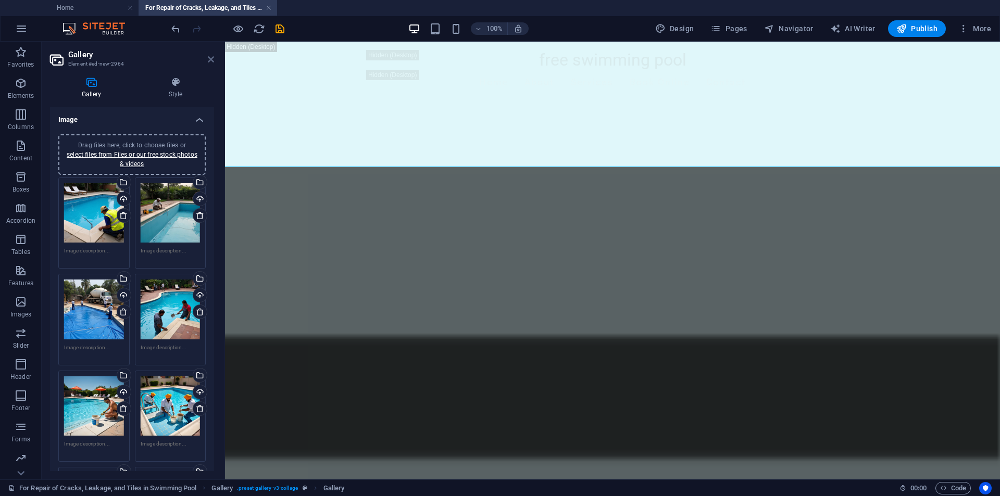
click at [210, 58] on icon at bounding box center [211, 59] width 6 height 8
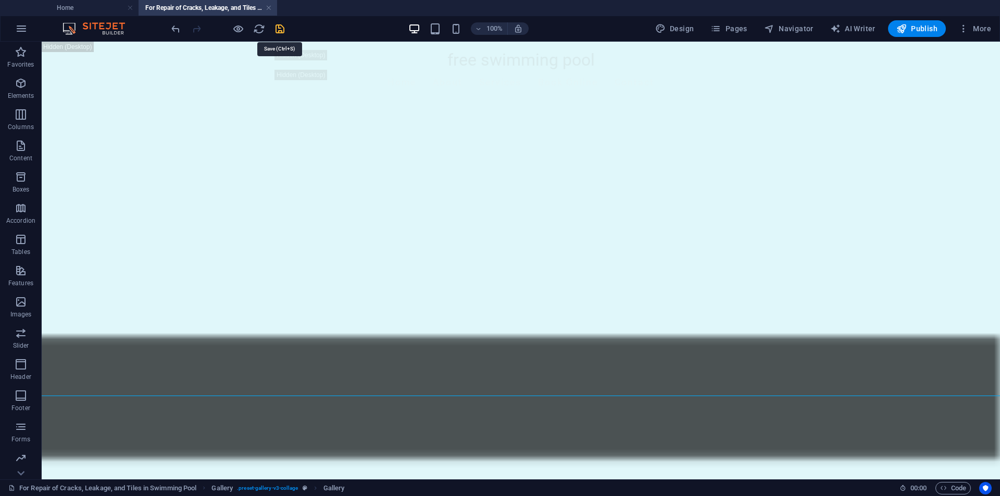
click at [280, 30] on icon "save" at bounding box center [280, 29] width 12 height 12
click at [308, 141] on icon at bounding box center [309, 137] width 6 height 11
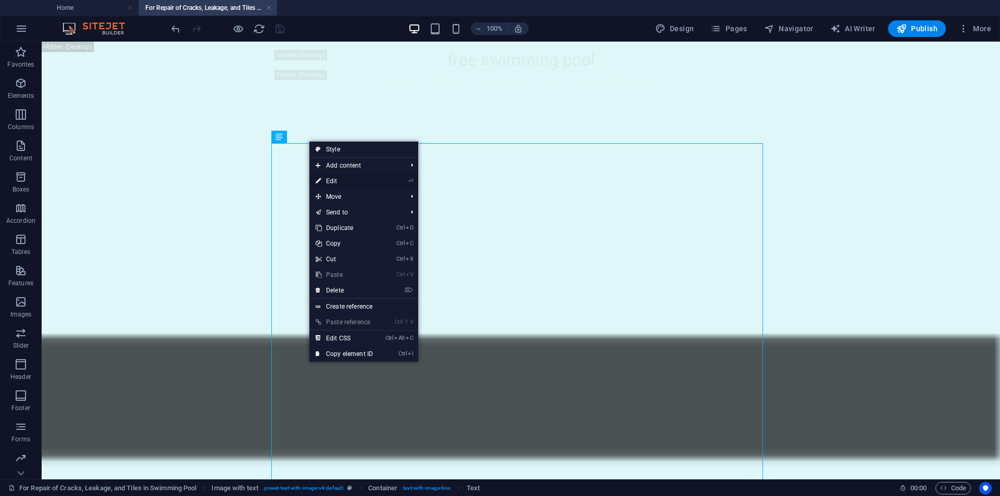
click at [325, 181] on link "⏎ Edit" at bounding box center [344, 181] width 70 height 16
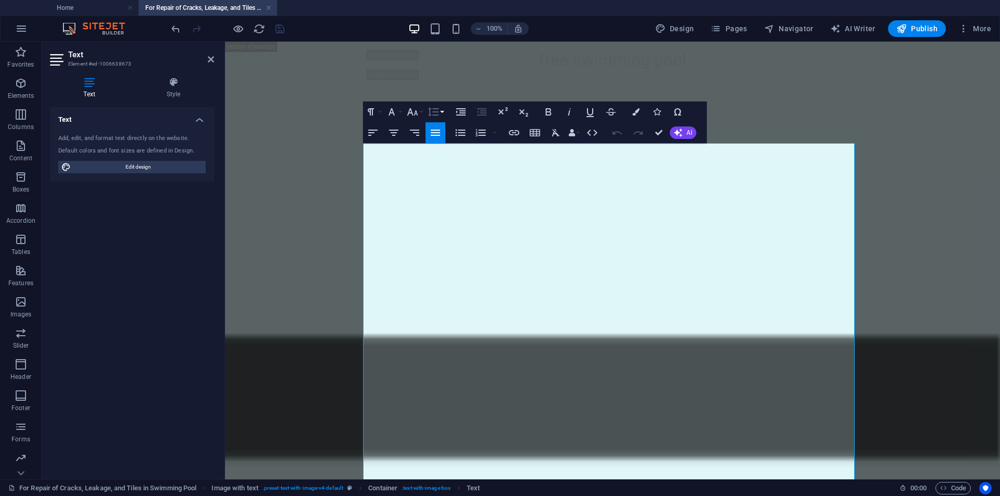
click at [434, 109] on icon "button" at bounding box center [433, 112] width 11 height 9
click at [440, 147] on link "Single" at bounding box center [448, 148] width 46 height 16
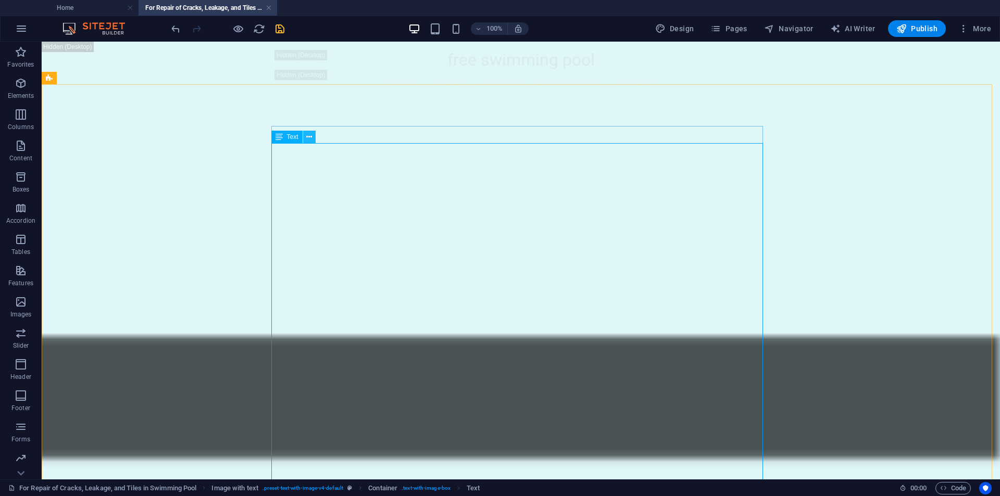
click at [307, 140] on icon at bounding box center [309, 137] width 6 height 11
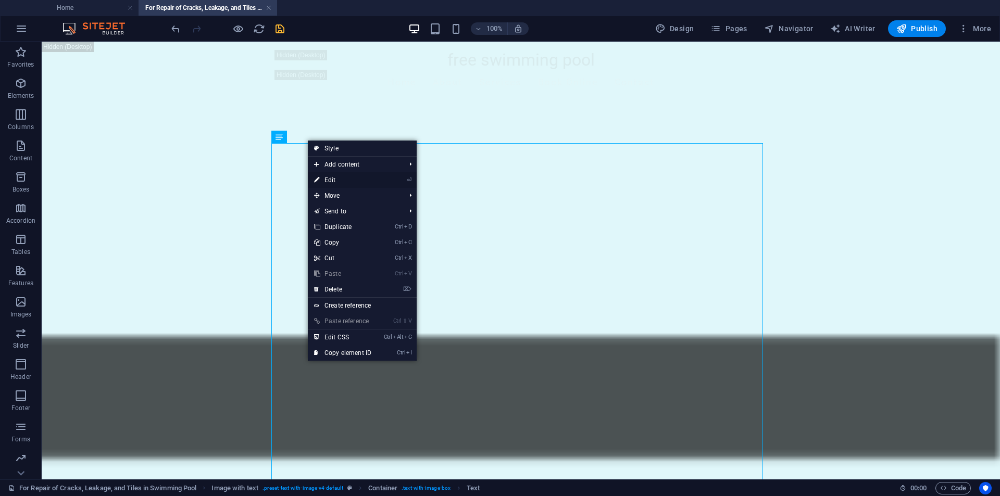
click at [319, 177] on icon at bounding box center [316, 180] width 5 height 16
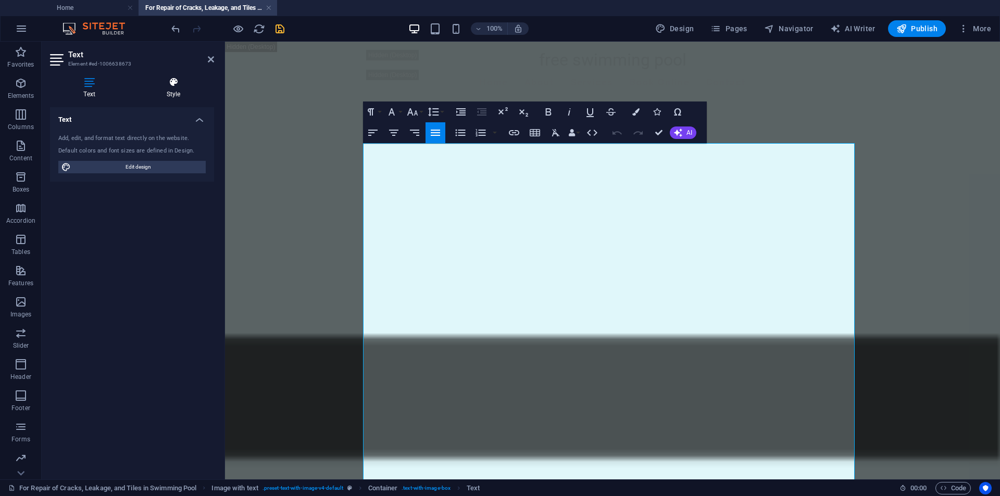
click at [173, 85] on icon at bounding box center [173, 82] width 81 height 10
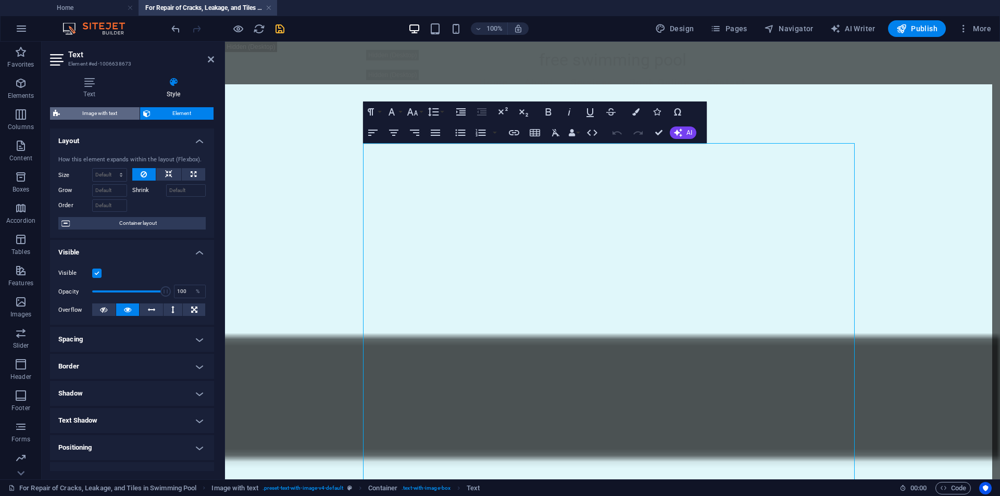
click at [94, 116] on span "Image with text" at bounding box center [99, 113] width 73 height 12
select select "rem"
select select "px"
select select "preset-text-with-image-v4-default"
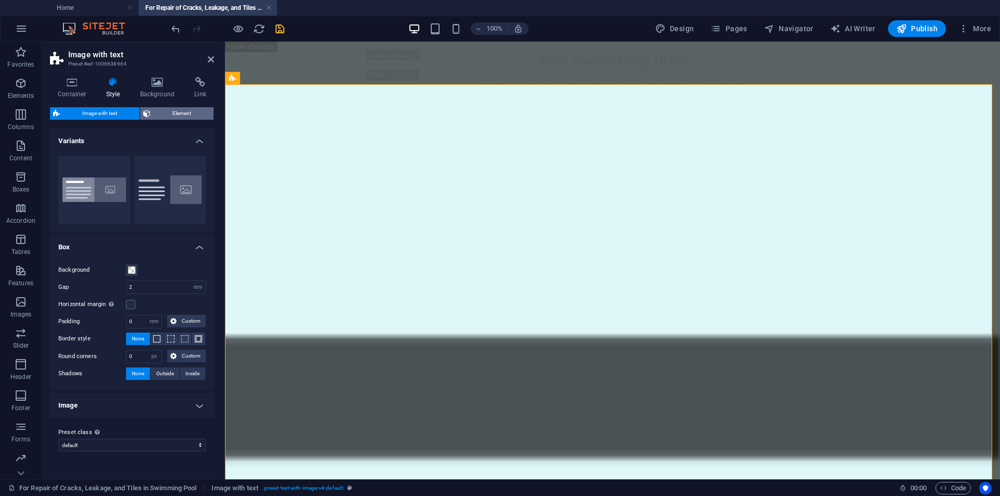
click at [154, 117] on span "Element" at bounding box center [182, 113] width 57 height 12
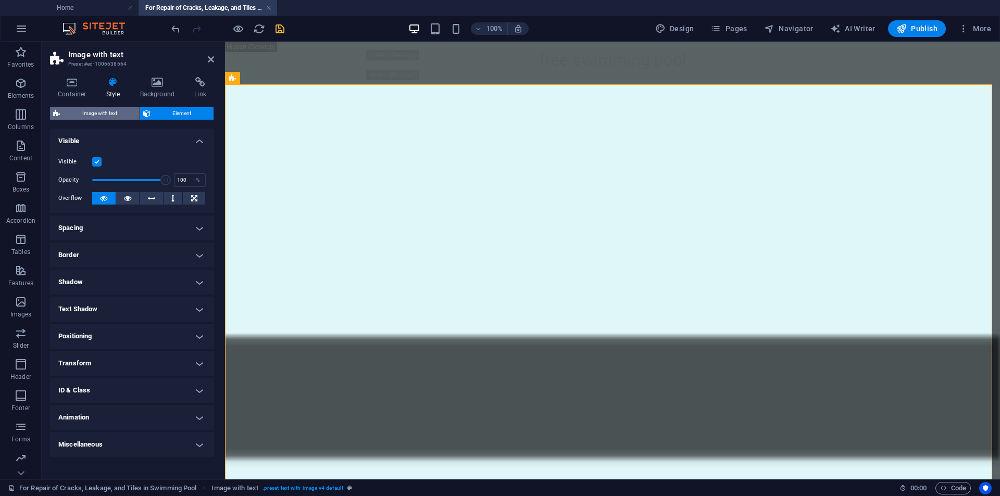
click at [109, 110] on span "Image with text" at bounding box center [99, 113] width 73 height 12
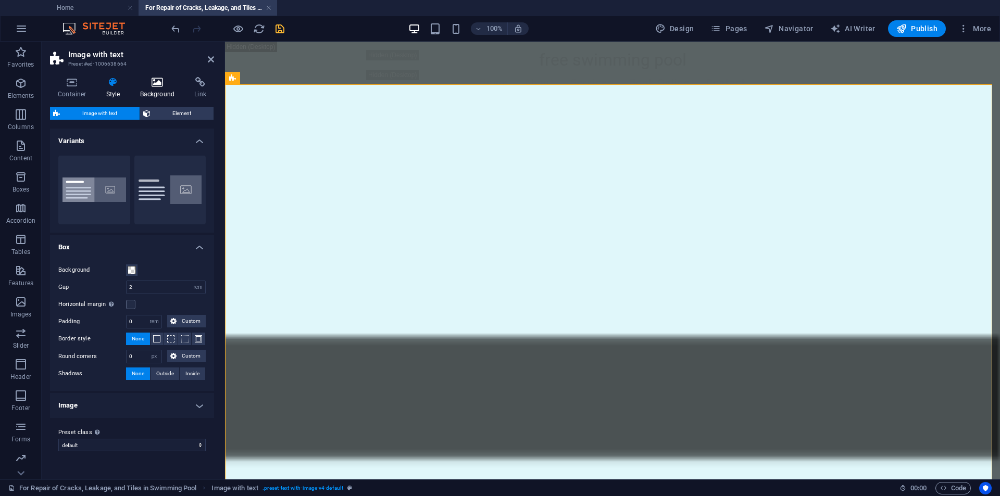
click at [147, 89] on h4 "Background" at bounding box center [159, 88] width 55 height 22
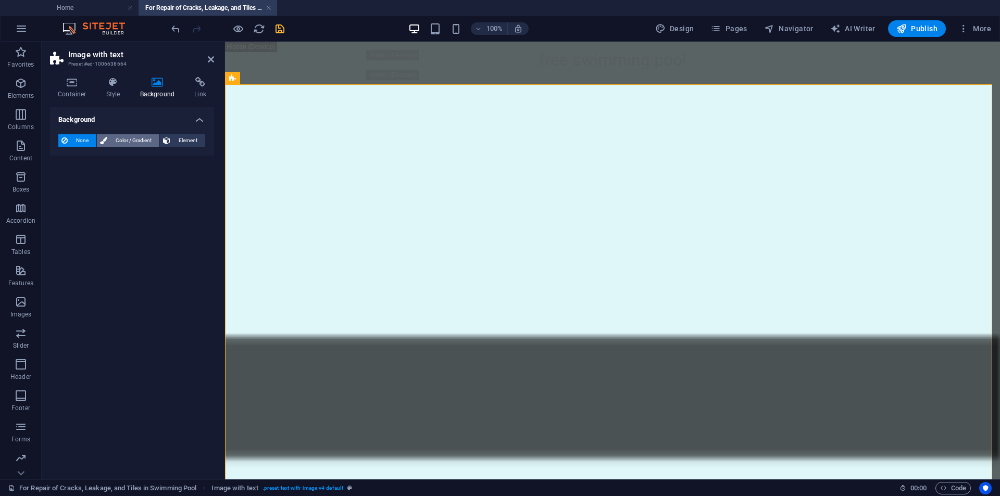
click at [121, 137] on span "Color / Gradient" at bounding box center [133, 140] width 46 height 12
click at [181, 141] on span "Element" at bounding box center [187, 140] width 29 height 12
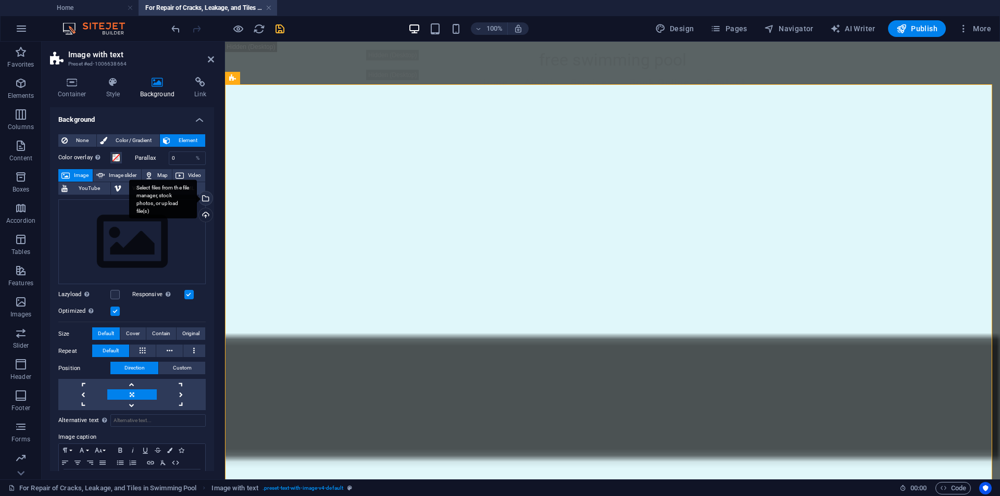
click at [197, 198] on div "Select files from the file manager, stock photos, or upload file(s)" at bounding box center [163, 199] width 68 height 39
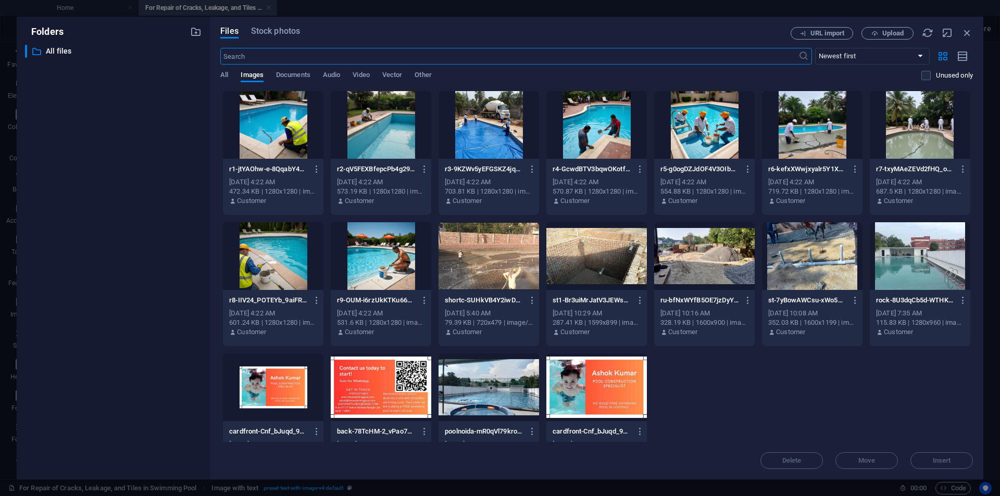
click at [498, 260] on div at bounding box center [488, 256] width 101 height 68
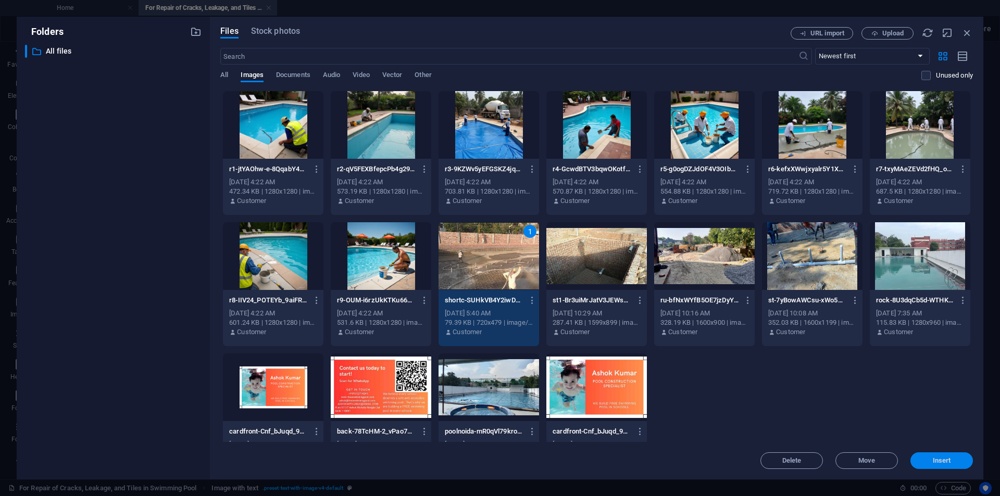
click at [959, 466] on button "Insert" at bounding box center [941, 461] width 62 height 17
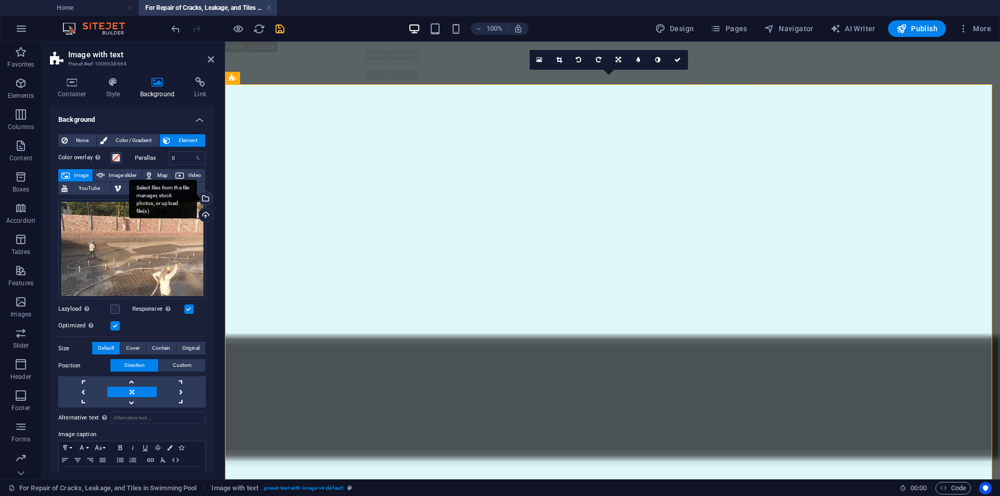
click at [197, 198] on div "Select files from the file manager, stock photos, or upload file(s)" at bounding box center [163, 199] width 68 height 39
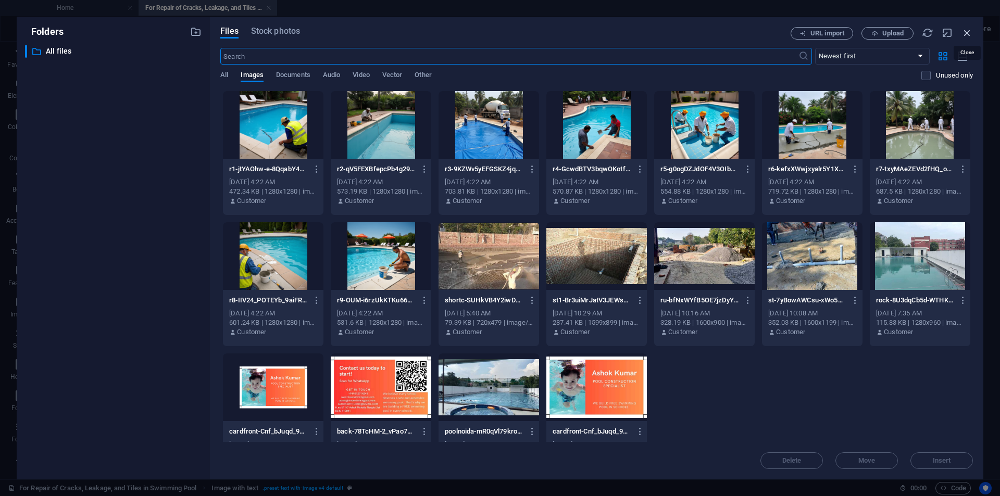
click at [967, 31] on icon "button" at bounding box center [966, 32] width 11 height 11
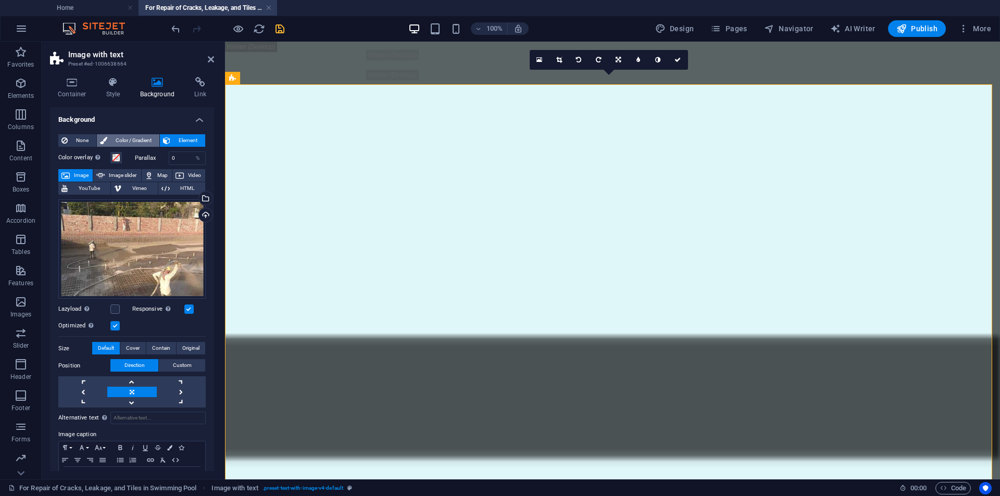
click at [140, 141] on span "Color / Gradient" at bounding box center [133, 140] width 46 height 12
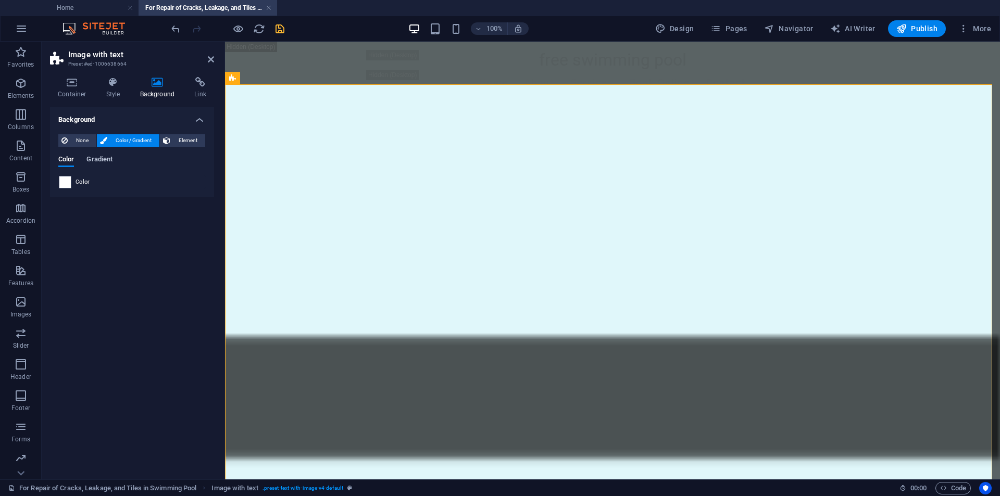
click at [103, 159] on span "Gradient" at bounding box center [99, 160] width 26 height 15
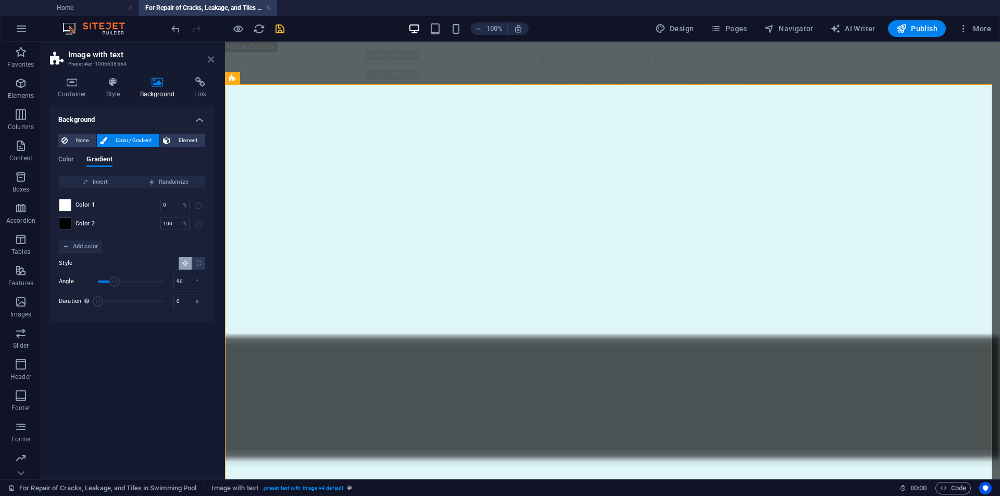
click at [214, 56] on icon at bounding box center [211, 59] width 6 height 8
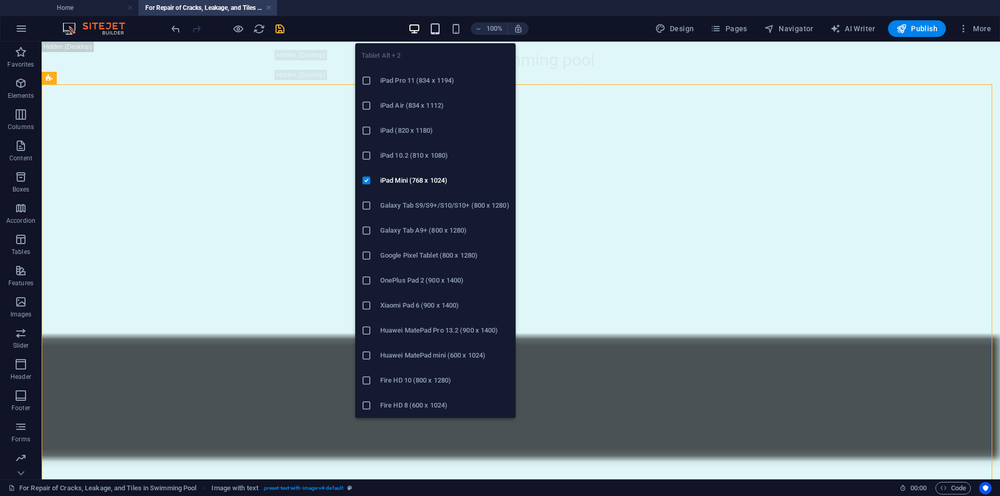
click at [434, 30] on icon "button" at bounding box center [435, 29] width 12 height 12
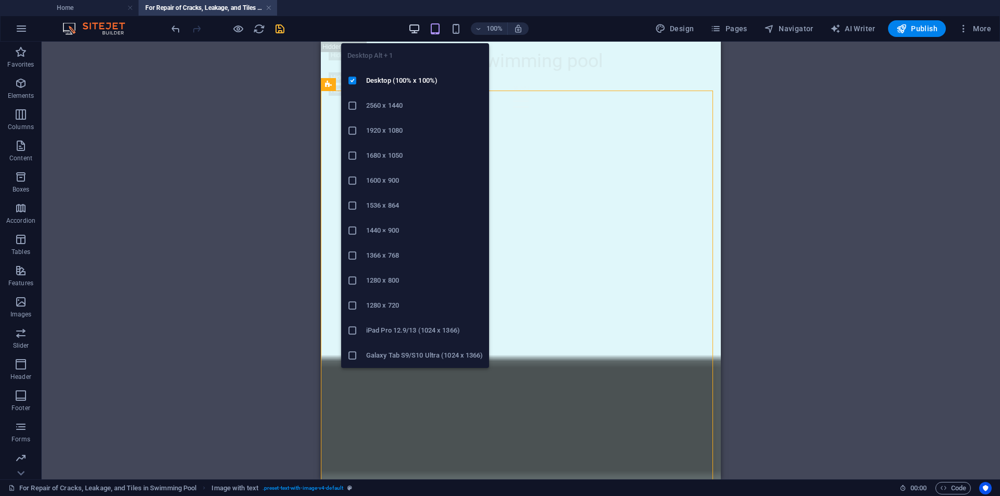
click at [420, 25] on icon "button" at bounding box center [414, 29] width 12 height 12
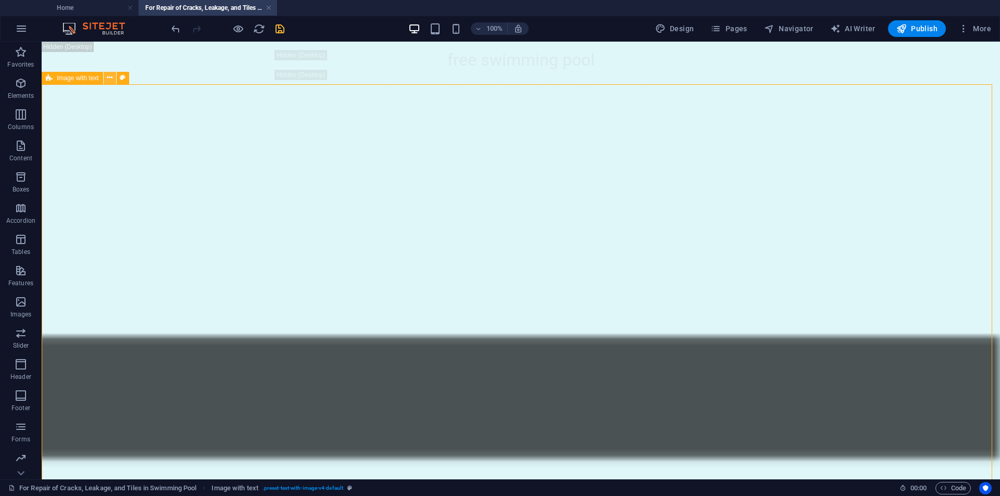
click at [107, 79] on icon at bounding box center [110, 77] width 6 height 11
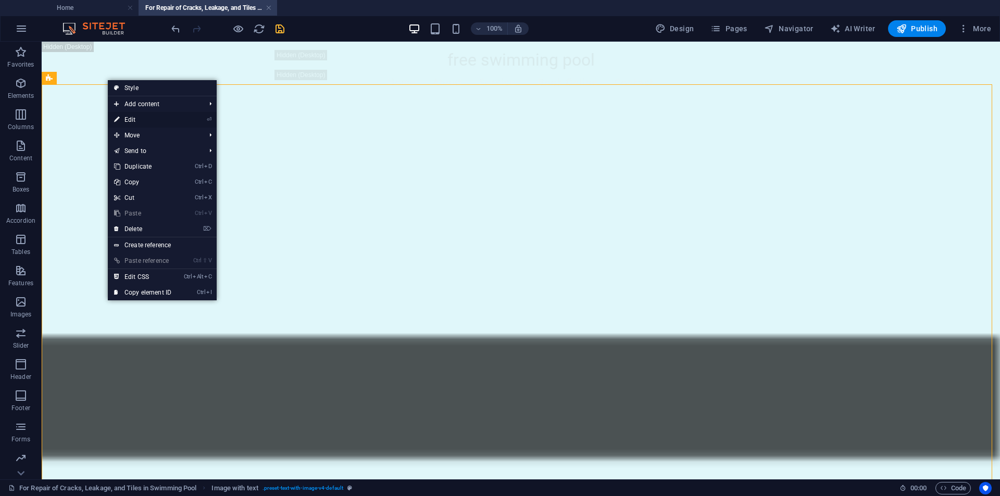
click at [142, 118] on link "⏎ Edit" at bounding box center [143, 120] width 70 height 16
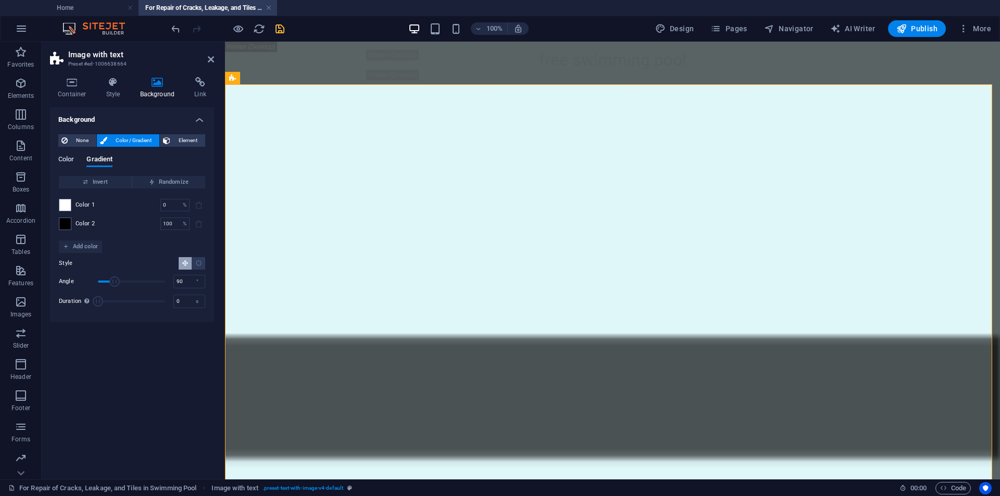
click at [64, 159] on span "Color" at bounding box center [66, 160] width 16 height 15
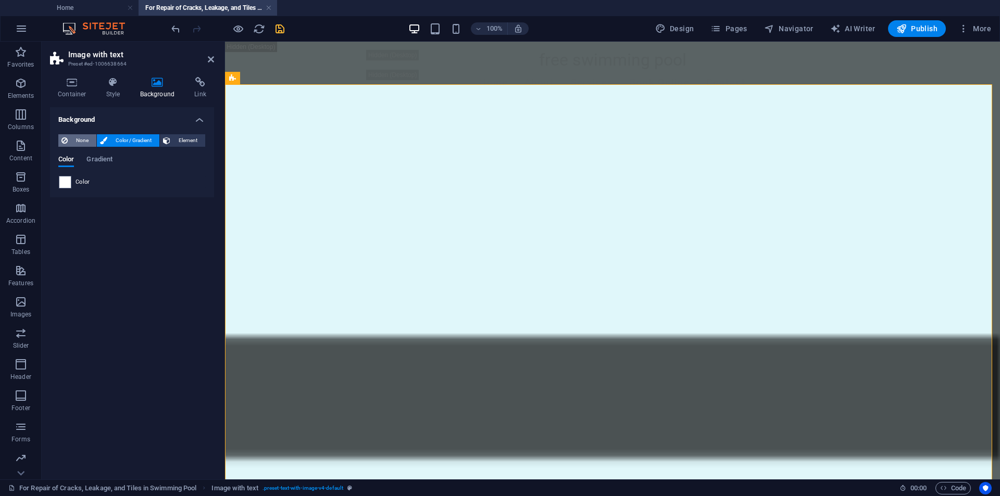
click at [71, 139] on span "None" at bounding box center [82, 140] width 22 height 12
click at [110, 93] on h4 "Style" at bounding box center [115, 88] width 34 height 22
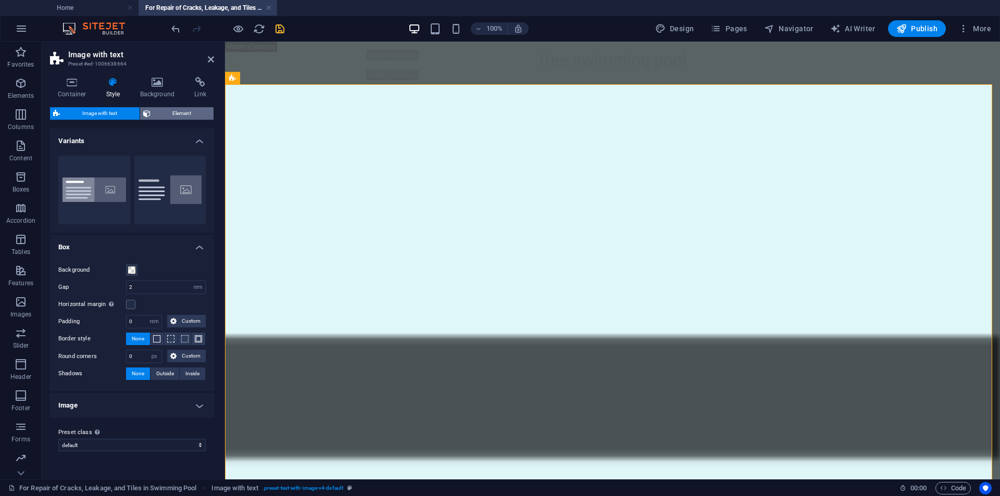
click at [158, 118] on span "Element" at bounding box center [182, 113] width 57 height 12
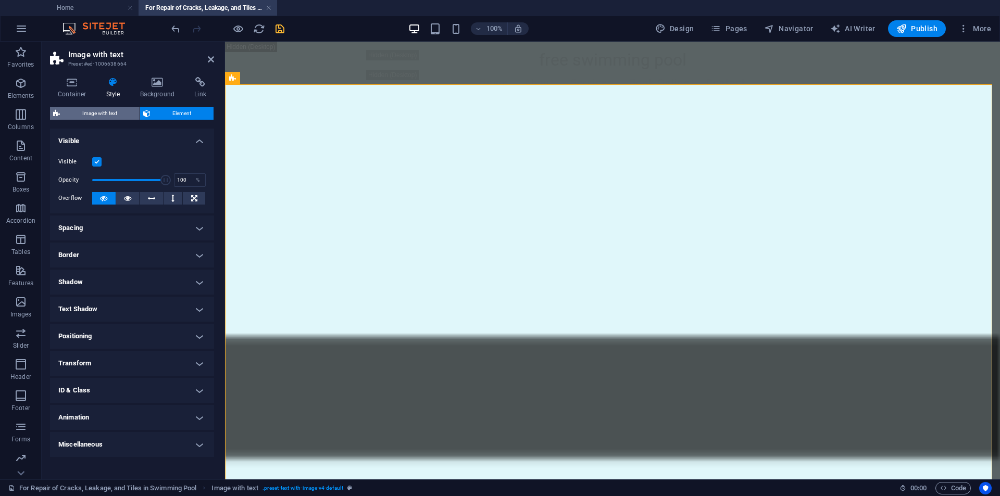
click at [74, 110] on span "Image with text" at bounding box center [99, 113] width 73 height 12
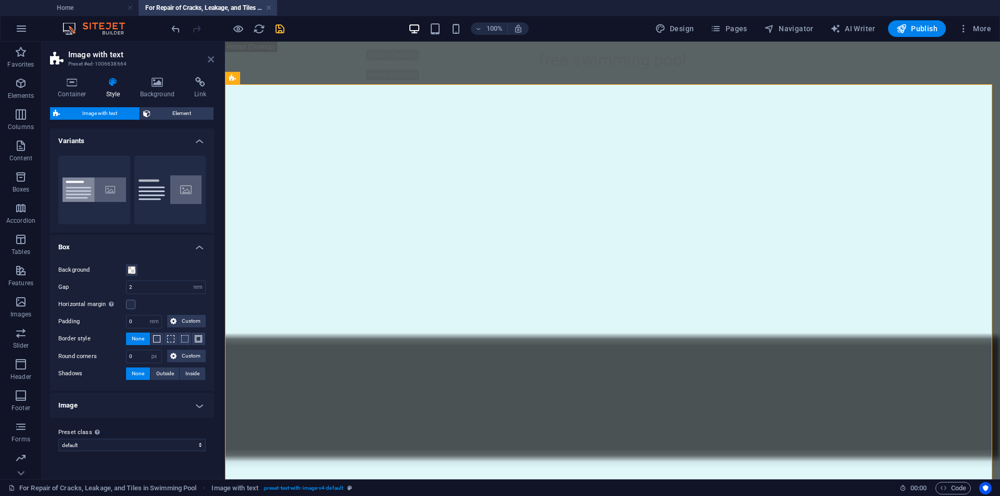
click at [209, 55] on icon at bounding box center [211, 59] width 6 height 8
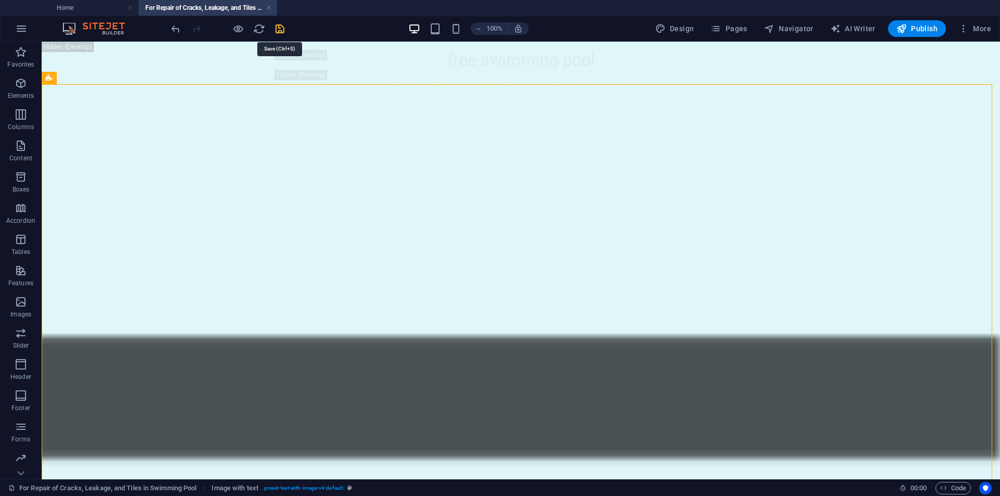
click at [278, 28] on icon "save" at bounding box center [280, 29] width 12 height 12
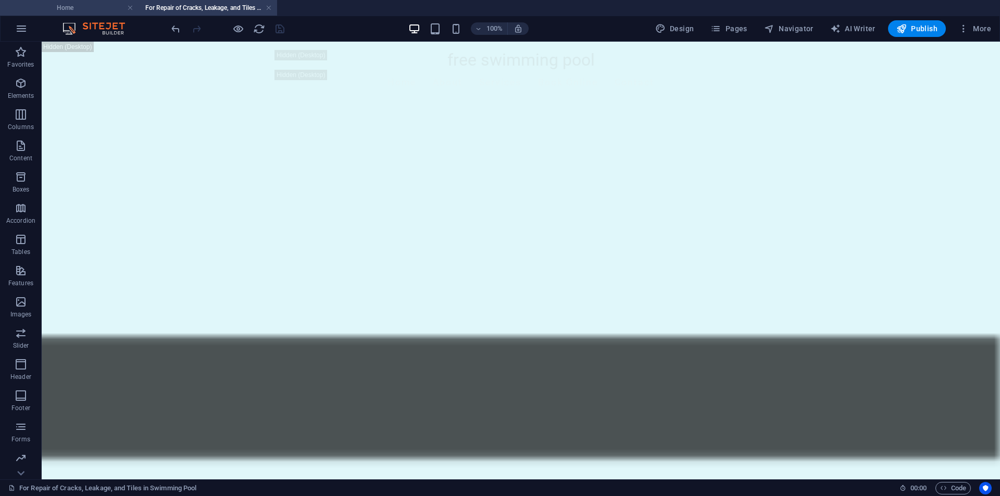
click at [72, 11] on h4 "Home" at bounding box center [69, 7] width 139 height 11
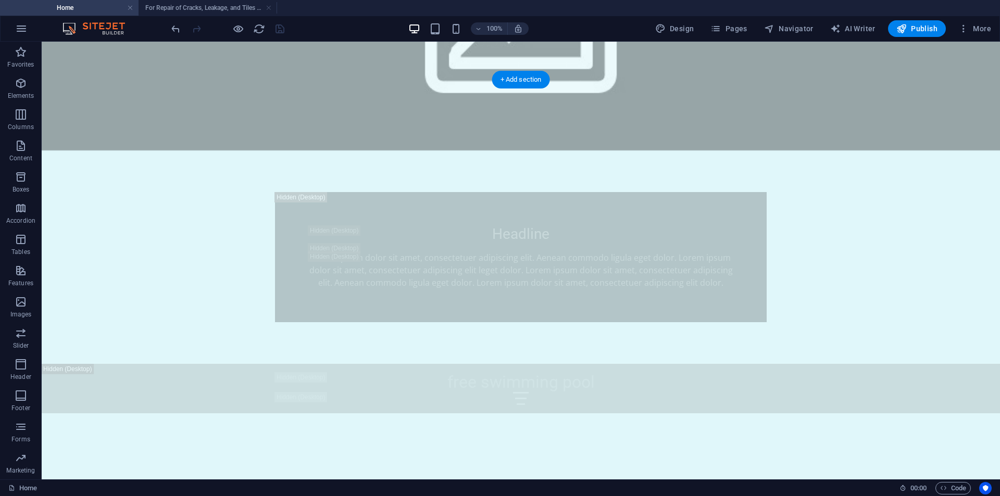
scroll to position [937, 0]
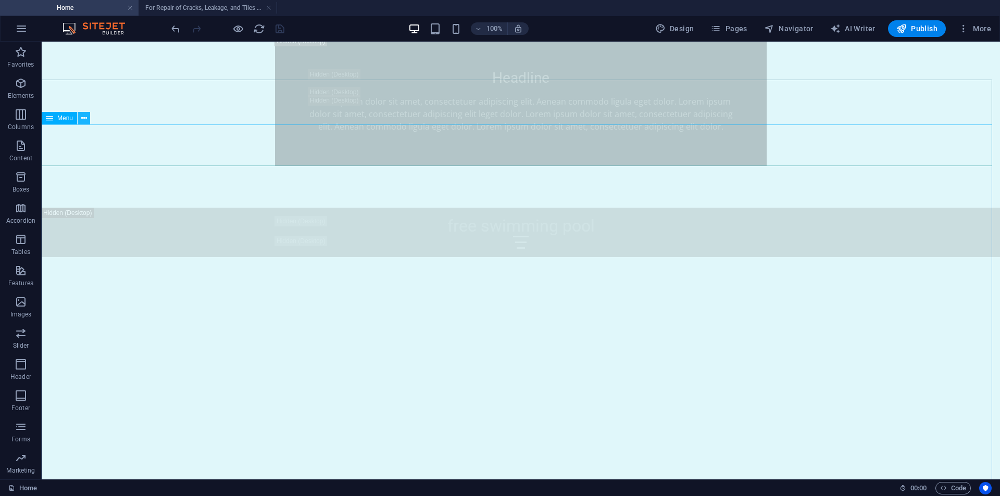
click at [84, 118] on icon at bounding box center [84, 118] width 6 height 11
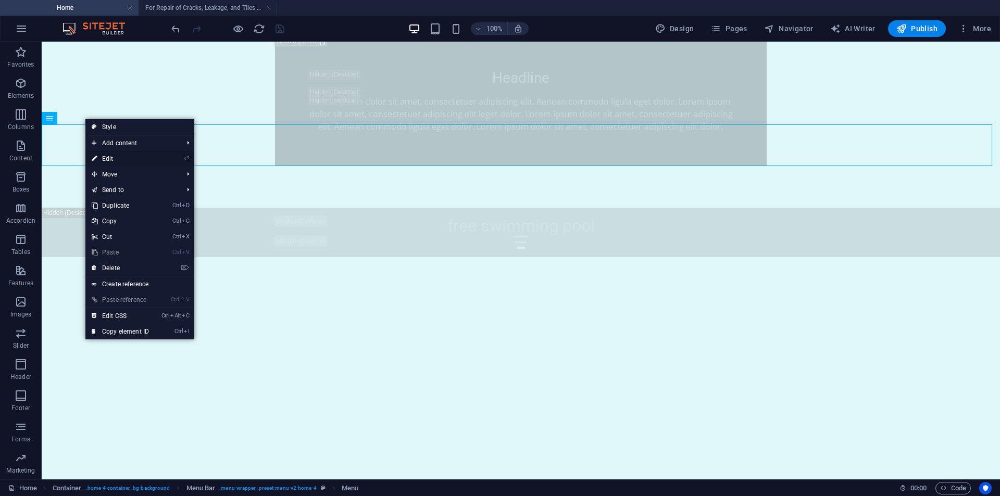
click at [98, 160] on link "⏎ Edit" at bounding box center [120, 159] width 70 height 16
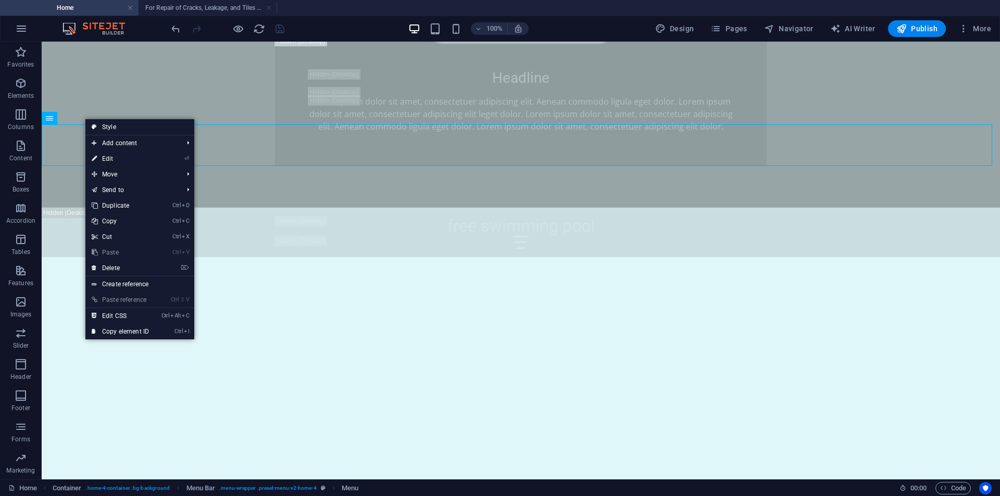
select select
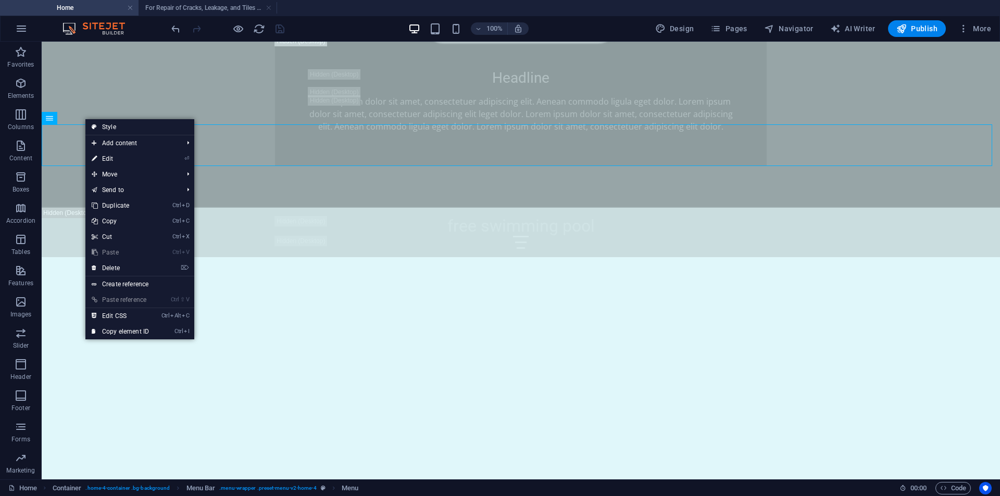
select select "4"
select select "default"
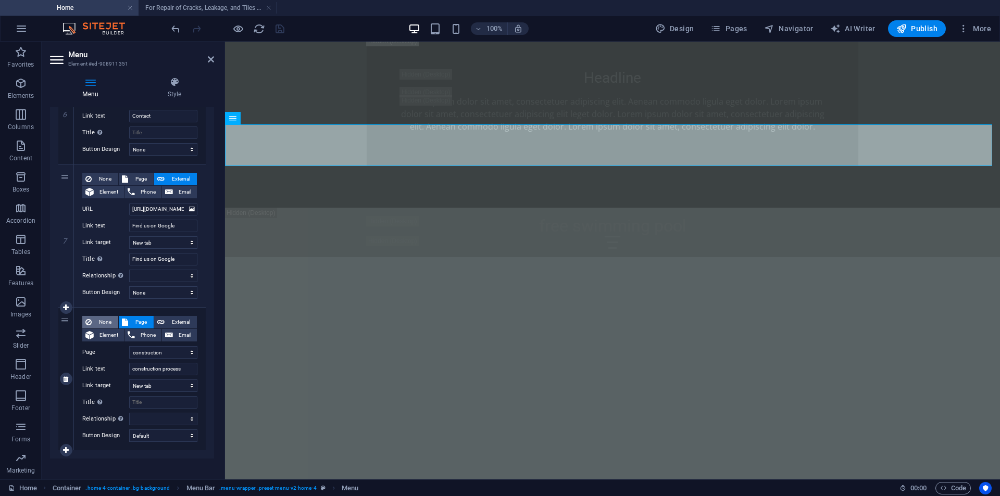
scroll to position [876, 0]
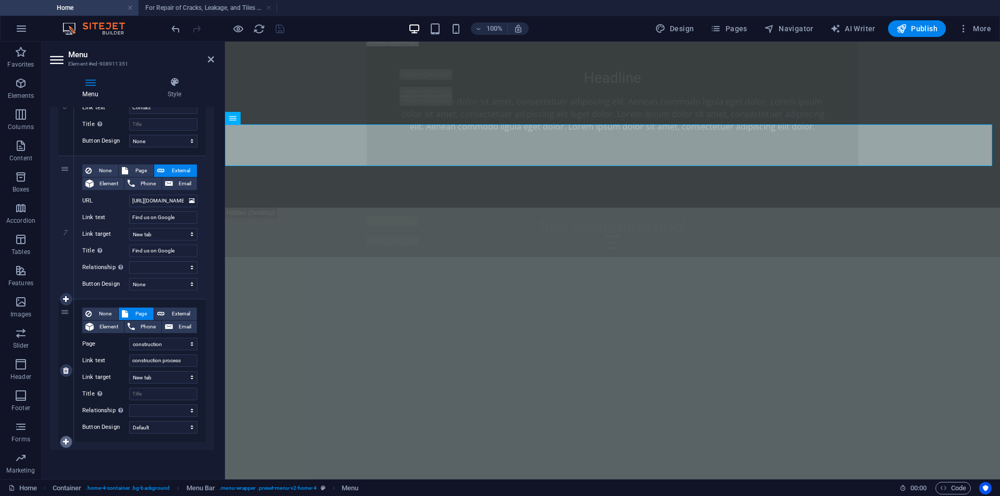
click at [61, 444] on link at bounding box center [66, 442] width 12 height 12
select select
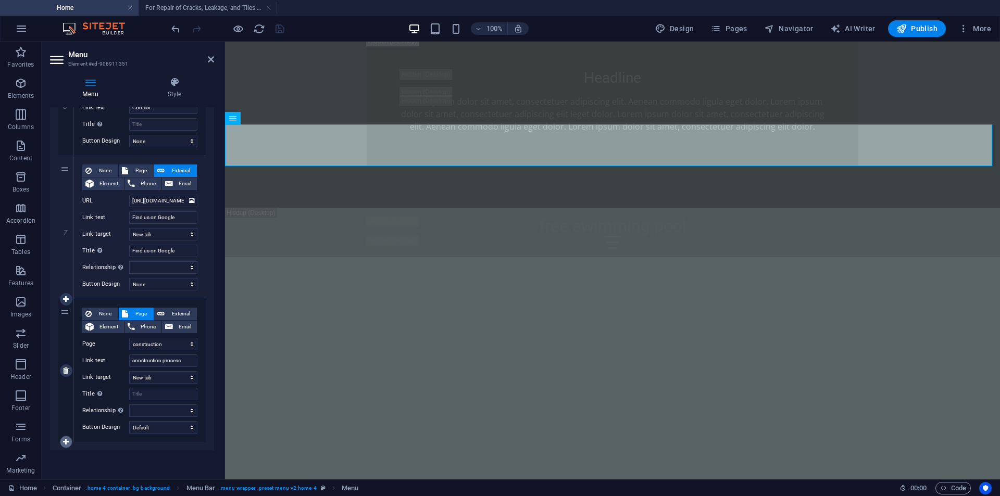
select select
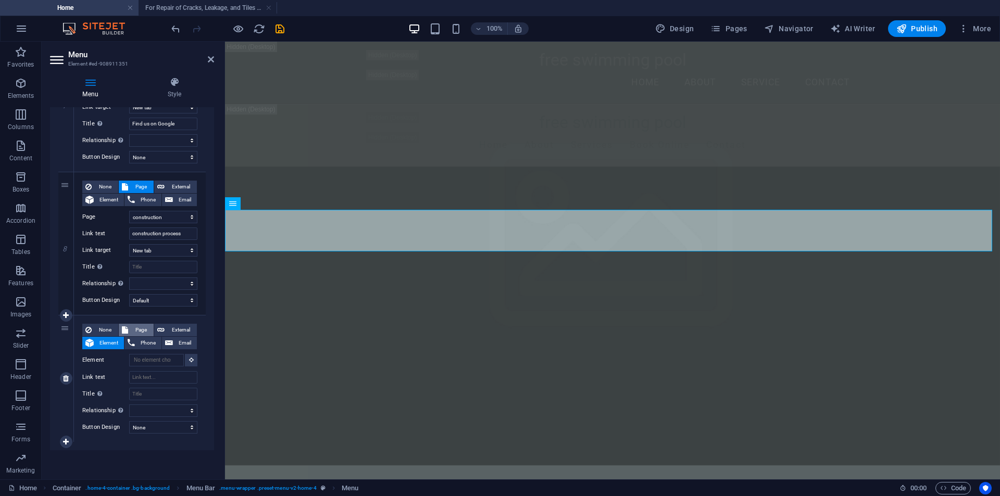
scroll to position [852, 0]
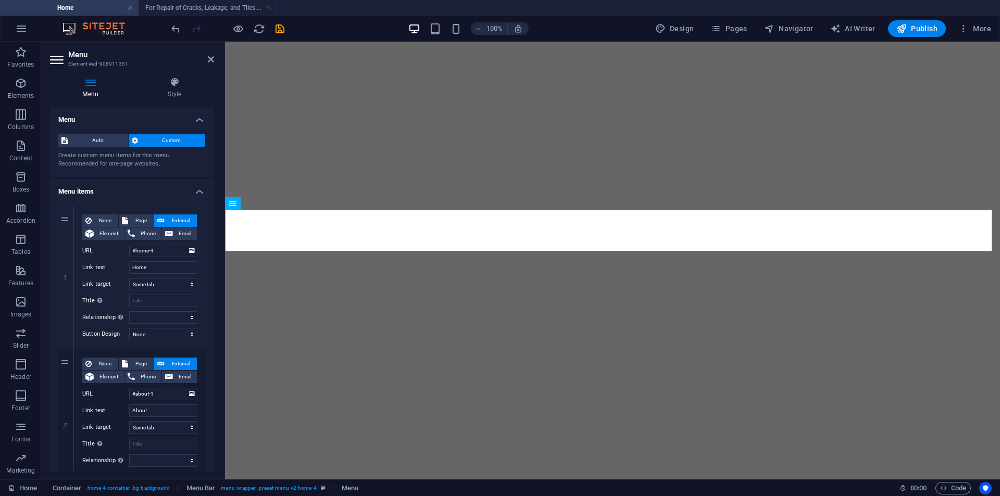
select select
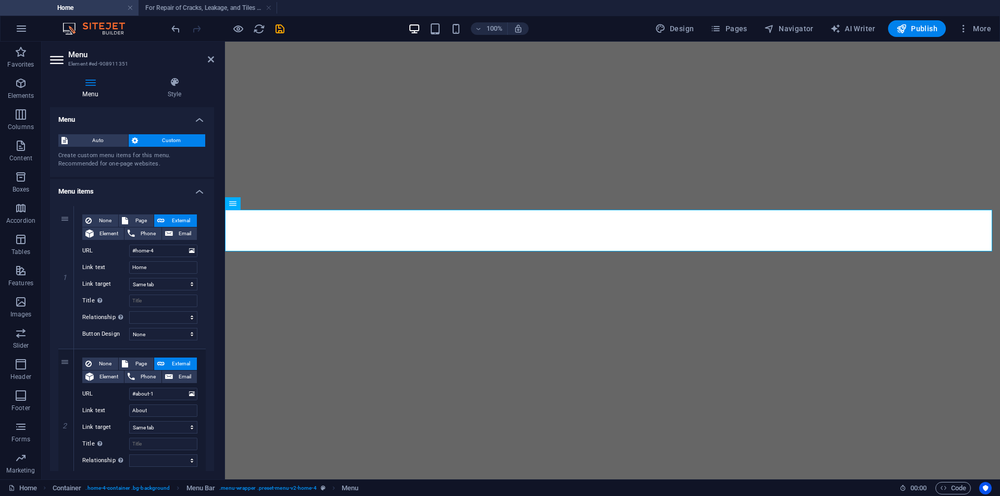
select select "4"
select select "default"
select select
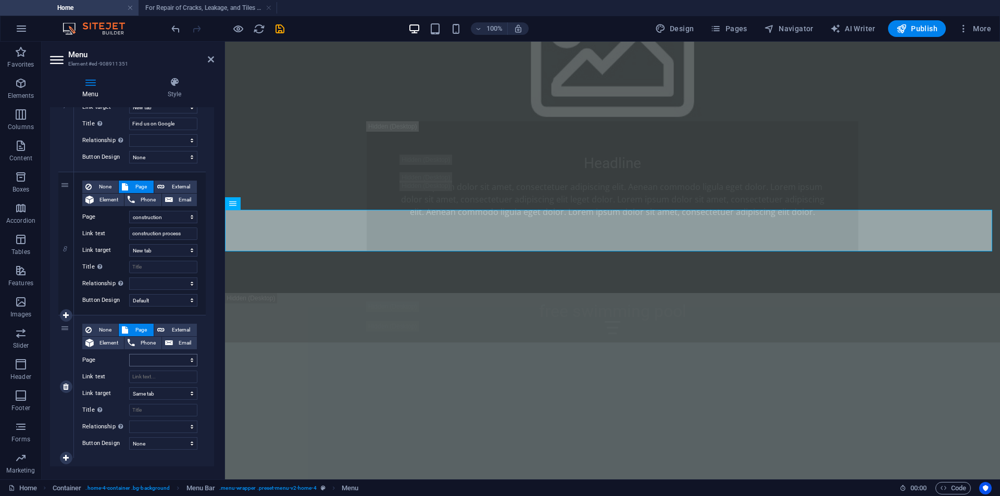
click at [190, 357] on select "Home Subpage Legal Notice Privacy construction For Repair of Cracks, Leakage, a…" at bounding box center [163, 360] width 68 height 12
select select "5"
click at [129, 354] on select "Home Subpage Legal Notice Privacy construction For Repair of Cracks, Leakage, a…" at bounding box center [163, 360] width 68 height 12
select select
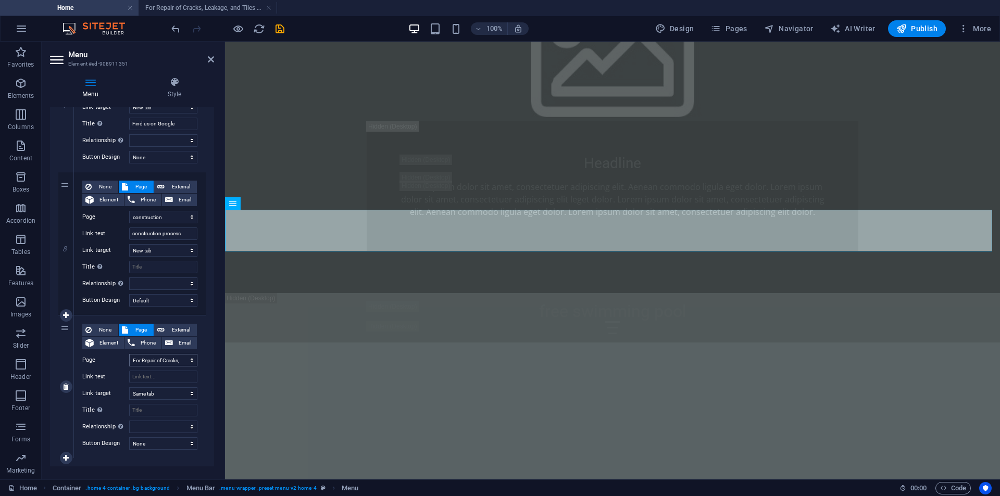
select select
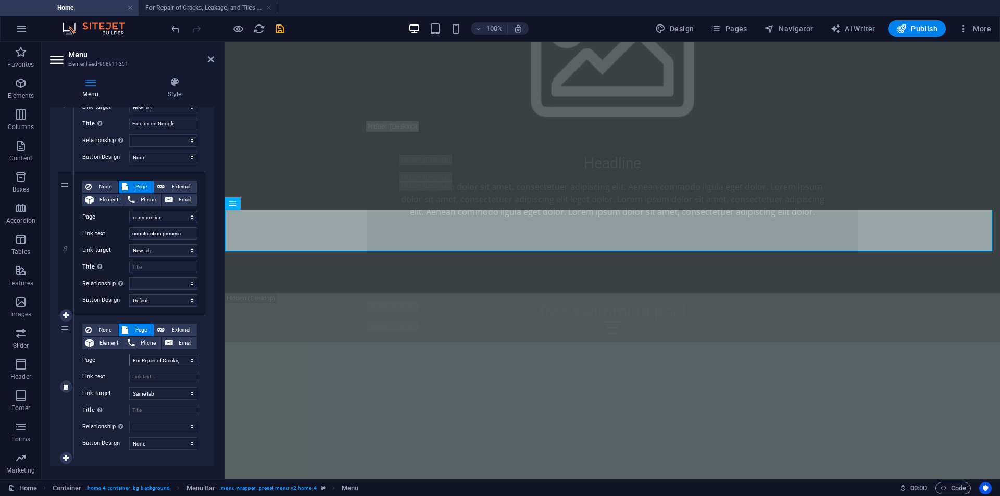
select select
click at [138, 377] on input "Link text" at bounding box center [163, 377] width 68 height 12
type input "r"
select select
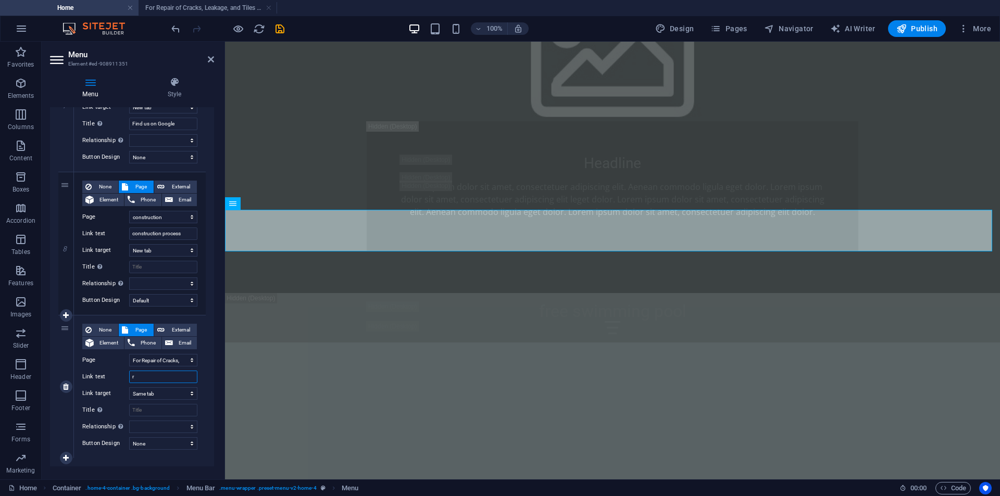
select select
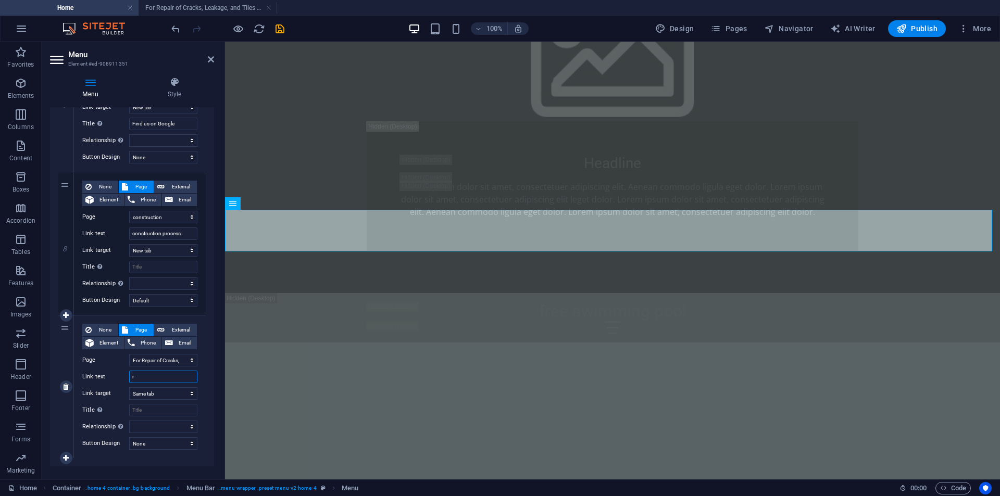
select select
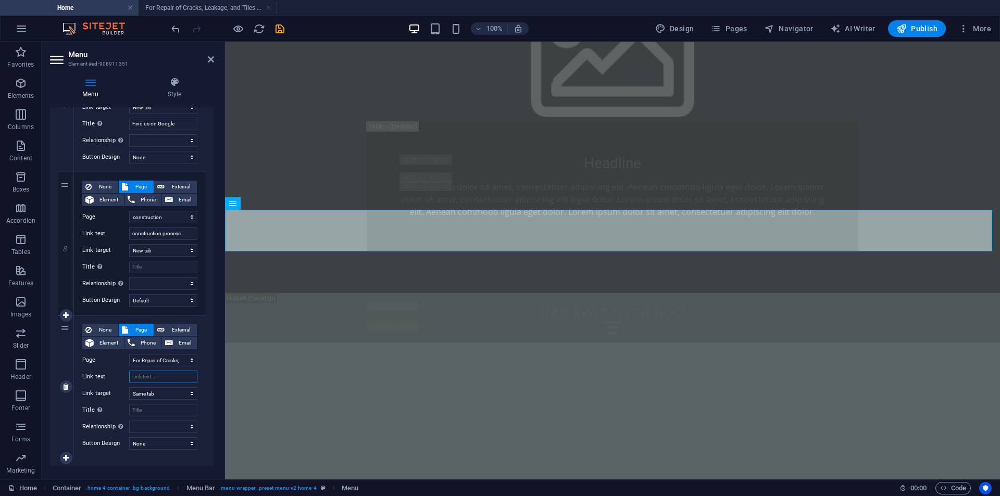
select select
type input "R"
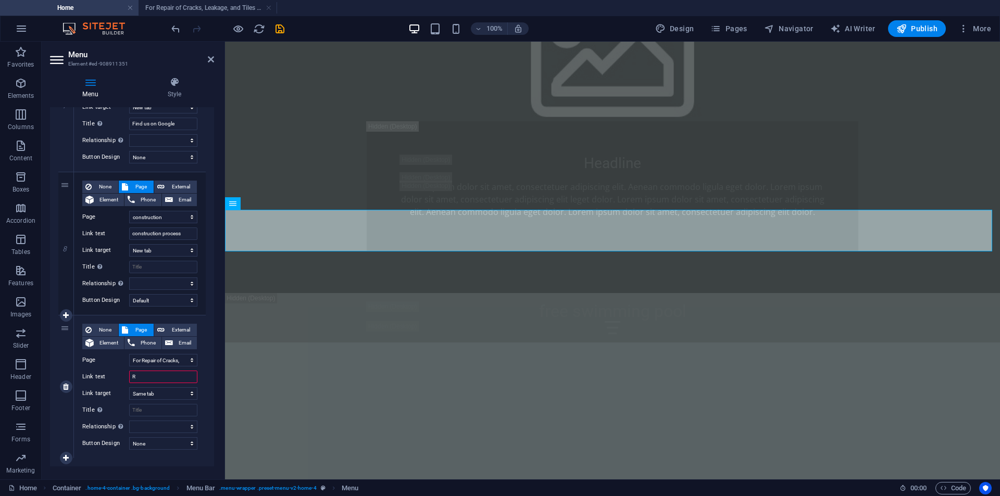
select select
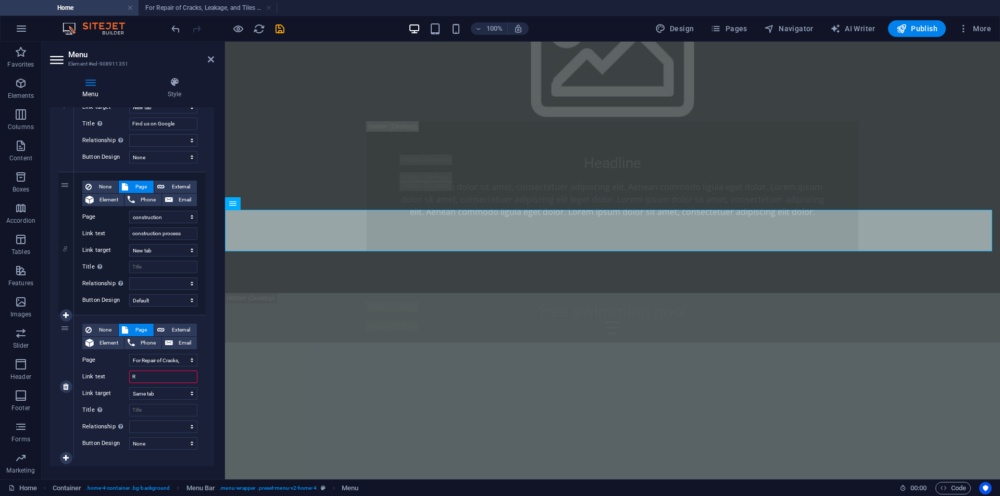
select select
type input "Repair"
select select
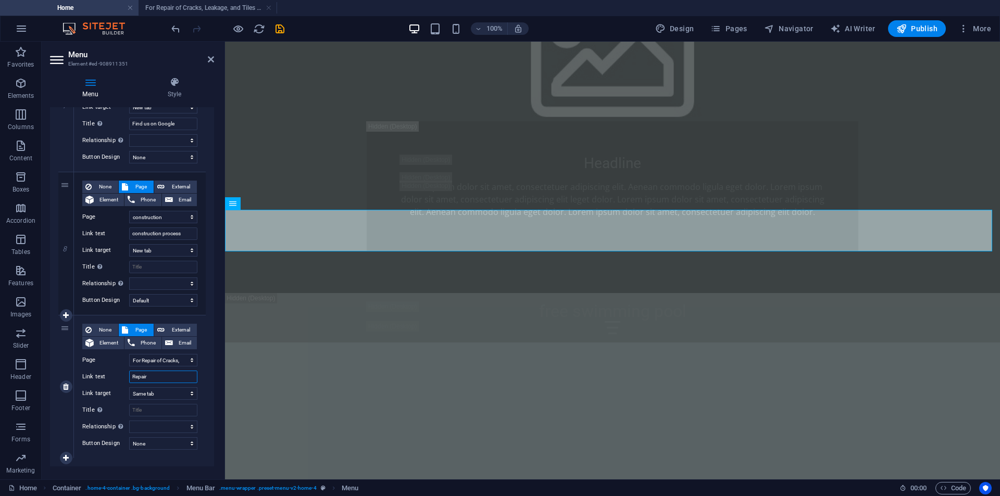
select select
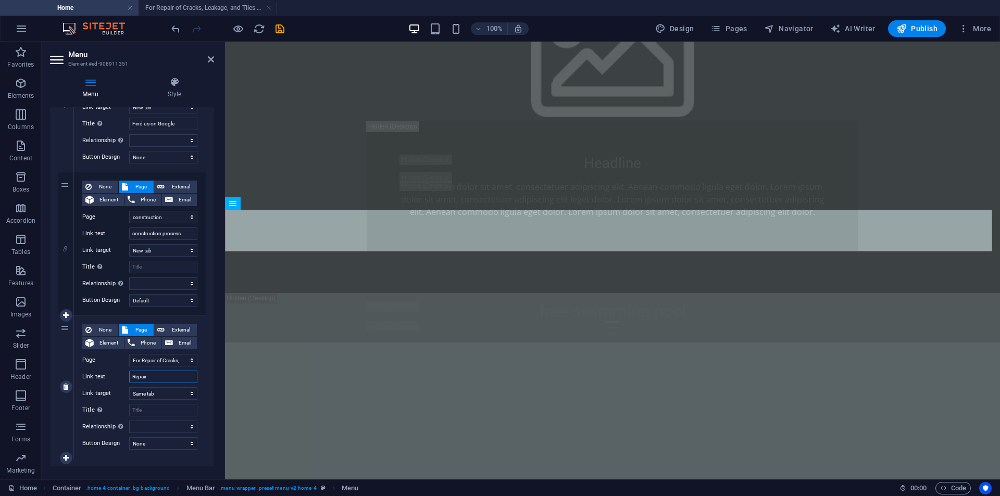
select select
type input "Repair"
select select
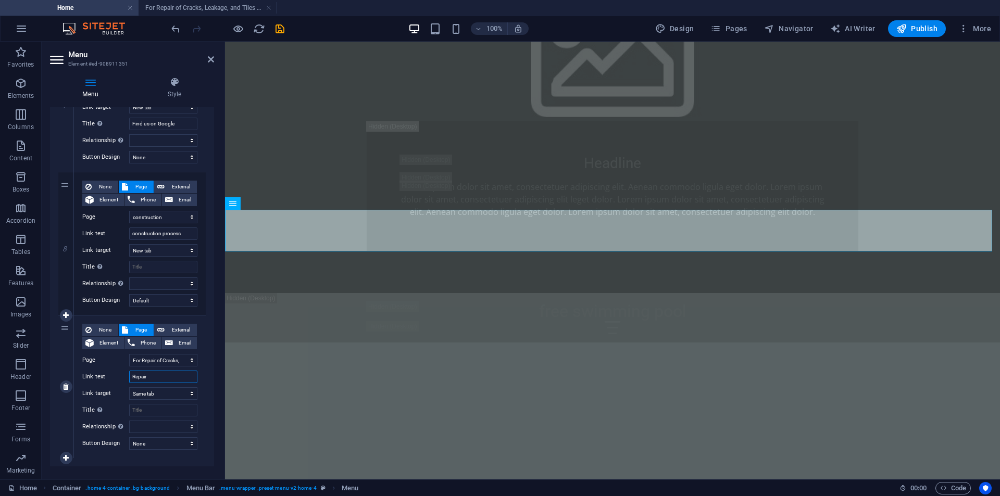
select select
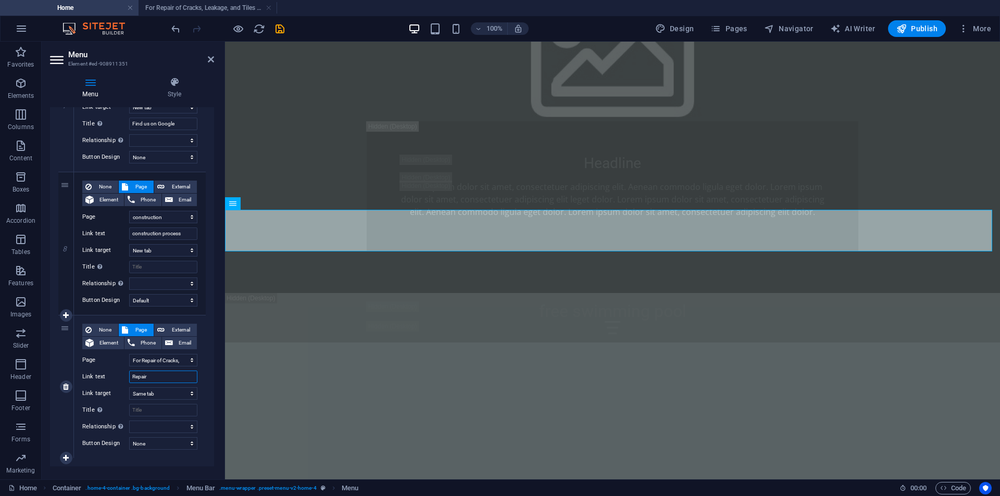
select select
type input "Repair wor"
select select
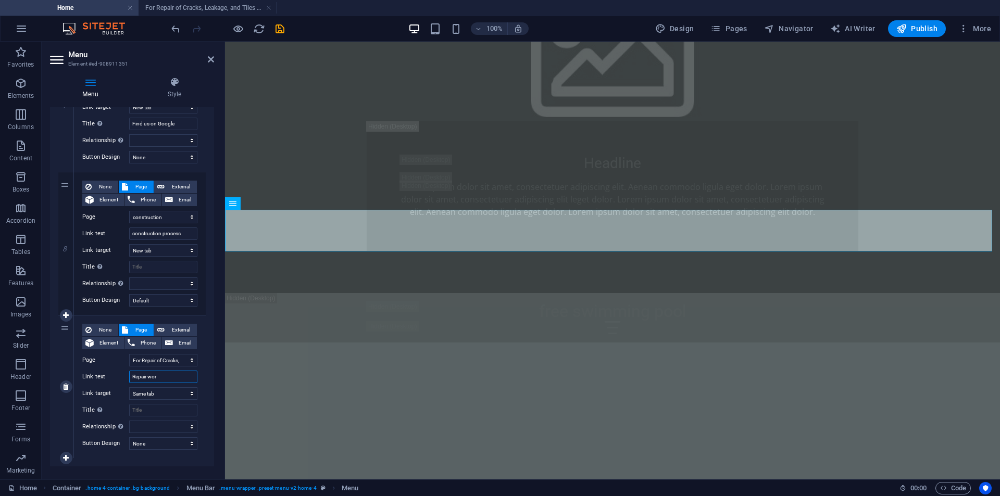
select select
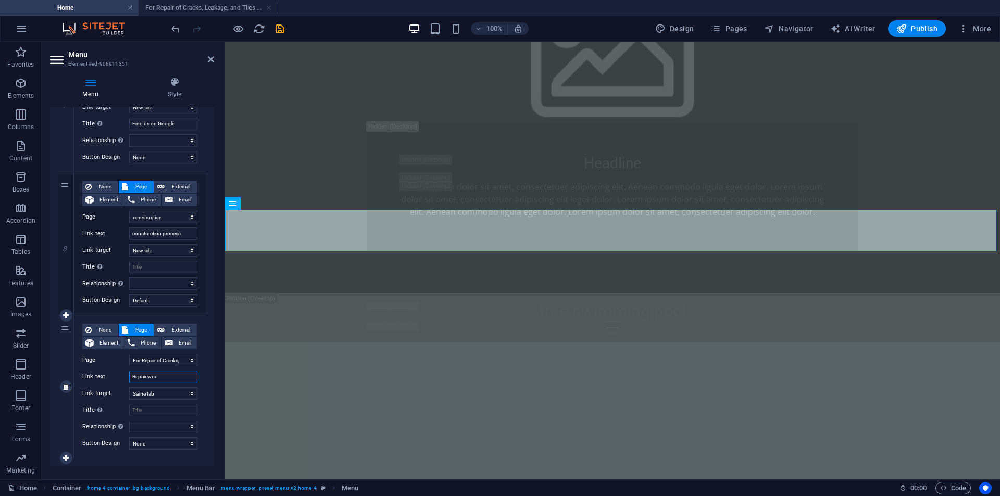
type input "Repair work"
select select
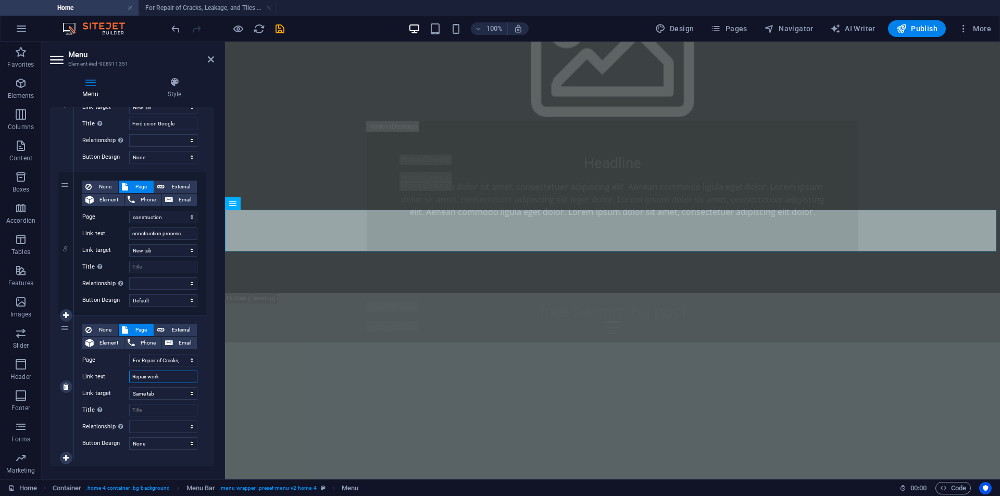
select select
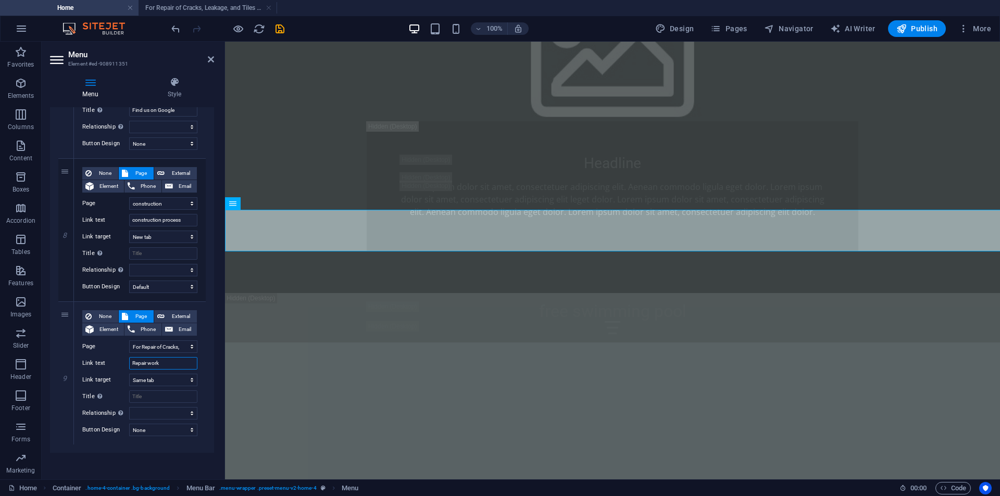
scroll to position [1019, 0]
type input "Repair work"
click at [131, 464] on div "Menu Auto Custom Create custom menu items for this menu. Recommended for one-pa…" at bounding box center [132, 289] width 164 height 364
click at [213, 63] on icon at bounding box center [211, 59] width 6 height 8
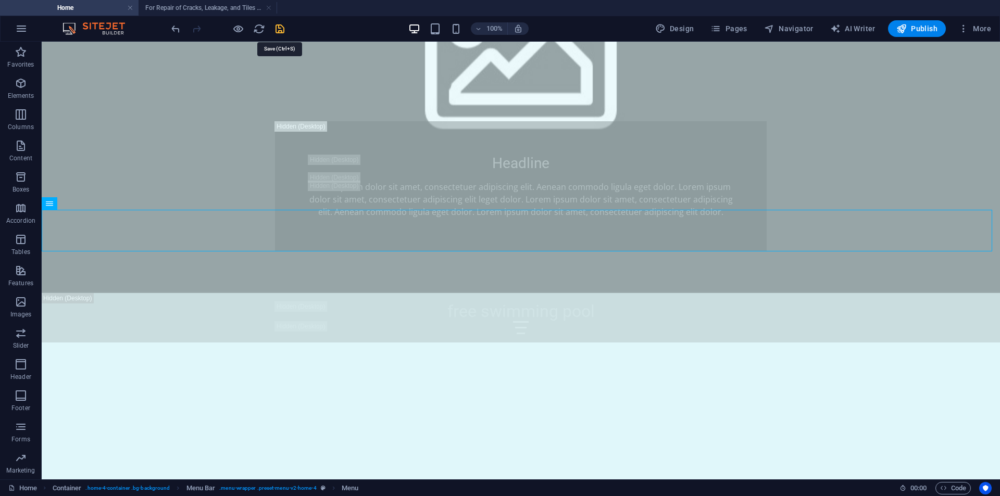
click at [280, 31] on icon "save" at bounding box center [280, 29] width 12 height 12
checkbox input "false"
click at [898, 33] on icon "button" at bounding box center [901, 28] width 10 height 10
